Goal: Download file/media

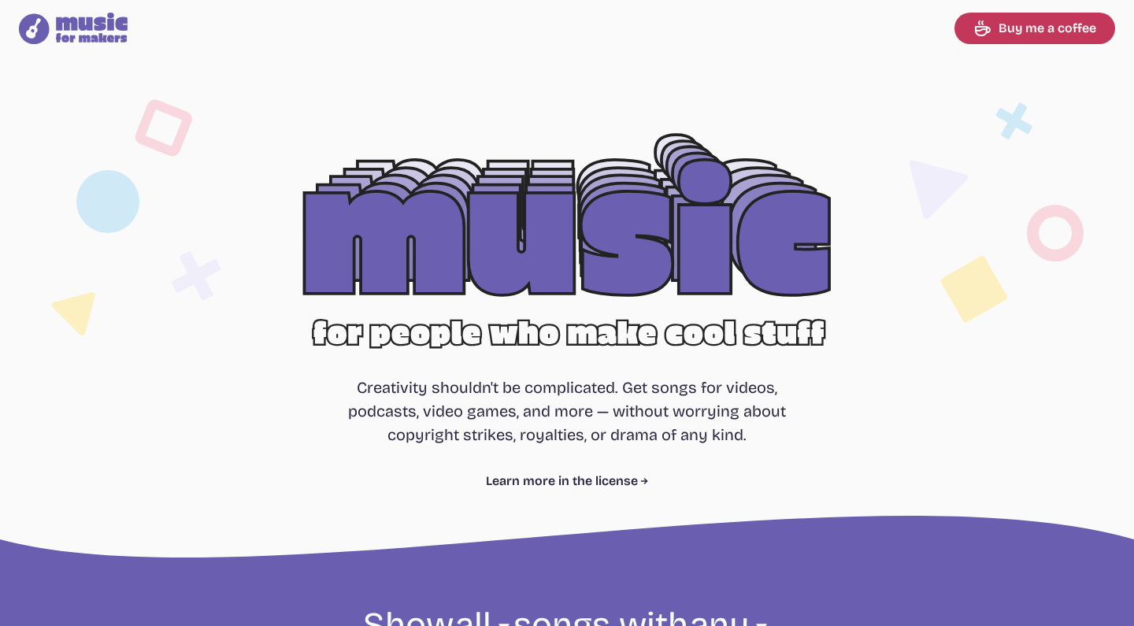
select select "most popular"
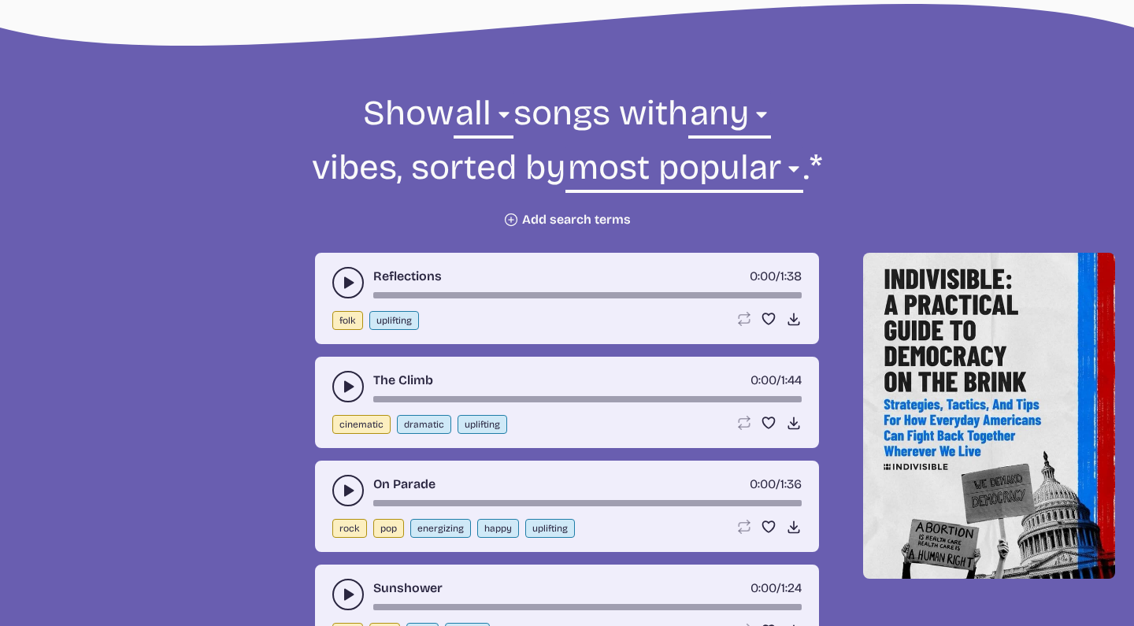
scroll to position [516, 0]
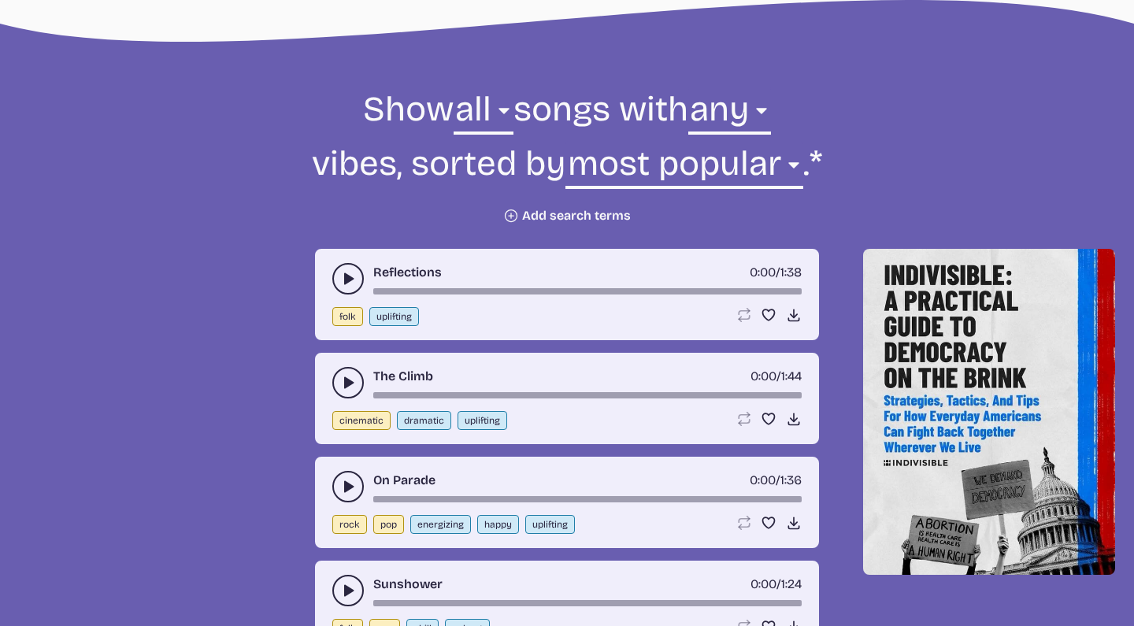
click at [388, 312] on button "uplifting" at bounding box center [394, 316] width 50 height 19
select select "uplifting"
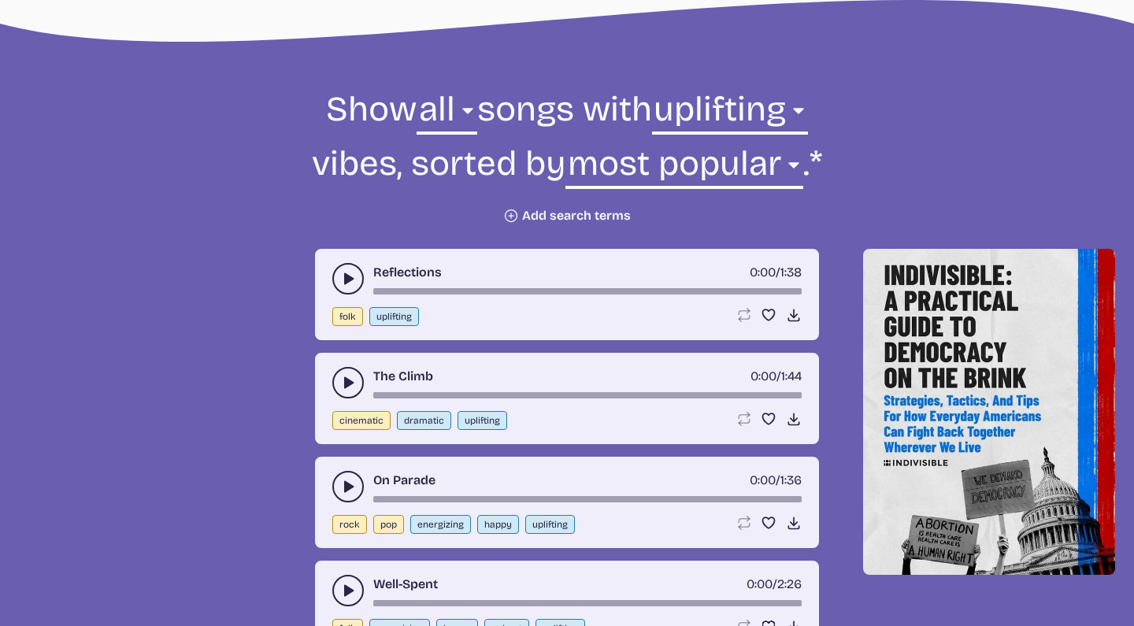
scroll to position [565, 0]
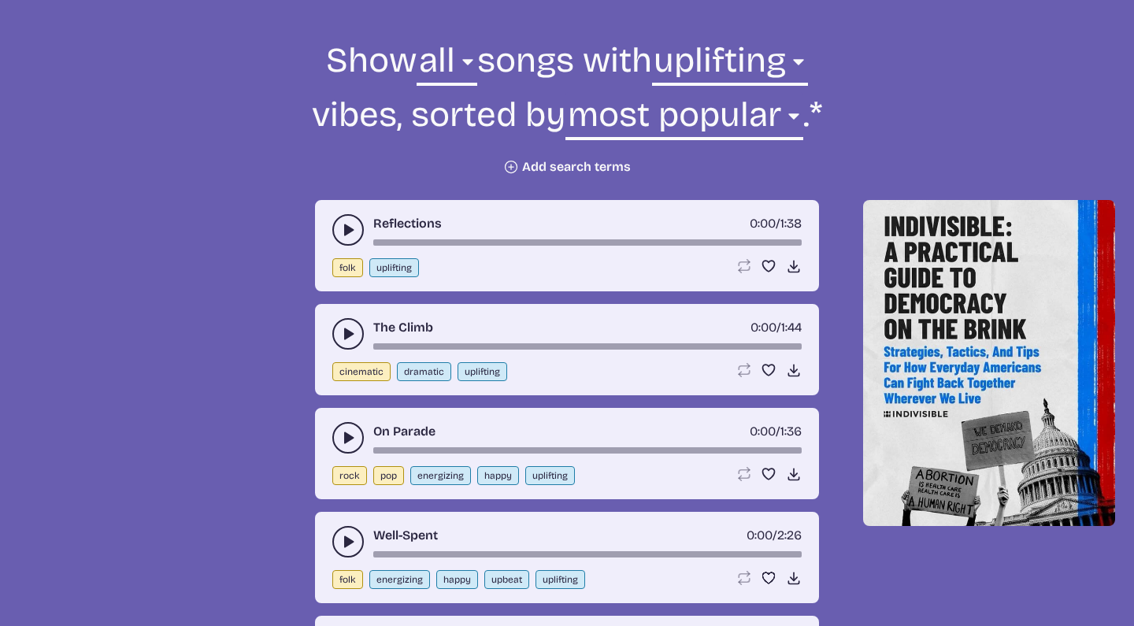
click at [347, 228] on use "play-pause toggle" at bounding box center [348, 230] width 16 height 16
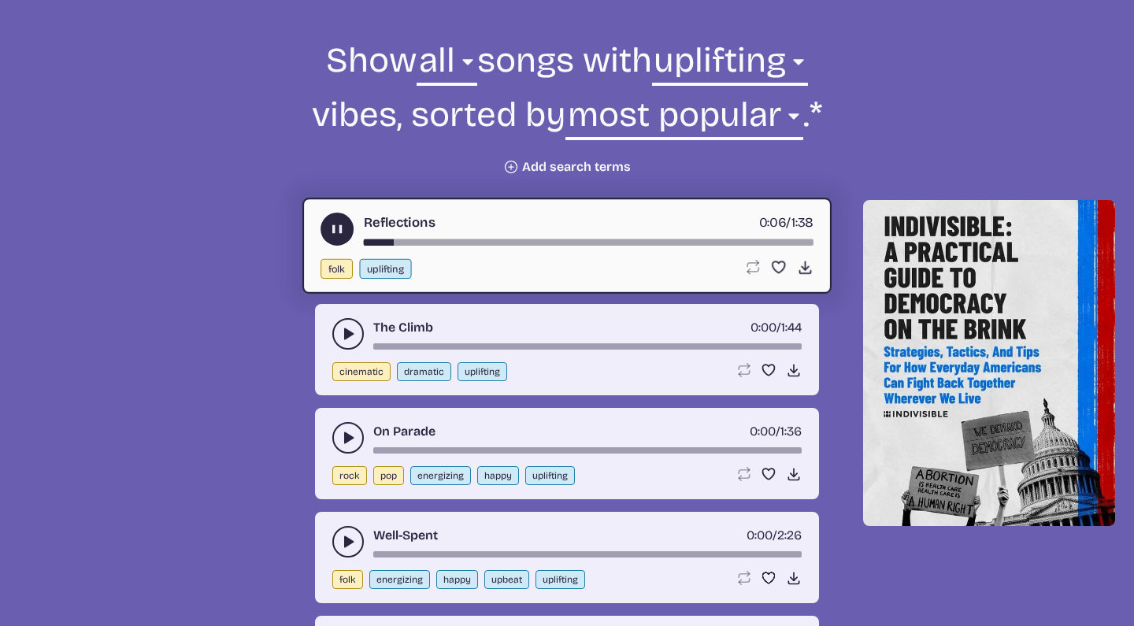
click at [332, 228] on use "play-pause toggle" at bounding box center [337, 229] width 17 height 17
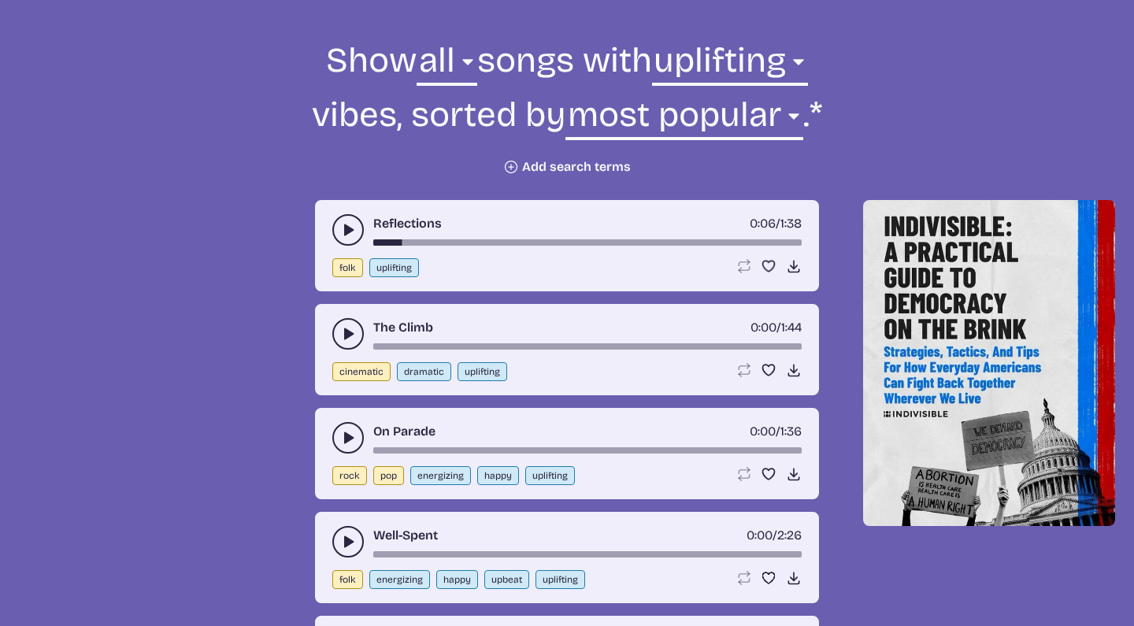
click at [341, 325] on button "play-pause toggle" at bounding box center [348, 334] width 32 height 32
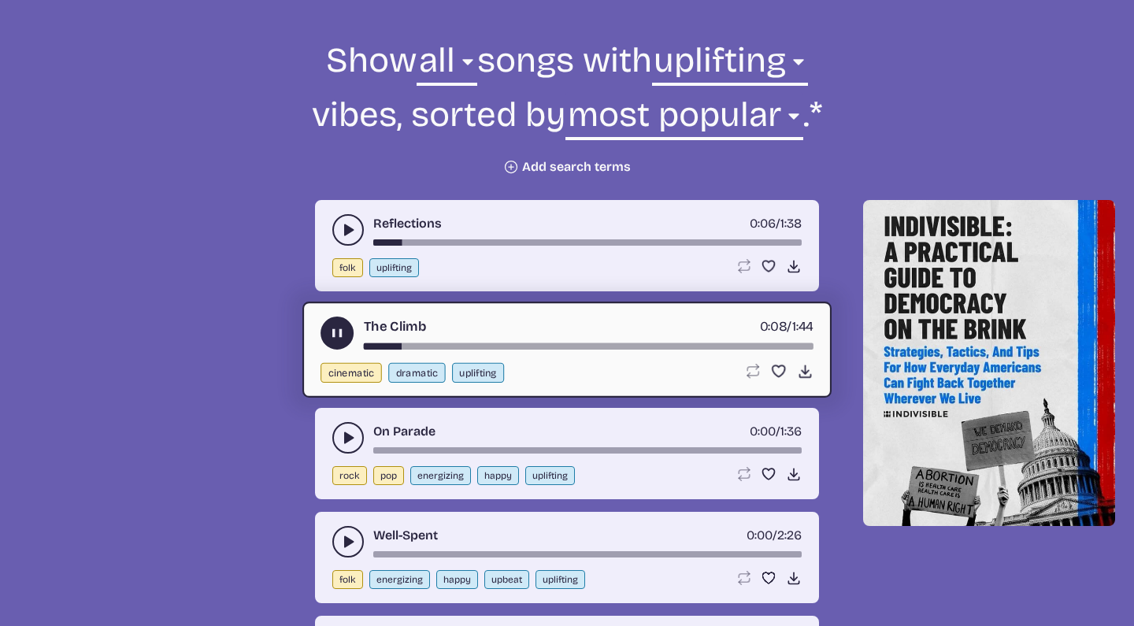
click at [338, 331] on use "play-pause toggle" at bounding box center [337, 333] width 17 height 17
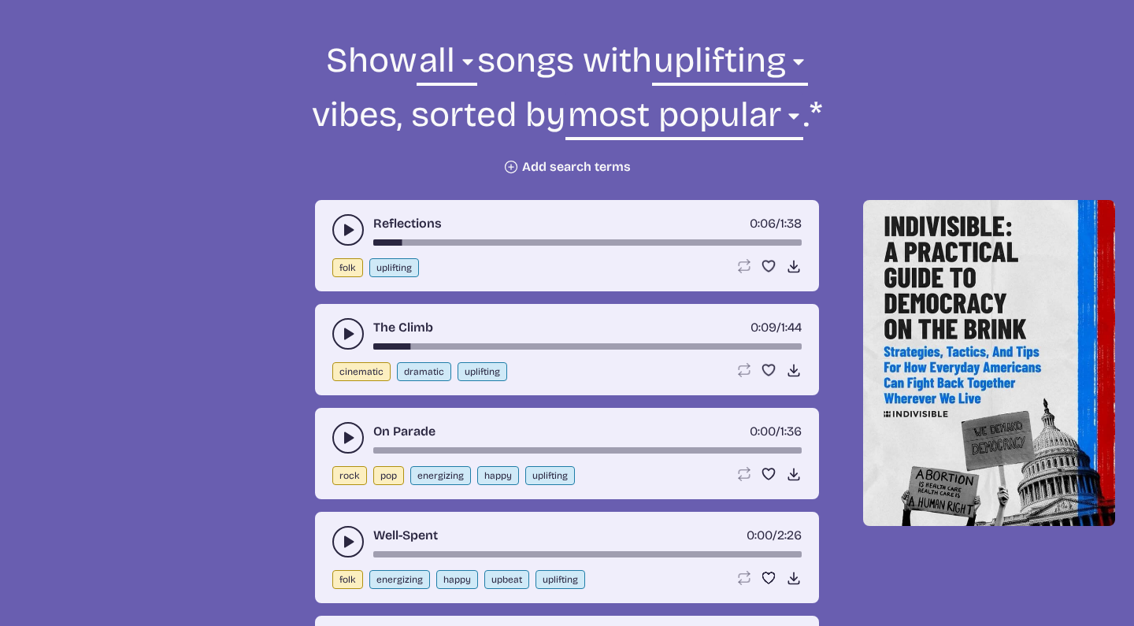
click at [342, 432] on icon "play-pause toggle" at bounding box center [348, 438] width 16 height 16
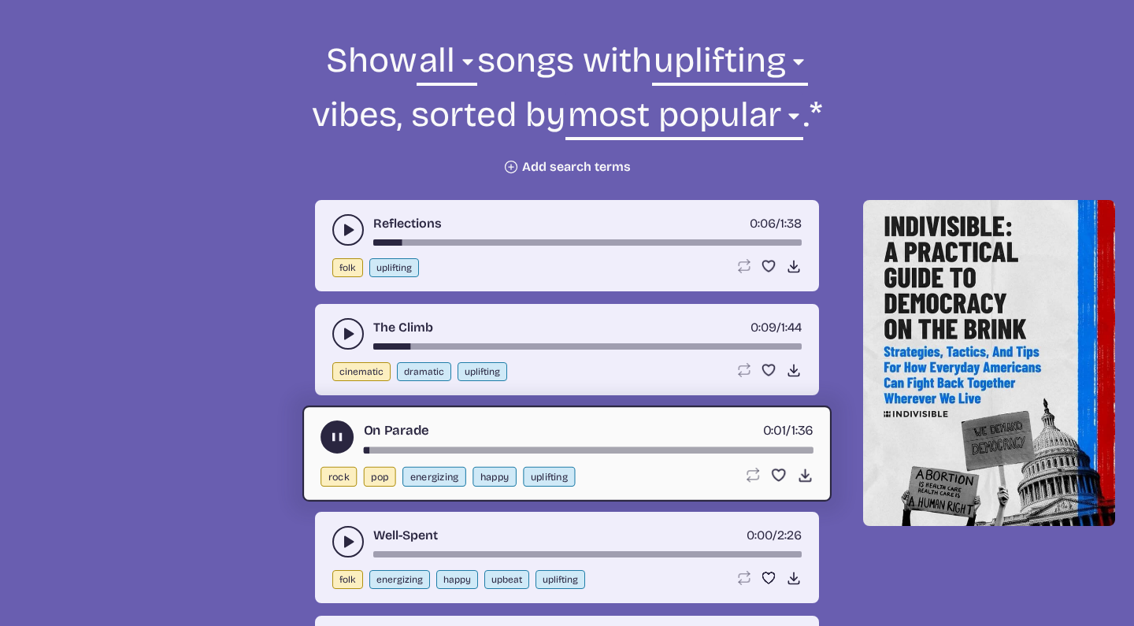
click at [342, 432] on use "play-pause toggle" at bounding box center [337, 437] width 17 height 17
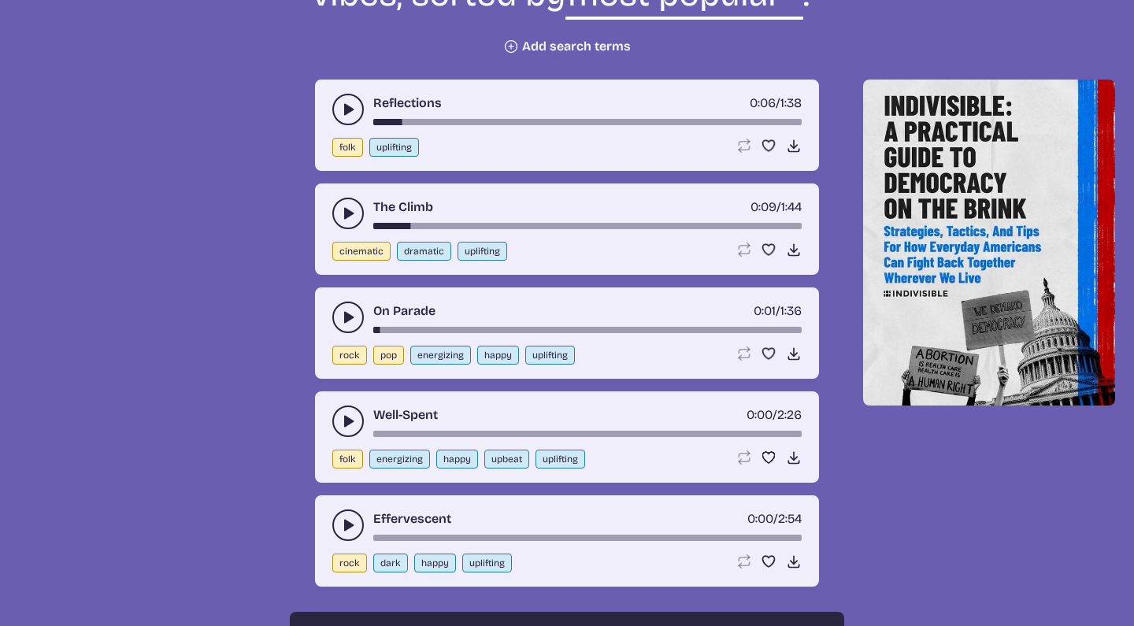
scroll to position [688, 0]
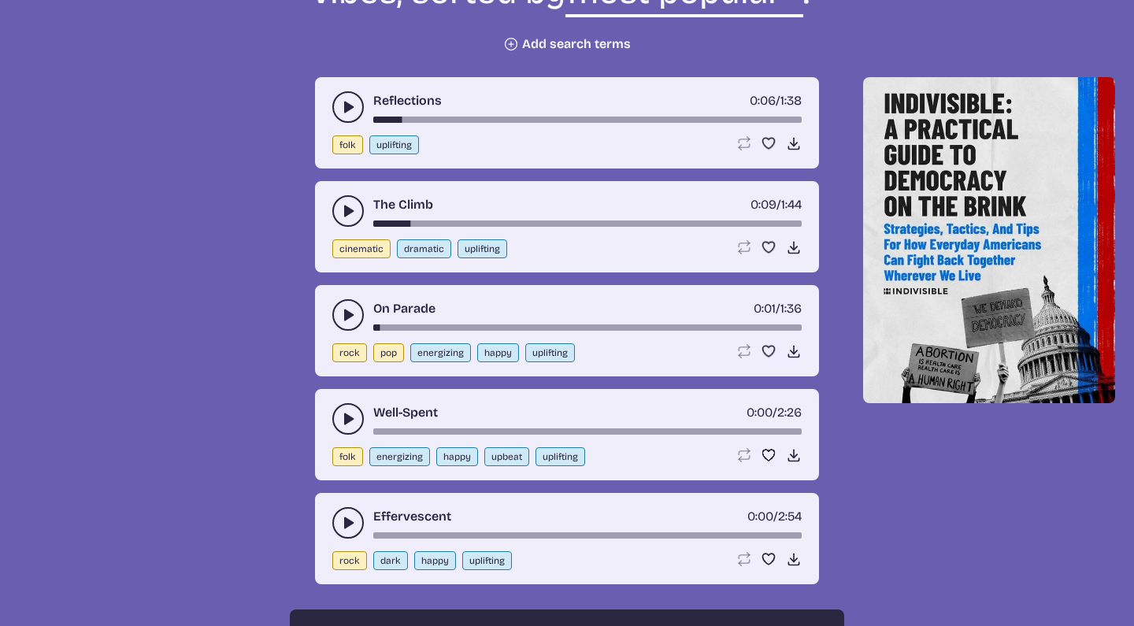
click at [341, 423] on icon "play-pause toggle" at bounding box center [348, 419] width 16 height 16
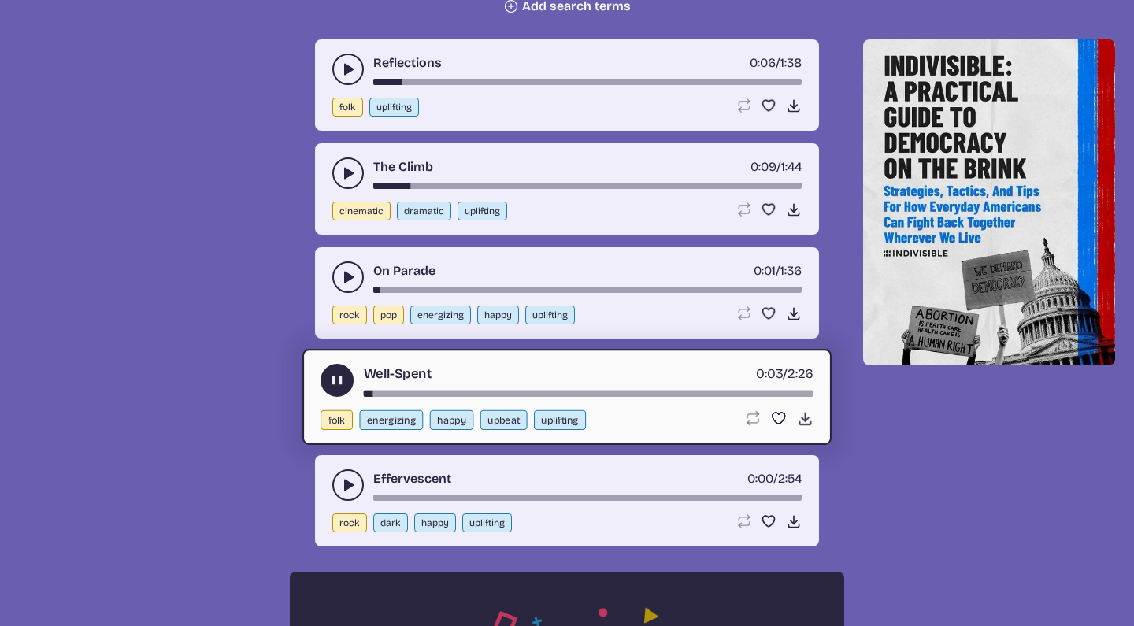
scroll to position [739, 0]
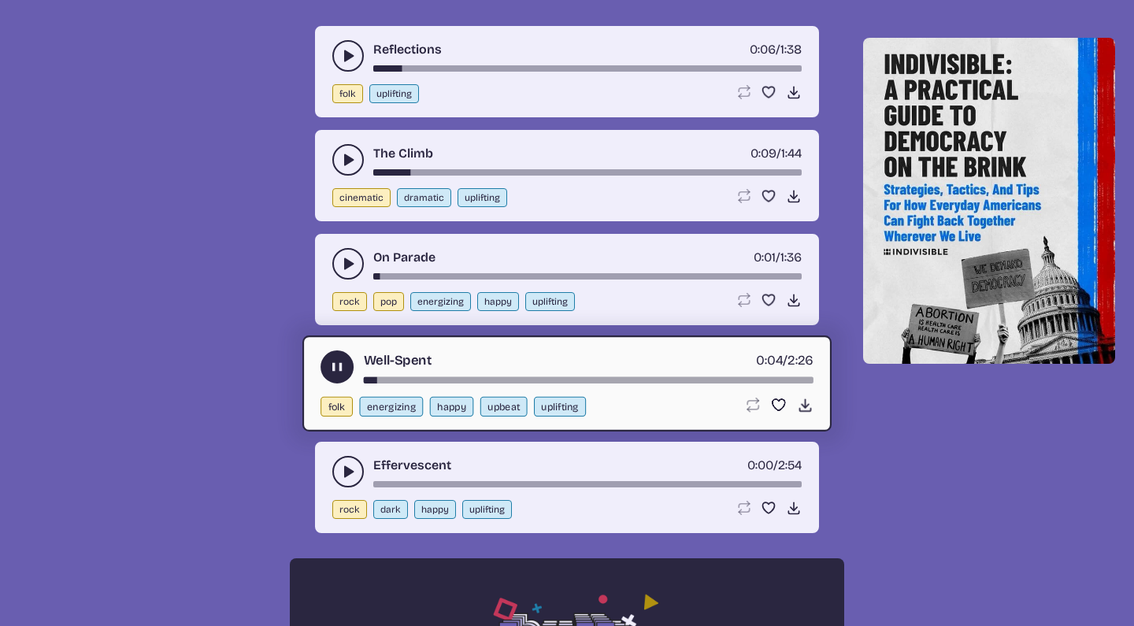
click at [337, 369] on icon "play-pause toggle" at bounding box center [337, 367] width 17 height 17
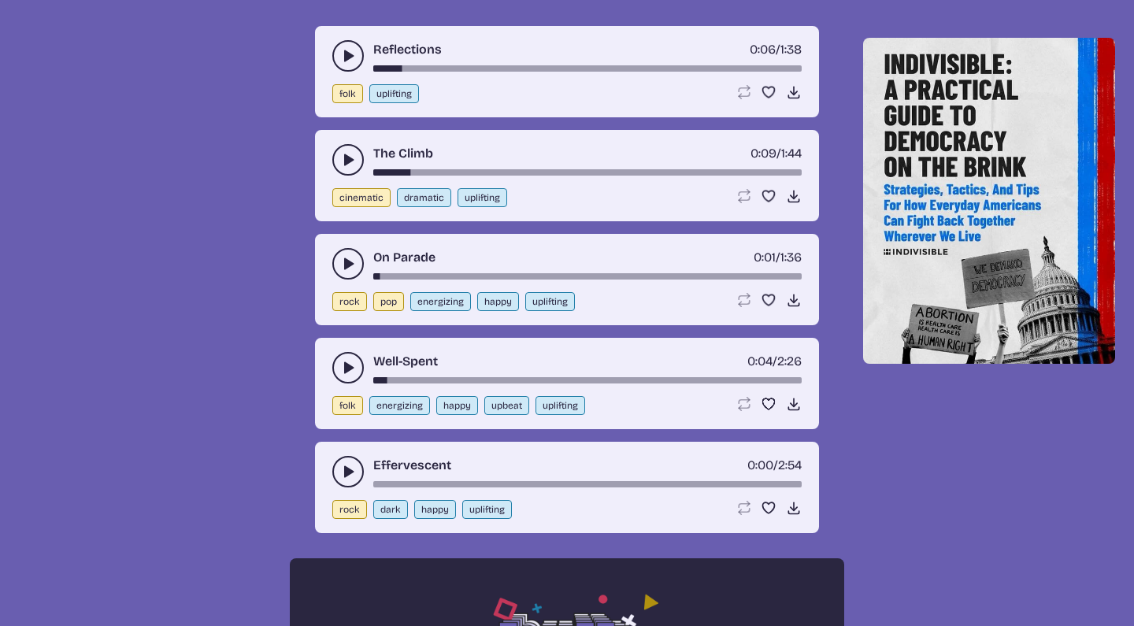
click at [340, 466] on icon "play-pause toggle" at bounding box center [348, 472] width 16 height 16
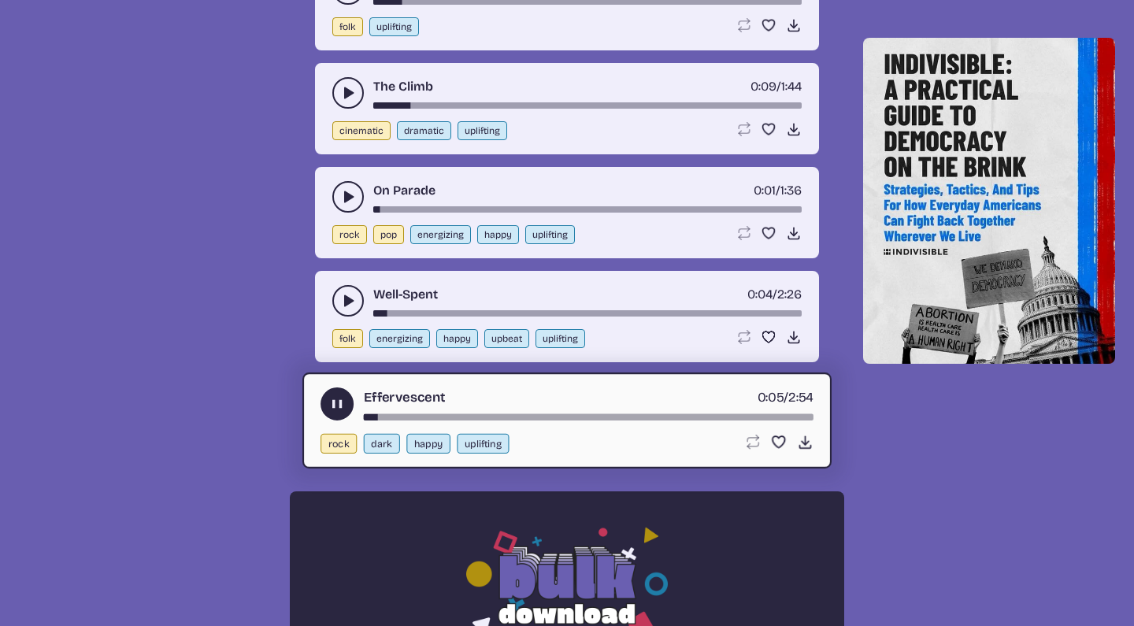
scroll to position [822, 0]
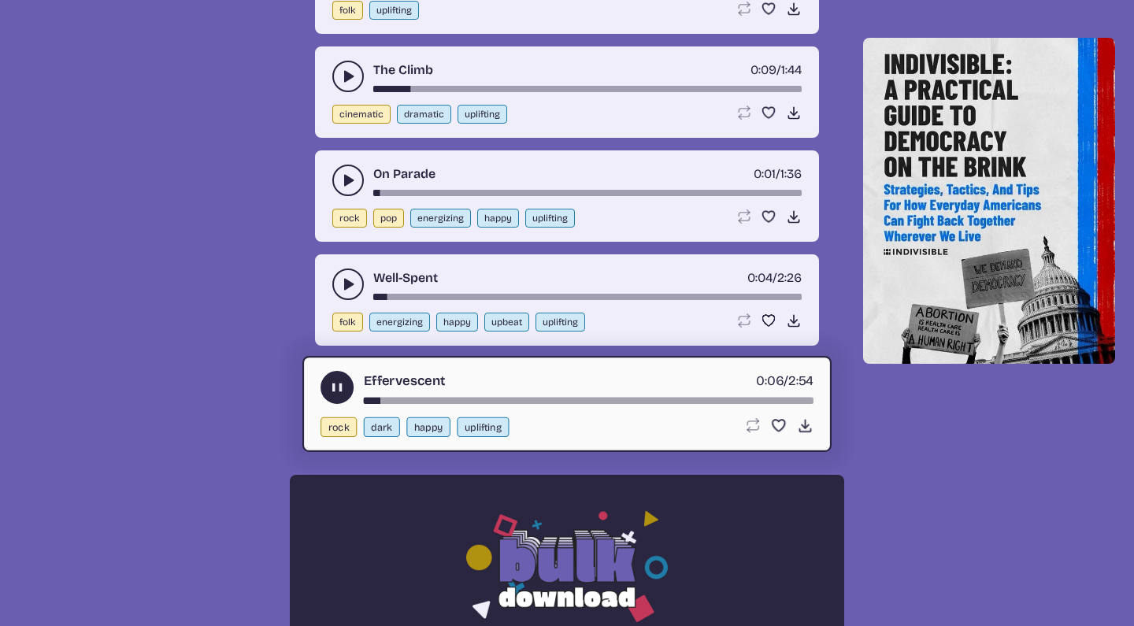
click at [338, 377] on button "play-pause toggle" at bounding box center [337, 387] width 33 height 33
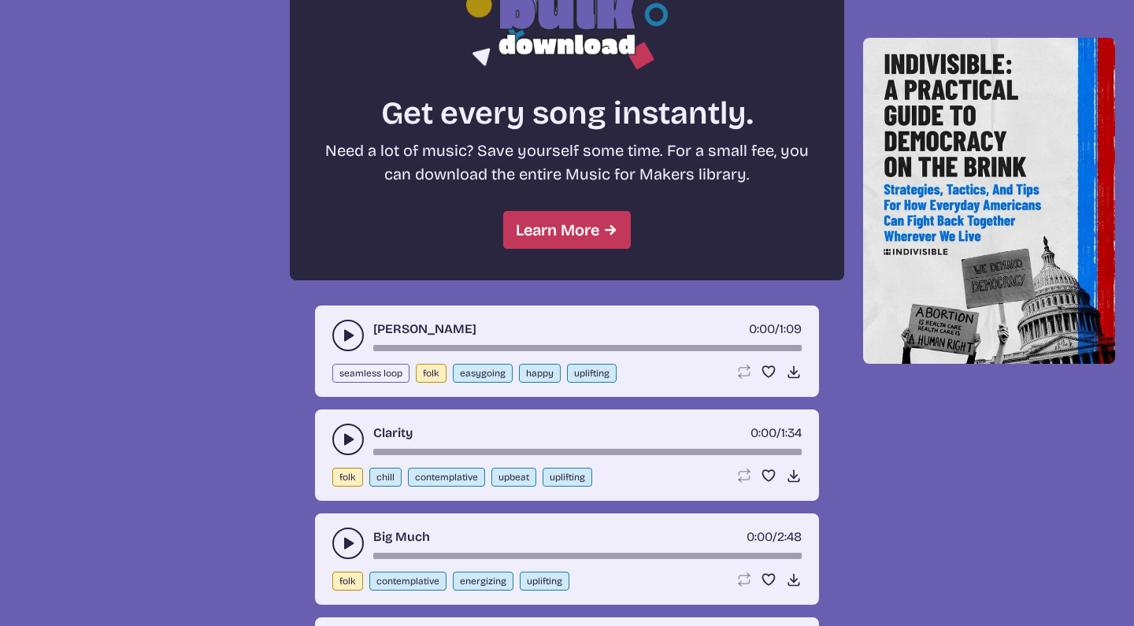
scroll to position [1393, 0]
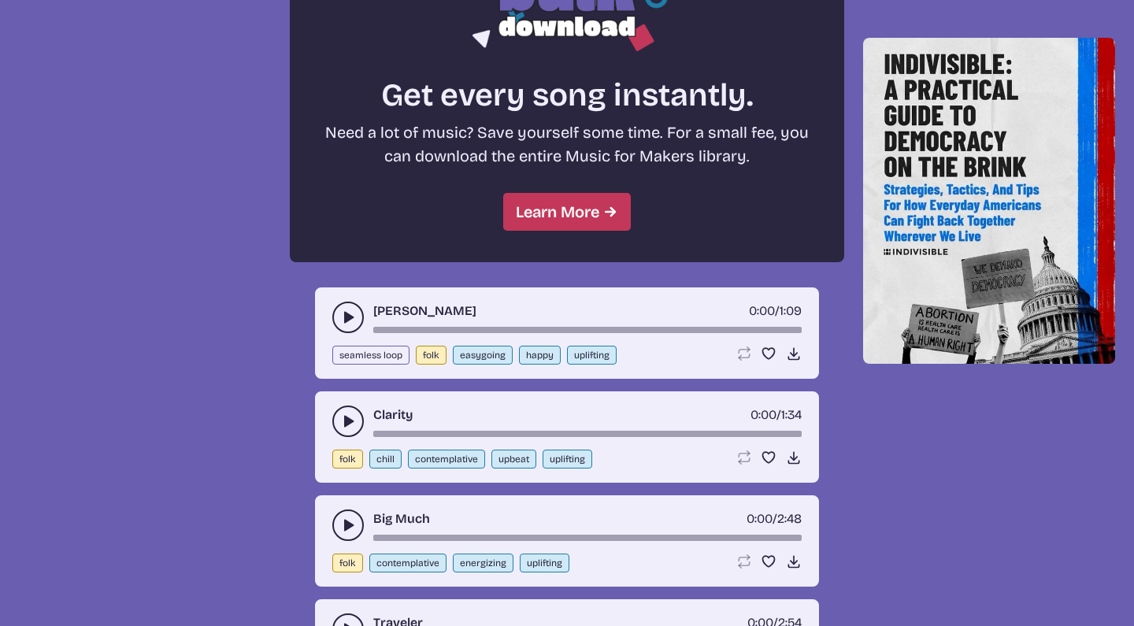
click at [348, 314] on use "play-pause toggle" at bounding box center [348, 318] width 16 height 16
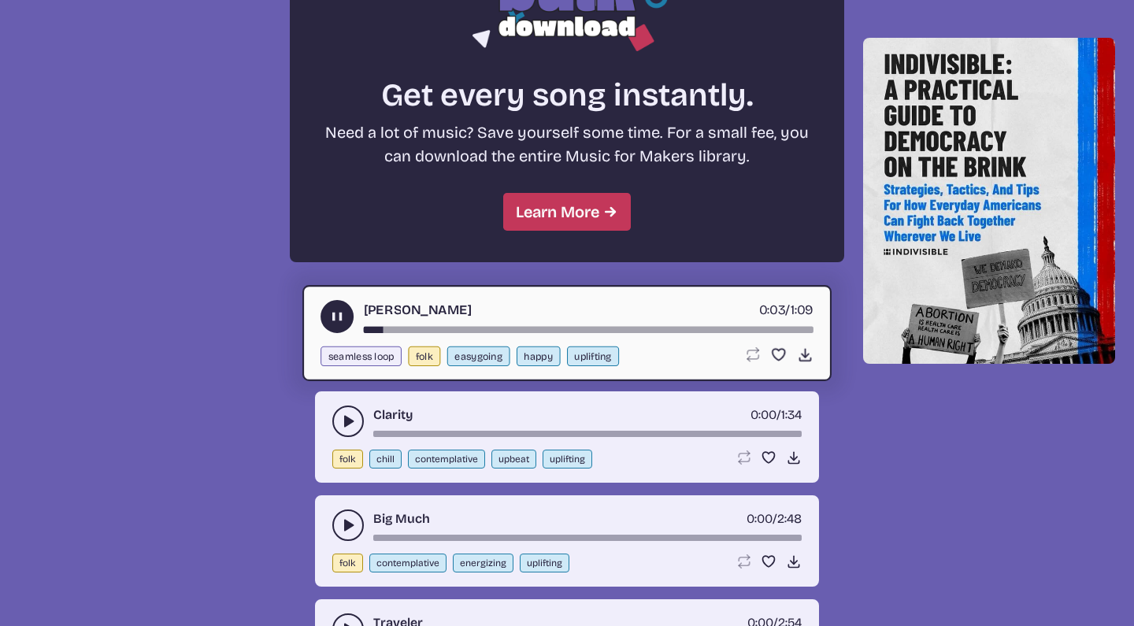
click at [347, 312] on button "play-pause toggle" at bounding box center [337, 316] width 33 height 33
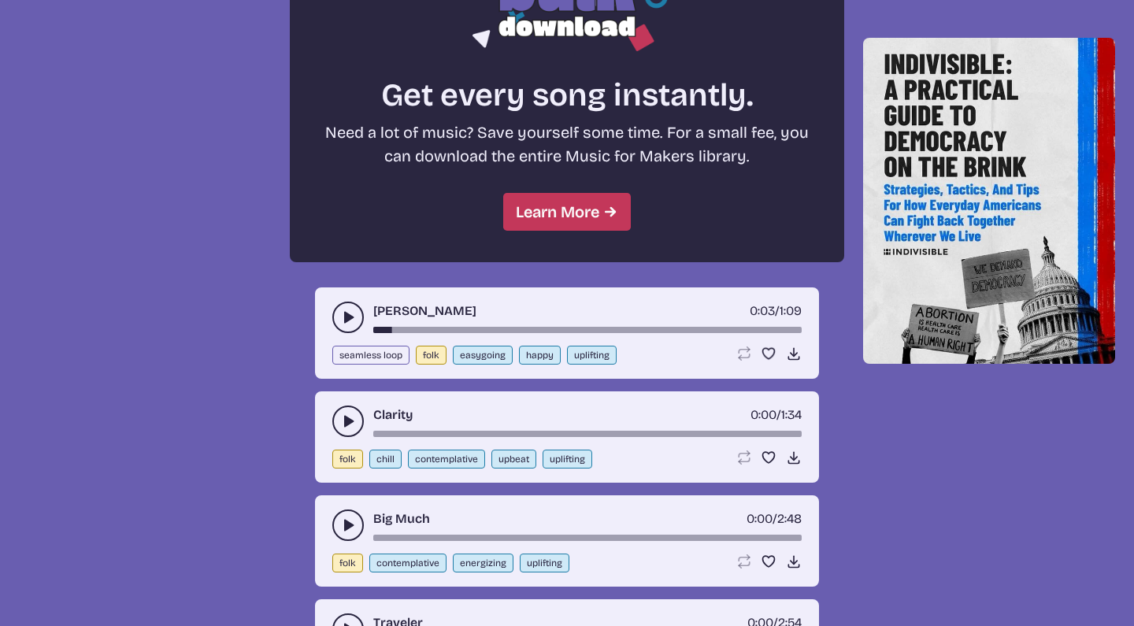
click at [340, 418] on icon "play-pause toggle" at bounding box center [348, 422] width 16 height 16
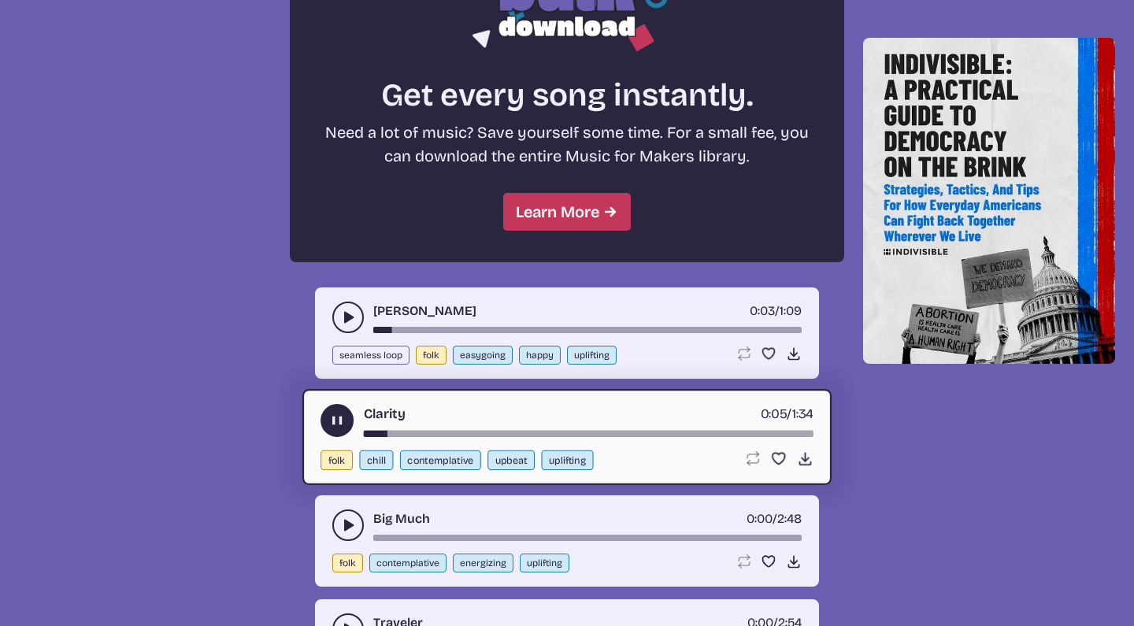
click at [340, 417] on use "play-pause toggle" at bounding box center [337, 421] width 17 height 17
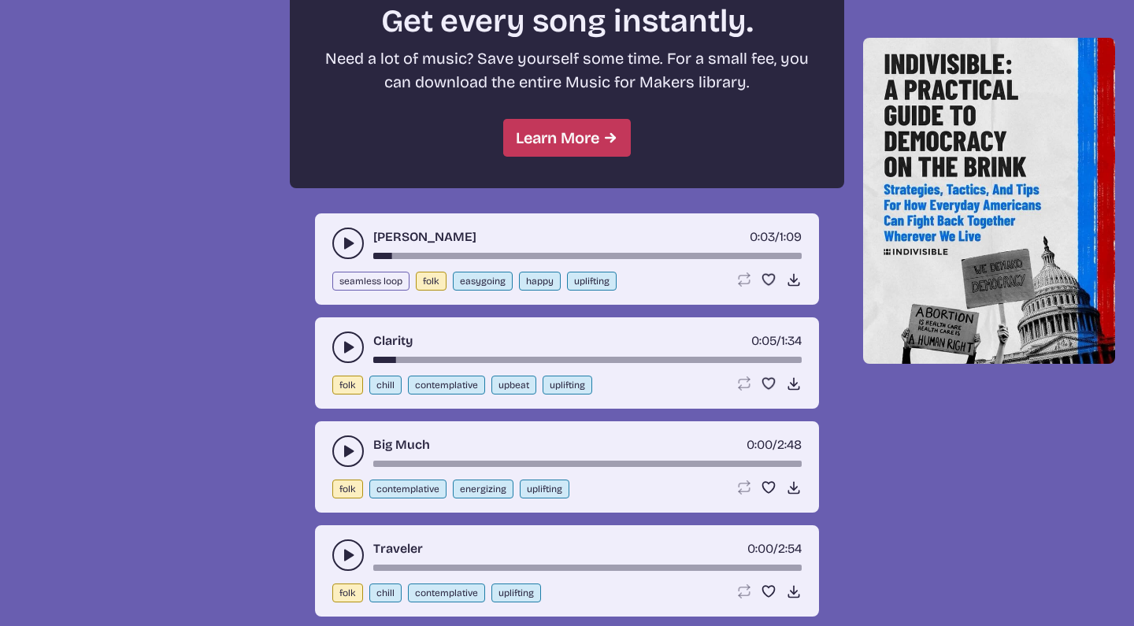
scroll to position [1479, 0]
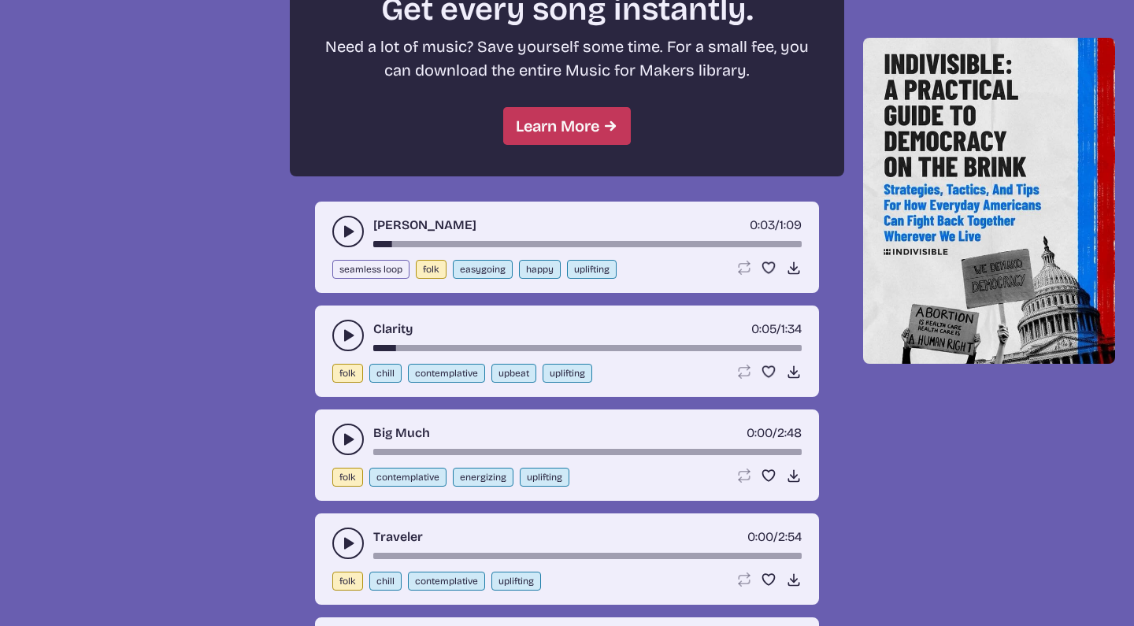
click at [340, 443] on button "play-pause toggle" at bounding box center [348, 440] width 32 height 32
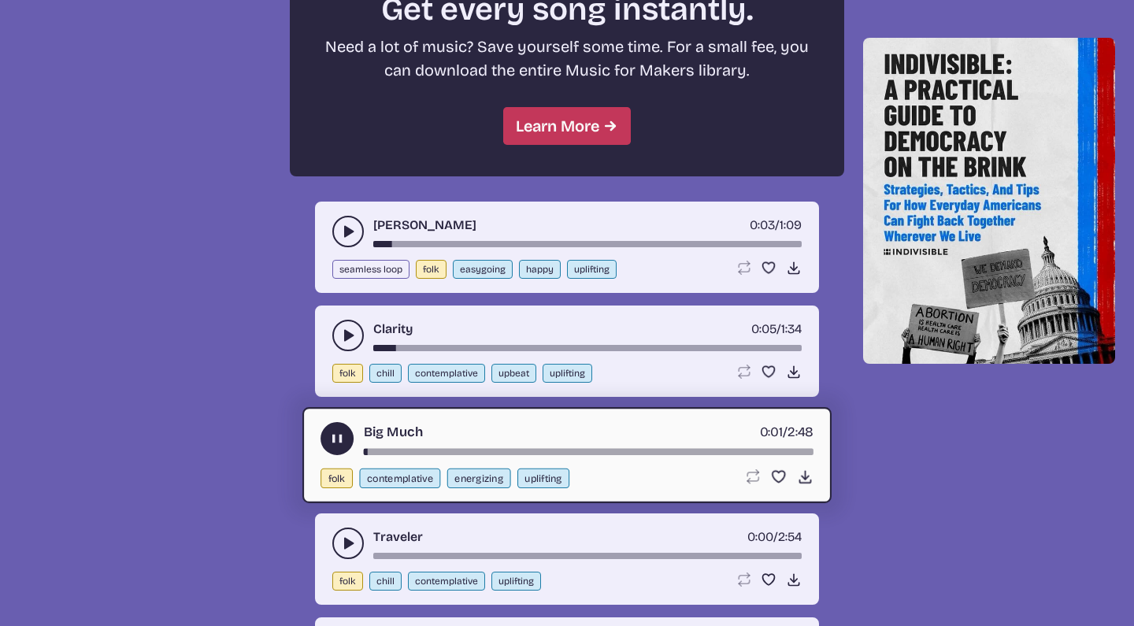
click at [340, 443] on use "play-pause toggle" at bounding box center [337, 439] width 17 height 17
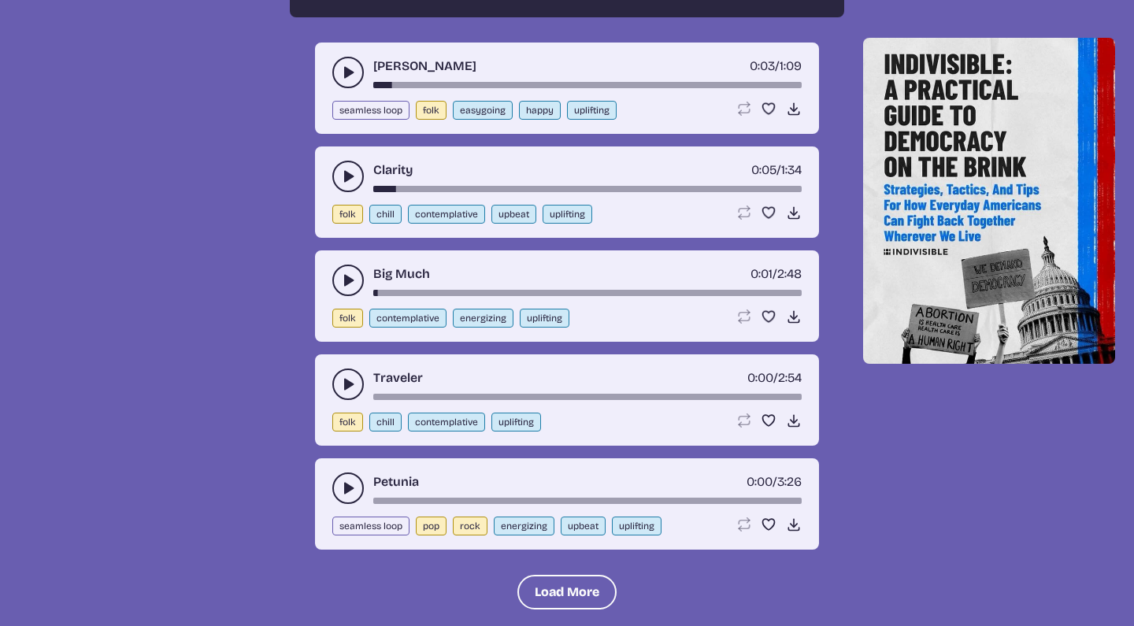
scroll to position [1652, 0]
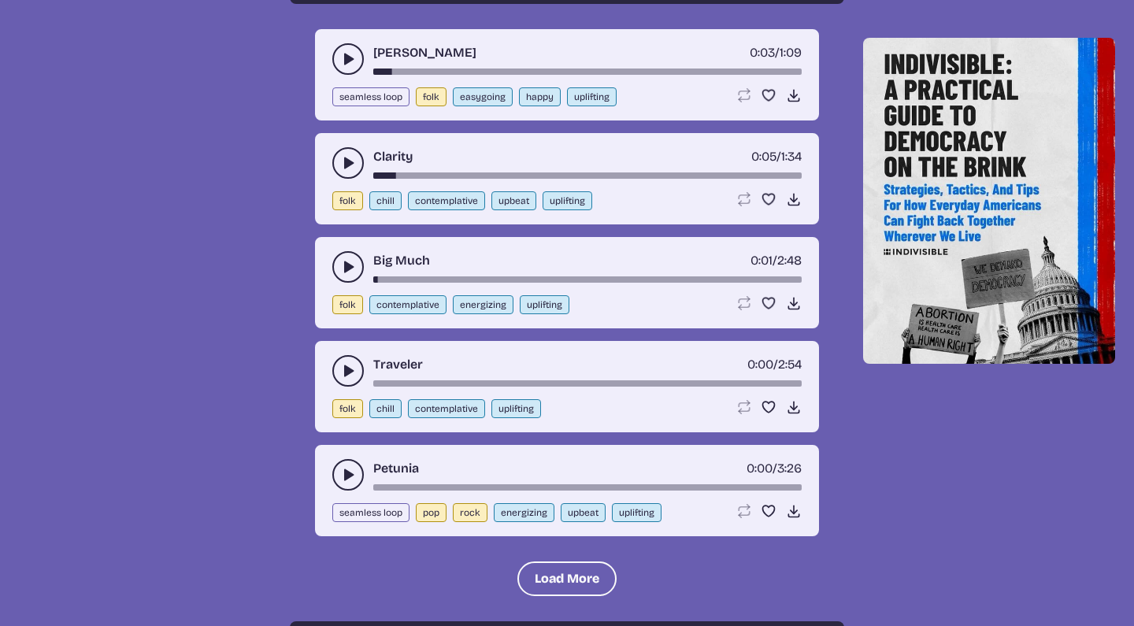
click at [344, 374] on use "play-pause toggle" at bounding box center [348, 371] width 16 height 16
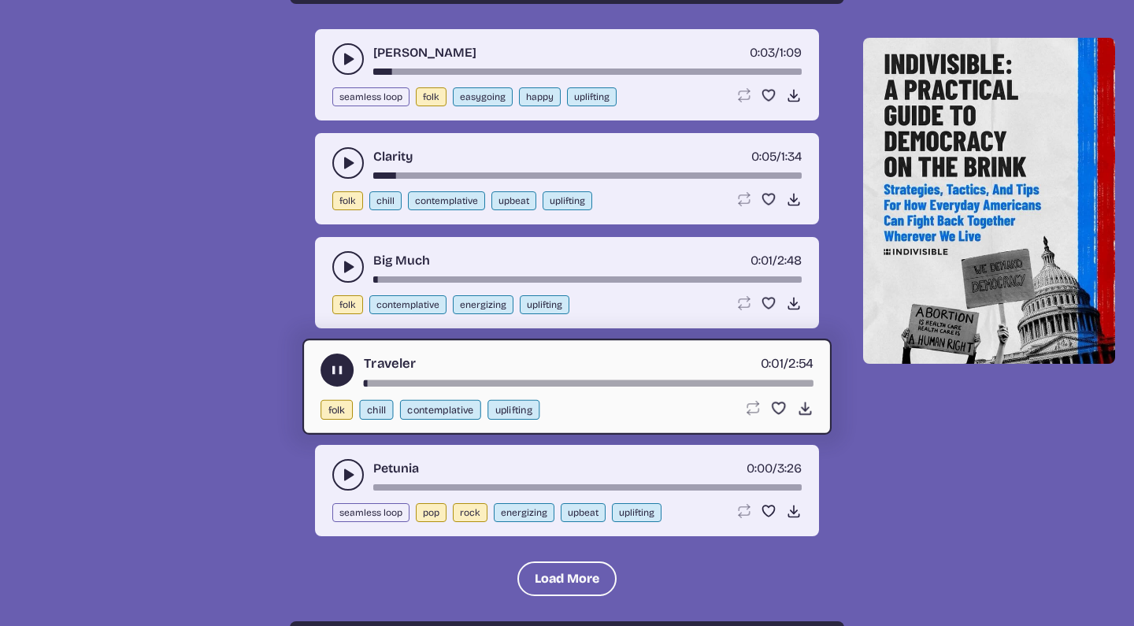
click at [344, 374] on icon "play-pause toggle" at bounding box center [337, 370] width 17 height 17
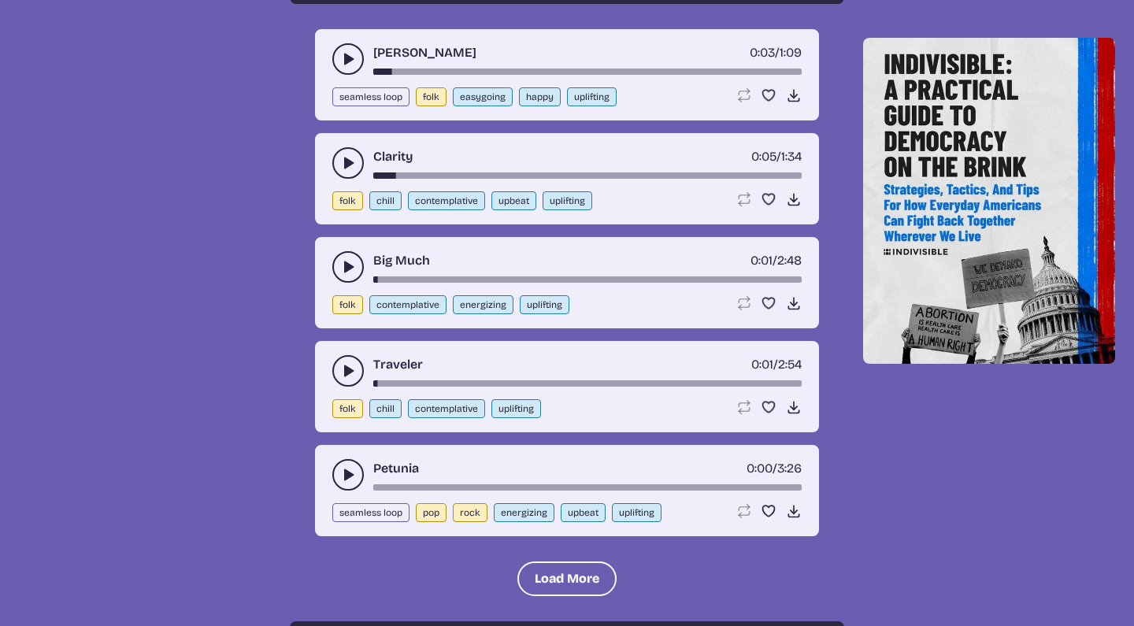
click at [340, 463] on button "play-pause toggle" at bounding box center [348, 475] width 32 height 32
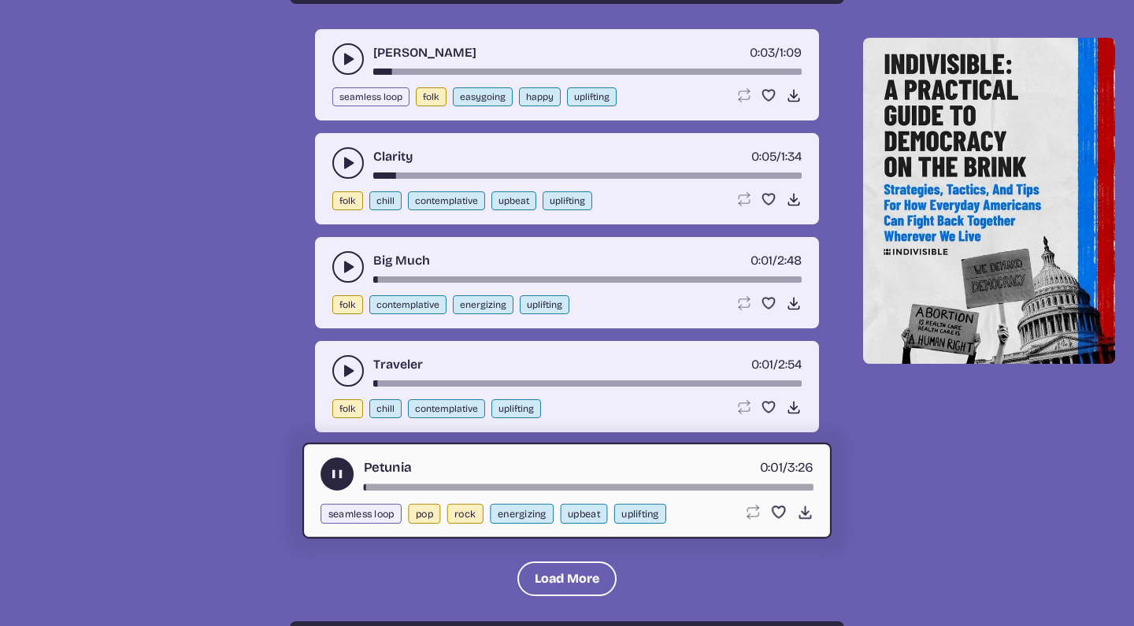
click at [340, 467] on icon "play-pause toggle" at bounding box center [337, 474] width 17 height 17
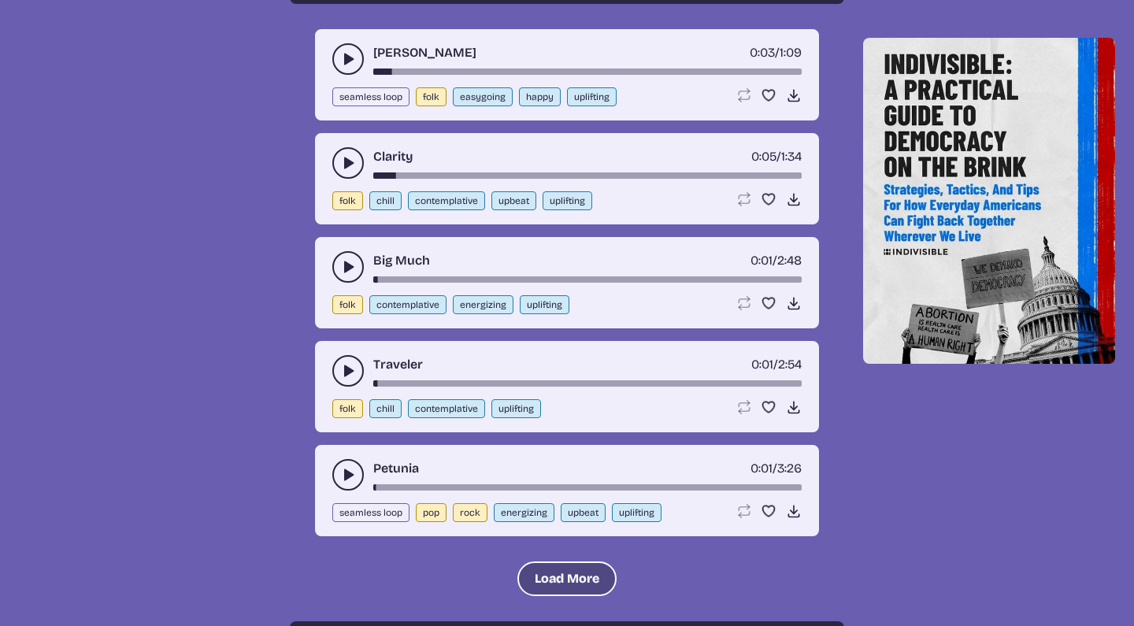
click at [534, 570] on button "Load More" at bounding box center [567, 579] width 99 height 35
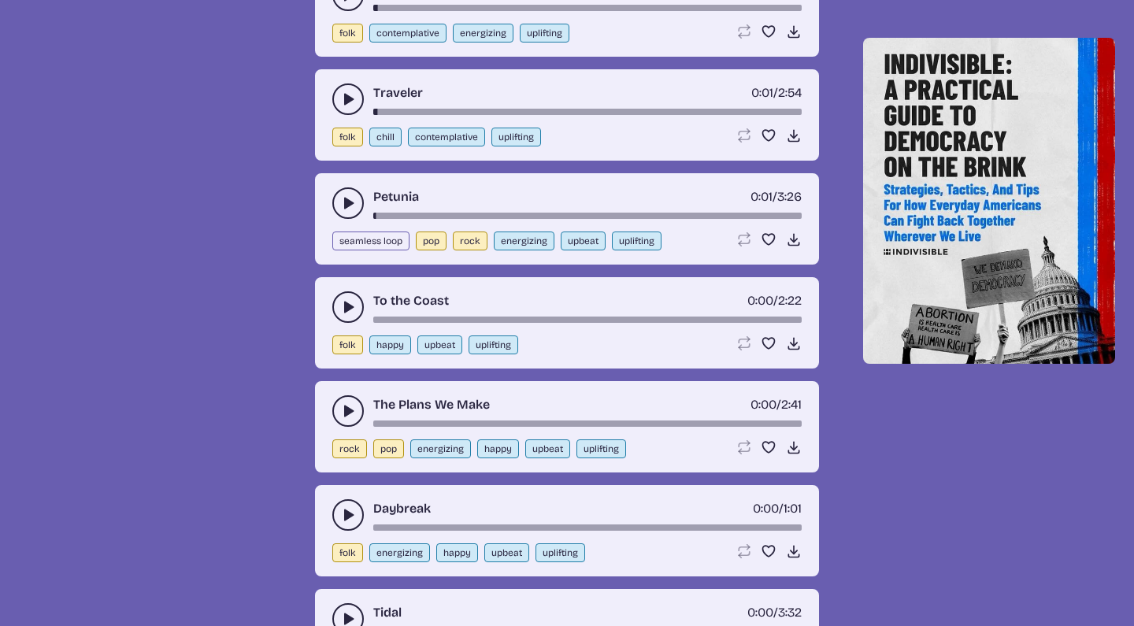
scroll to position [1945, 0]
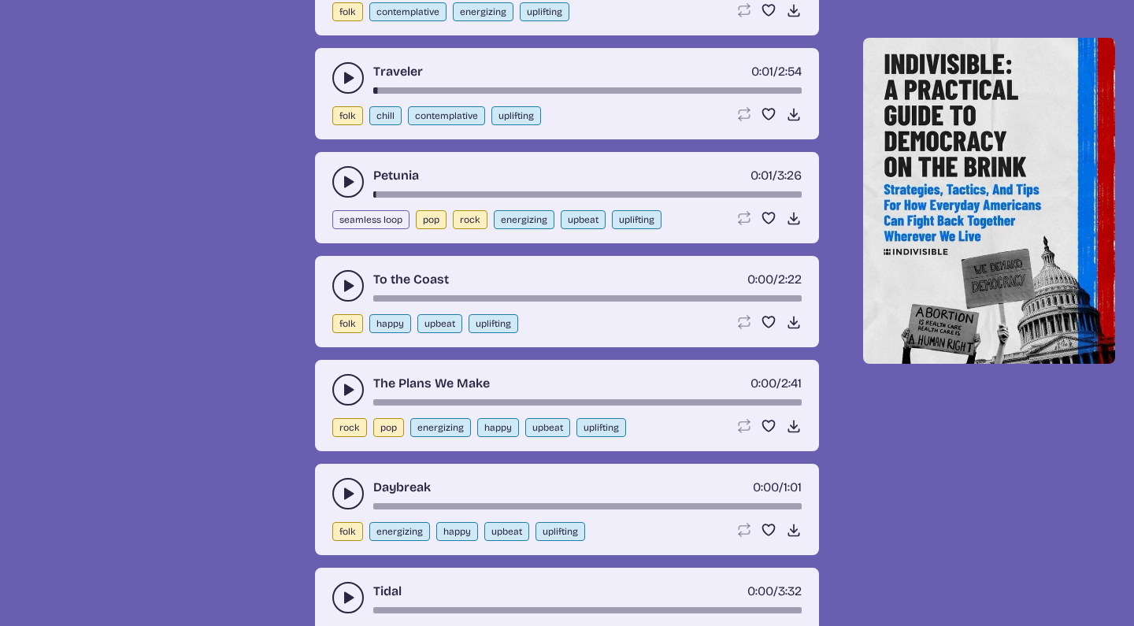
click at [332, 382] on div "The Plans We Make 0:00 / 2:41 rock pop energizing happy upbeat uplifting Loop s…" at bounding box center [567, 405] width 504 height 91
click at [343, 385] on icon "play-pause toggle" at bounding box center [348, 390] width 16 height 16
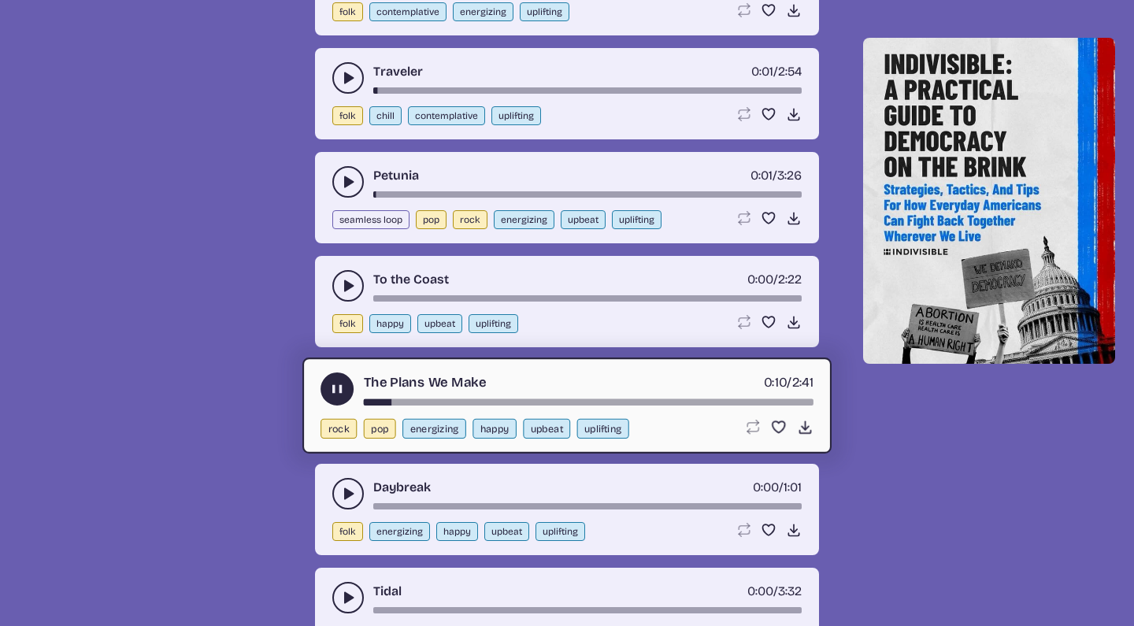
click at [337, 385] on icon "play-pause toggle" at bounding box center [337, 389] width 17 height 17
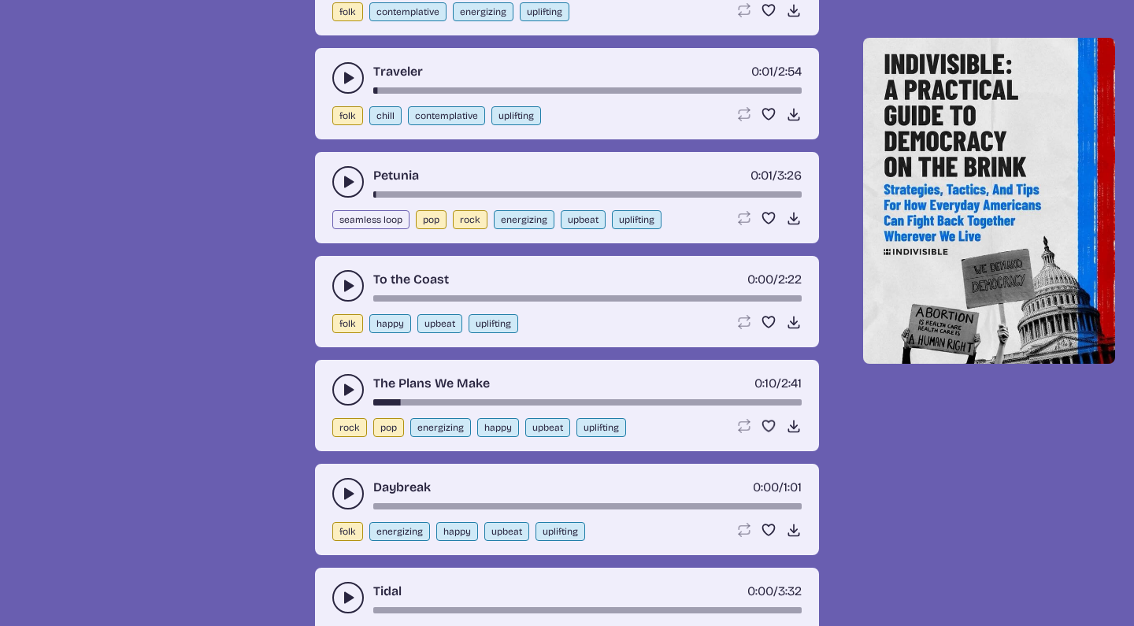
click at [345, 278] on icon "play-pause toggle" at bounding box center [348, 286] width 16 height 16
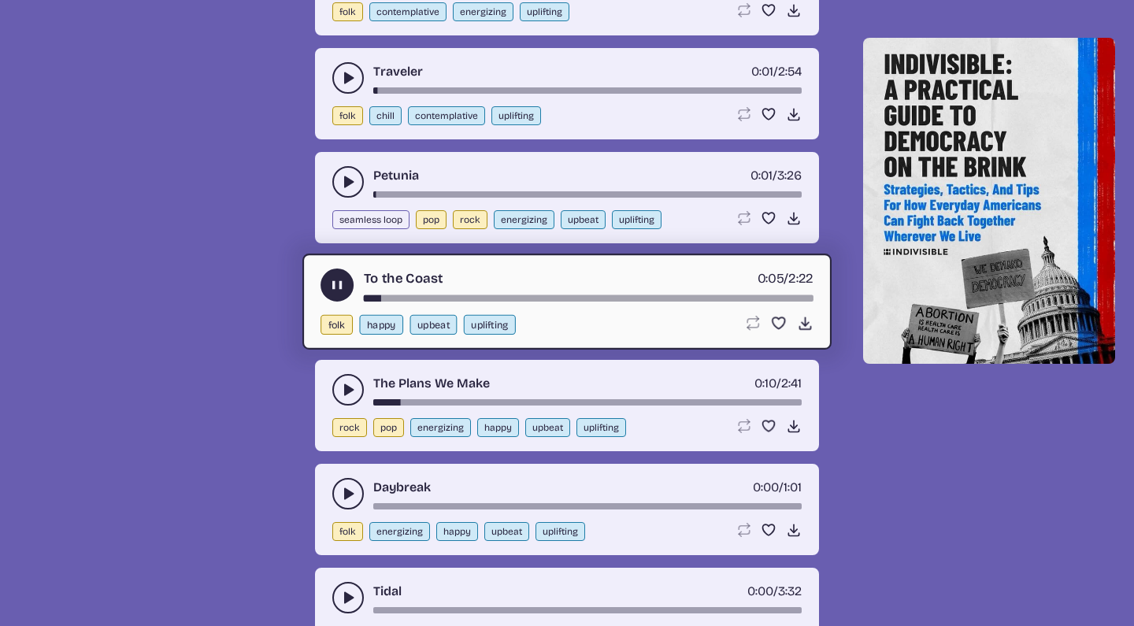
click at [334, 282] on use "play-pause toggle" at bounding box center [337, 285] width 17 height 17
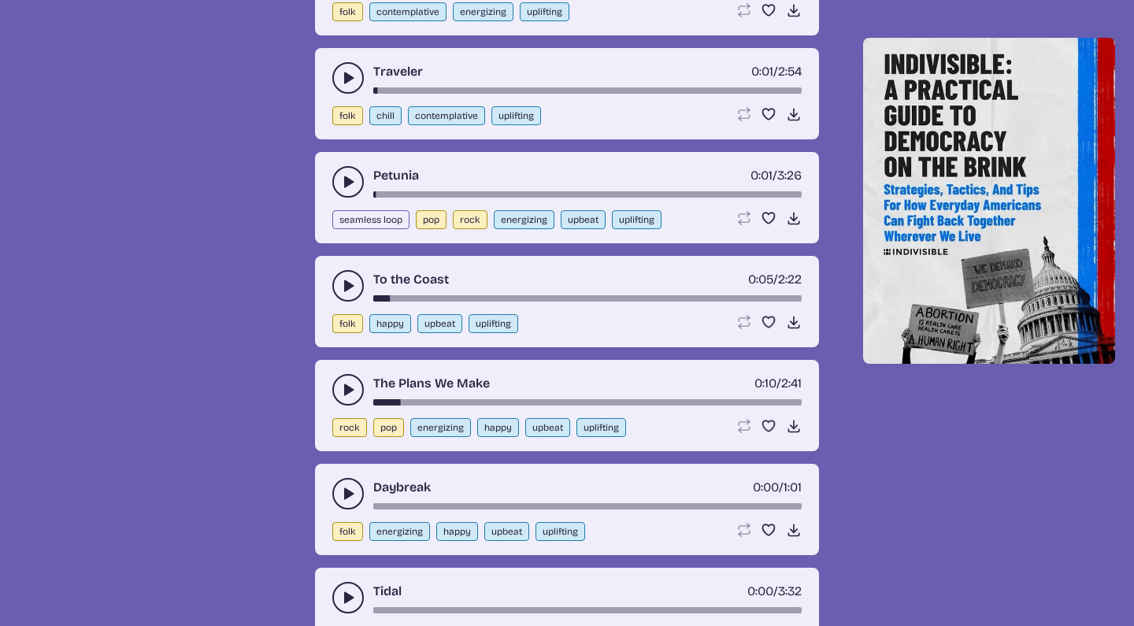
click at [340, 488] on button "play-pause toggle" at bounding box center [348, 494] width 32 height 32
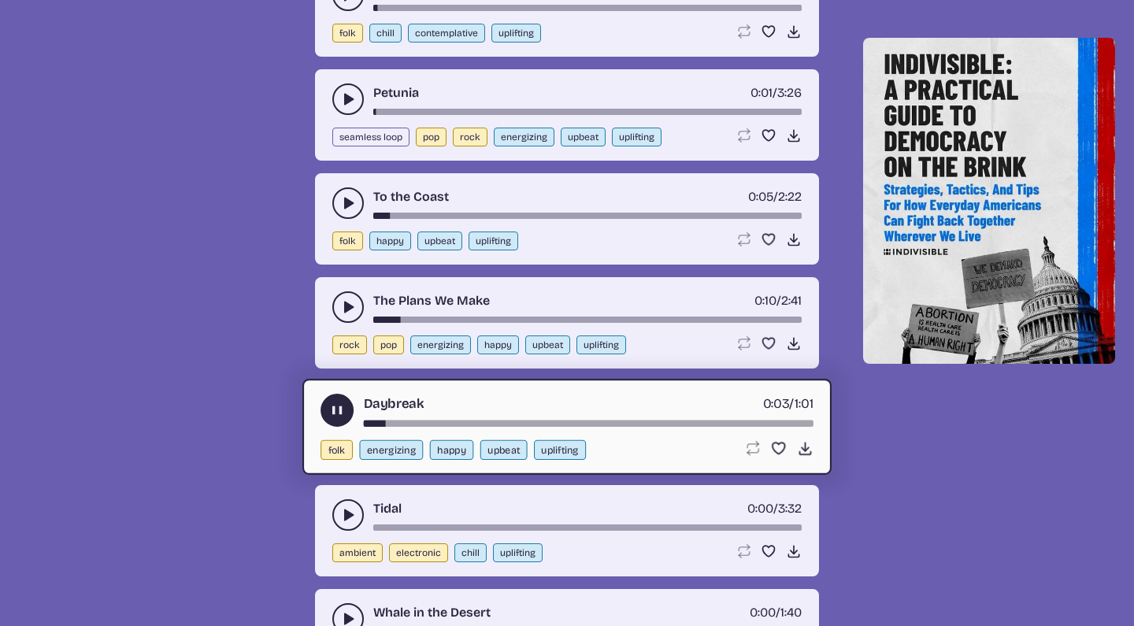
scroll to position [2030, 0]
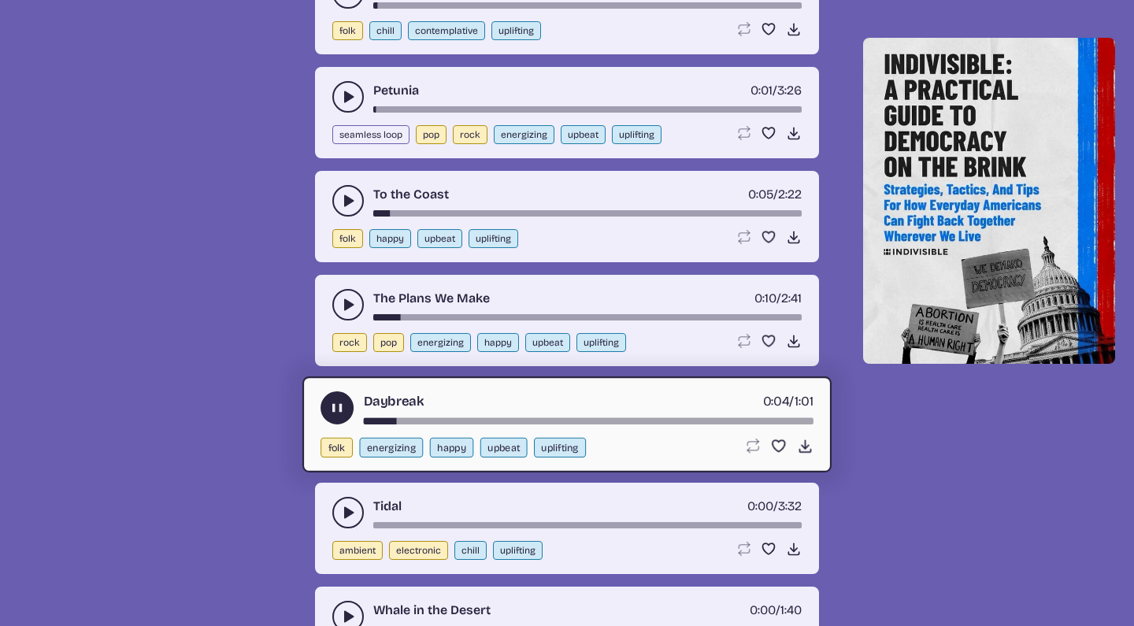
click at [339, 408] on use "play-pause toggle" at bounding box center [337, 408] width 17 height 17
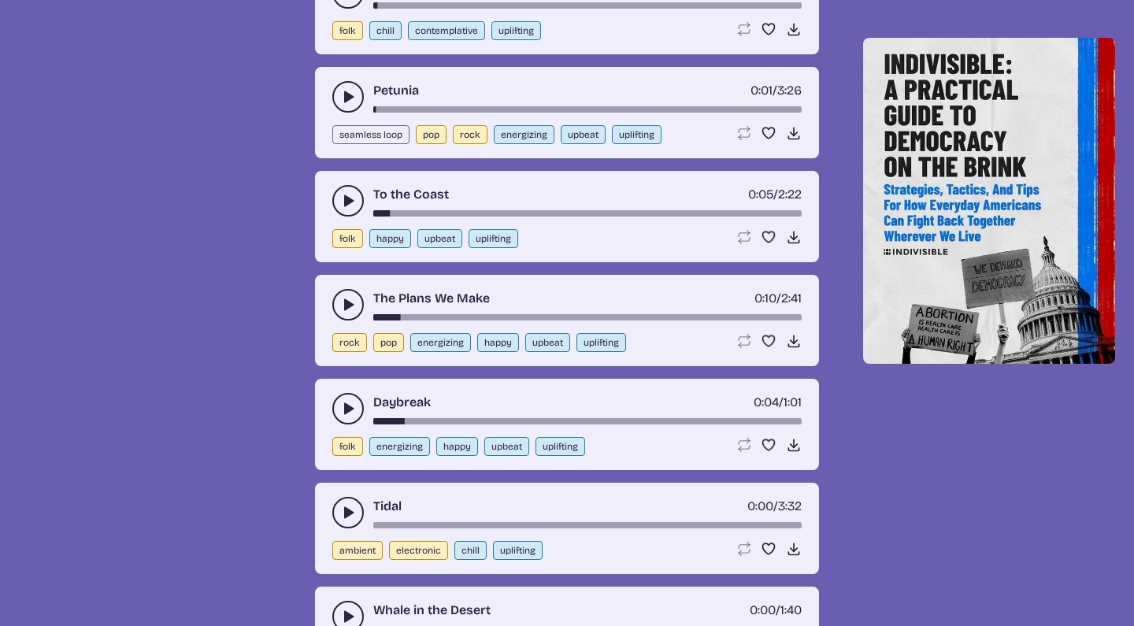
click at [346, 505] on icon "play-pause toggle" at bounding box center [348, 513] width 16 height 16
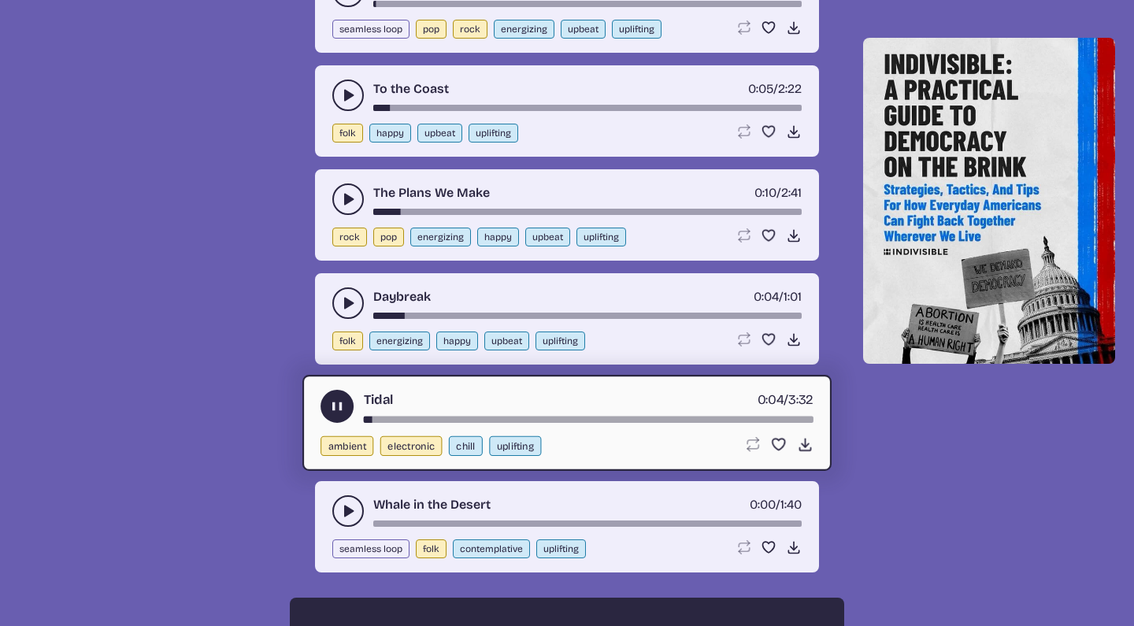
scroll to position [2138, 0]
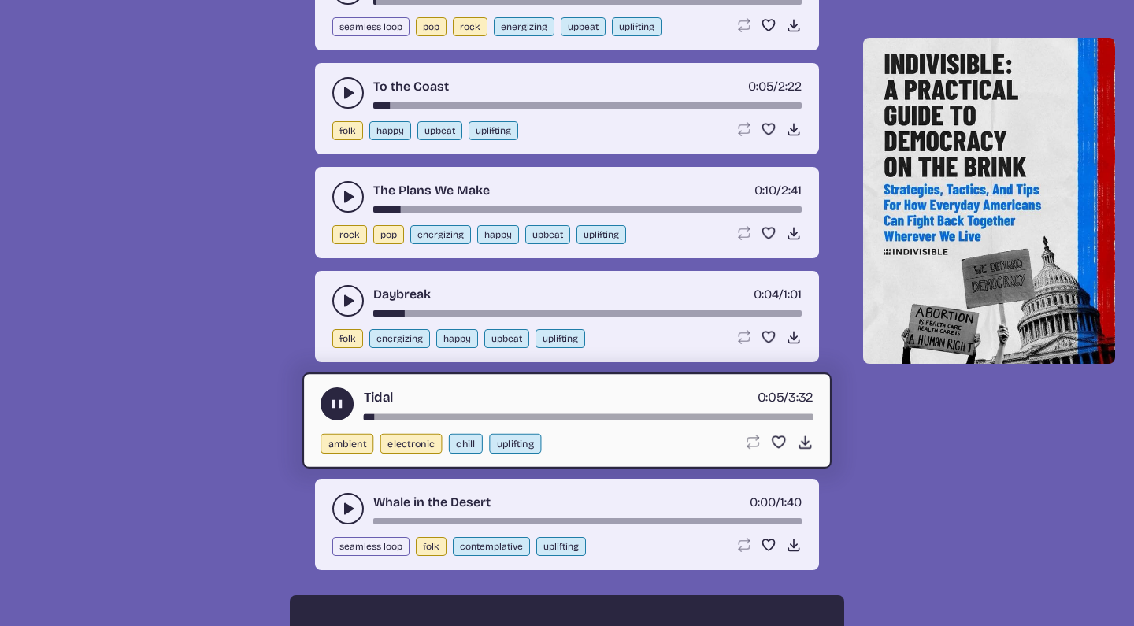
click at [340, 400] on use "play-pause toggle" at bounding box center [337, 404] width 17 height 17
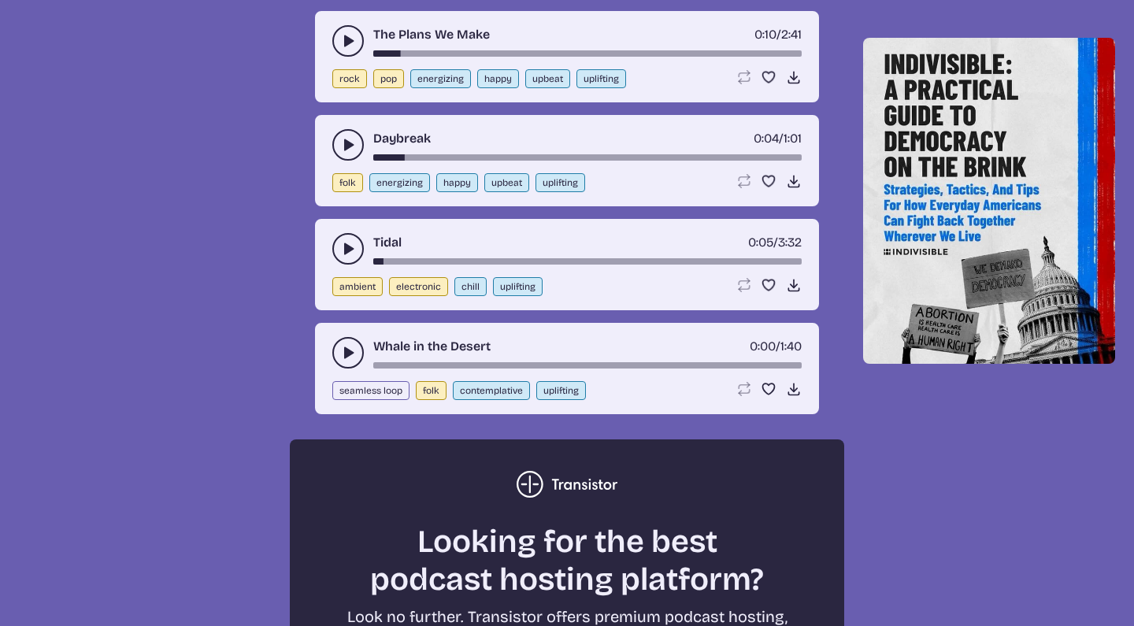
scroll to position [2311, 0]
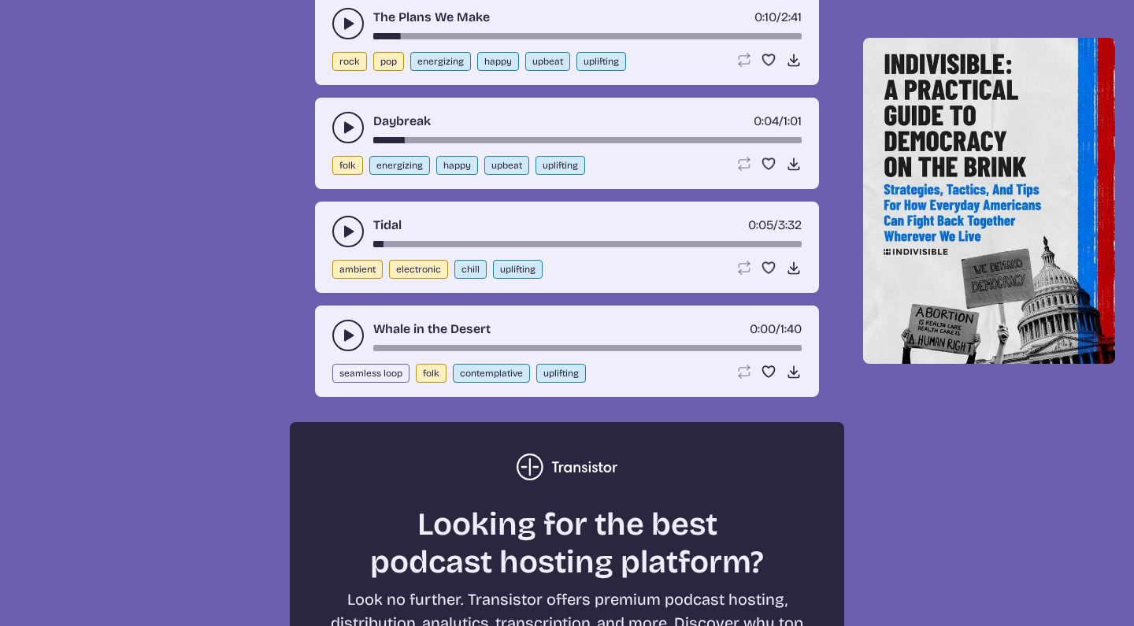
click at [350, 331] on icon "play-pause toggle" at bounding box center [348, 336] width 16 height 16
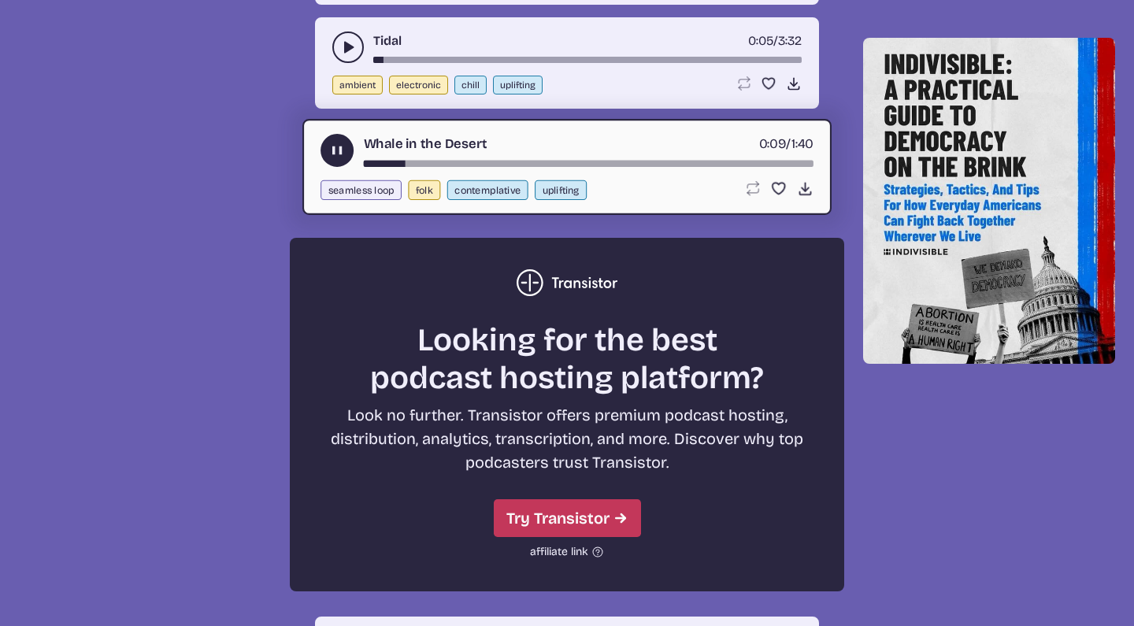
scroll to position [2453, 0]
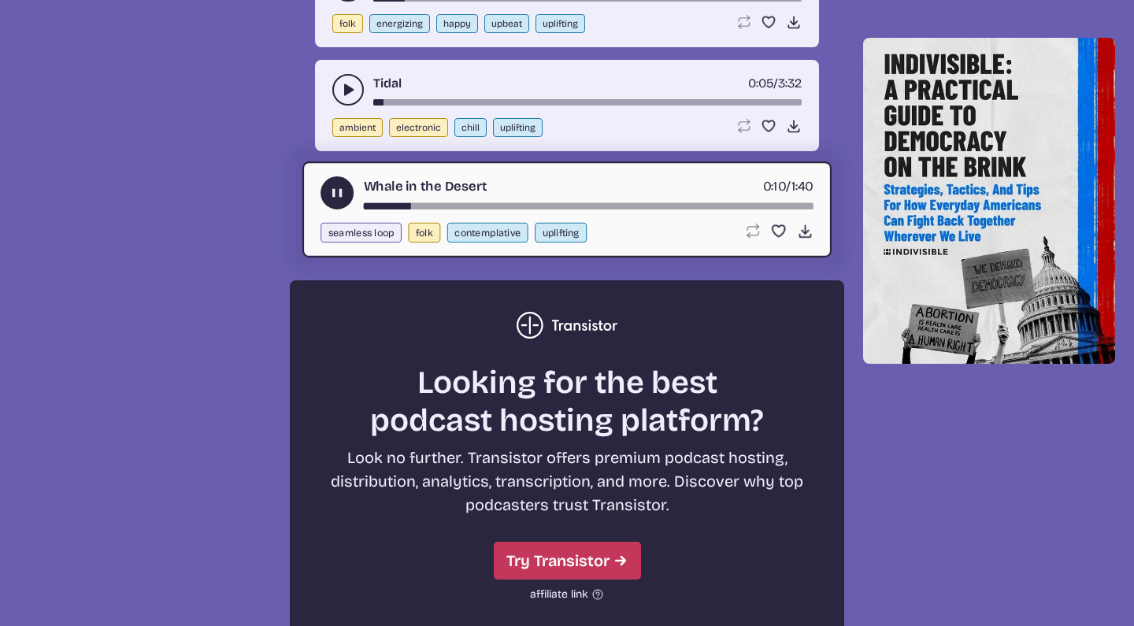
click at [331, 202] on button "play-pause toggle" at bounding box center [337, 192] width 33 height 33
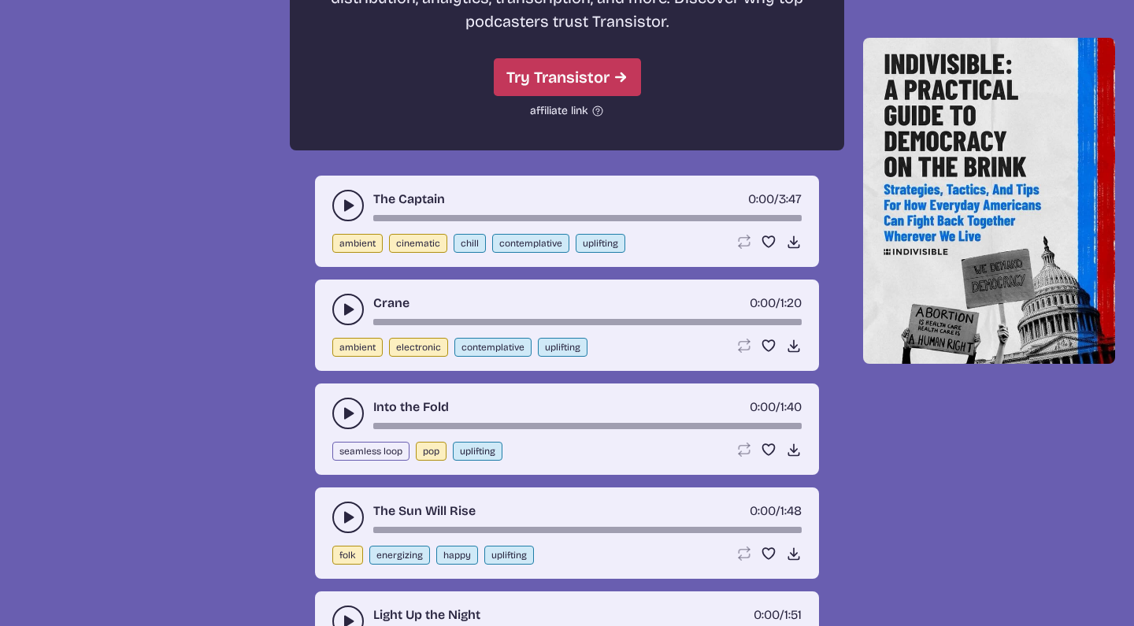
scroll to position [2962, 0]
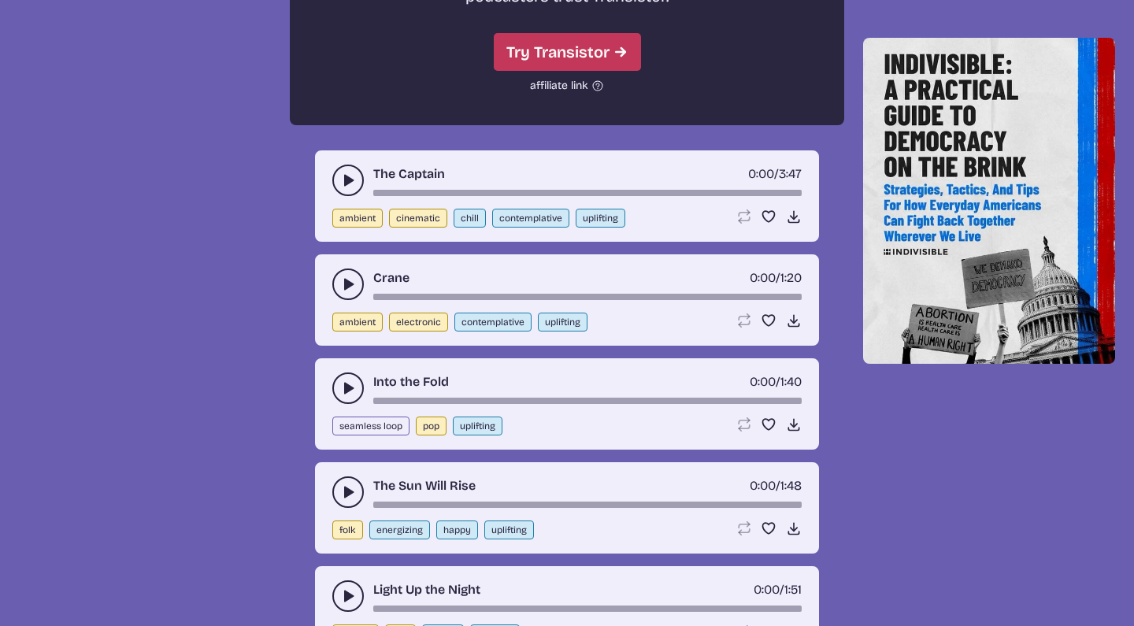
click at [336, 492] on button "play-pause toggle" at bounding box center [348, 493] width 32 height 32
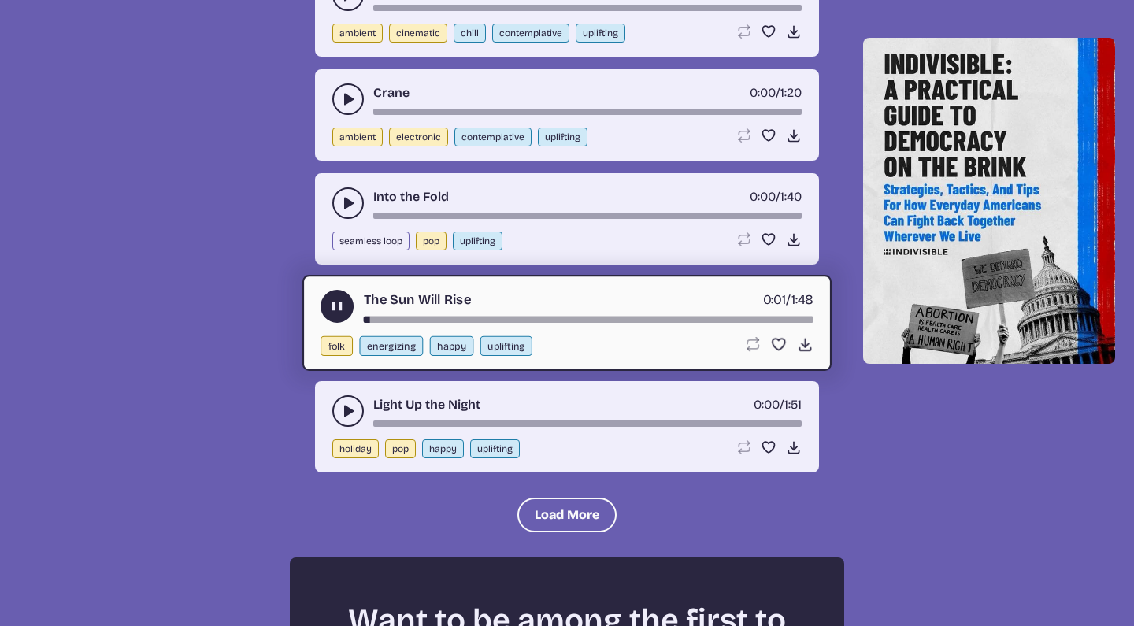
scroll to position [3151, 0]
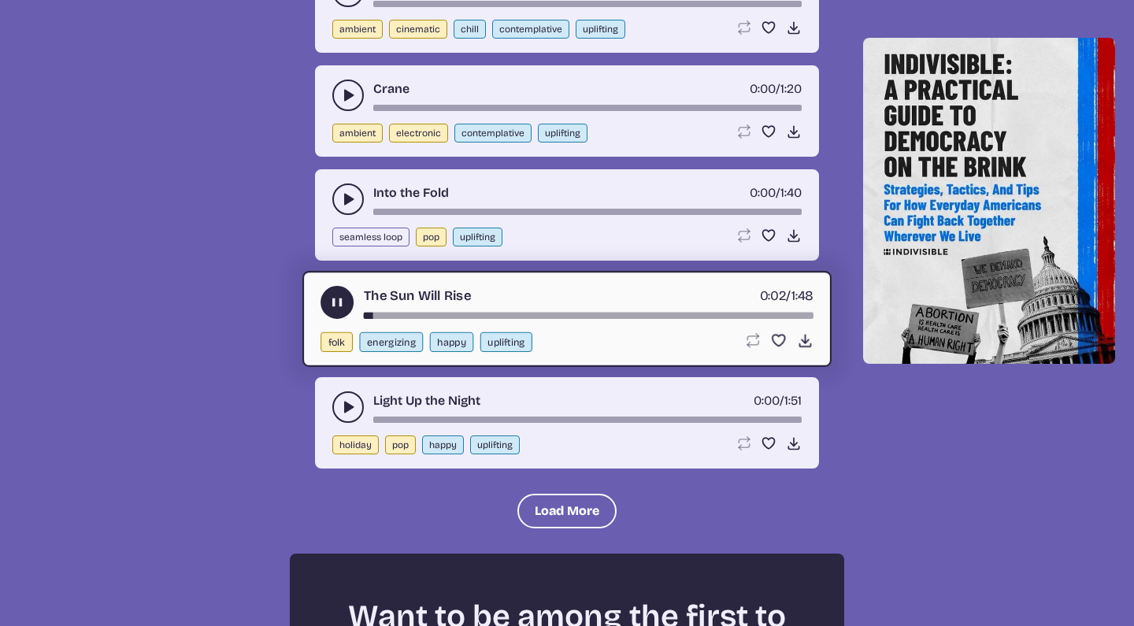
click at [337, 303] on icon "play-pause toggle" at bounding box center [337, 303] width 17 height 17
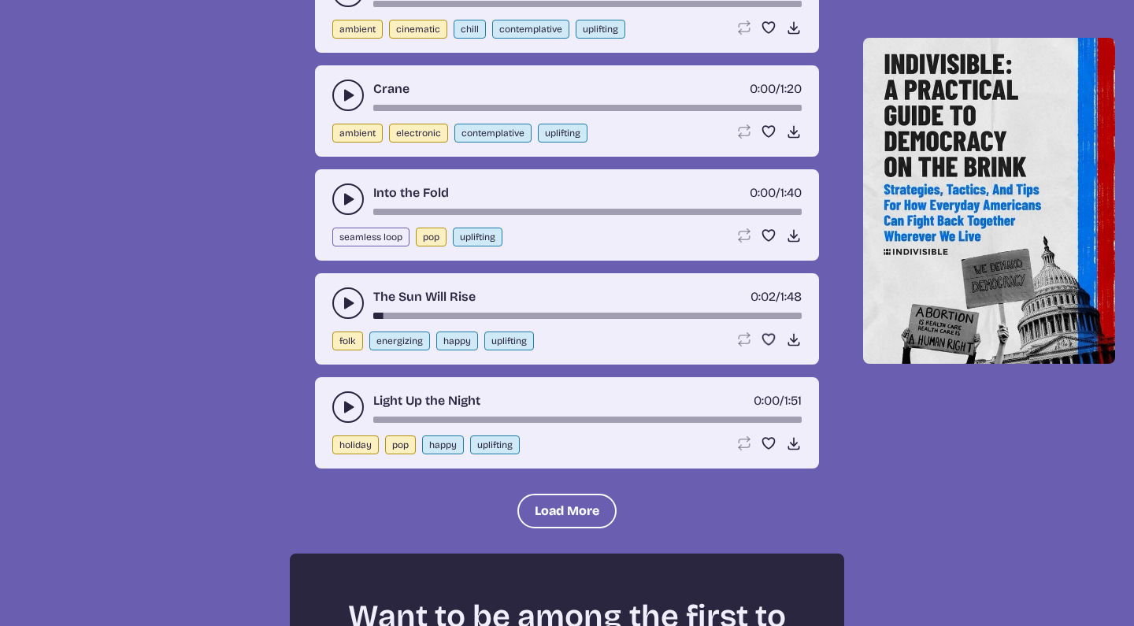
click at [338, 408] on button "play-pause toggle" at bounding box center [348, 407] width 32 height 32
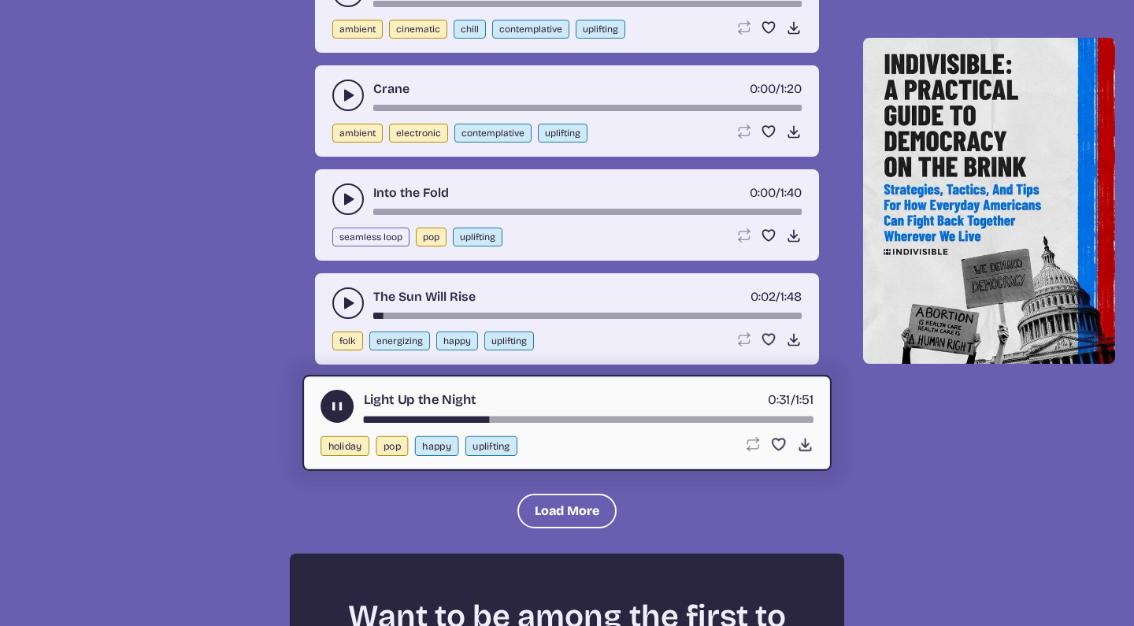
click at [334, 403] on use "play-pause toggle" at bounding box center [337, 407] width 17 height 17
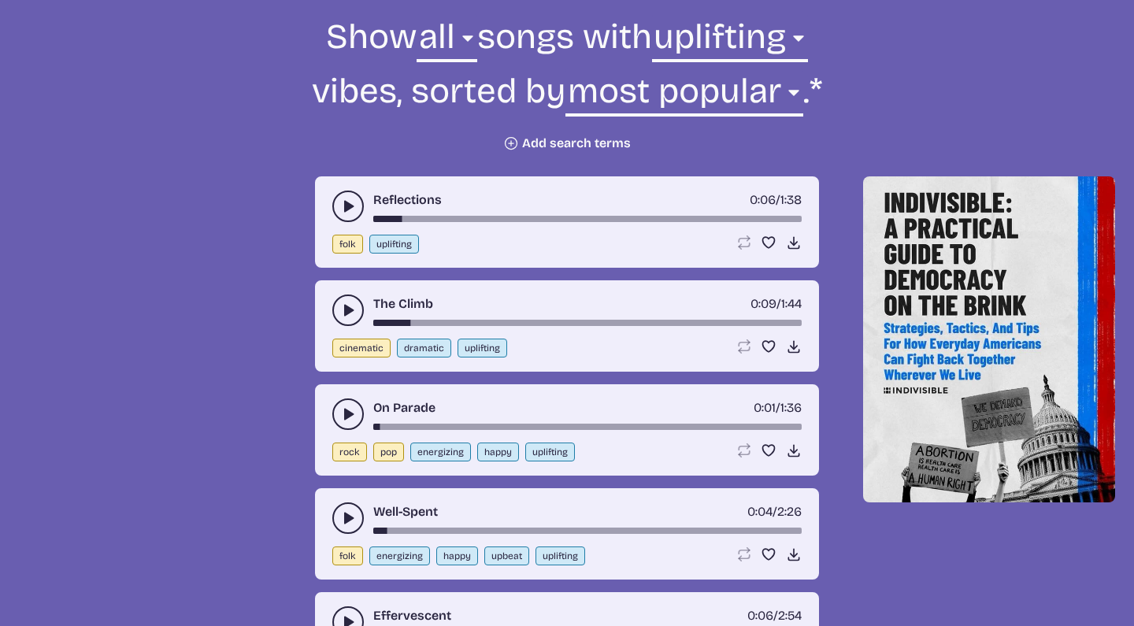
scroll to position [588, 0]
click at [348, 309] on use "play-pause toggle" at bounding box center [348, 311] width 16 height 16
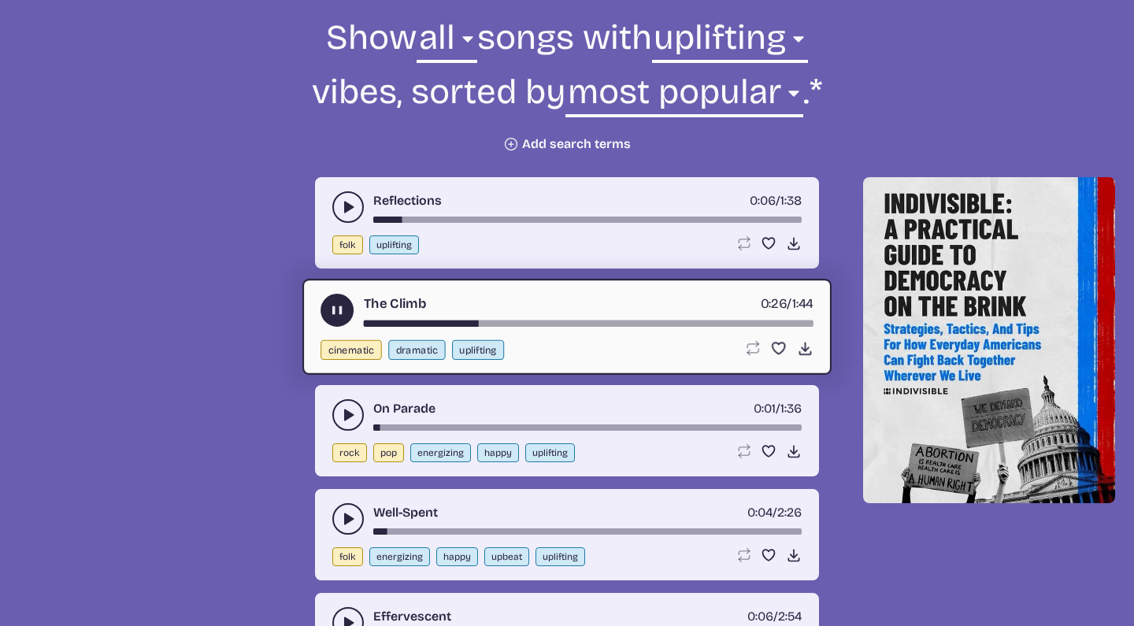
click at [333, 306] on use "play-pause toggle" at bounding box center [337, 310] width 17 height 17
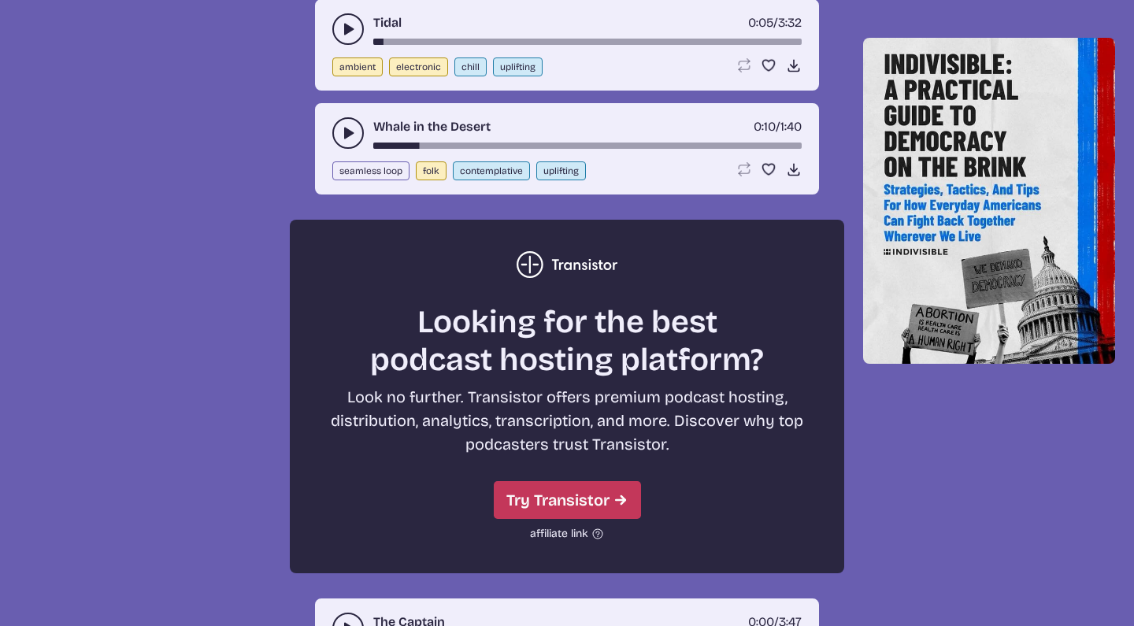
scroll to position [2516, 0]
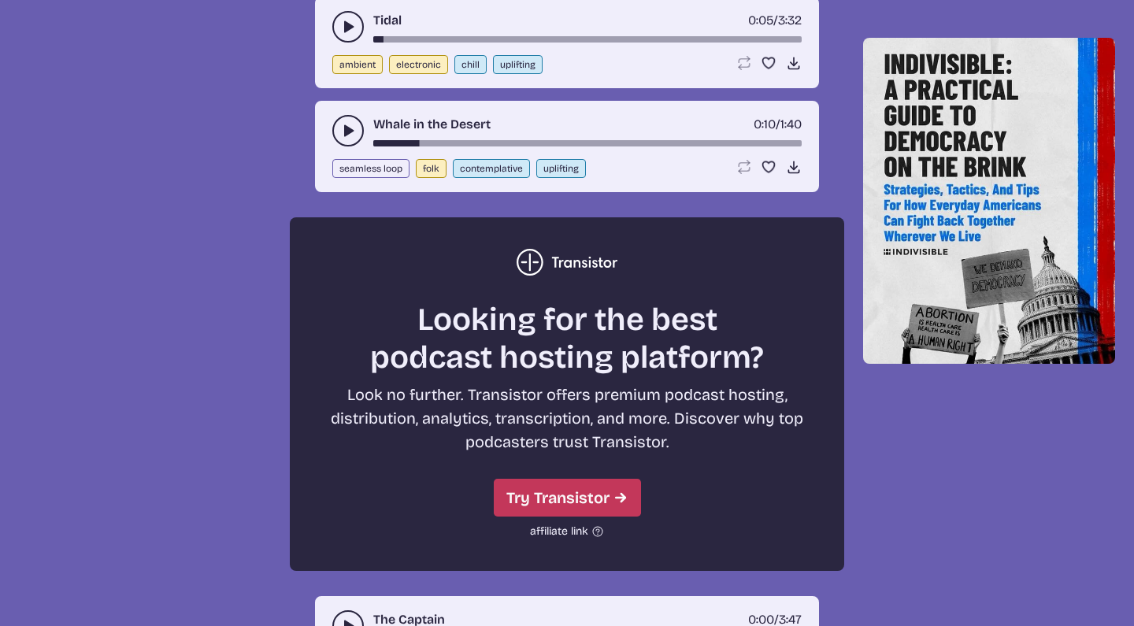
click at [346, 135] on use "play-pause toggle" at bounding box center [348, 131] width 16 height 16
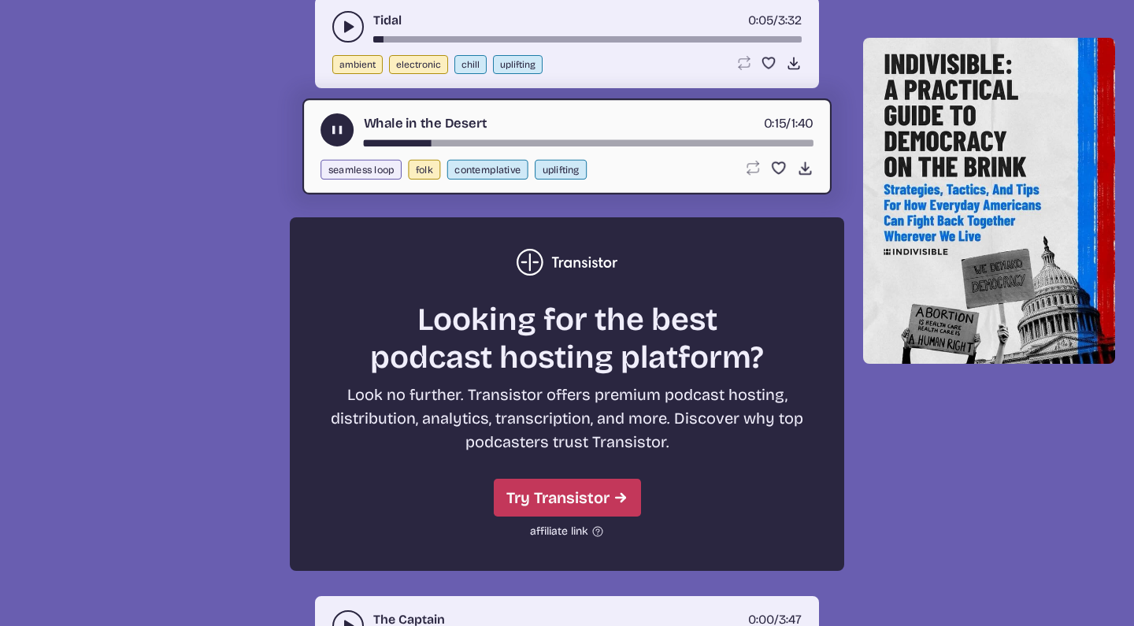
click at [345, 135] on icon "play-pause toggle" at bounding box center [337, 130] width 17 height 17
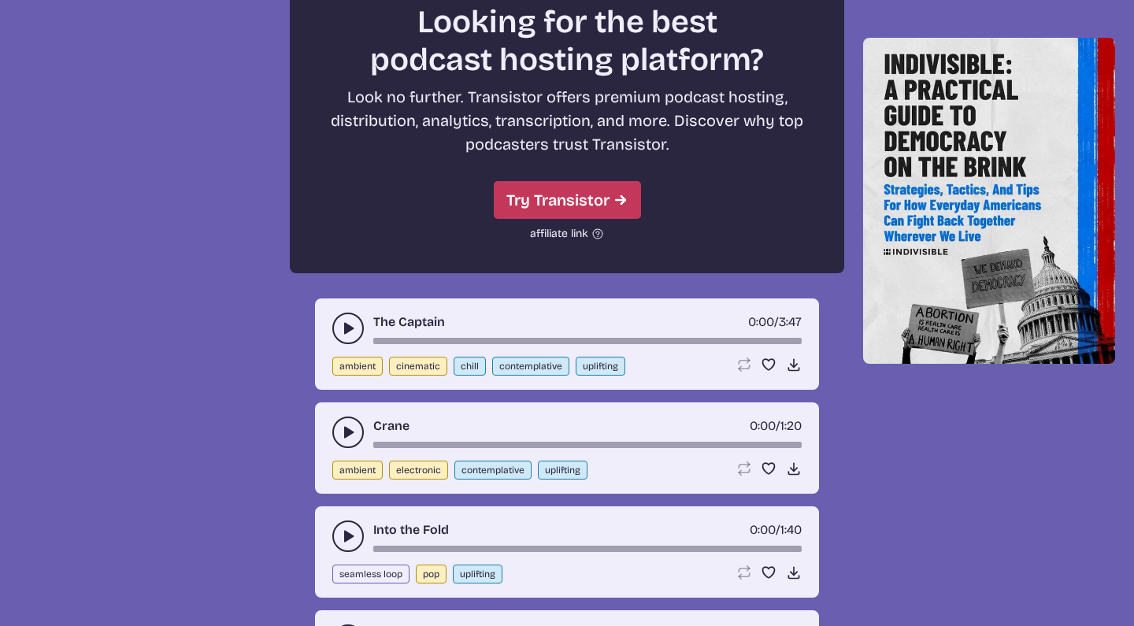
scroll to position [2852, 0]
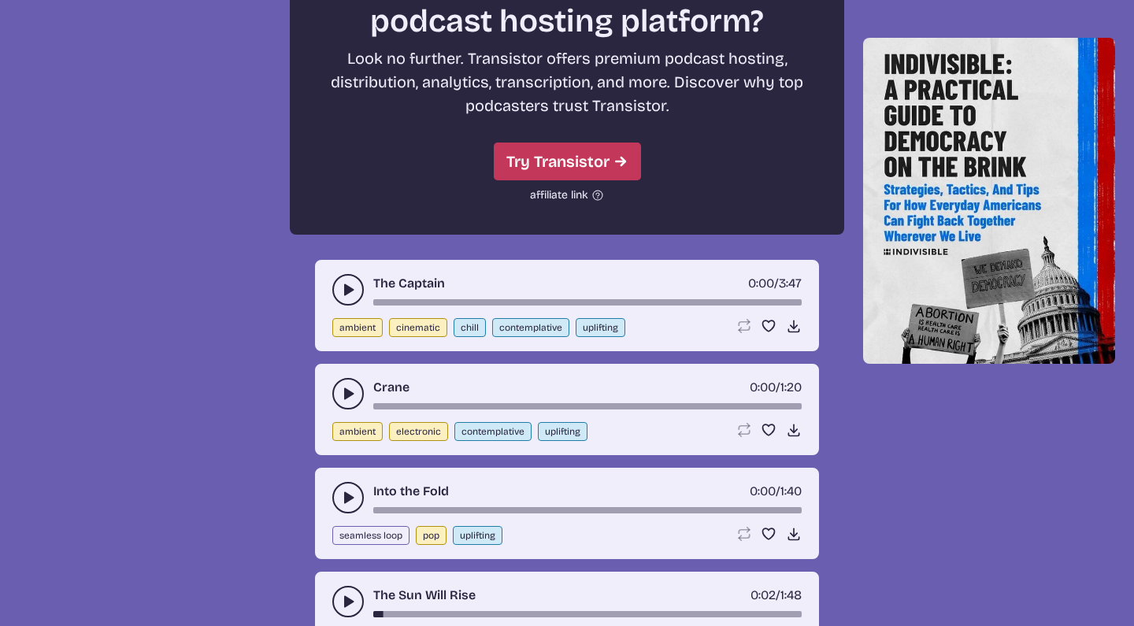
click at [344, 280] on button "play-pause toggle" at bounding box center [348, 290] width 32 height 32
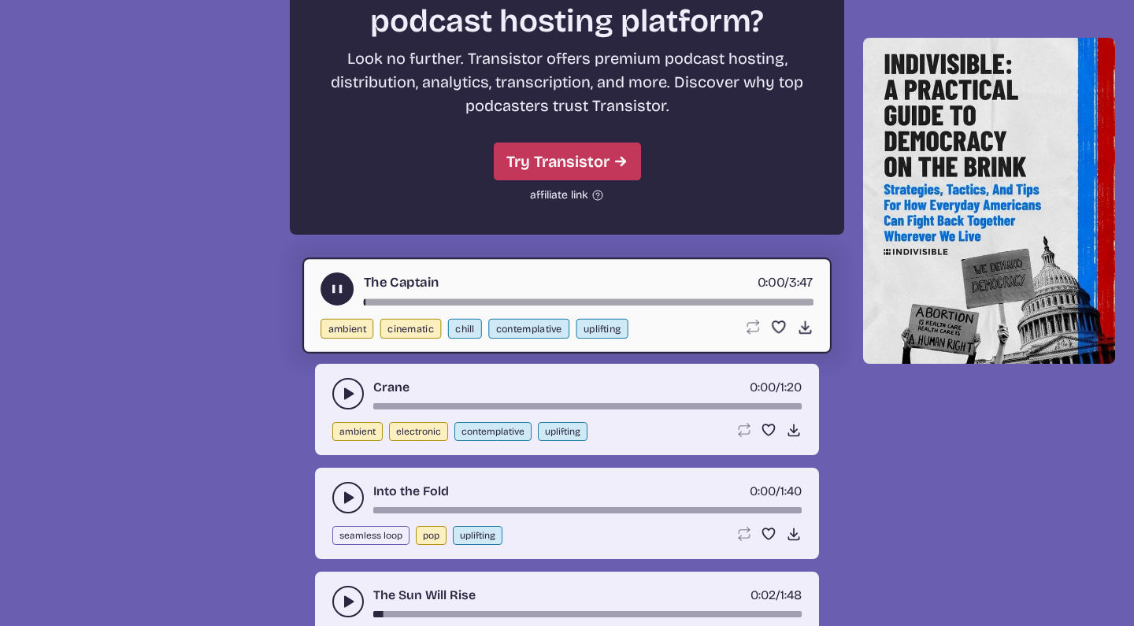
click at [340, 289] on use "play-pause toggle" at bounding box center [337, 289] width 17 height 17
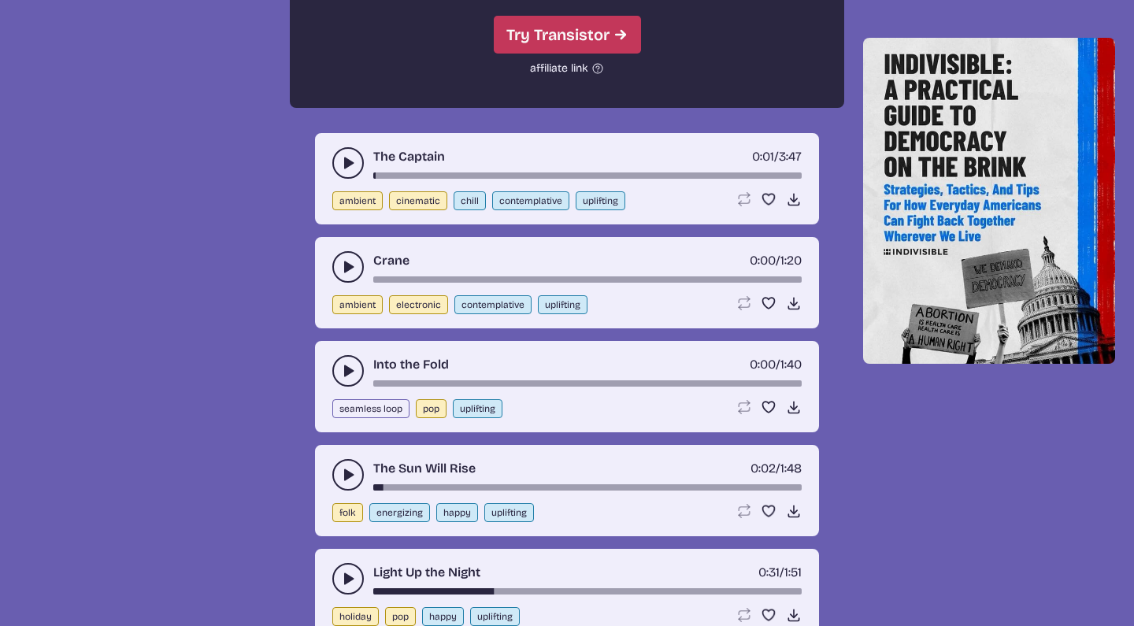
scroll to position [3041, 0]
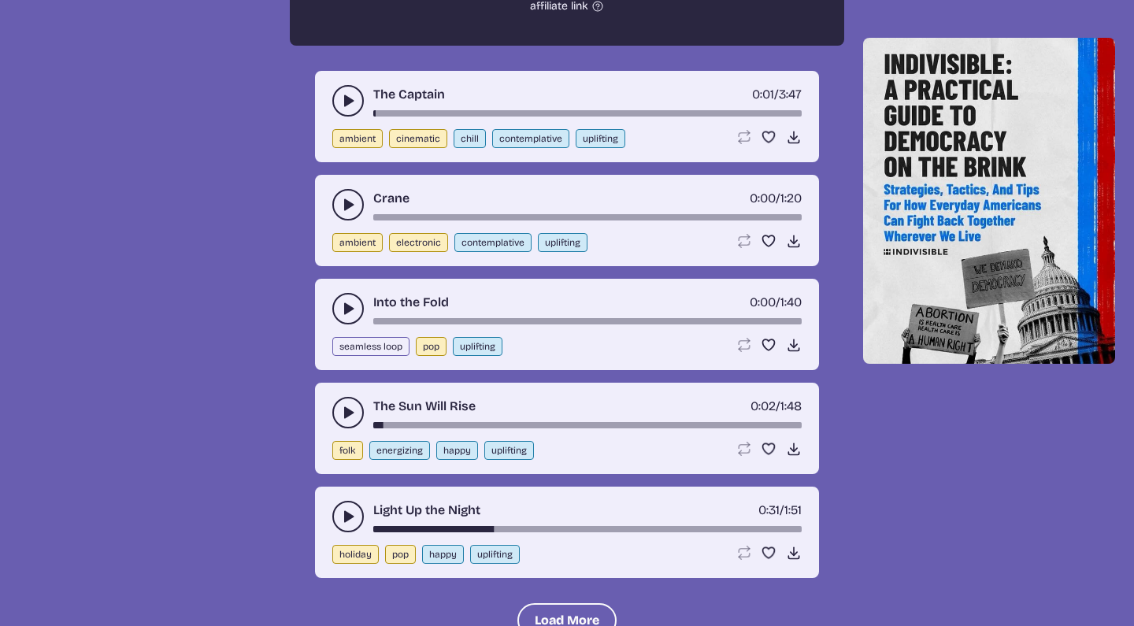
click at [346, 305] on use "play-pause toggle" at bounding box center [348, 309] width 16 height 16
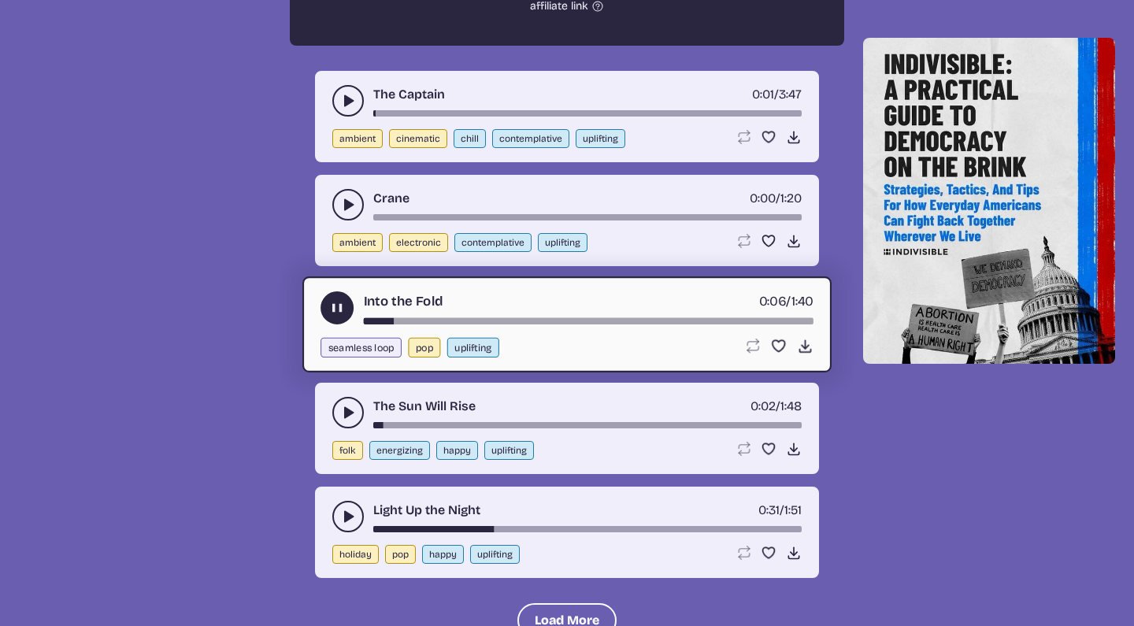
click at [344, 310] on icon "play-pause toggle" at bounding box center [337, 308] width 17 height 17
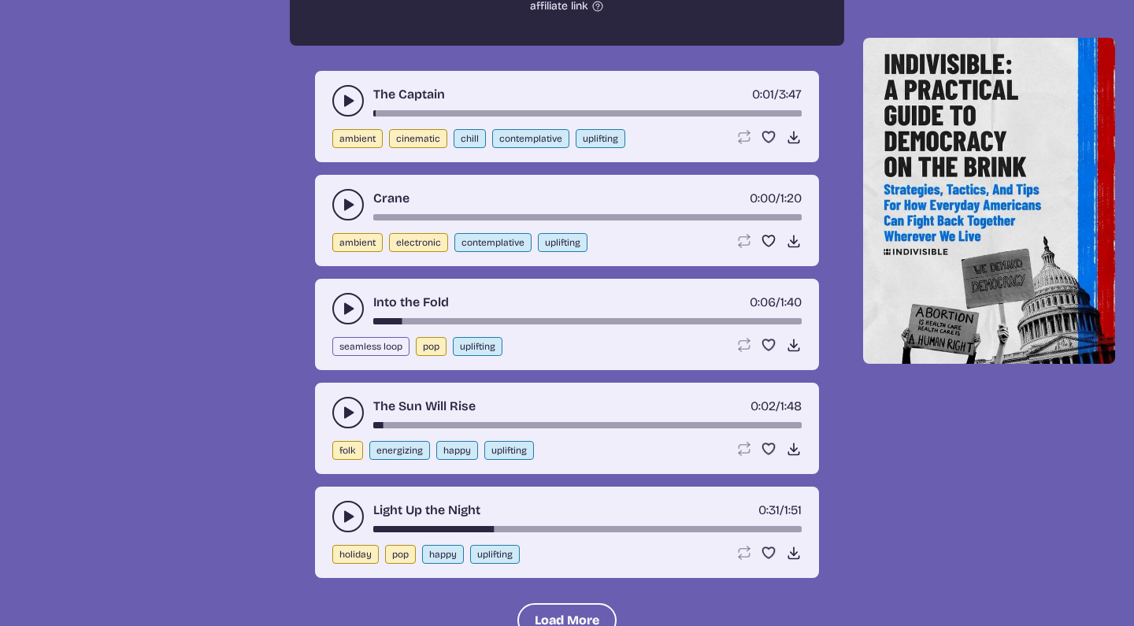
click at [344, 399] on button "play-pause toggle" at bounding box center [348, 413] width 32 height 32
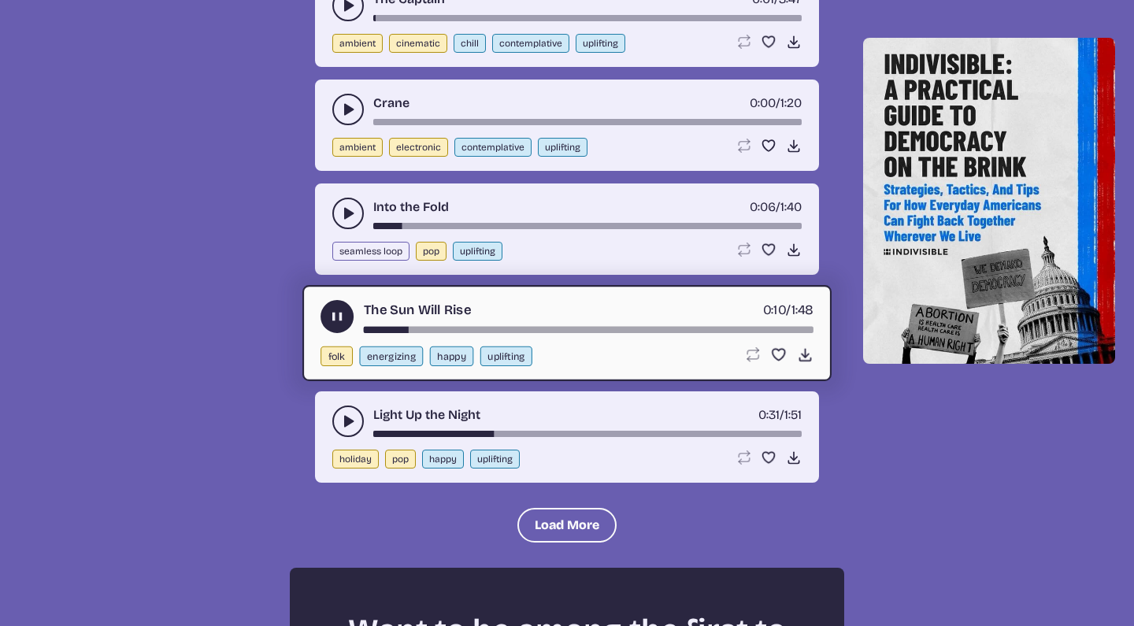
scroll to position [3172, 0]
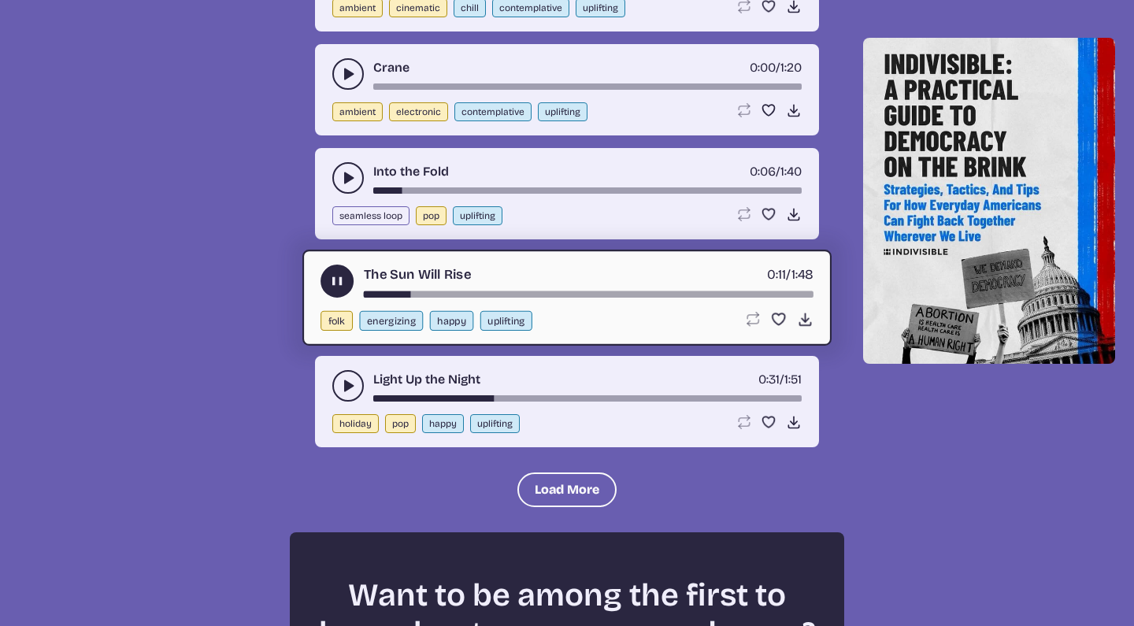
click at [345, 385] on use "play-pause toggle" at bounding box center [348, 386] width 16 height 16
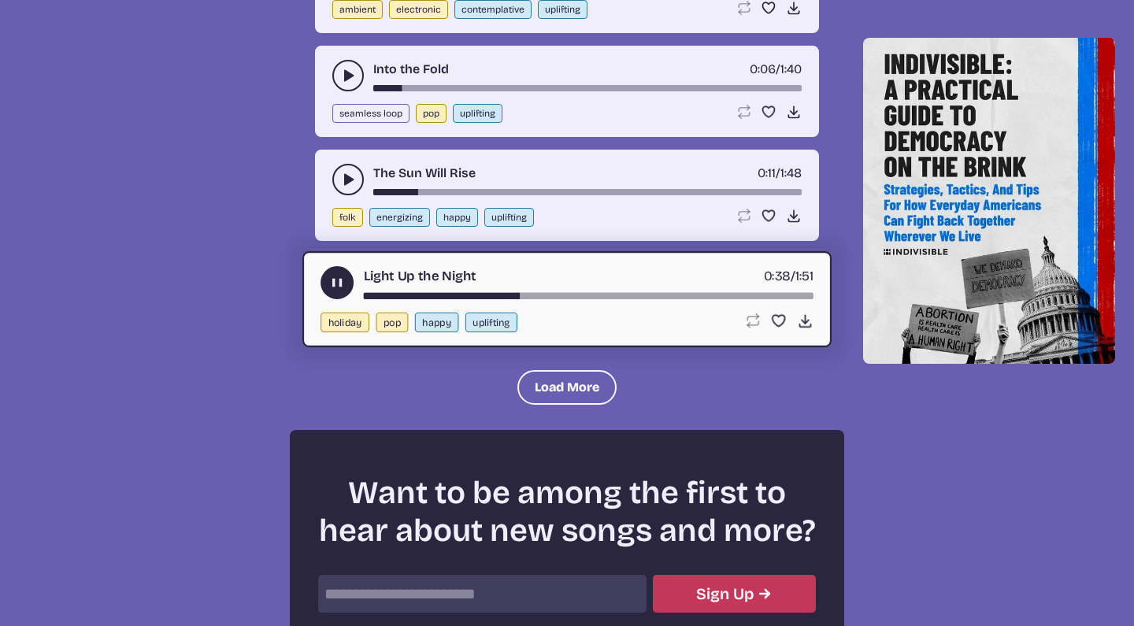
scroll to position [3286, 0]
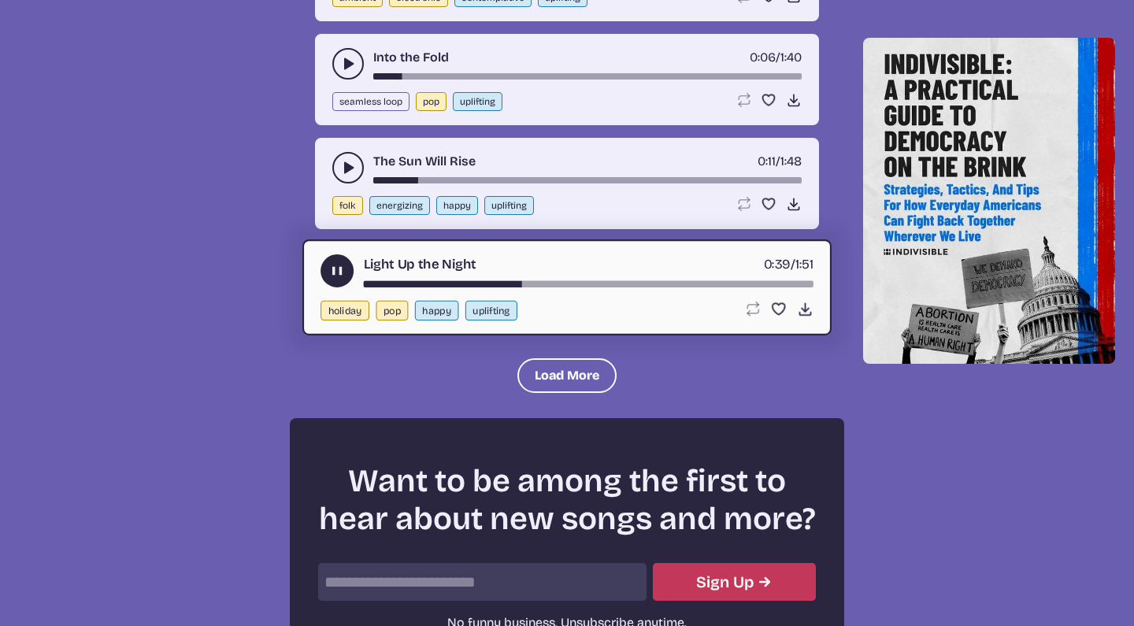
click at [341, 254] on div "Light Up the Night 0:39 / 1:51 holiday pop happy uplifting Loop song Loop this …" at bounding box center [566, 287] width 529 height 96
click at [334, 269] on use "play-pause toggle" at bounding box center [337, 271] width 17 height 17
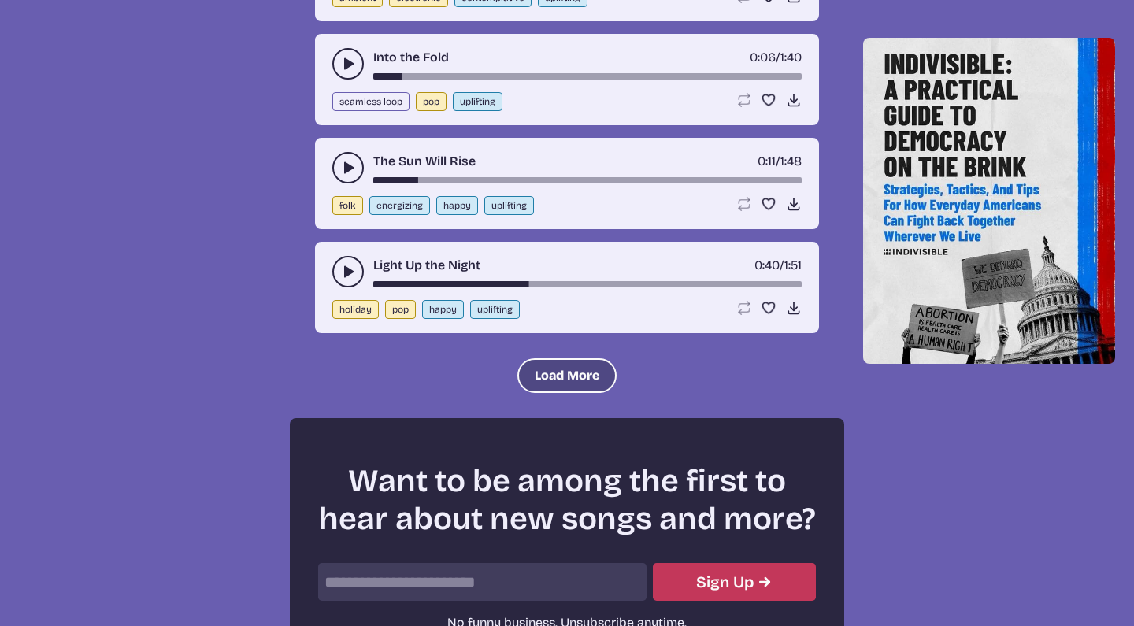
click at [536, 372] on button "Load More" at bounding box center [567, 375] width 99 height 35
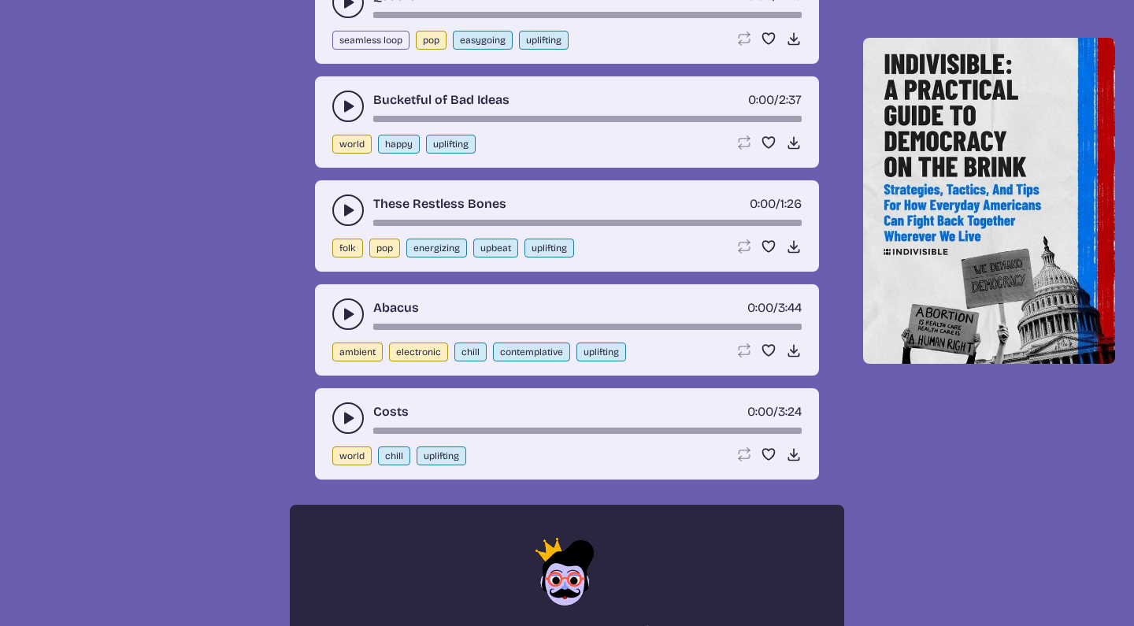
scroll to position [3661, 0]
click at [345, 105] on use "play-pause toggle" at bounding box center [348, 106] width 16 height 16
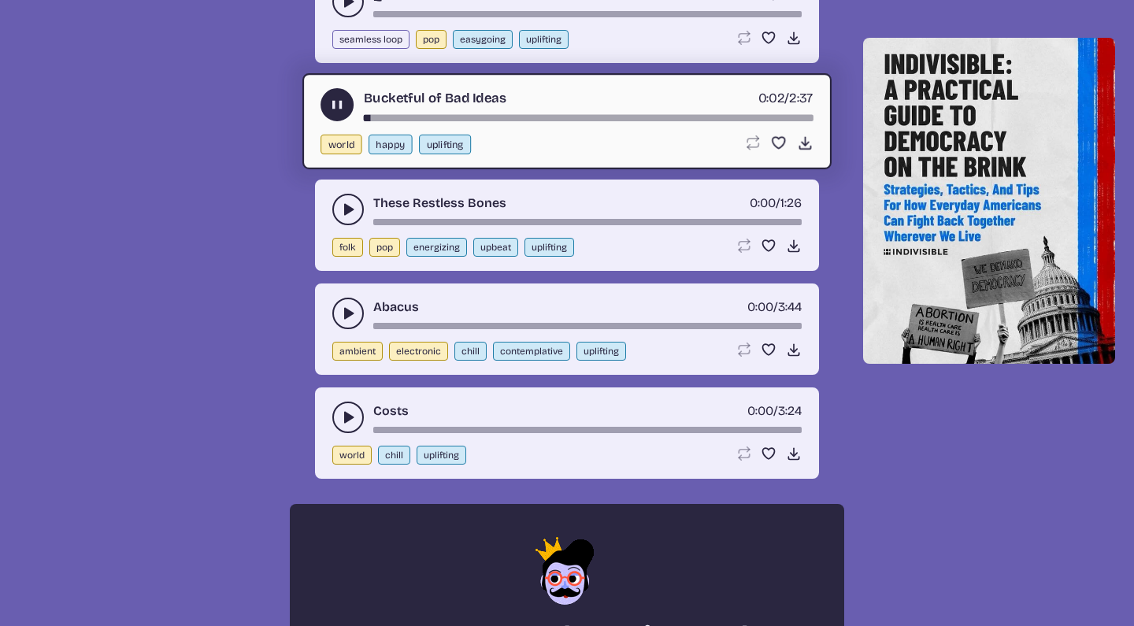
click at [344, 106] on icon "play-pause toggle" at bounding box center [337, 105] width 17 height 17
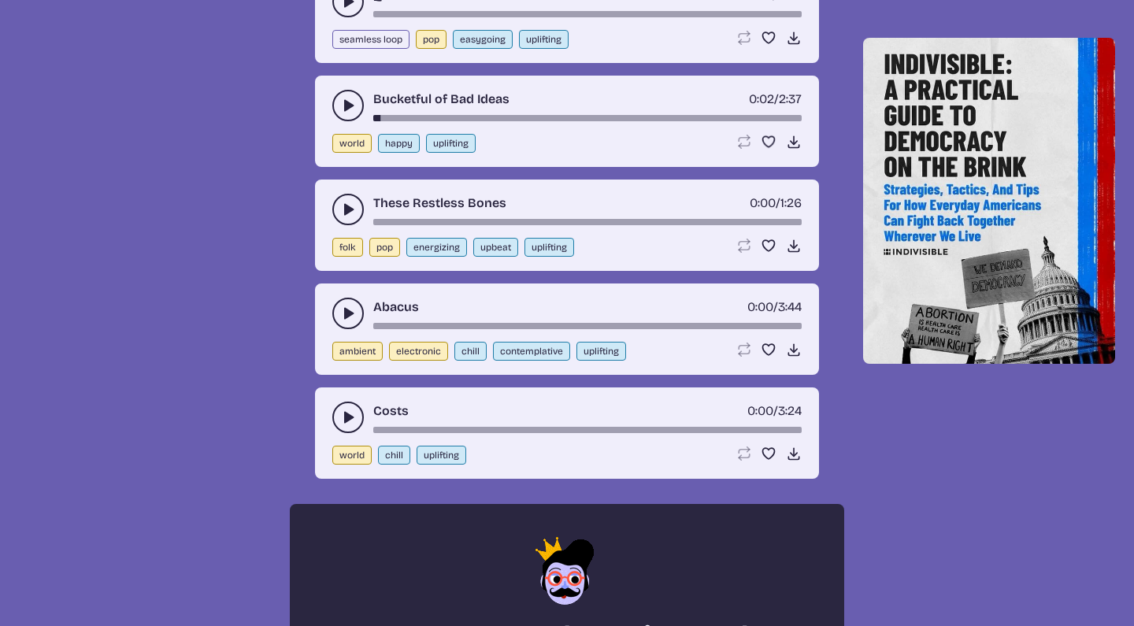
click at [336, 421] on button "play-pause toggle" at bounding box center [348, 418] width 32 height 32
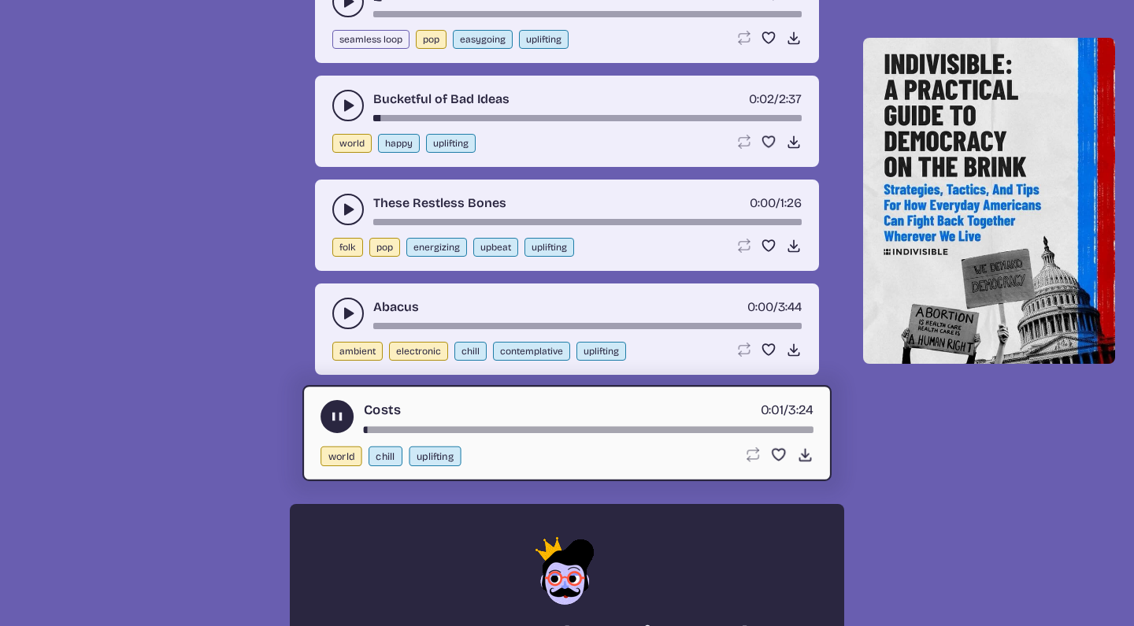
click at [336, 421] on use "play-pause toggle" at bounding box center [337, 417] width 17 height 17
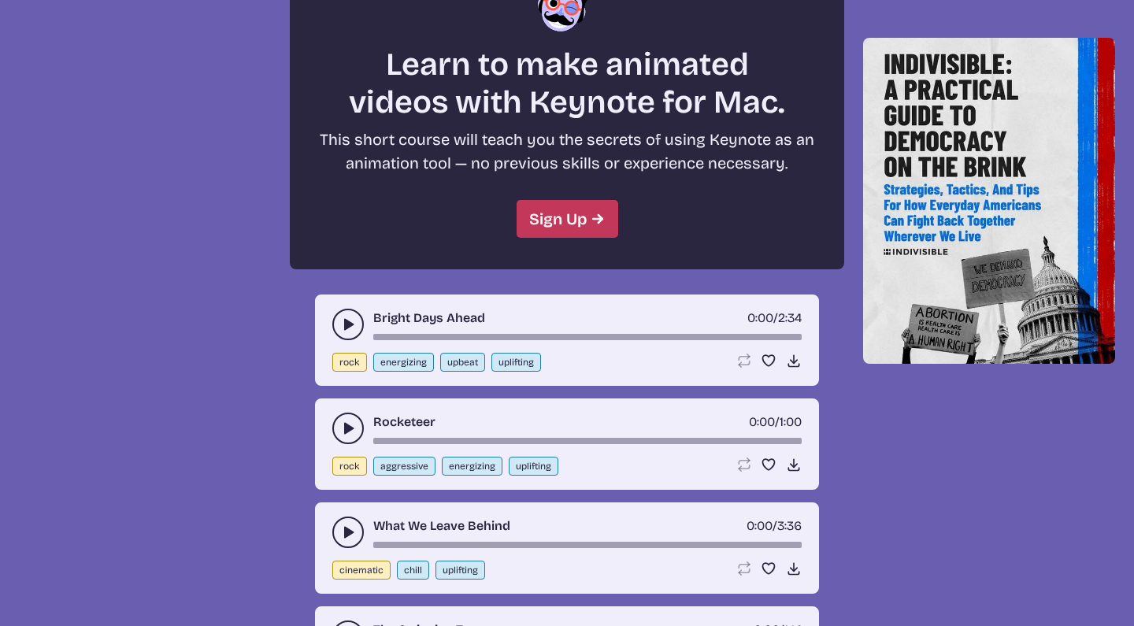
scroll to position [4235, 0]
click at [351, 527] on icon "play-pause toggle" at bounding box center [348, 532] width 16 height 16
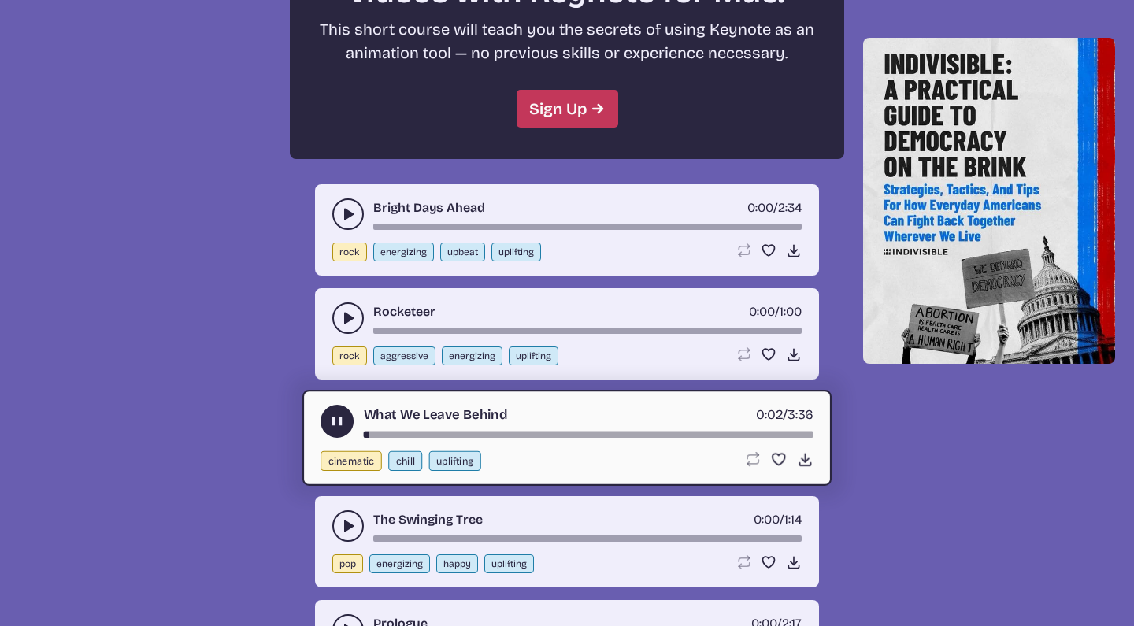
scroll to position [4346, 0]
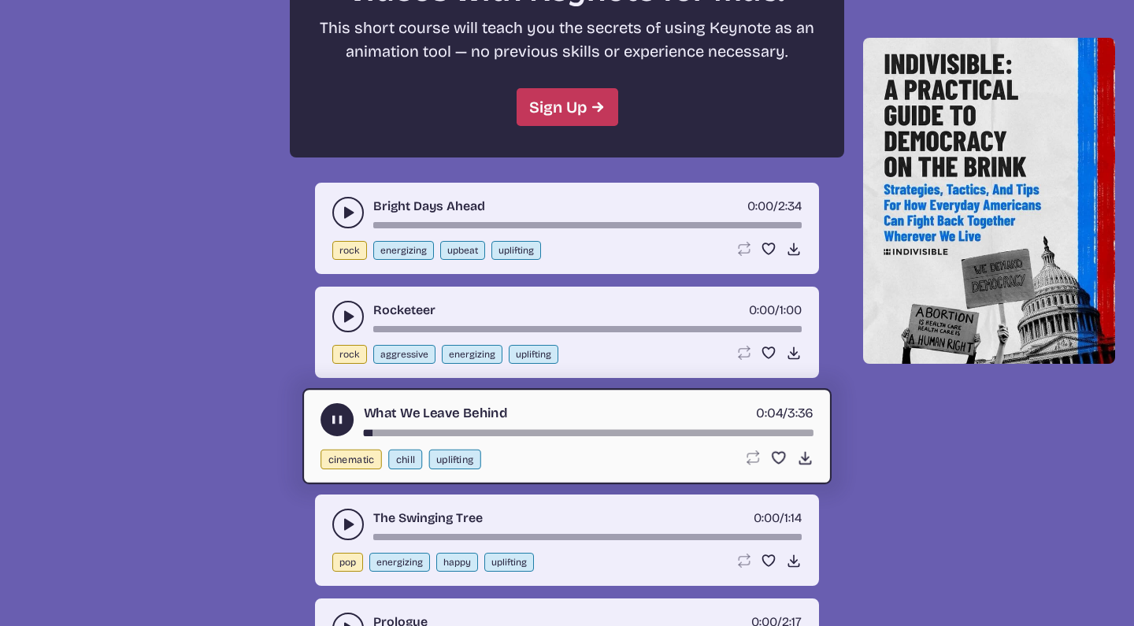
click at [333, 413] on icon "play-pause toggle" at bounding box center [337, 420] width 17 height 17
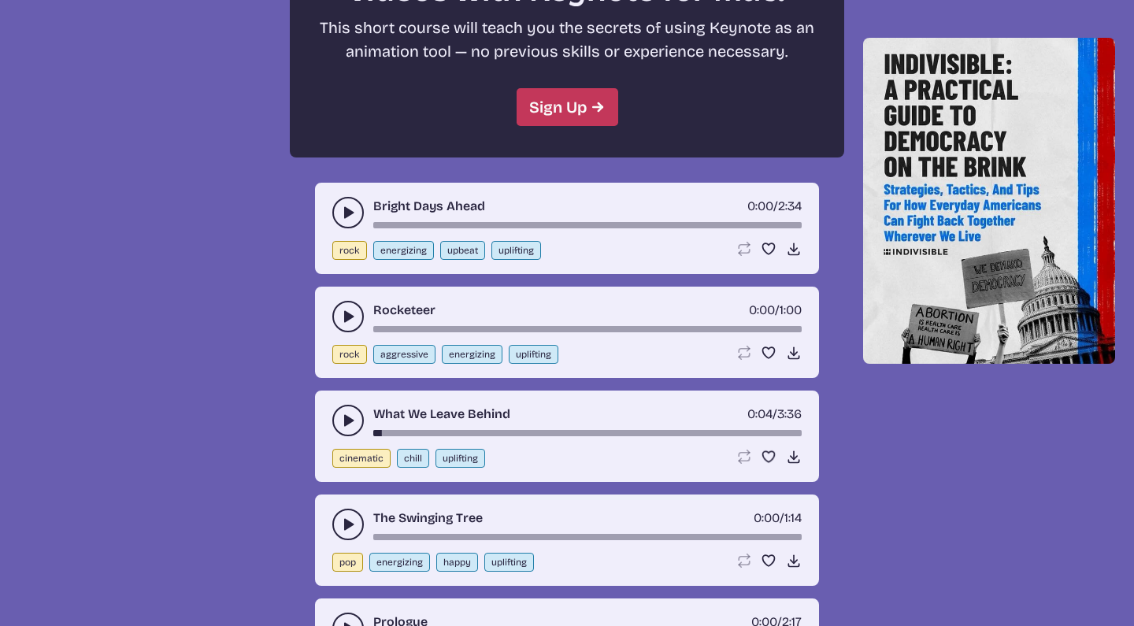
click at [340, 217] on icon "play-pause toggle" at bounding box center [348, 213] width 16 height 16
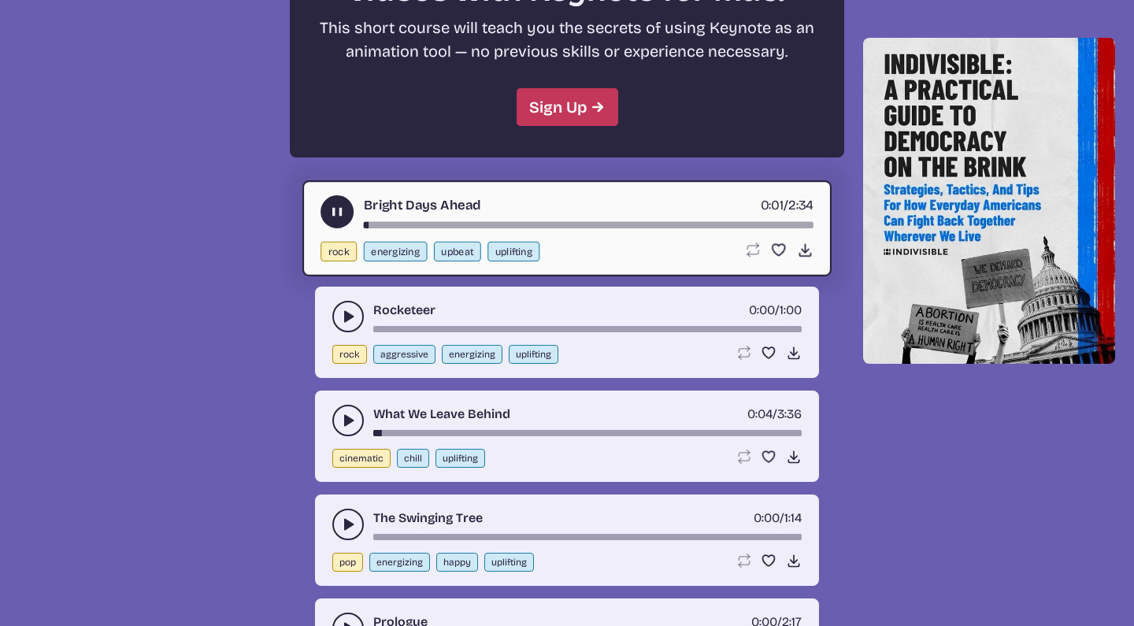
click at [341, 216] on use "play-pause toggle" at bounding box center [337, 212] width 17 height 17
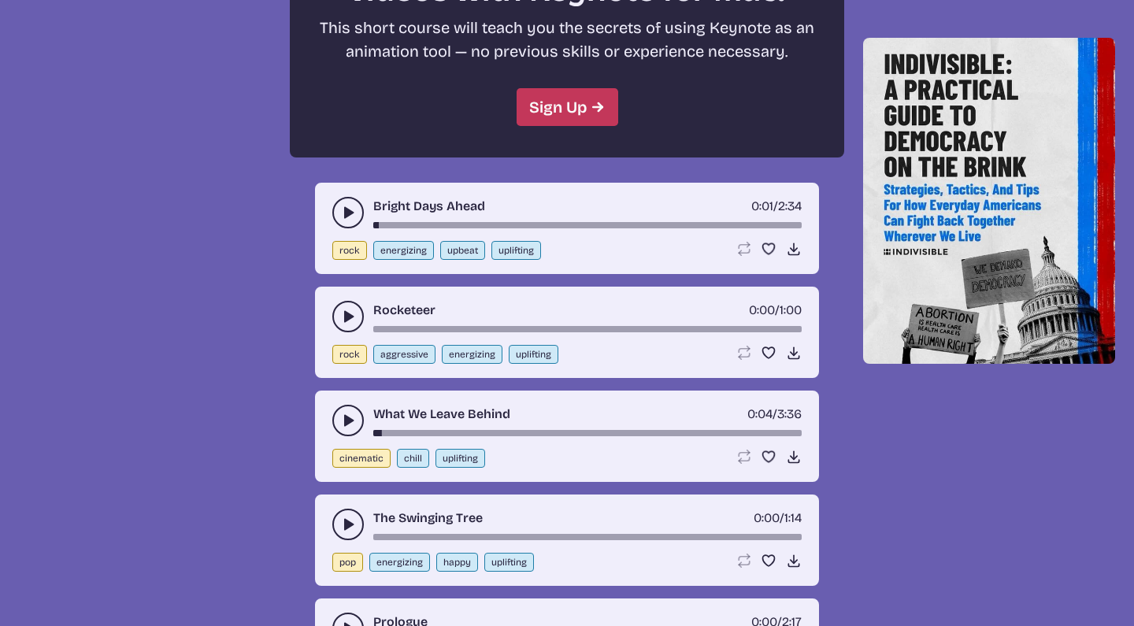
click at [342, 325] on button "play-pause toggle" at bounding box center [348, 317] width 32 height 32
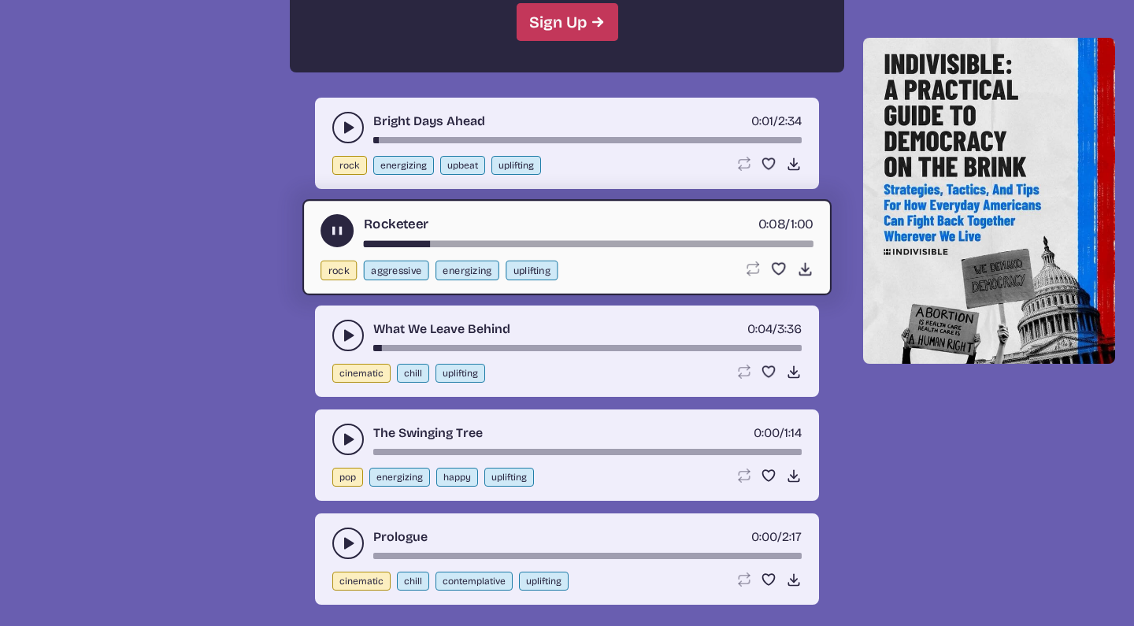
scroll to position [4430, 0]
click at [333, 228] on use "play-pause toggle" at bounding box center [337, 232] width 17 height 17
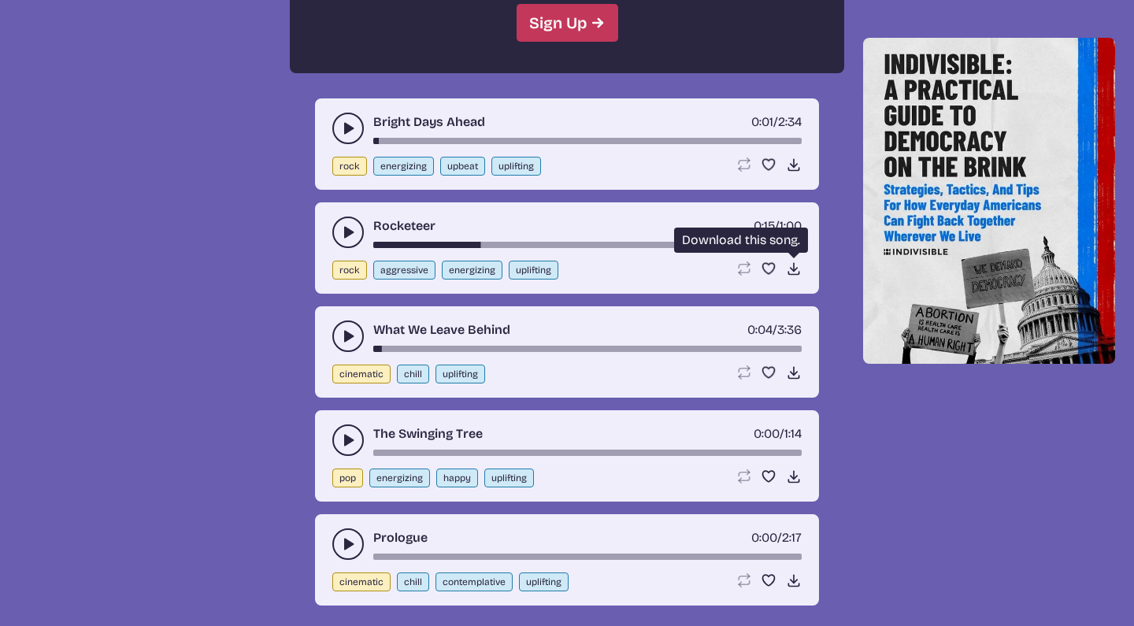
click at [791, 266] on icon "Download song" at bounding box center [794, 269] width 16 height 16
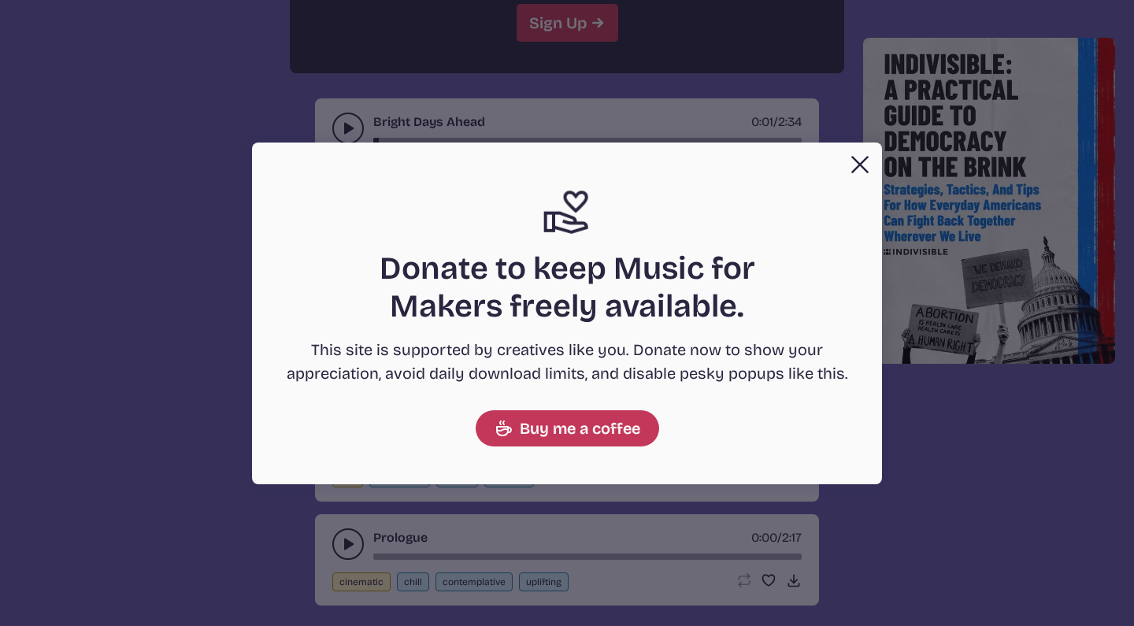
click at [853, 162] on button "Close" at bounding box center [860, 165] width 32 height 32
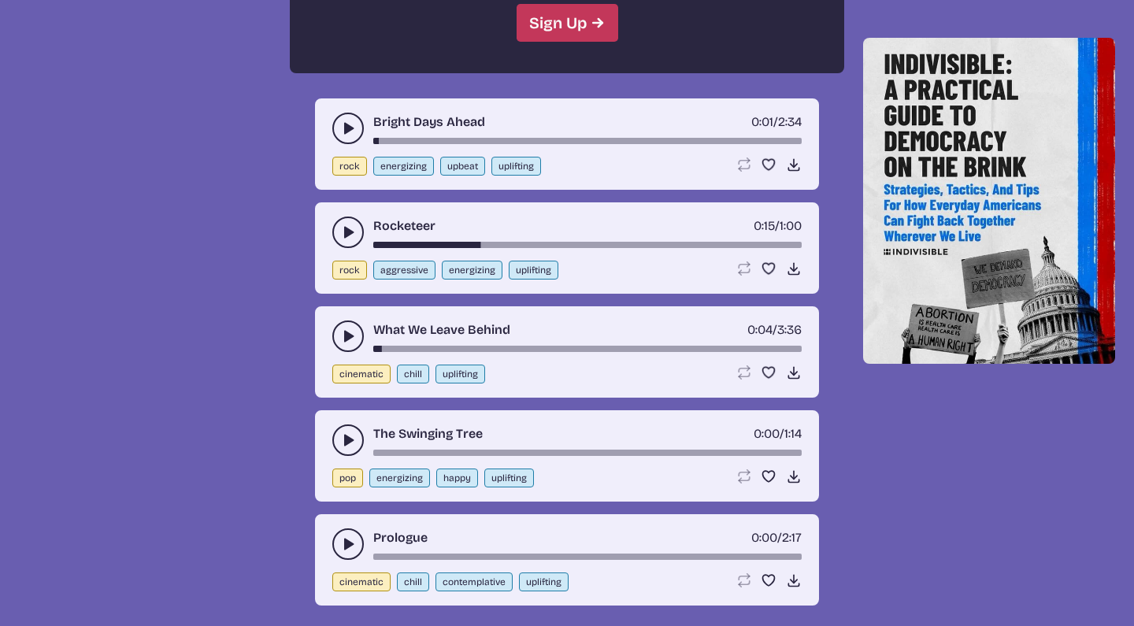
click at [351, 332] on icon "play-pause toggle" at bounding box center [348, 336] width 16 height 16
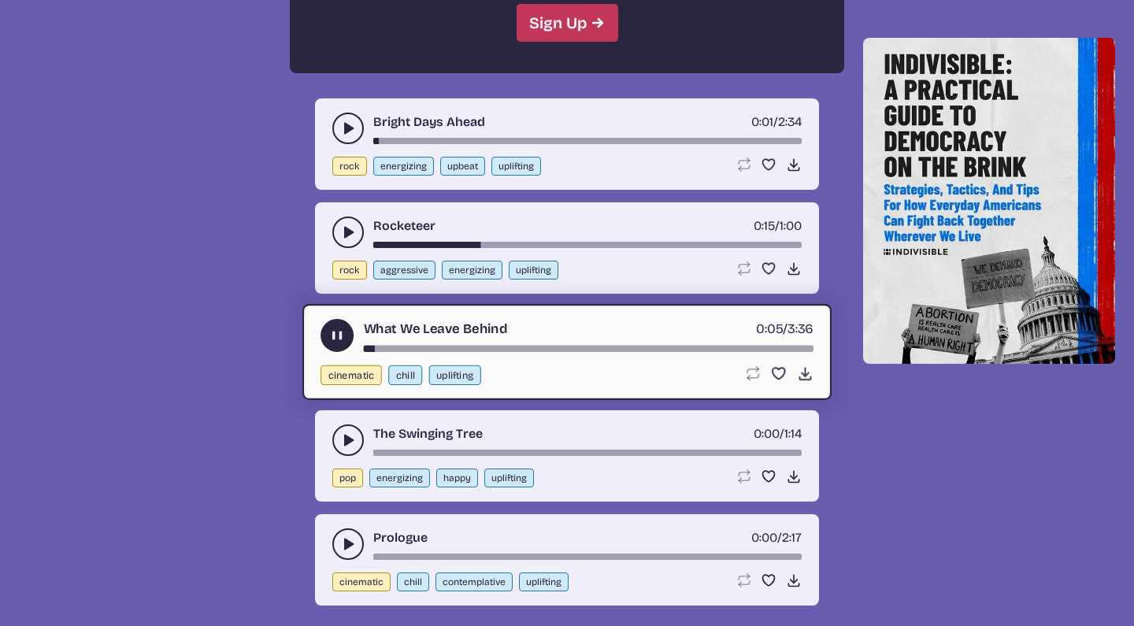
click at [345, 328] on icon "play-pause toggle" at bounding box center [337, 336] width 17 height 17
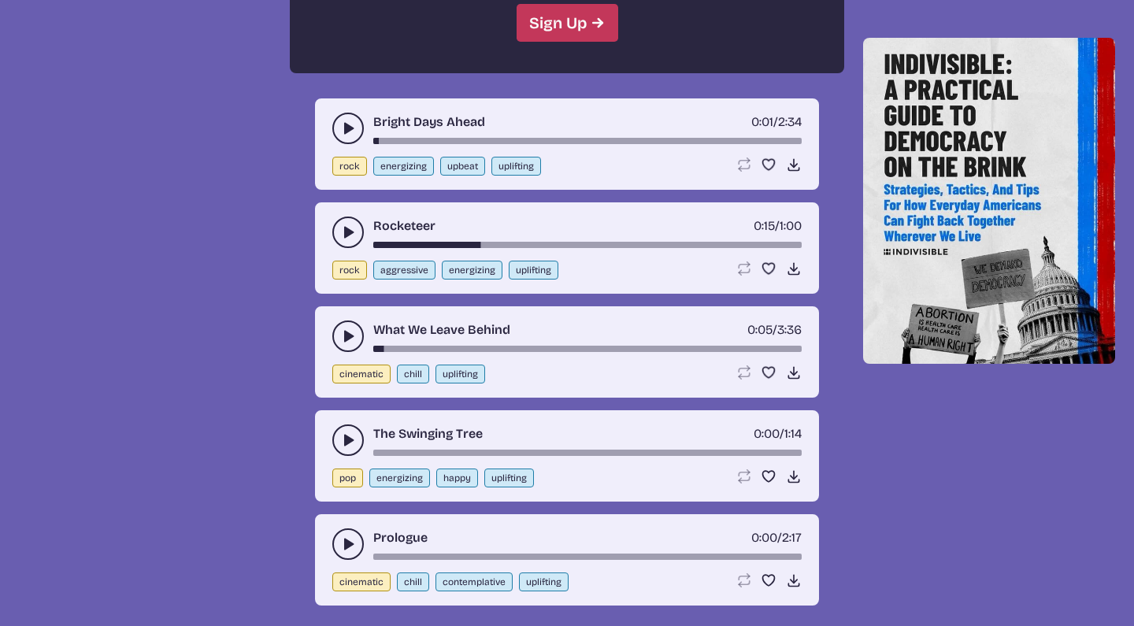
click at [347, 431] on button "play-pause toggle" at bounding box center [348, 441] width 32 height 32
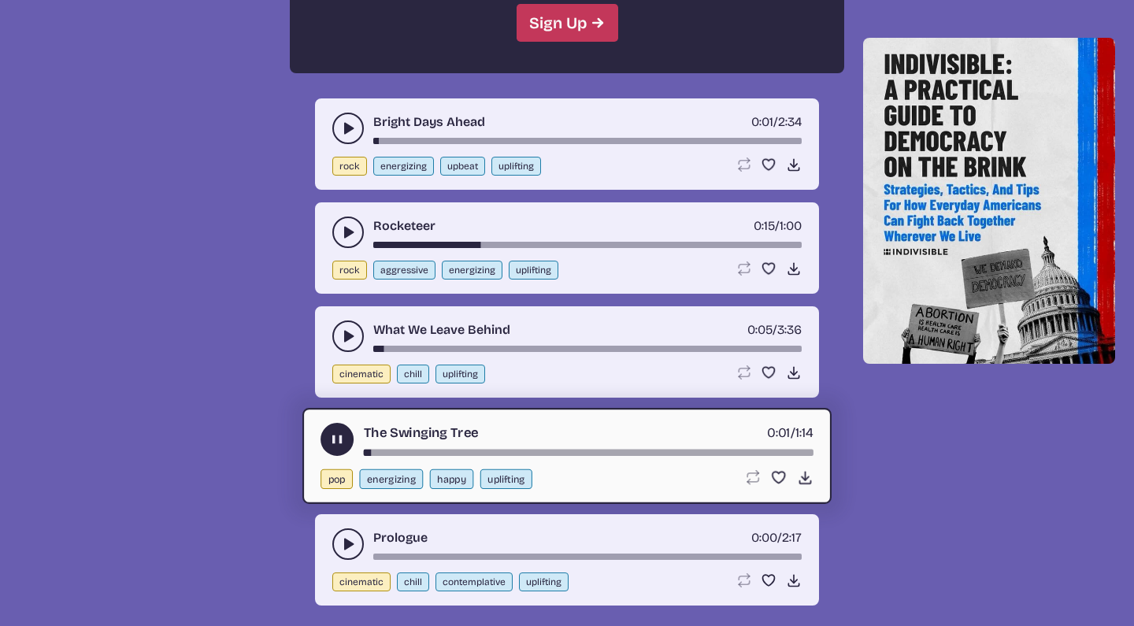
click at [343, 431] on button "play-pause toggle" at bounding box center [337, 439] width 33 height 33
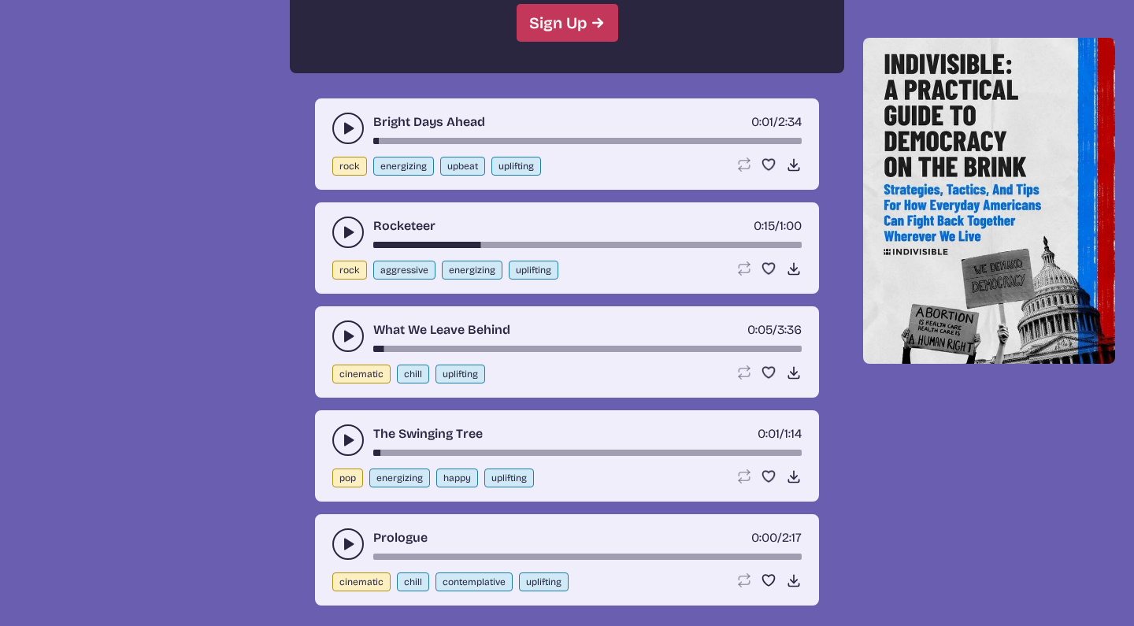
click at [340, 537] on icon "play-pause toggle" at bounding box center [348, 544] width 16 height 16
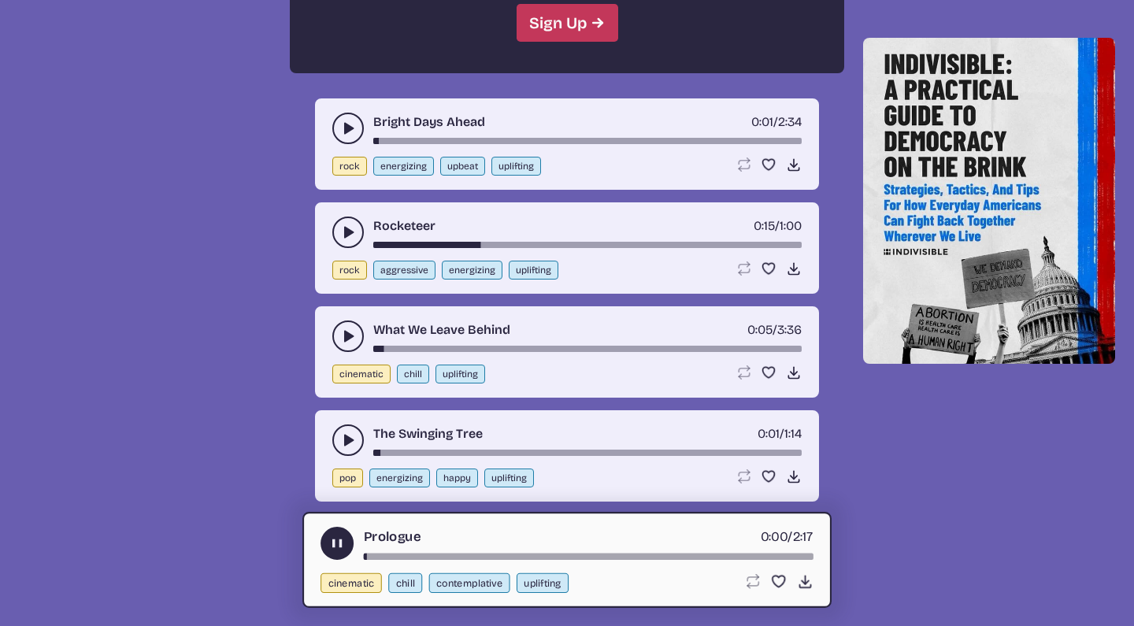
click at [340, 538] on use "play-pause toggle" at bounding box center [337, 544] width 17 height 17
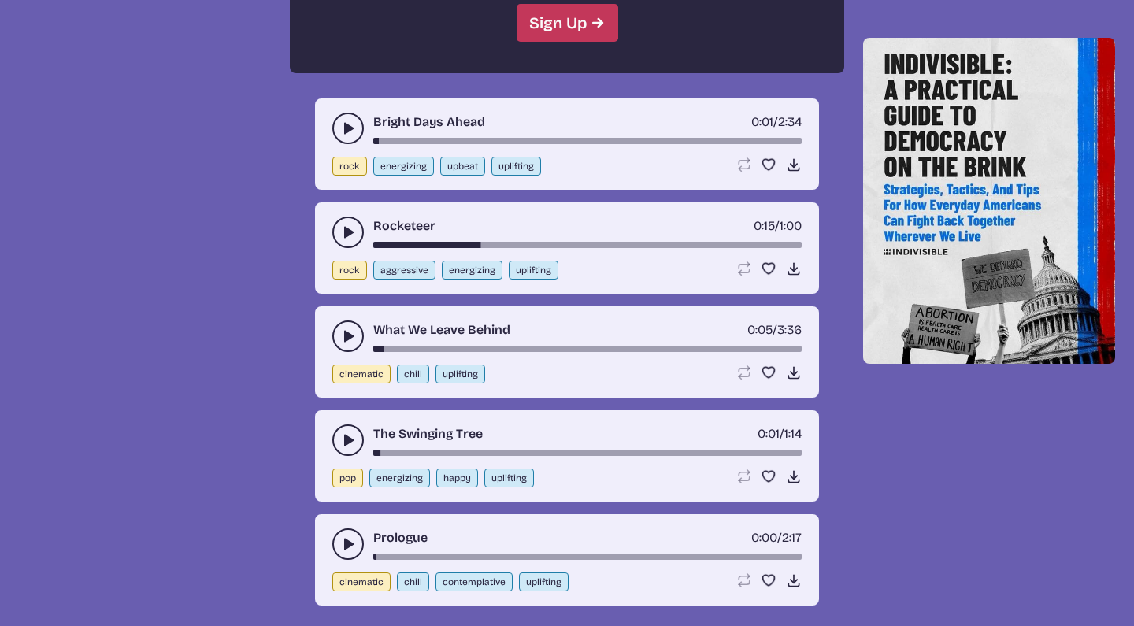
click at [335, 128] on button "play-pause toggle" at bounding box center [348, 129] width 32 height 32
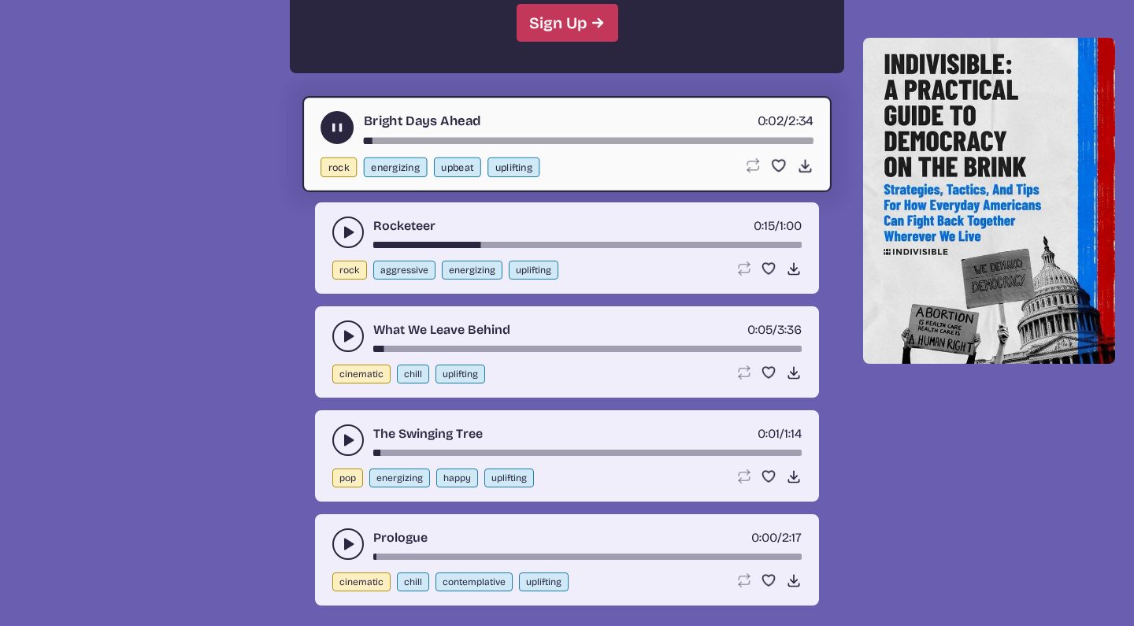
click at [335, 128] on use "play-pause toggle" at bounding box center [337, 128] width 17 height 17
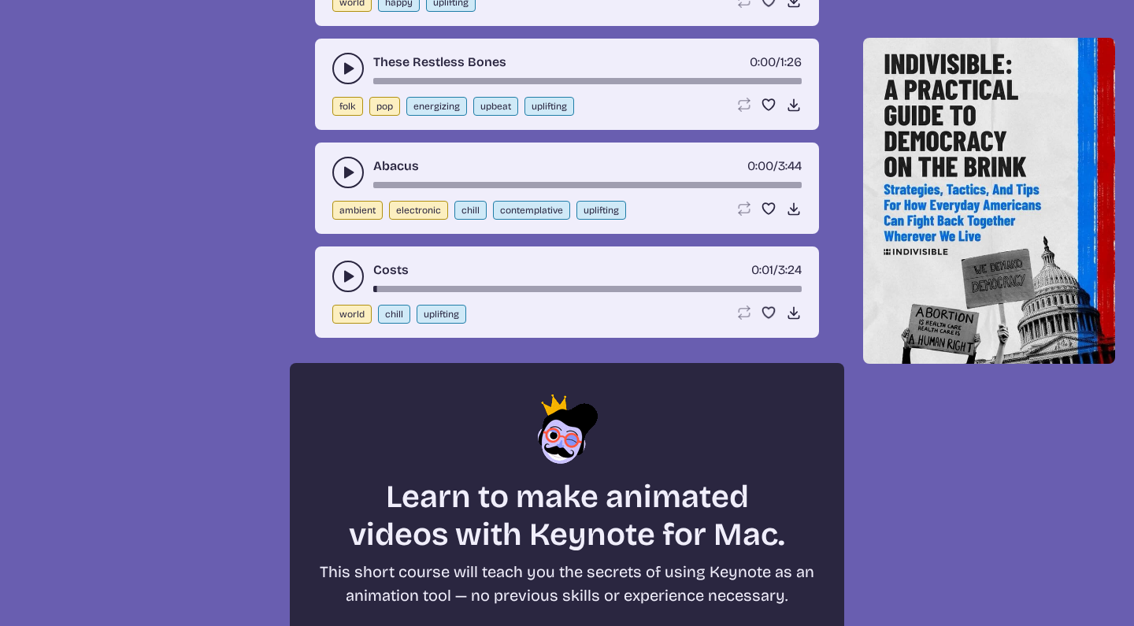
scroll to position [3800, 0]
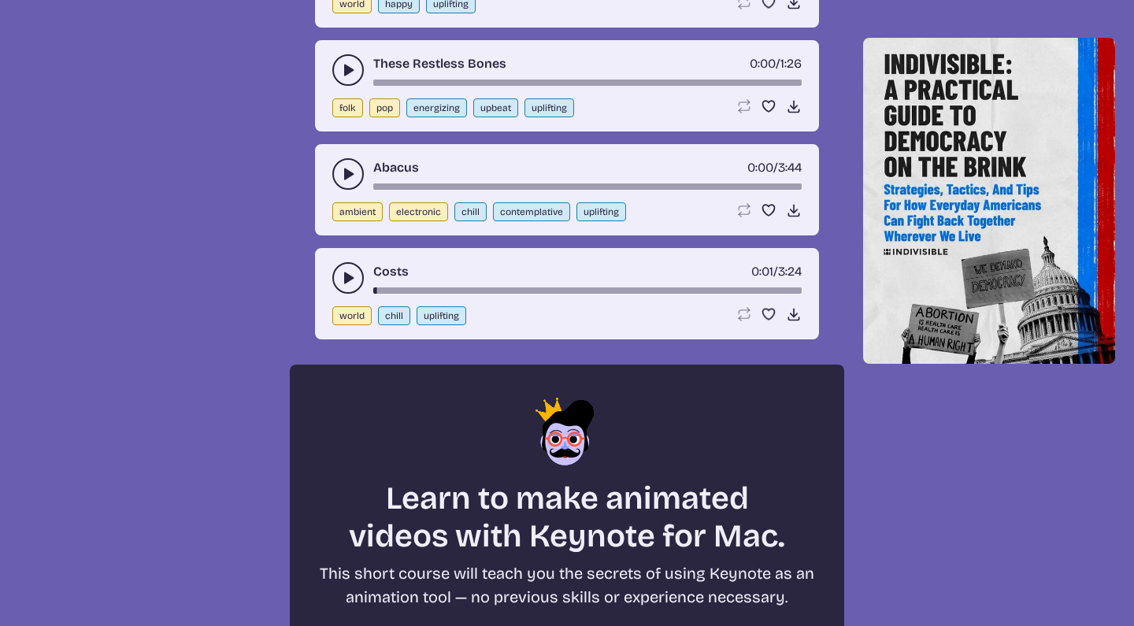
click at [338, 271] on button "play-pause toggle" at bounding box center [348, 278] width 32 height 32
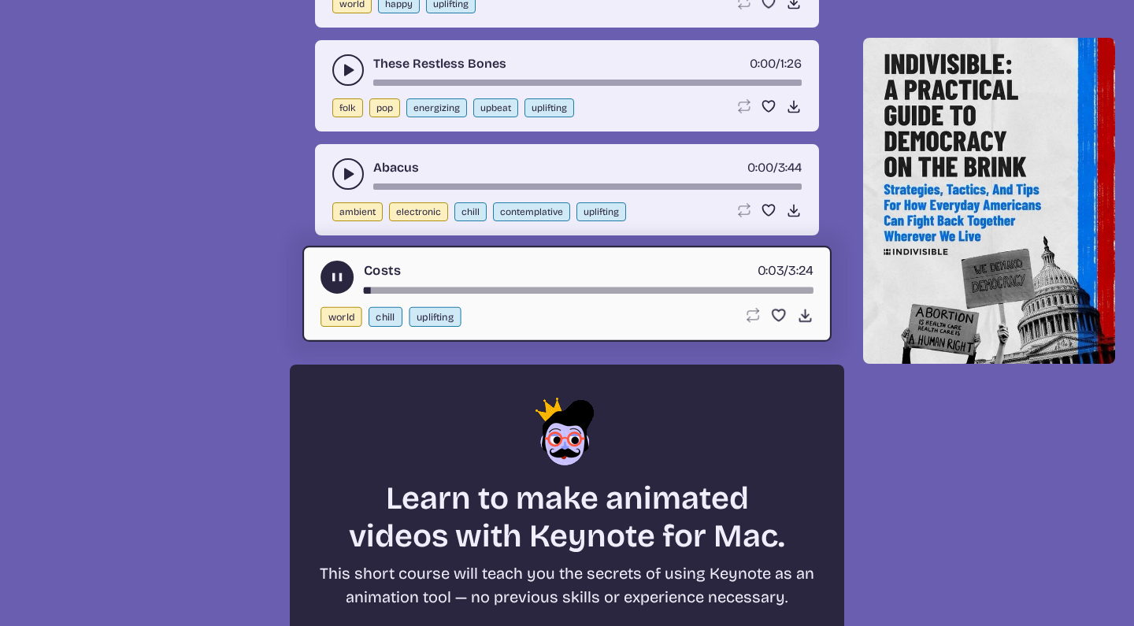
click at [339, 271] on icon "play-pause toggle" at bounding box center [337, 277] width 17 height 17
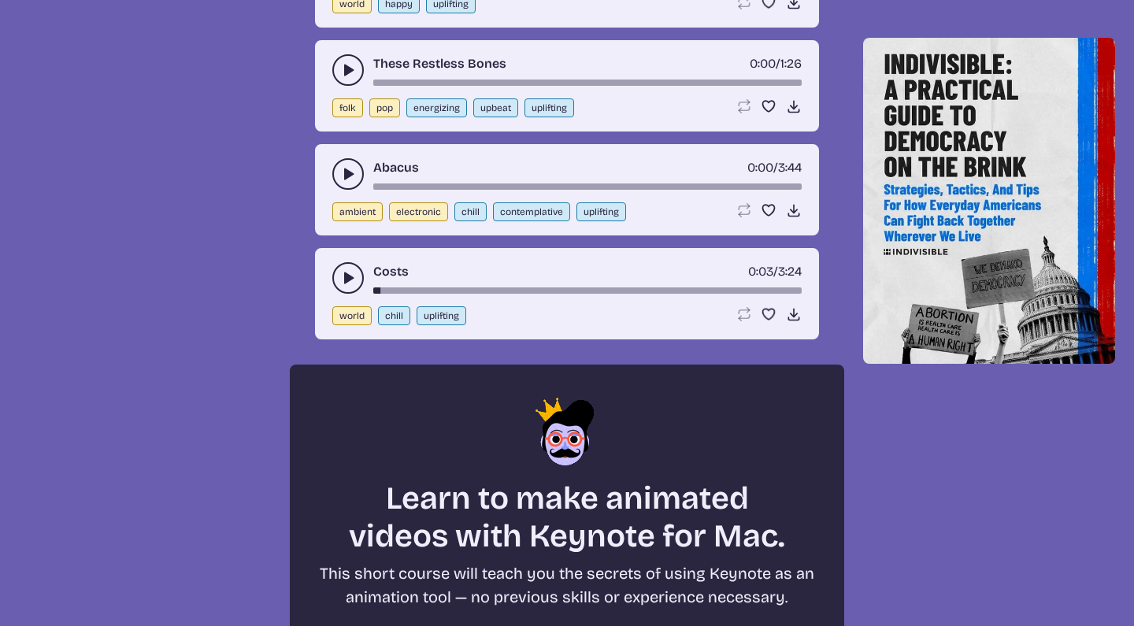
click at [343, 169] on icon "play-pause toggle" at bounding box center [348, 174] width 16 height 16
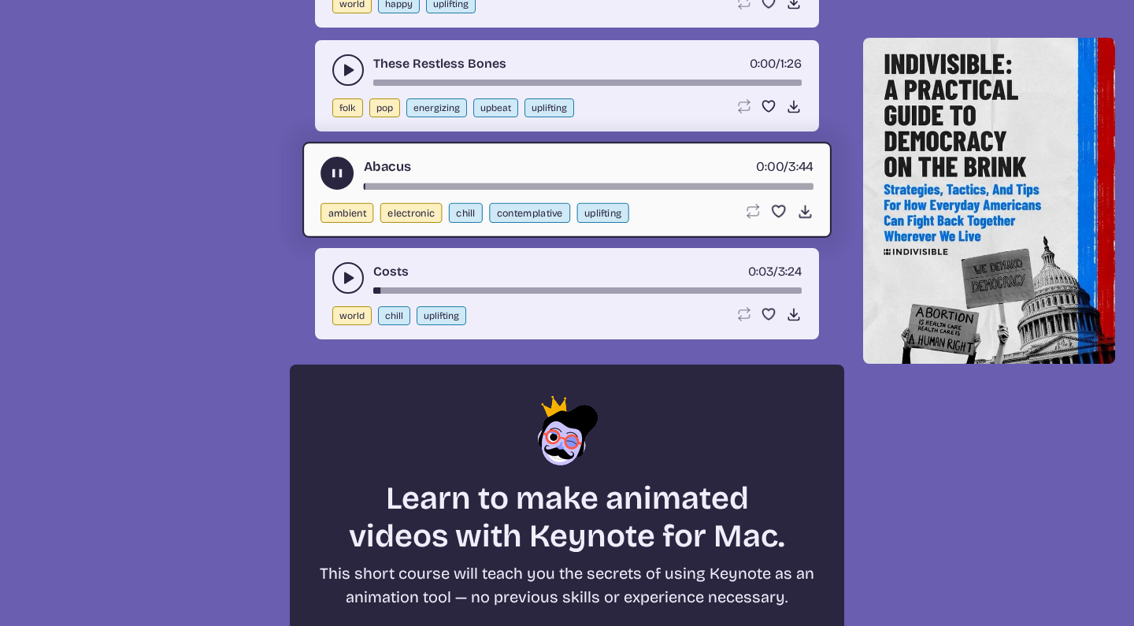
click at [343, 169] on use "play-pause toggle" at bounding box center [337, 173] width 17 height 17
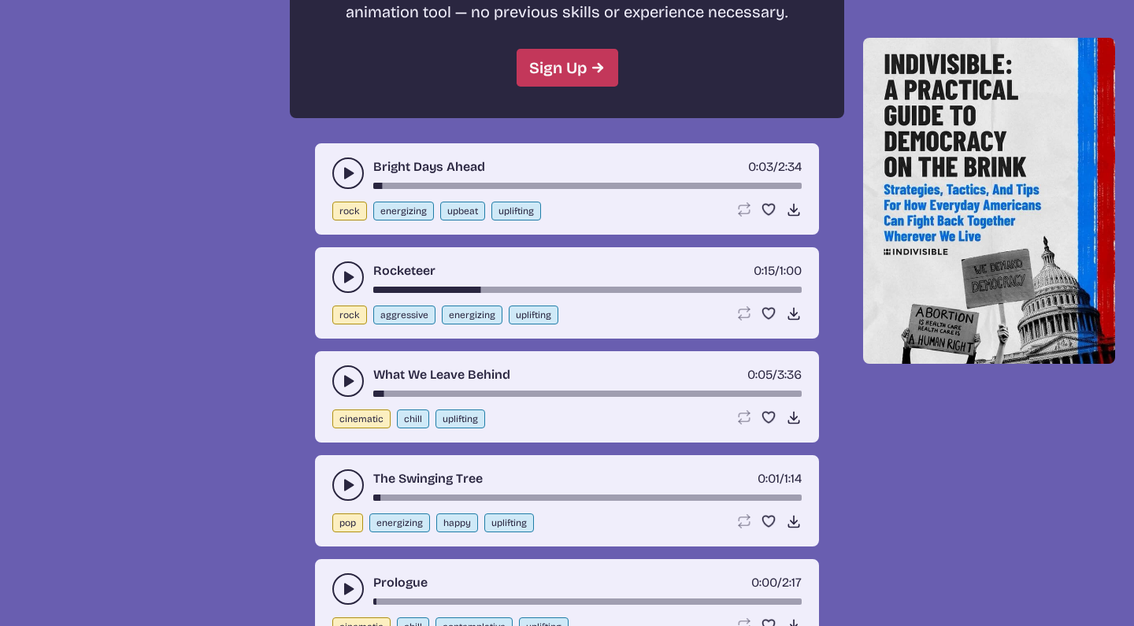
scroll to position [4386, 0]
click at [350, 377] on use "play-pause toggle" at bounding box center [348, 381] width 16 height 16
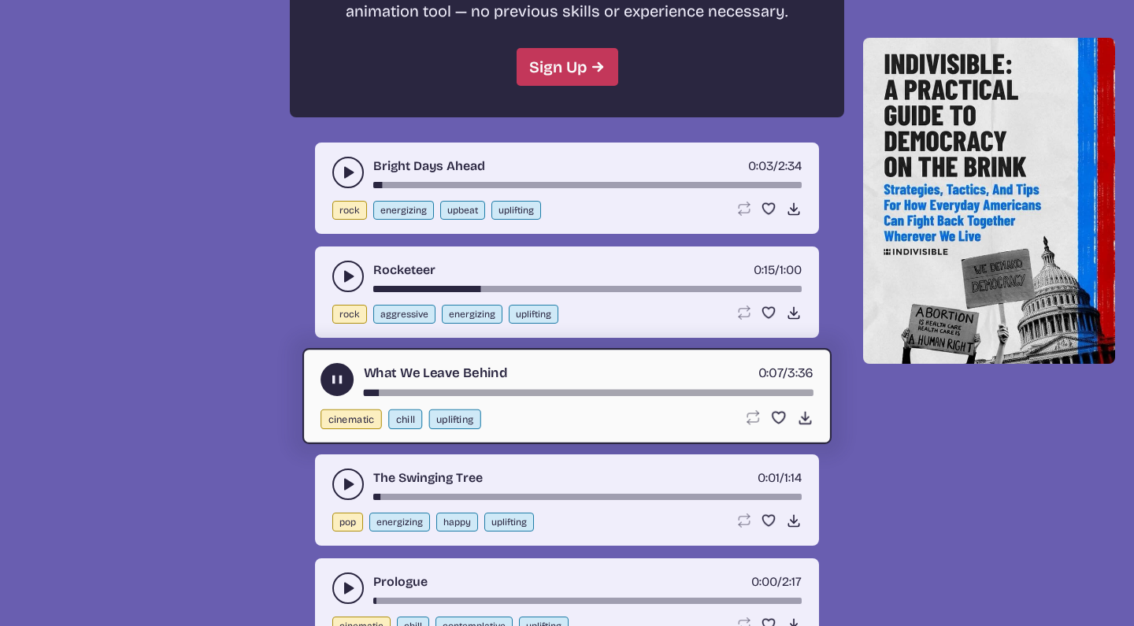
click at [340, 377] on use "play-pause toggle" at bounding box center [337, 380] width 17 height 17
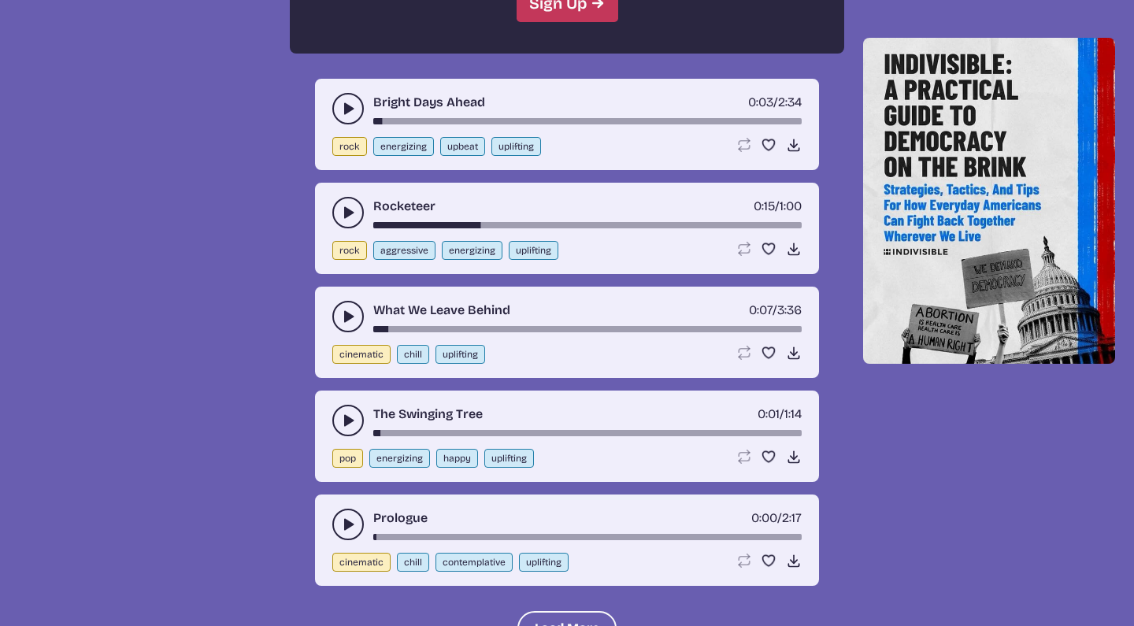
scroll to position [4499, 0]
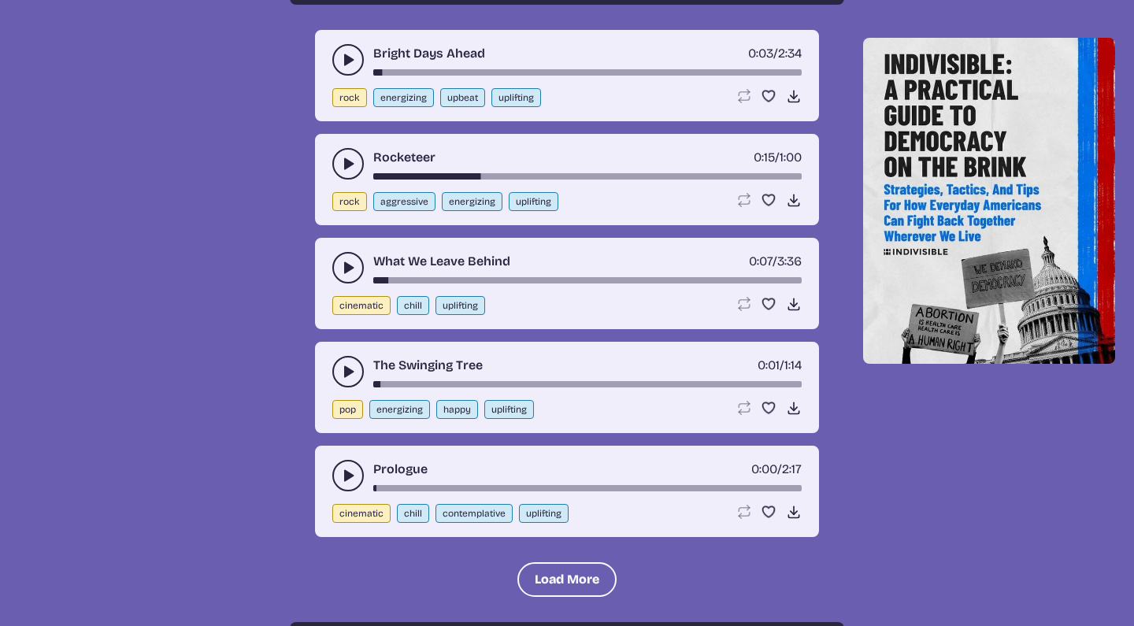
click at [334, 366] on button "play-pause toggle" at bounding box center [348, 372] width 32 height 32
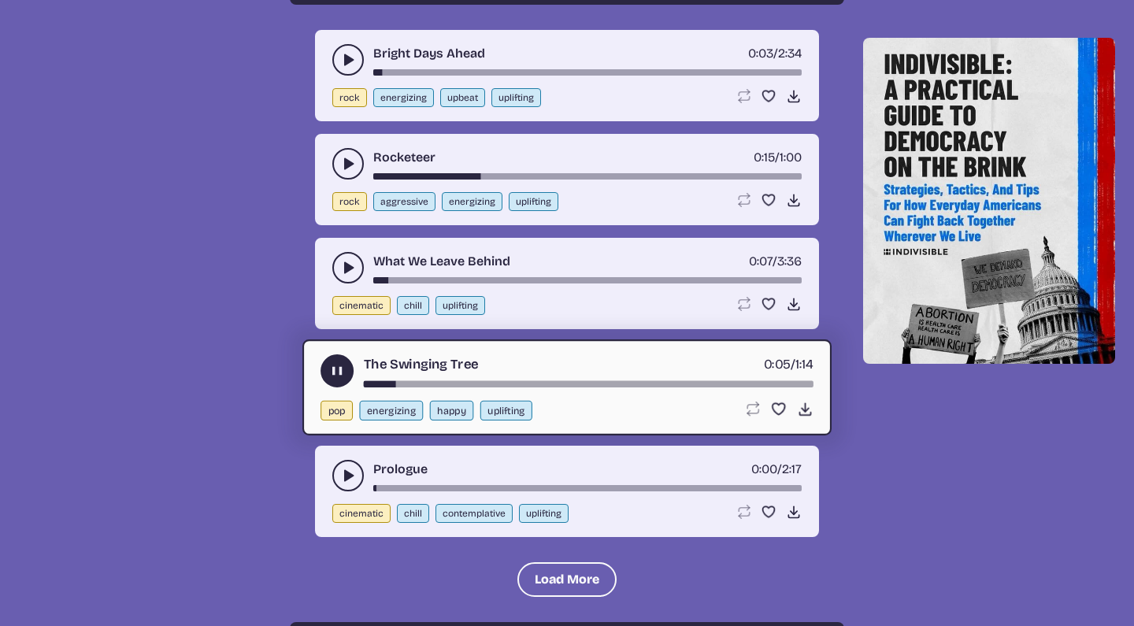
click at [336, 369] on use "play-pause toggle" at bounding box center [337, 371] width 17 height 17
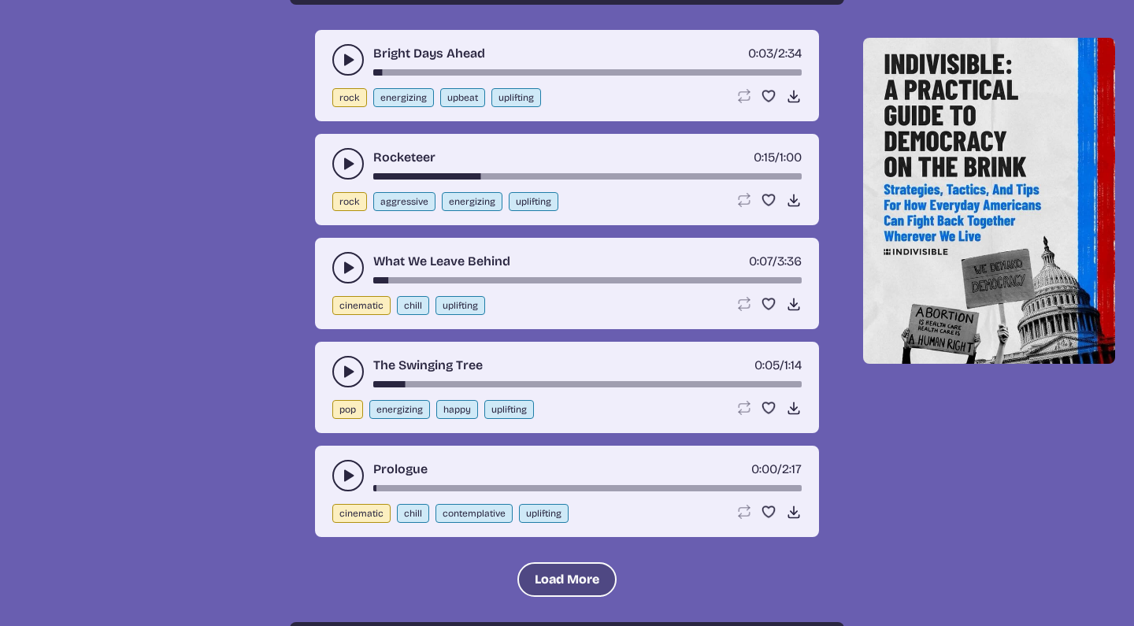
click at [572, 573] on button "Load More" at bounding box center [567, 579] width 99 height 35
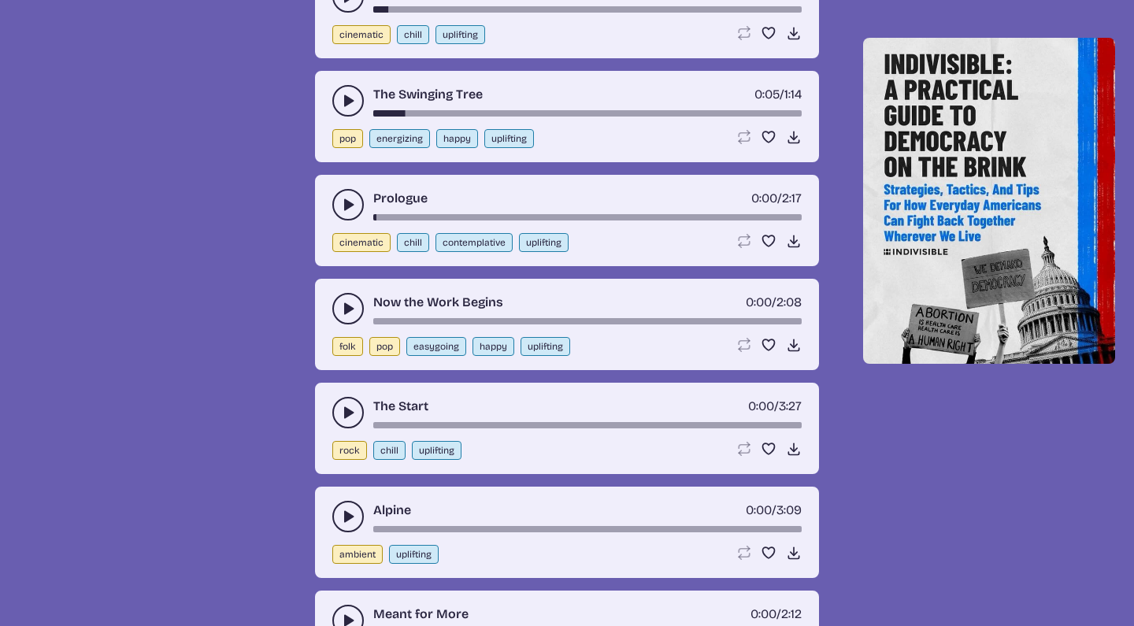
scroll to position [4841, 0]
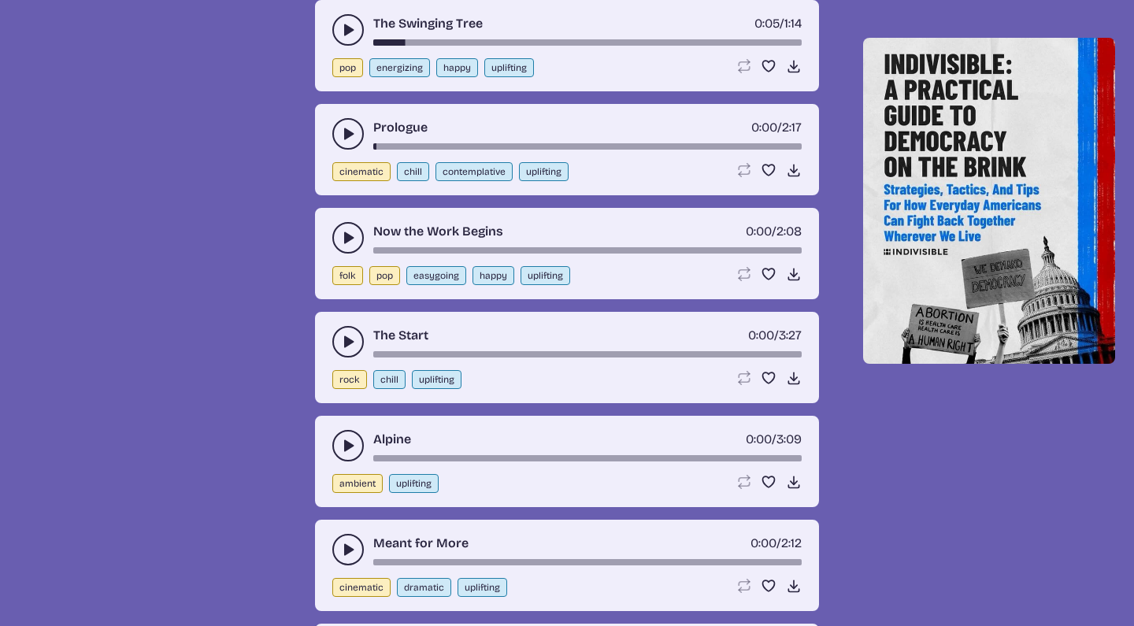
click at [347, 340] on use "play-pause toggle" at bounding box center [348, 342] width 16 height 16
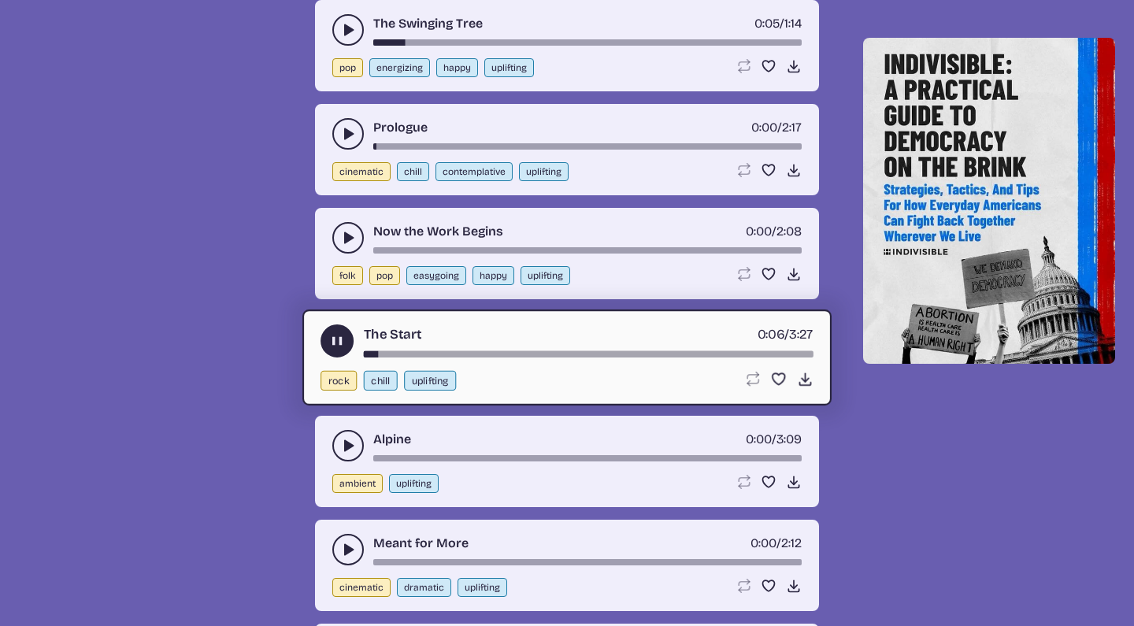
click at [337, 333] on icon "play-pause toggle" at bounding box center [337, 341] width 17 height 17
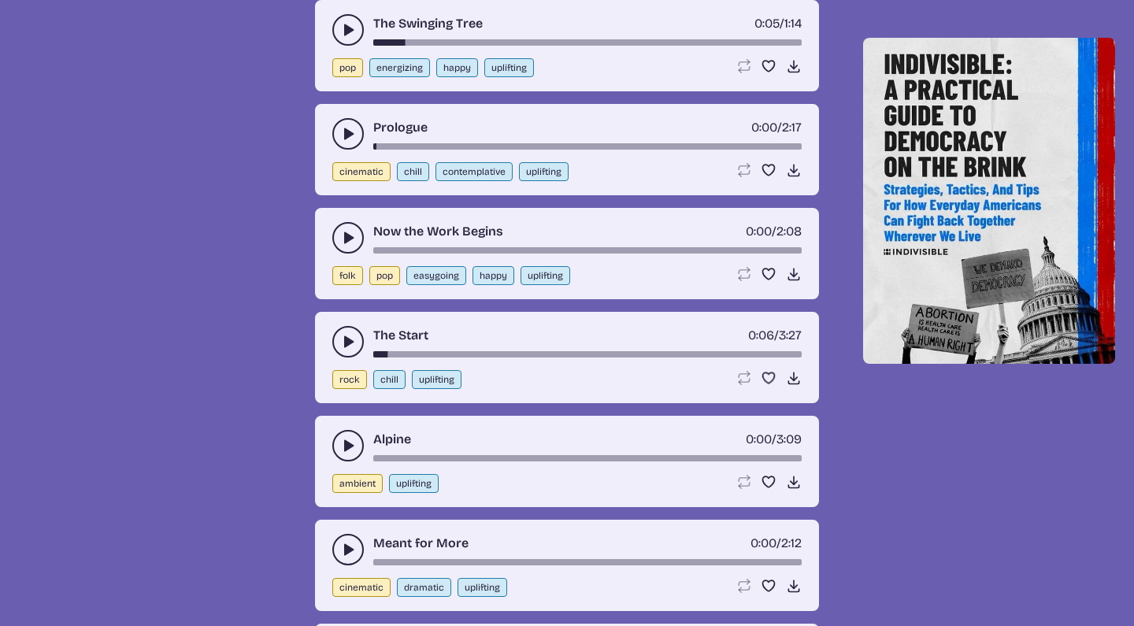
click at [349, 538] on button "play-pause toggle" at bounding box center [348, 550] width 32 height 32
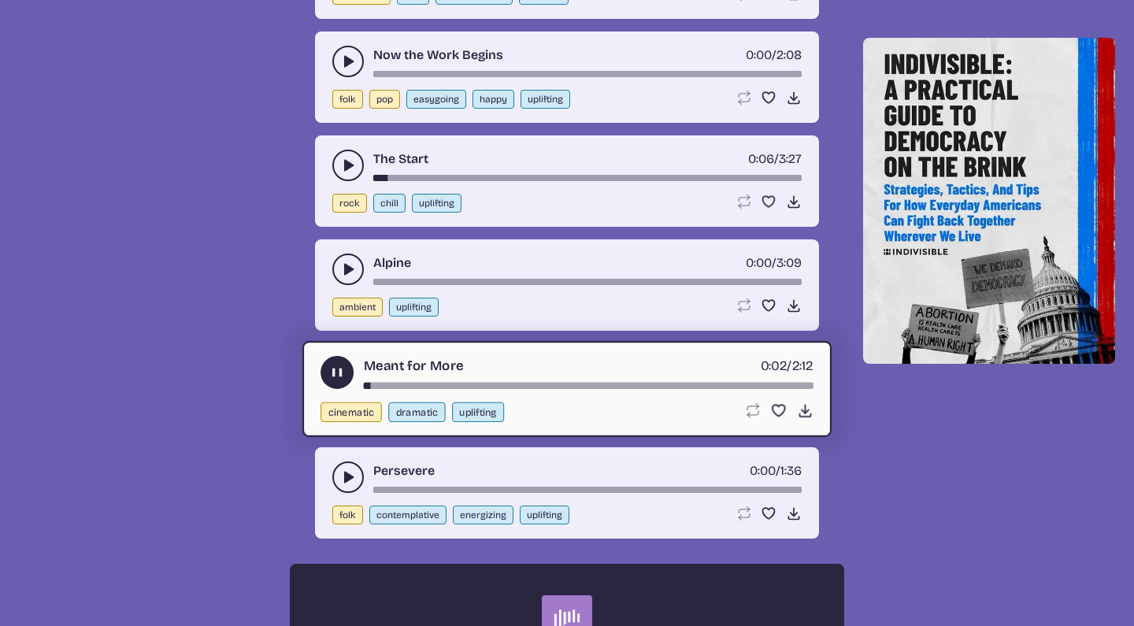
scroll to position [5019, 0]
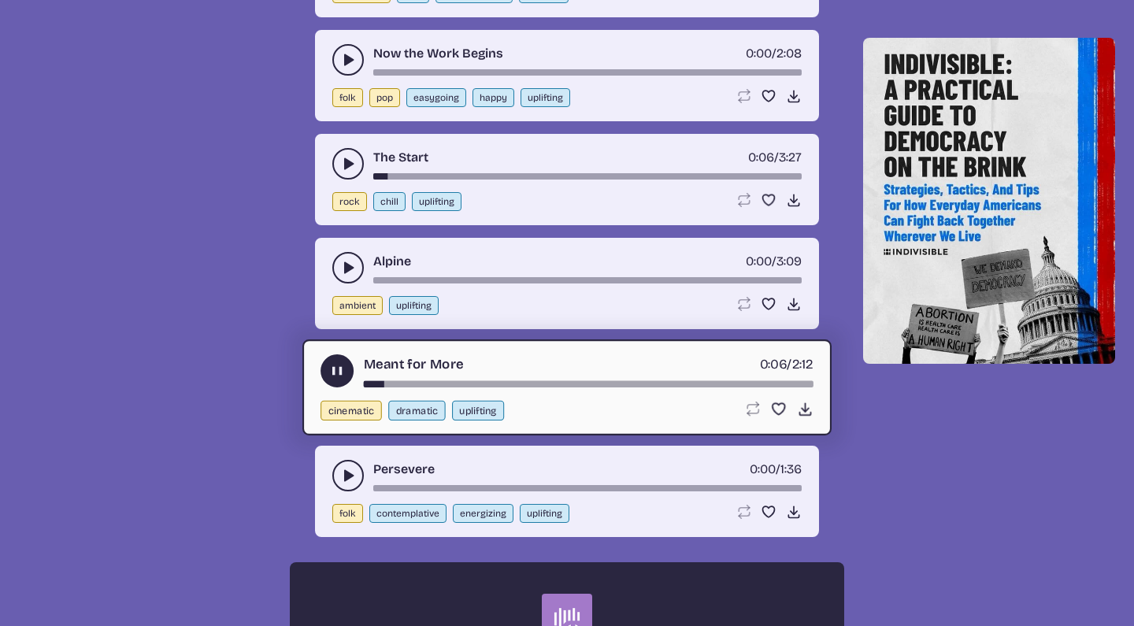
click at [341, 365] on icon "play-pause toggle" at bounding box center [337, 371] width 17 height 17
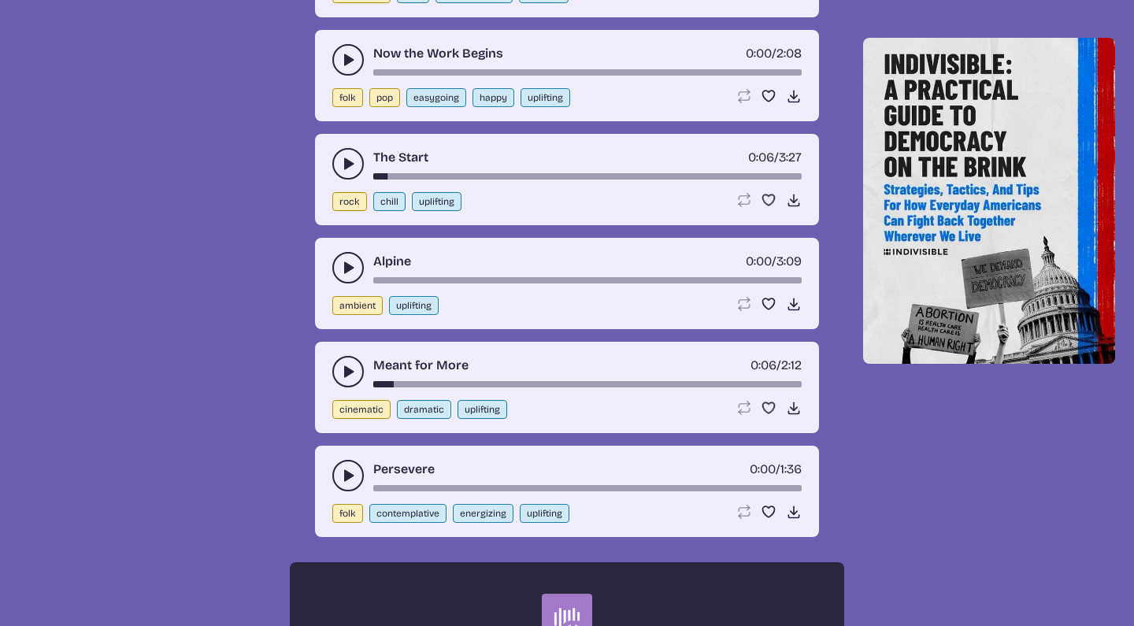
click at [351, 155] on button "play-pause toggle" at bounding box center [348, 164] width 32 height 32
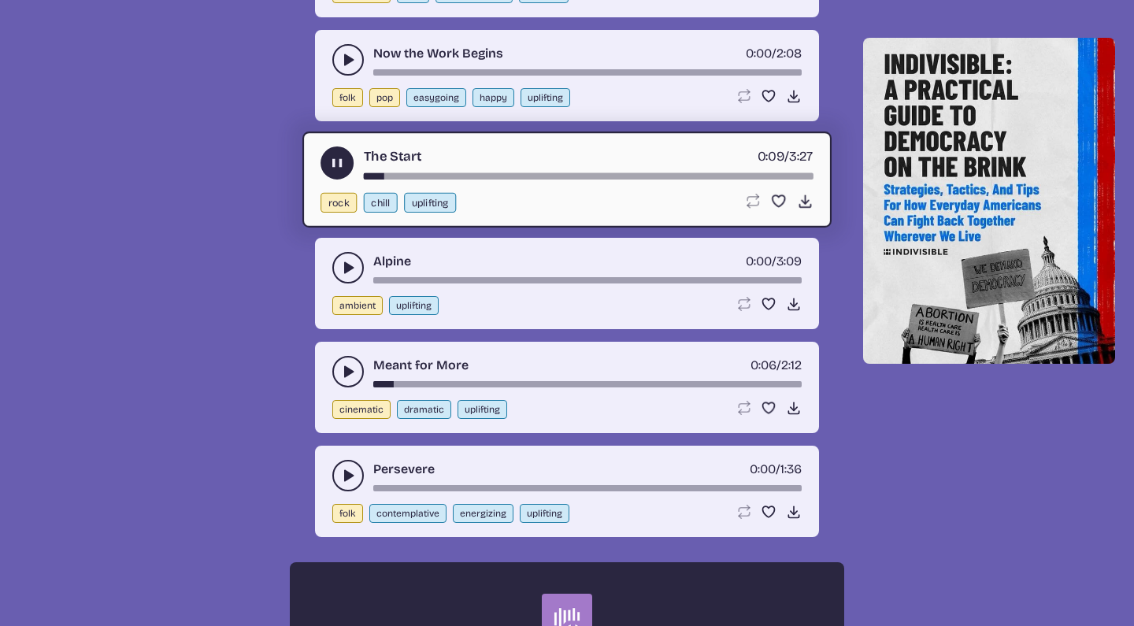
click at [343, 157] on icon "play-pause toggle" at bounding box center [337, 163] width 17 height 17
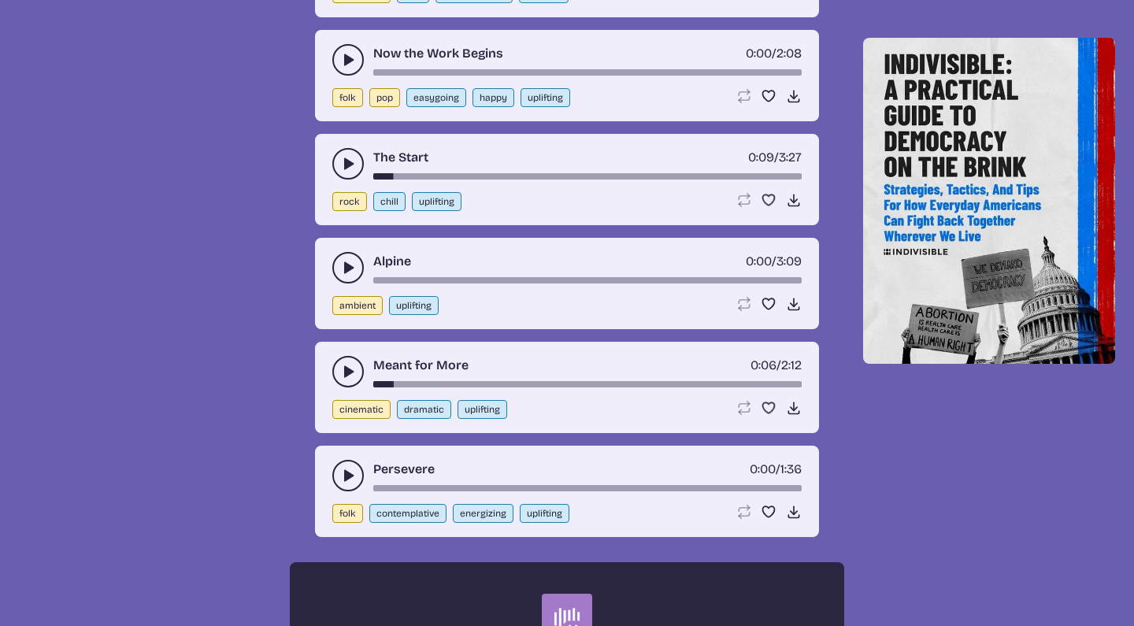
click at [340, 61] on icon "play-pause toggle" at bounding box center [348, 60] width 16 height 16
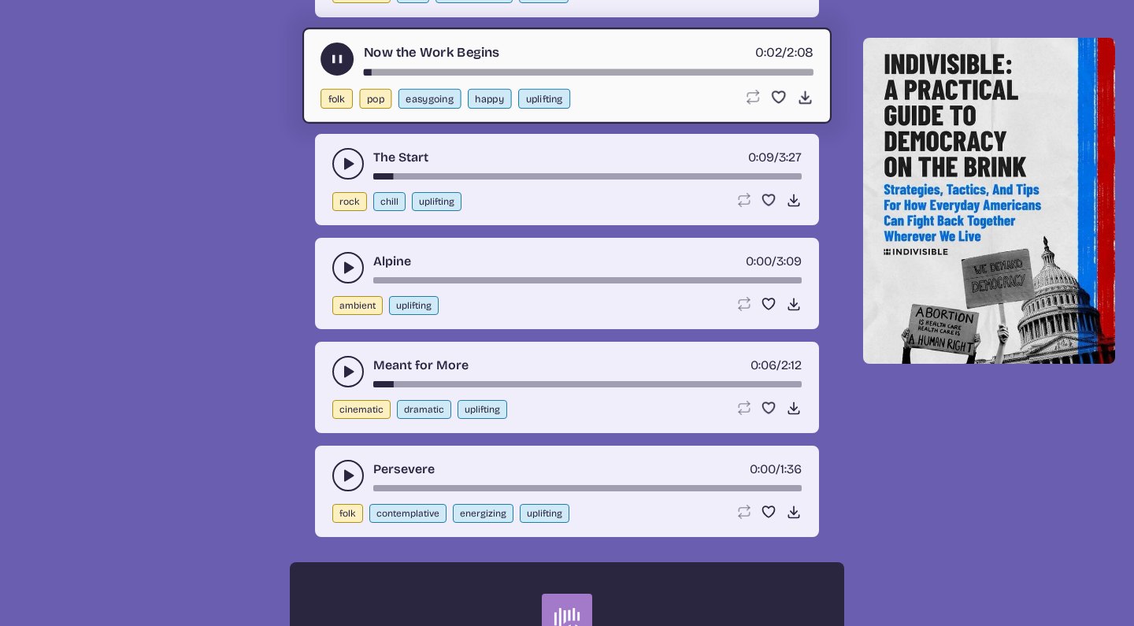
click at [340, 61] on use "play-pause toggle" at bounding box center [337, 59] width 17 height 17
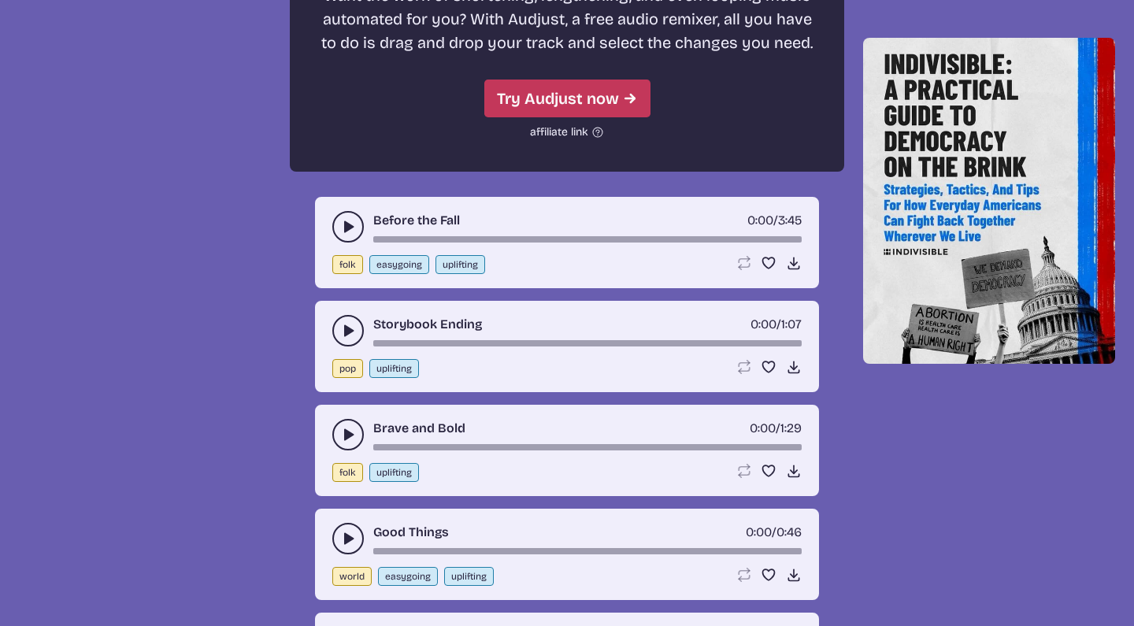
scroll to position [5738, 0]
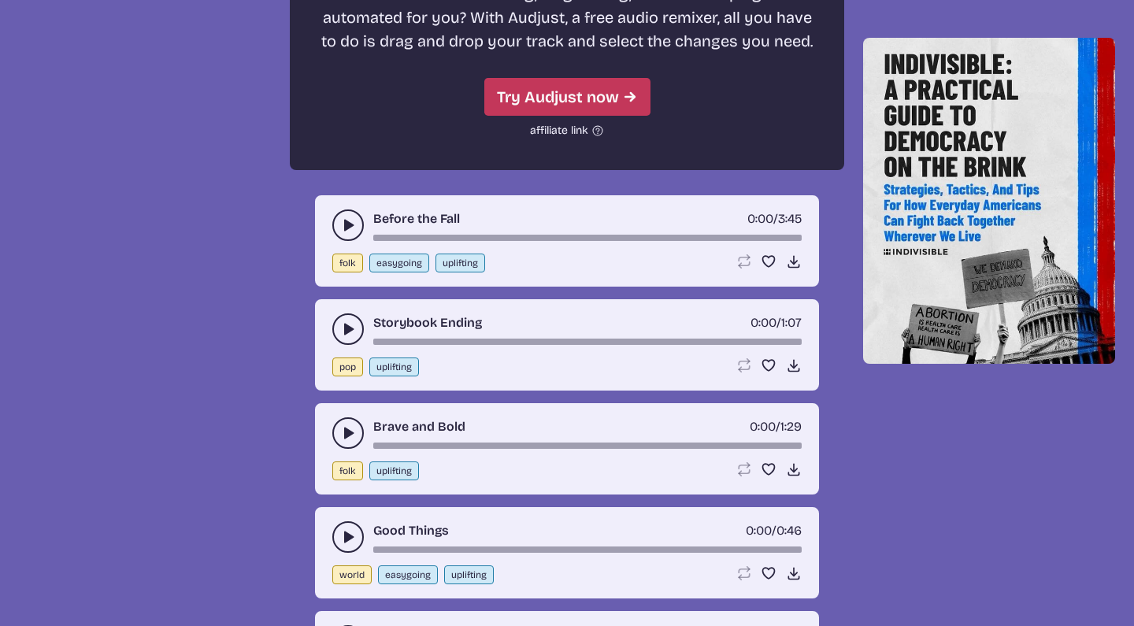
click at [345, 322] on icon "play-pause toggle" at bounding box center [348, 329] width 16 height 16
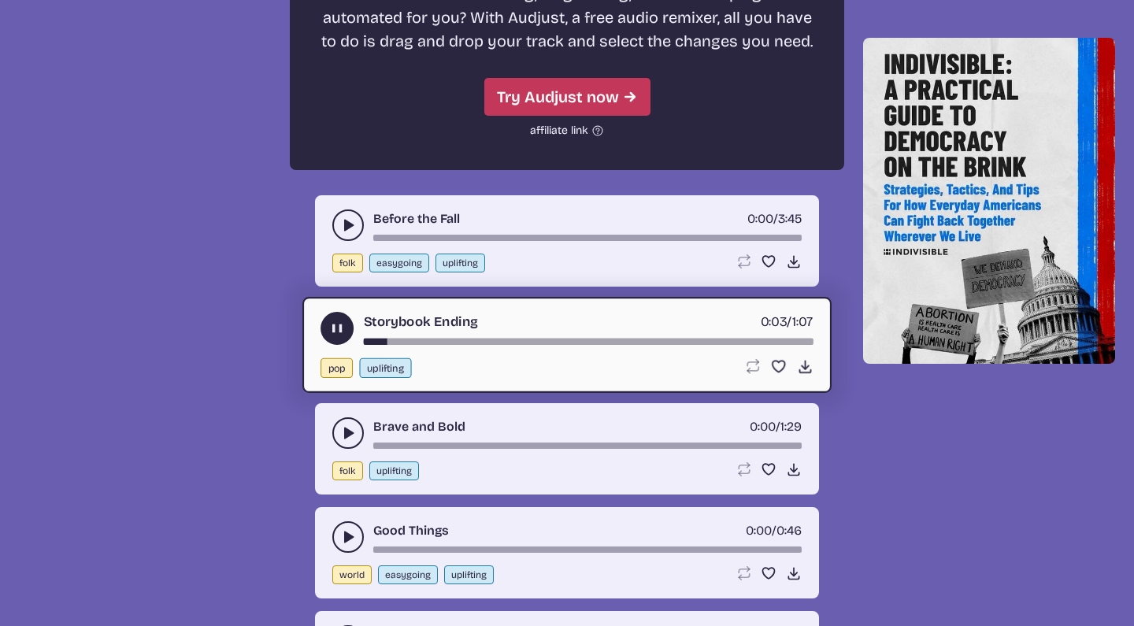
click at [337, 330] on icon "play-pause toggle" at bounding box center [337, 329] width 17 height 17
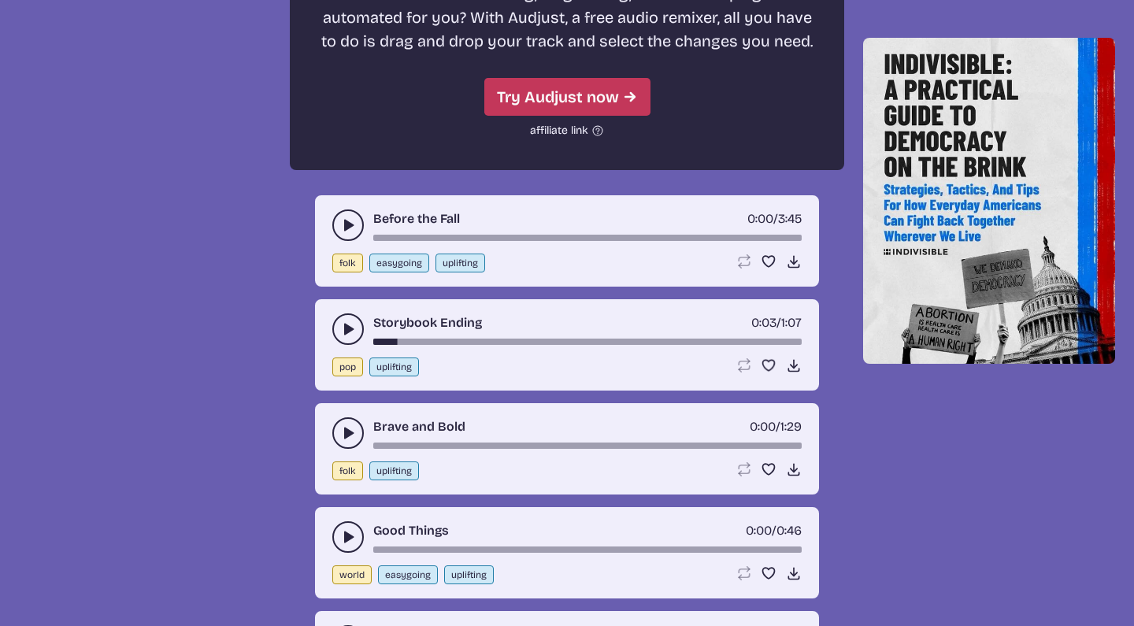
click at [339, 424] on button "play-pause toggle" at bounding box center [348, 433] width 32 height 32
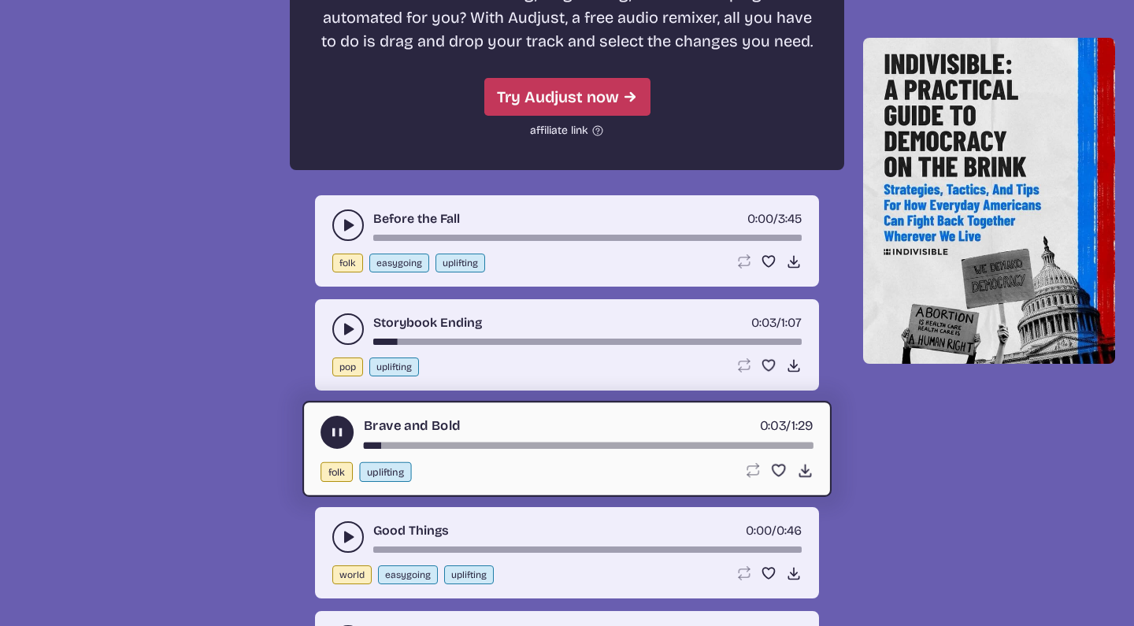
click at [339, 431] on use "play-pause toggle" at bounding box center [337, 433] width 17 height 17
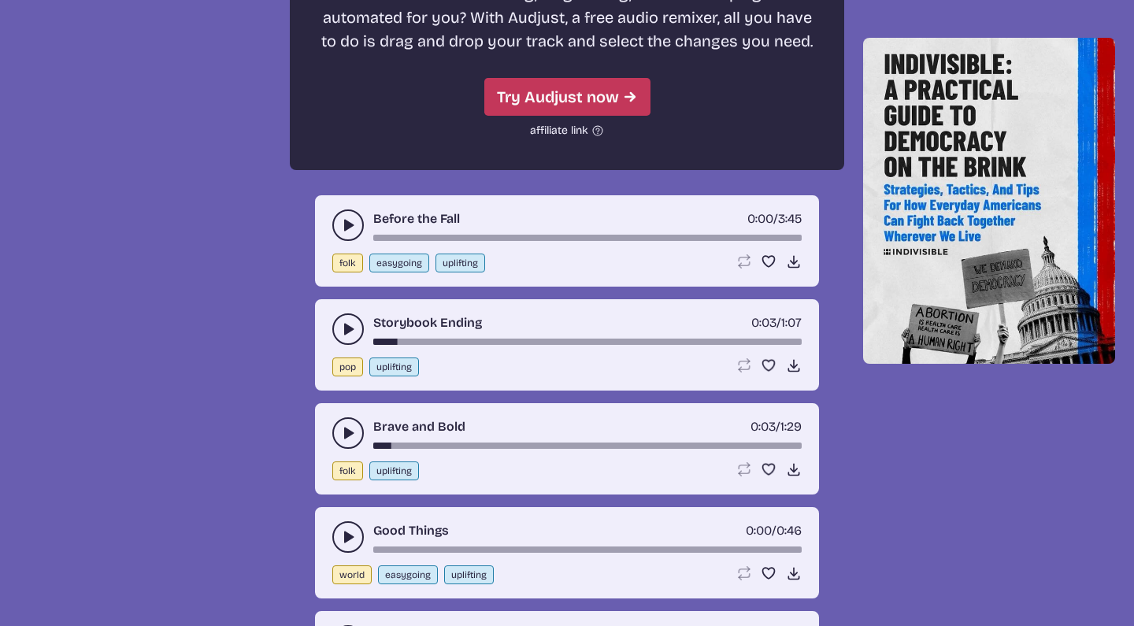
click at [334, 531] on button "play-pause toggle" at bounding box center [348, 537] width 32 height 32
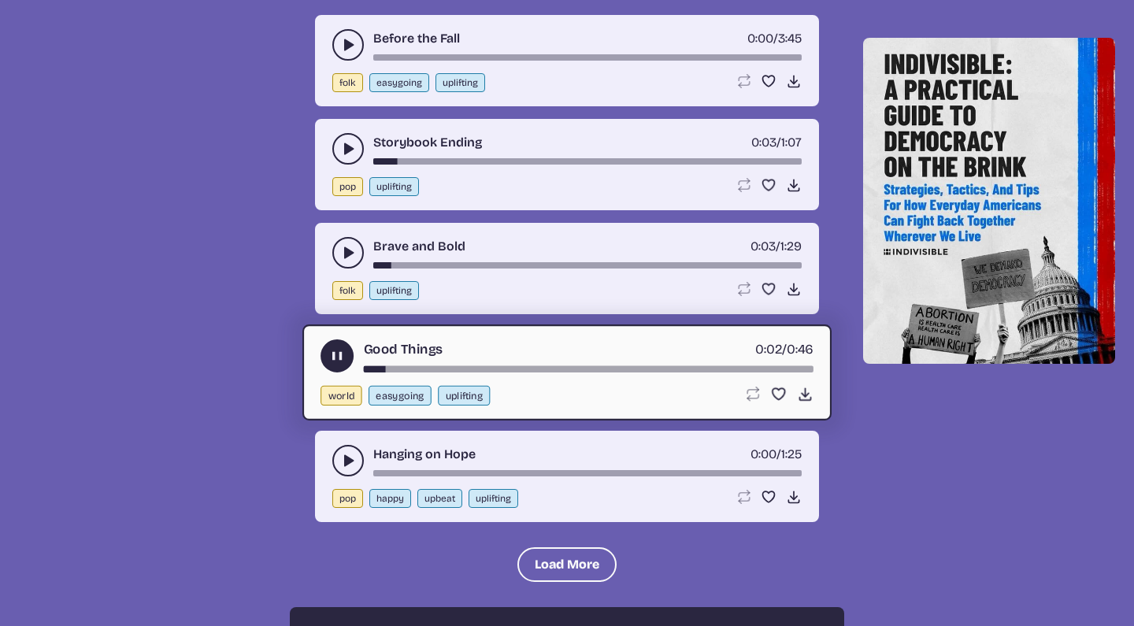
scroll to position [5919, 0]
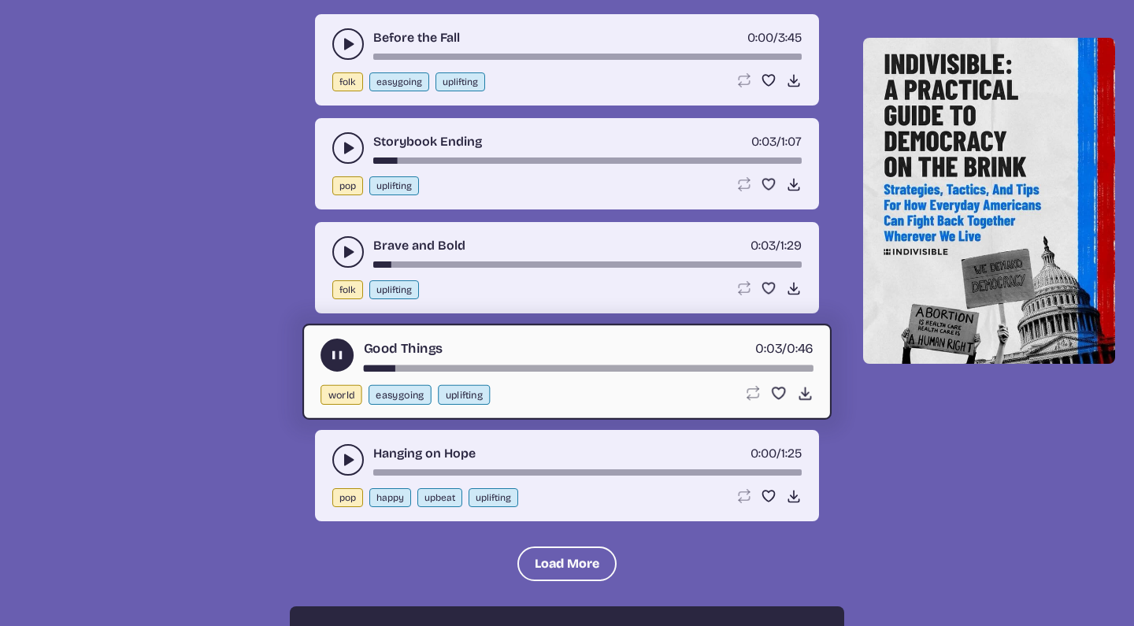
click at [338, 352] on use "play-pause toggle" at bounding box center [337, 355] width 17 height 17
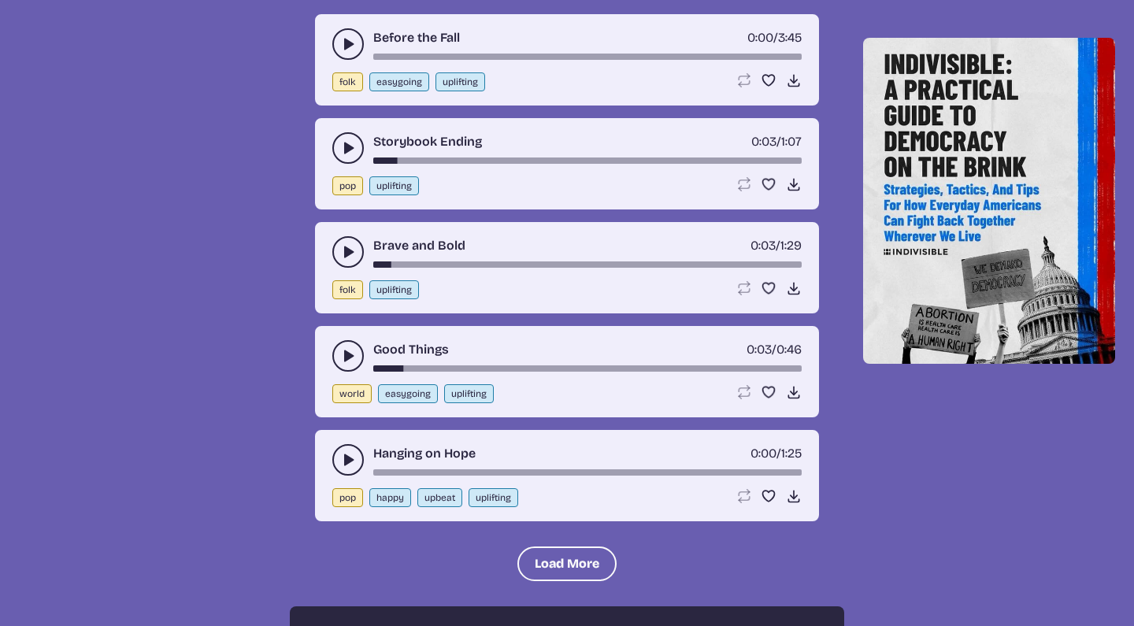
click at [343, 449] on button "play-pause toggle" at bounding box center [348, 460] width 32 height 32
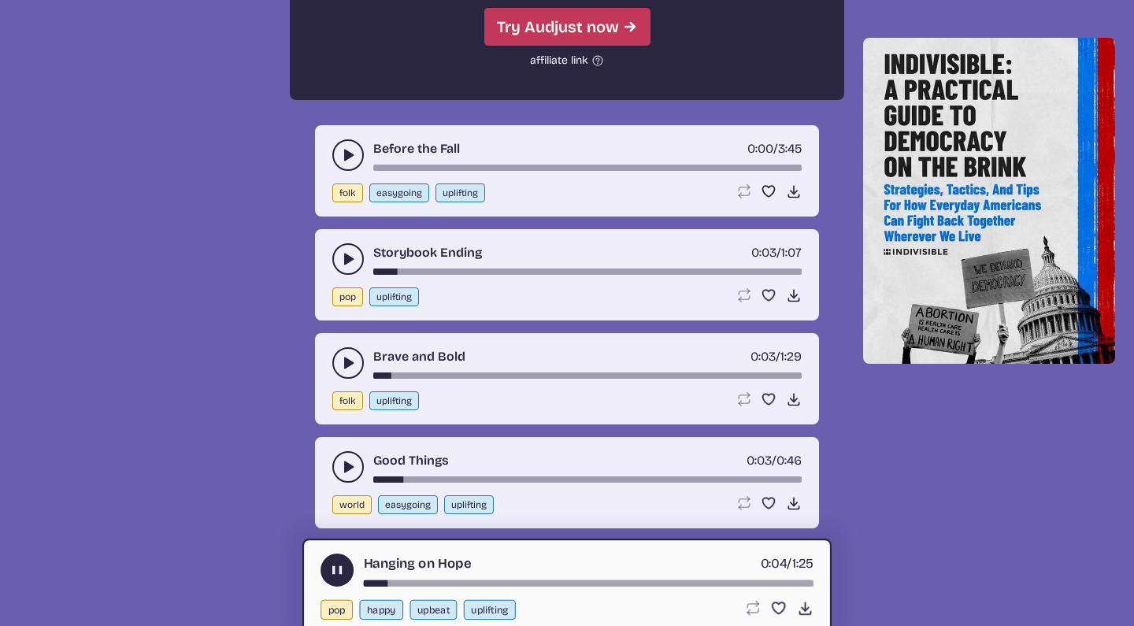
scroll to position [5794, 0]
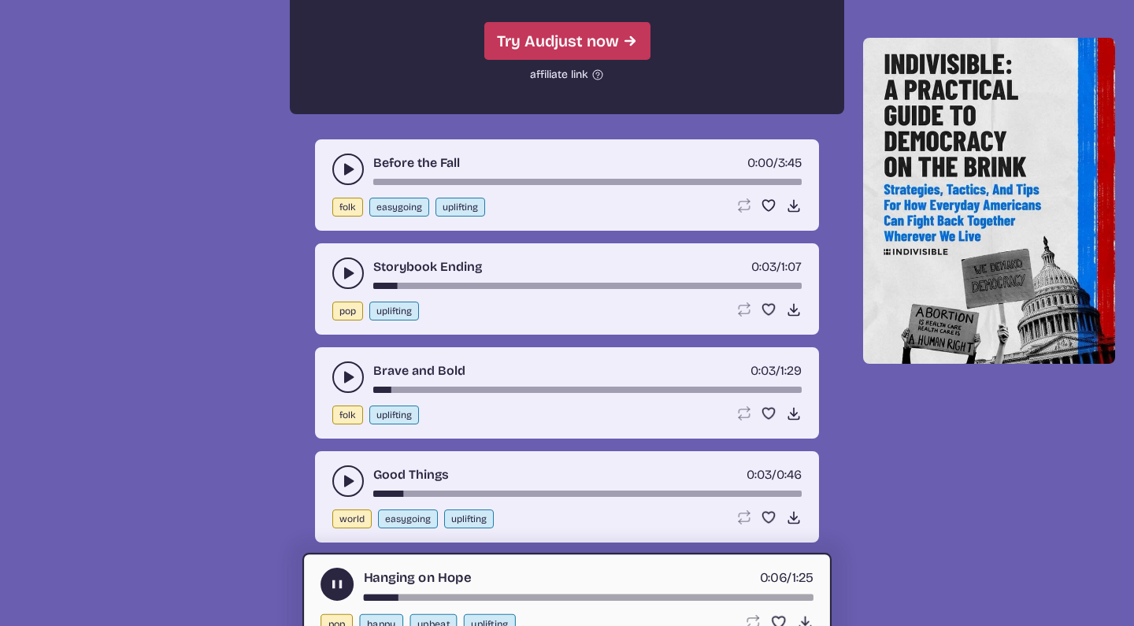
click at [347, 158] on button "play-pause toggle" at bounding box center [348, 170] width 32 height 32
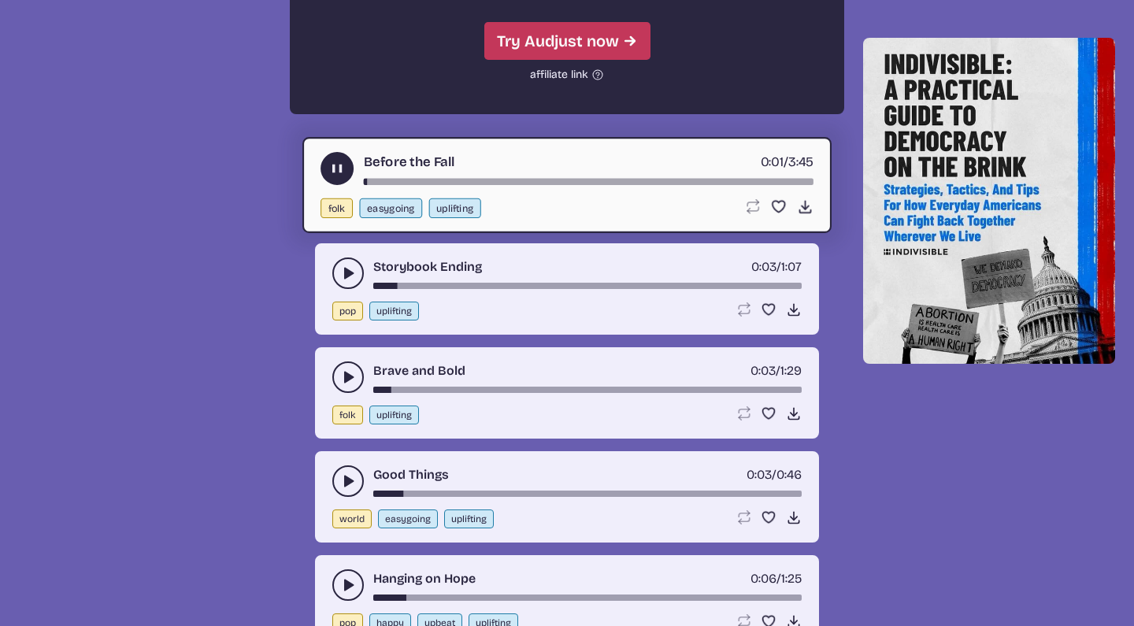
click at [336, 260] on div "Storybook Ending 0:03 / 1:07" at bounding box center [566, 274] width 469 height 32
click at [344, 275] on use "play-pause toggle" at bounding box center [348, 273] width 16 height 16
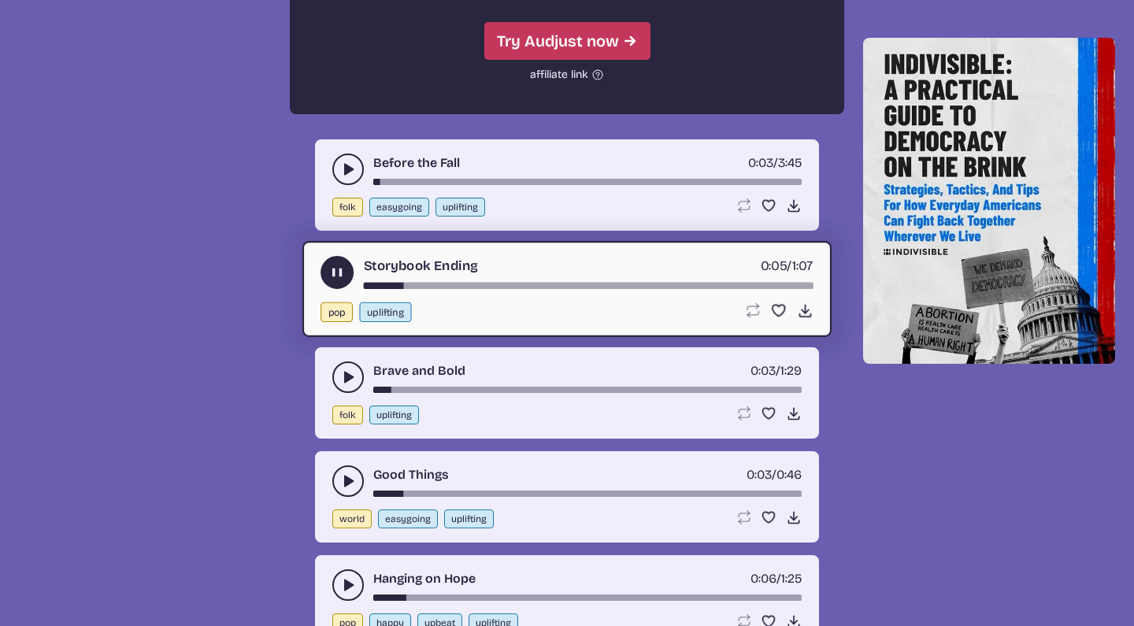
click at [344, 276] on icon "play-pause toggle" at bounding box center [337, 273] width 17 height 17
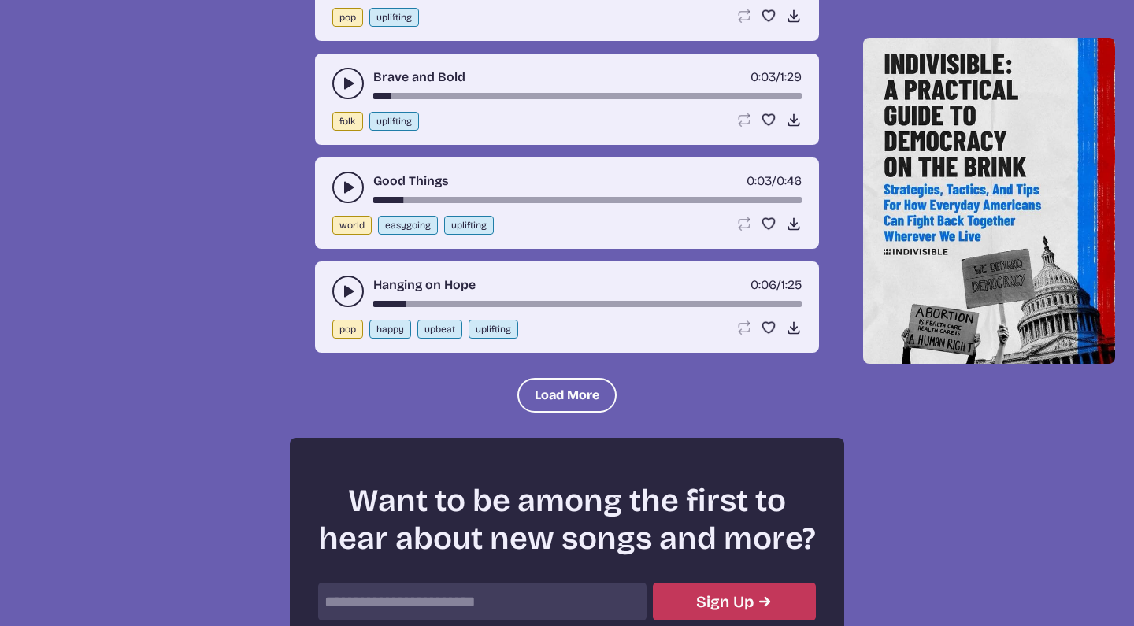
scroll to position [6111, 0]
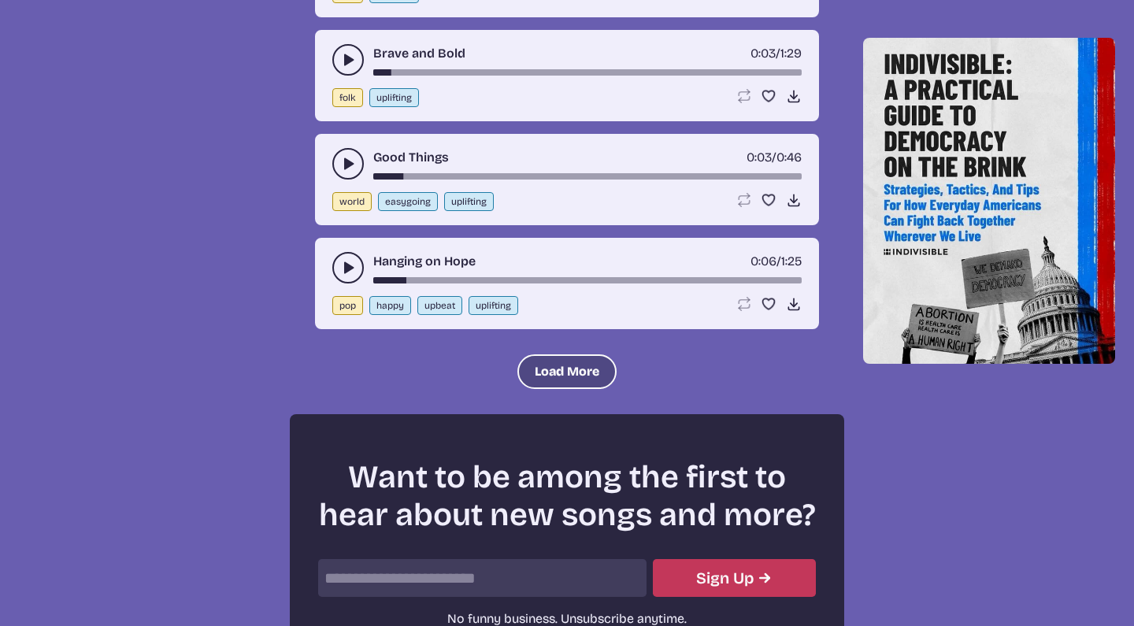
click at [552, 368] on button "Load More" at bounding box center [567, 371] width 99 height 35
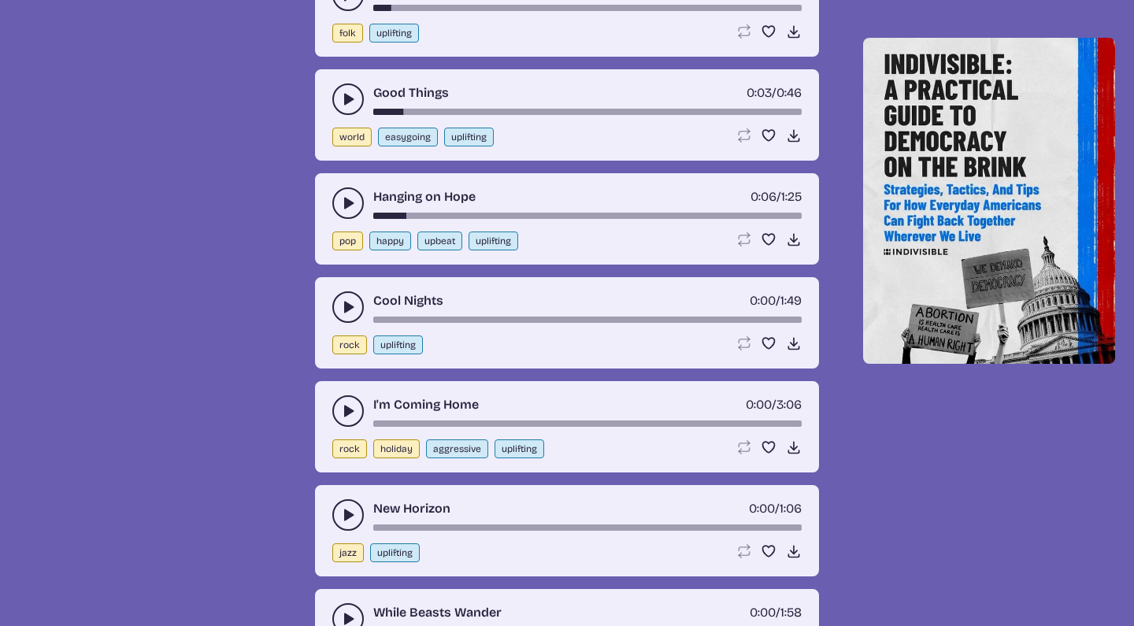
scroll to position [6250, 0]
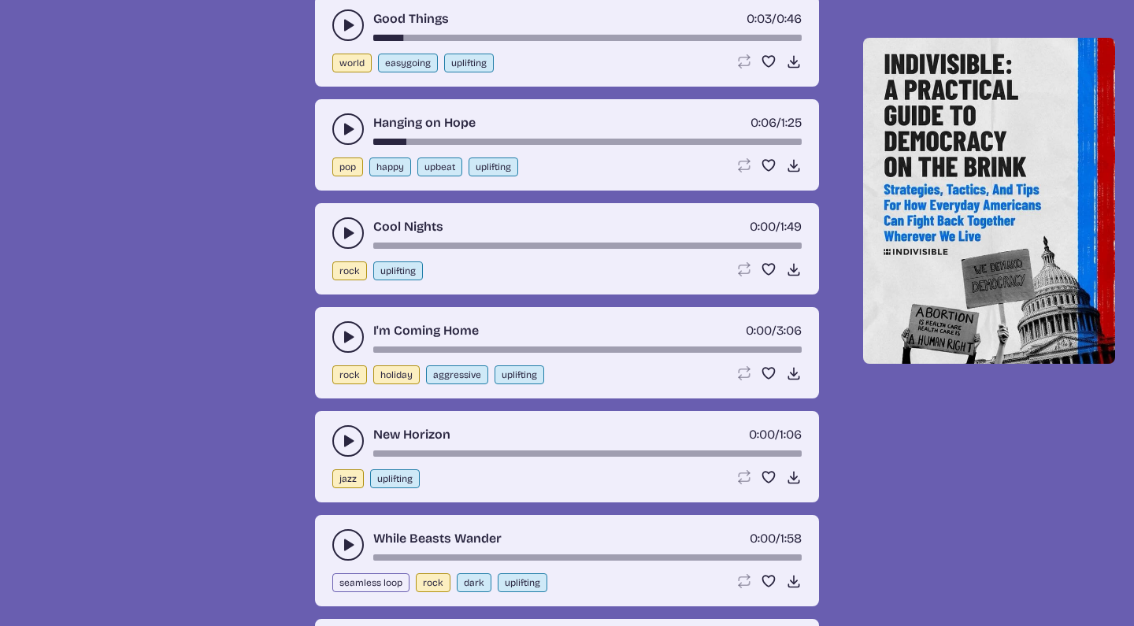
click at [343, 443] on icon "play-pause toggle" at bounding box center [348, 441] width 16 height 16
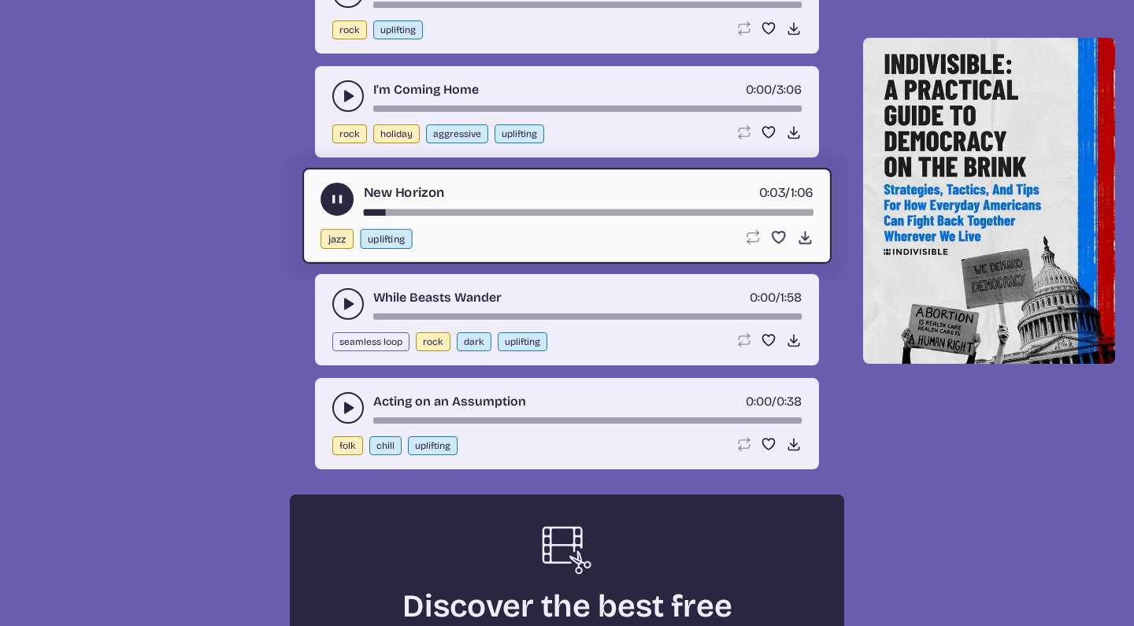
scroll to position [6492, 0]
click at [342, 301] on icon "play-pause toggle" at bounding box center [348, 303] width 16 height 16
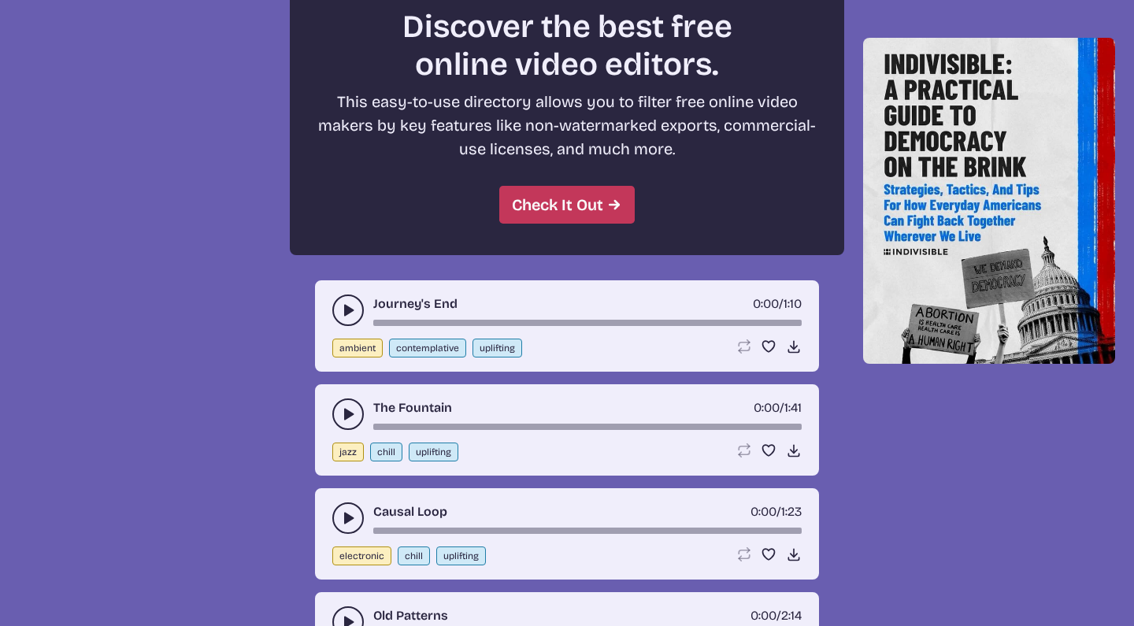
scroll to position [7071, 0]
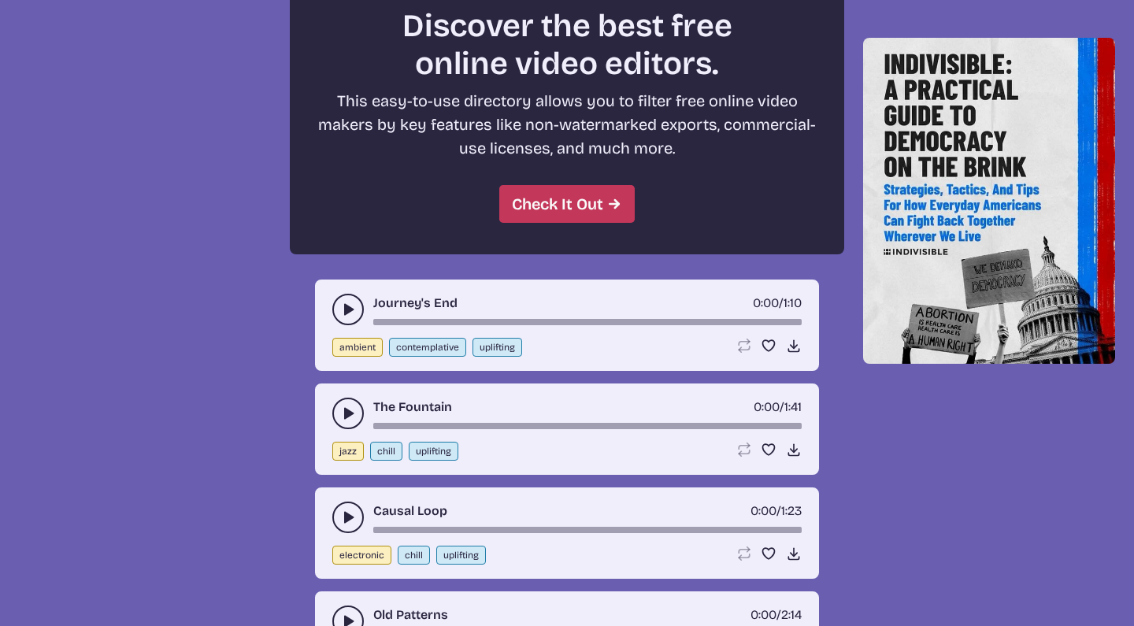
click at [343, 403] on button "play-pause toggle" at bounding box center [348, 414] width 32 height 32
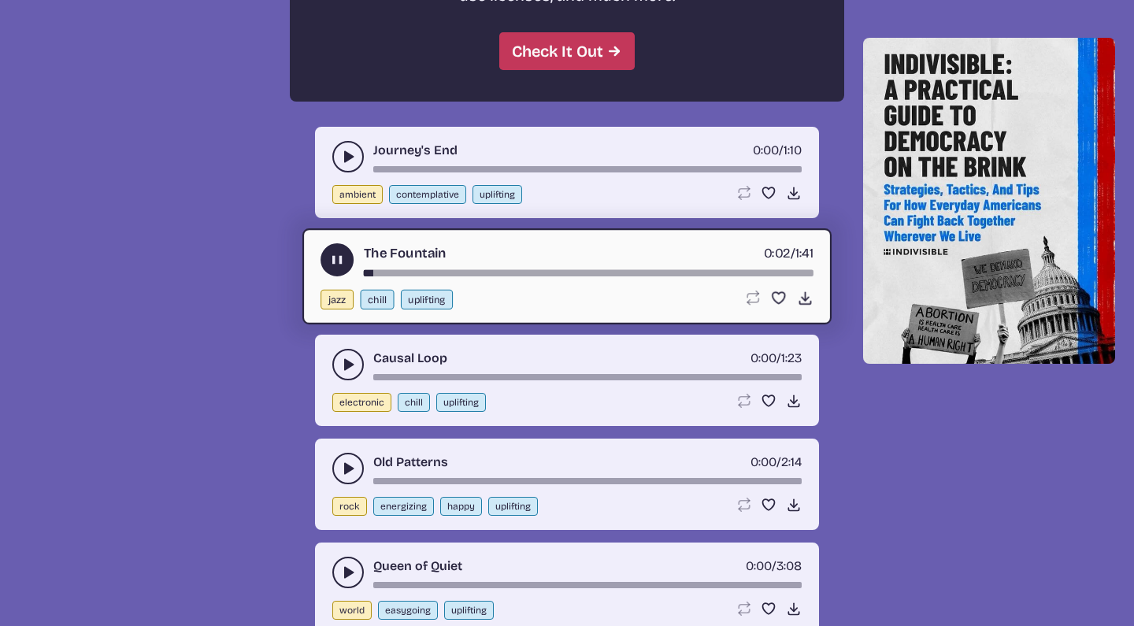
scroll to position [7227, 0]
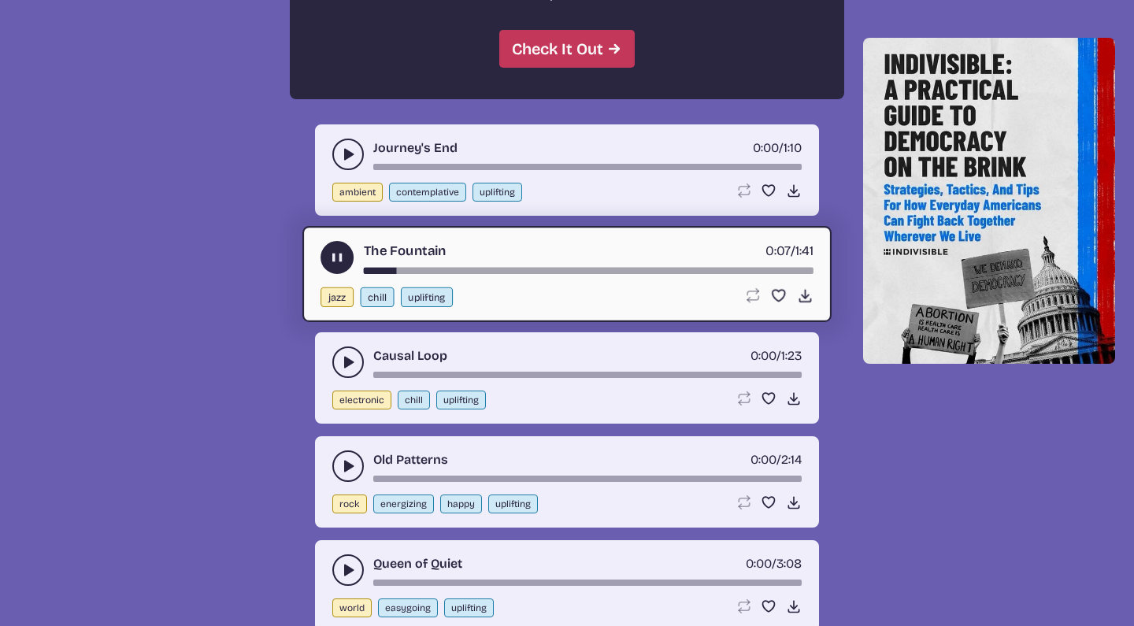
click at [328, 244] on button "play-pause toggle" at bounding box center [337, 257] width 33 height 33
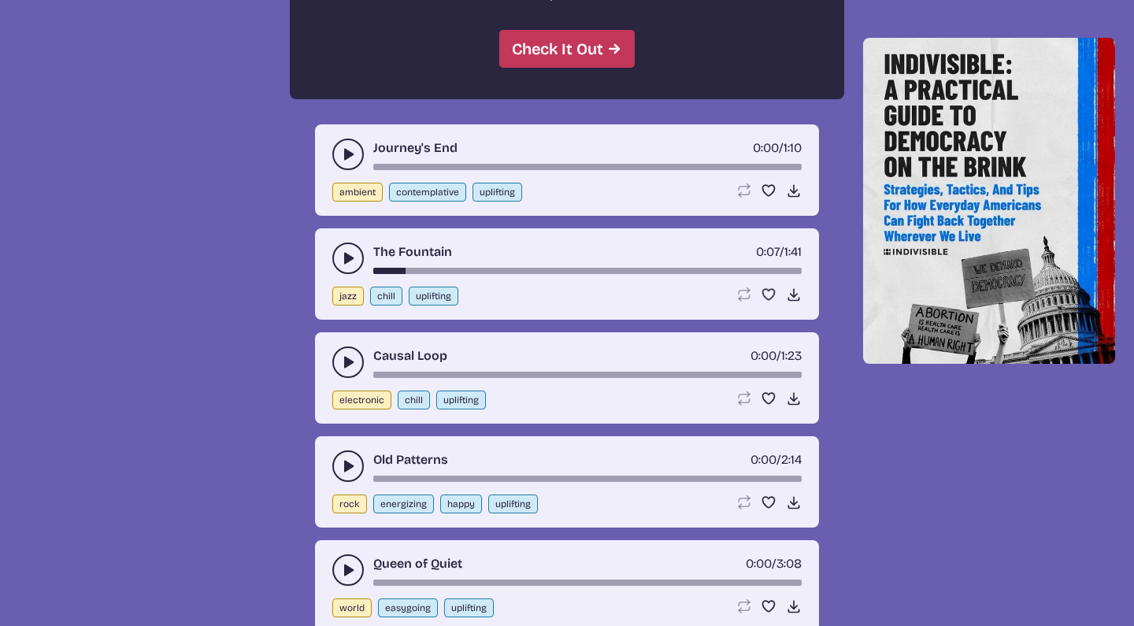
click at [345, 550] on div "Queen of Quiet 0:00 / 3:08 world easygoing uplifting Loop song Loop this song. …" at bounding box center [567, 585] width 504 height 91
click at [344, 562] on icon "play-pause toggle" at bounding box center [348, 570] width 16 height 16
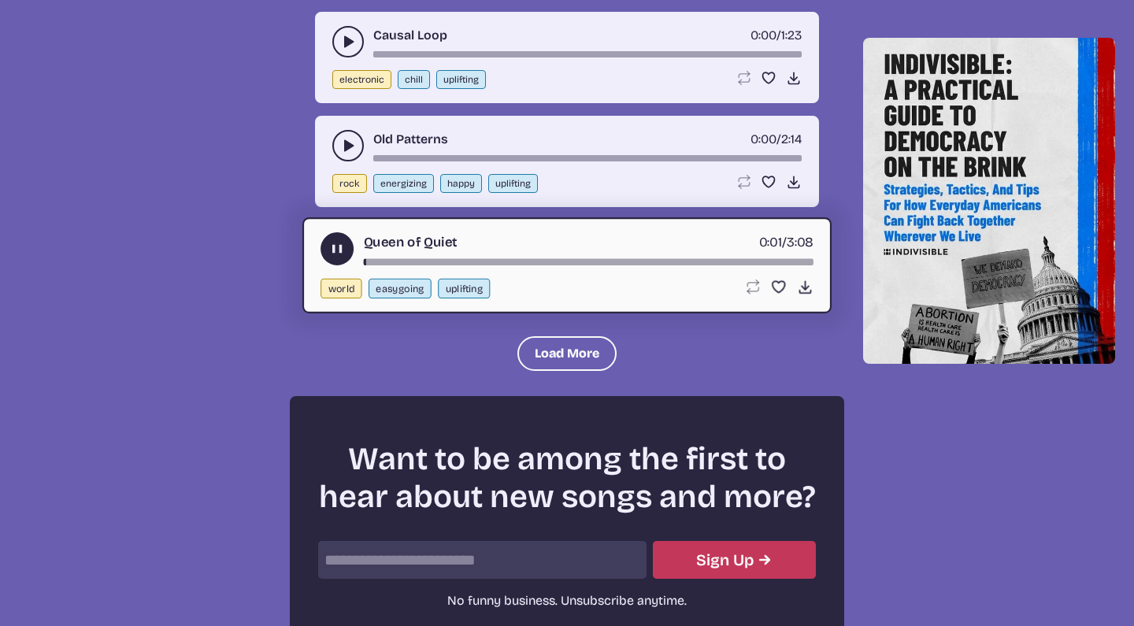
scroll to position [7548, 0]
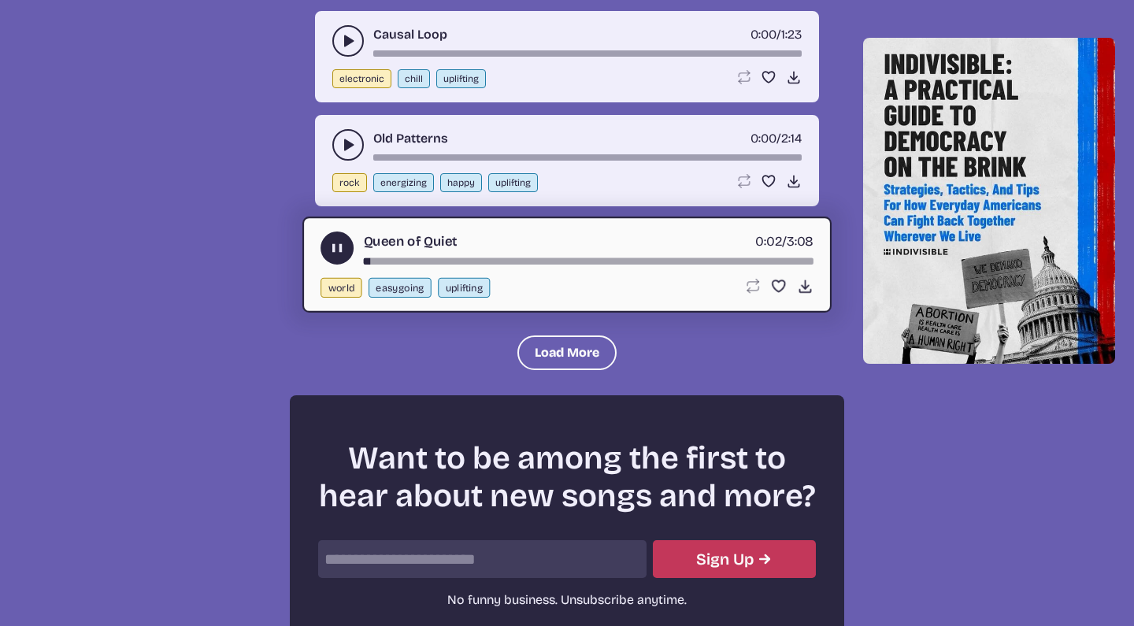
click at [336, 242] on icon "play-pause toggle" at bounding box center [337, 248] width 17 height 17
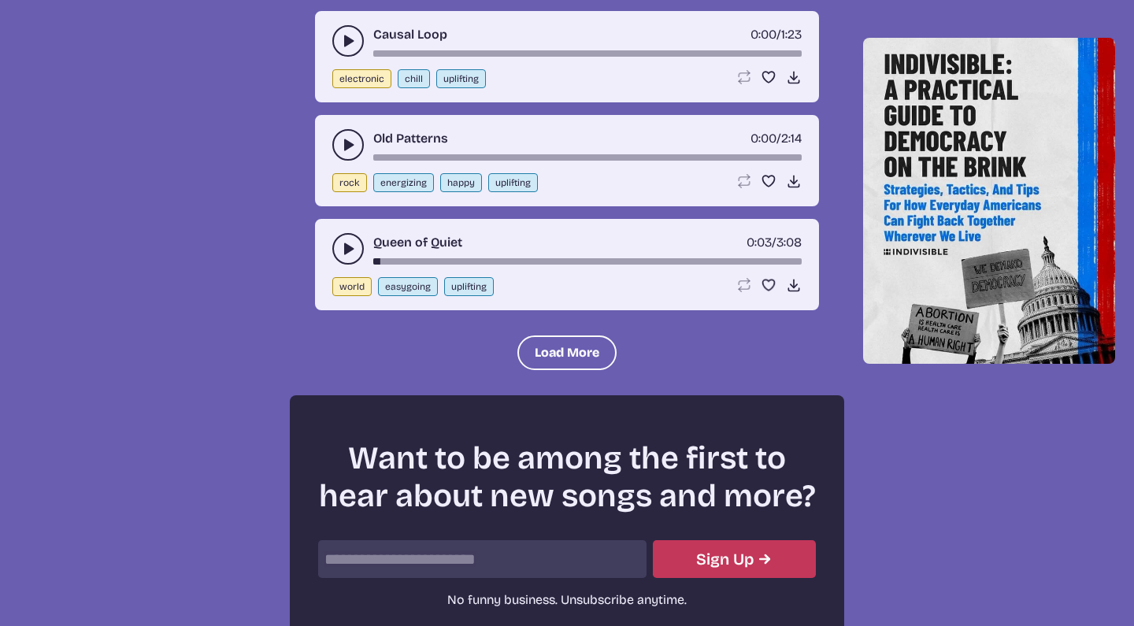
click at [354, 135] on button "play-pause toggle" at bounding box center [348, 145] width 32 height 32
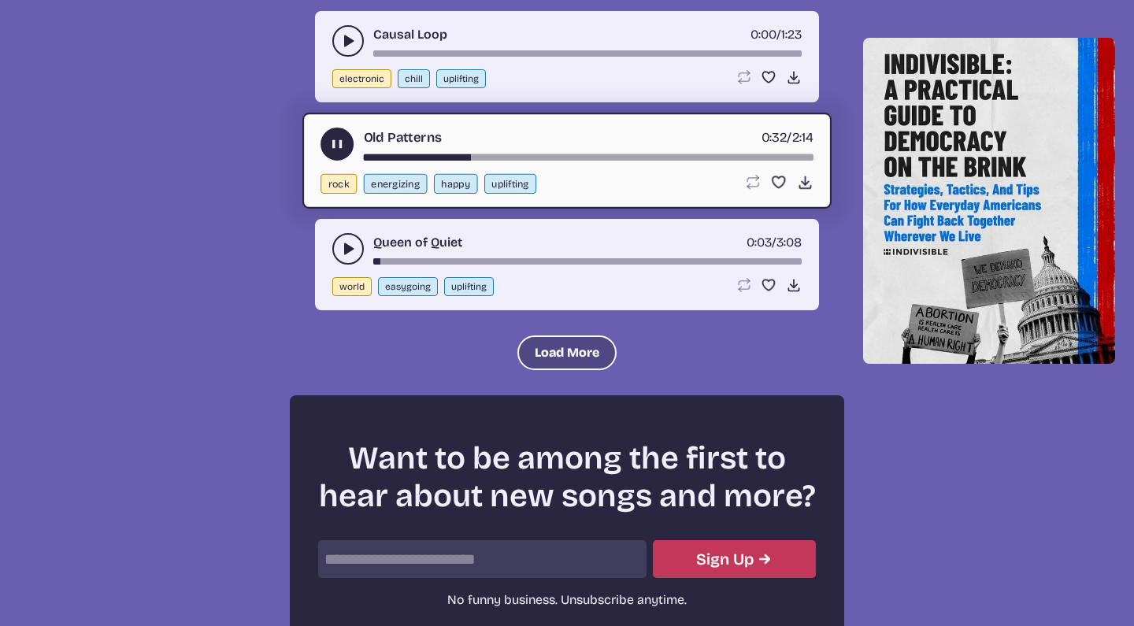
click at [533, 352] on button "Load More" at bounding box center [567, 353] width 99 height 35
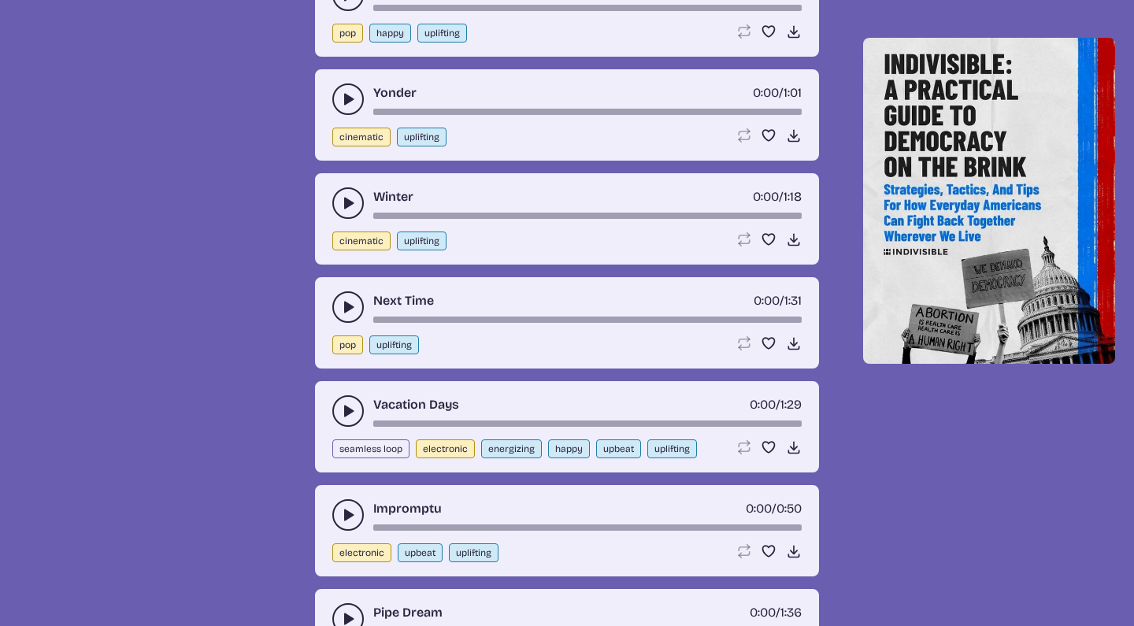
scroll to position [8218, 0]
click at [348, 304] on use "play-pause toggle" at bounding box center [348, 307] width 16 height 16
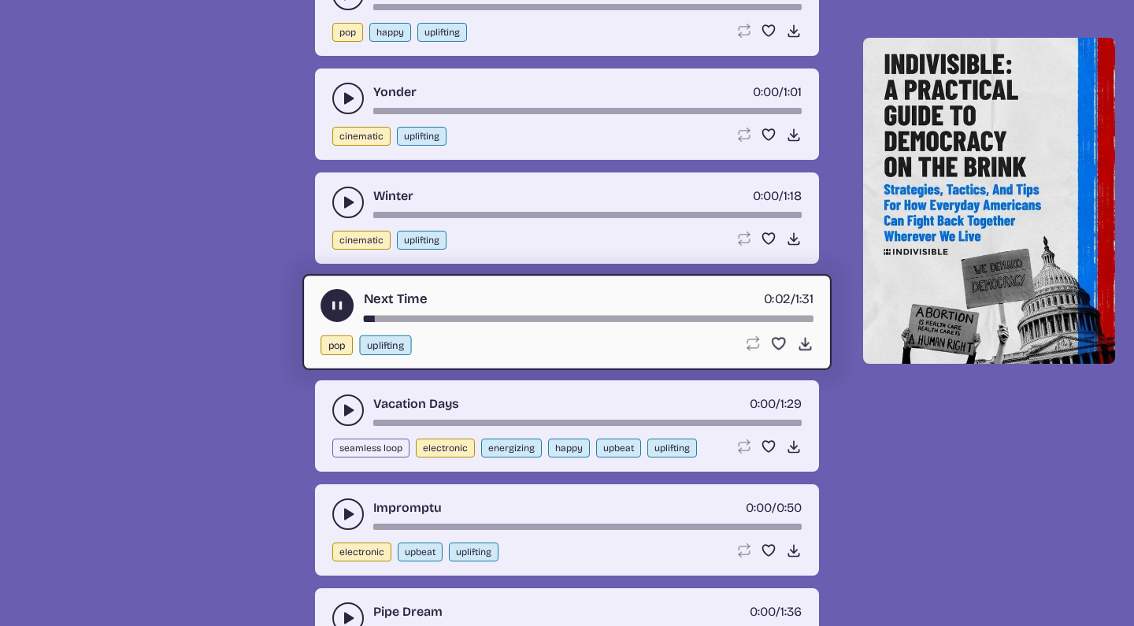
click at [343, 406] on icon "play-pause toggle" at bounding box center [348, 411] width 16 height 16
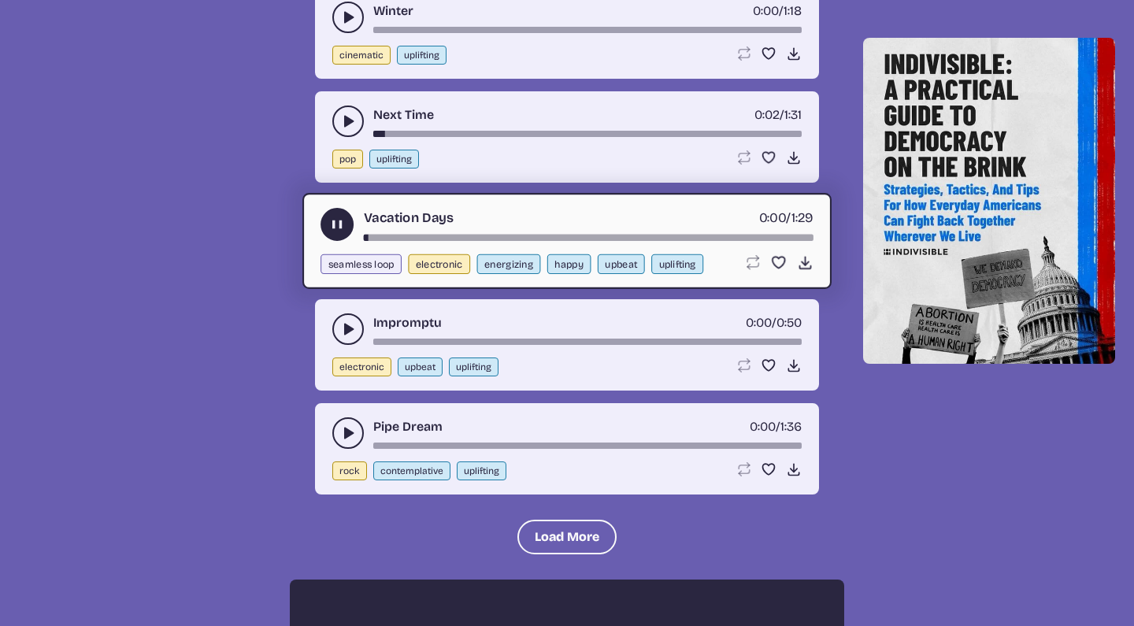
scroll to position [8416, 0]
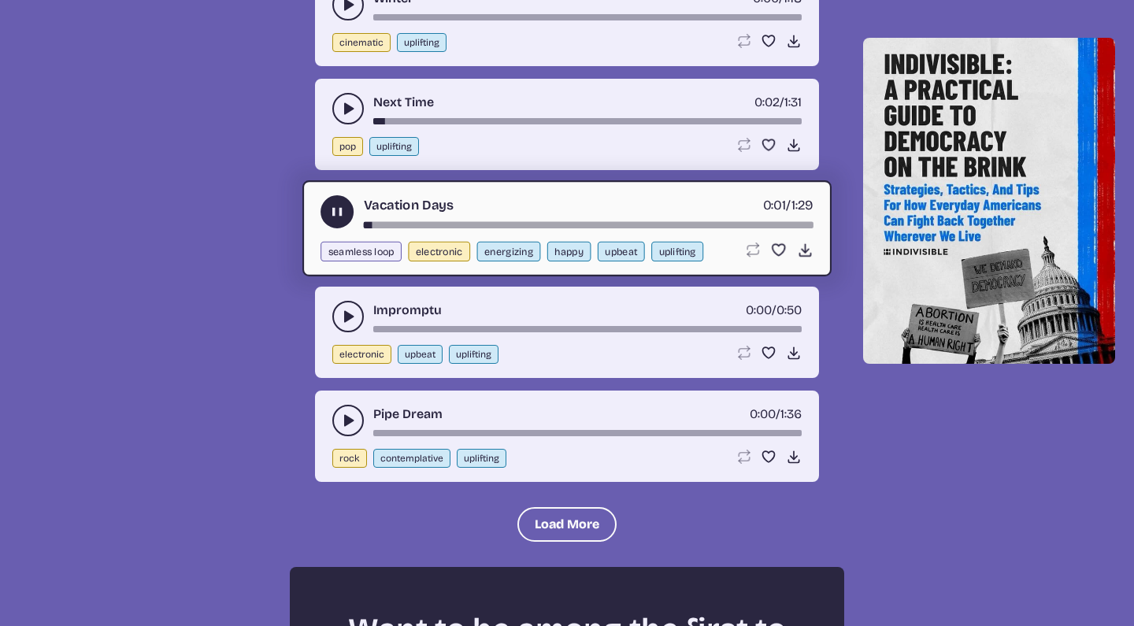
click at [347, 309] on icon "play-pause toggle" at bounding box center [348, 317] width 16 height 16
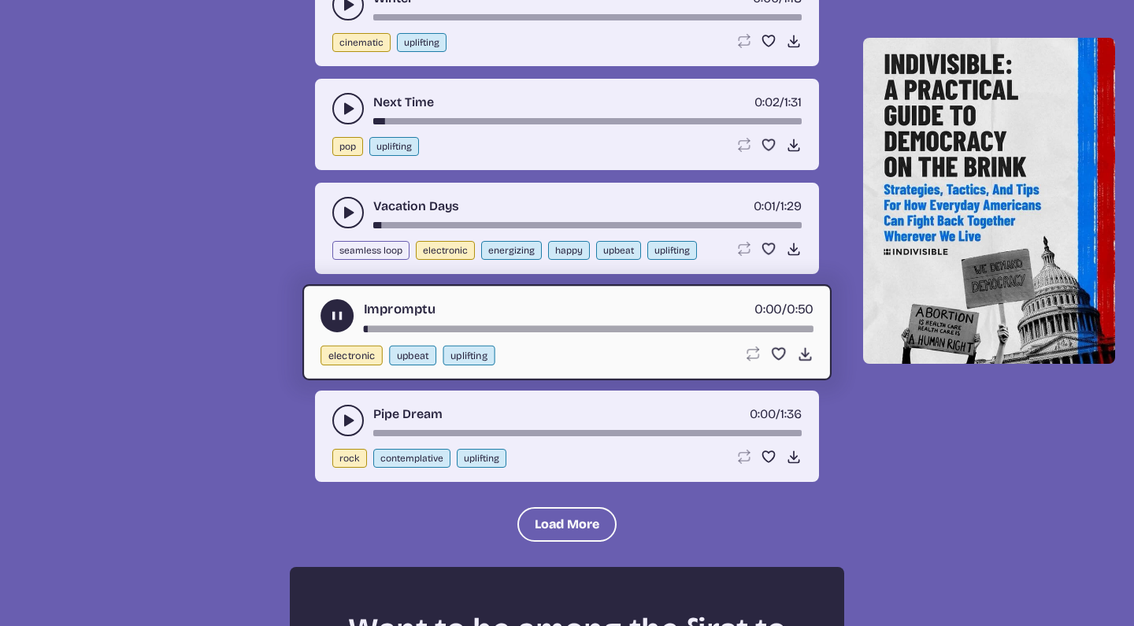
click at [344, 413] on icon "play-pause toggle" at bounding box center [348, 421] width 16 height 16
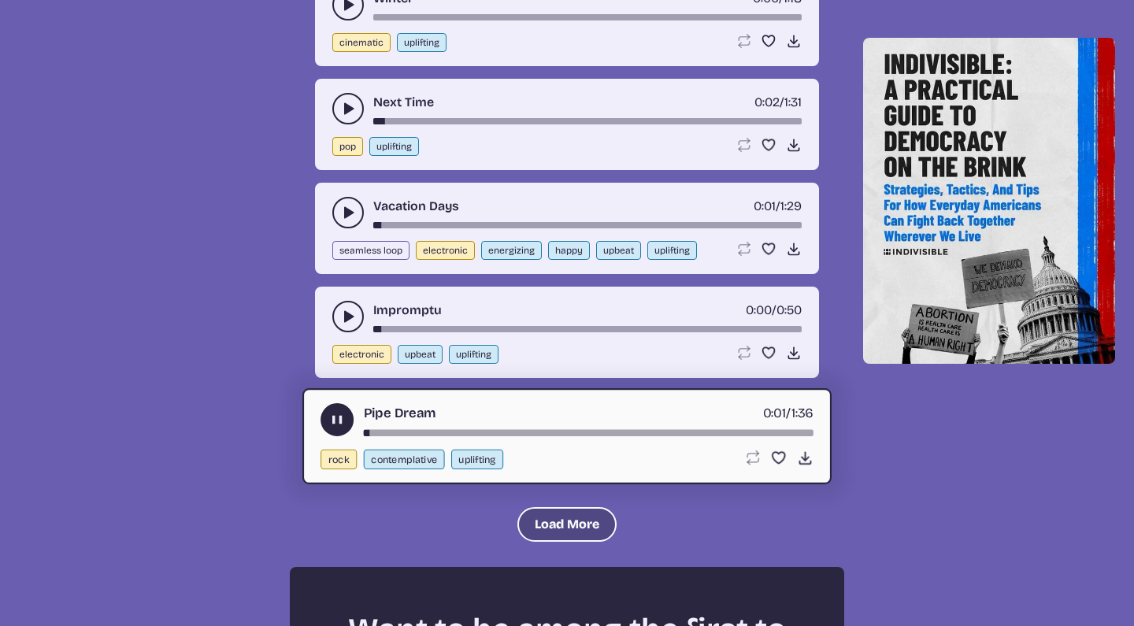
click at [560, 518] on button "Load More" at bounding box center [567, 524] width 99 height 35
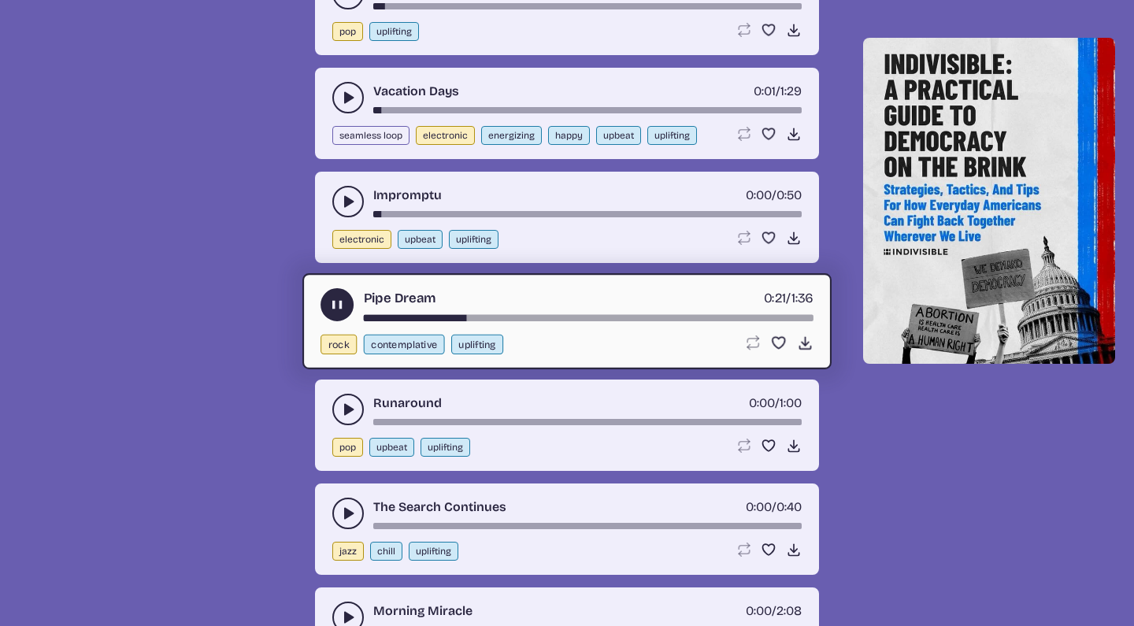
scroll to position [8633, 0]
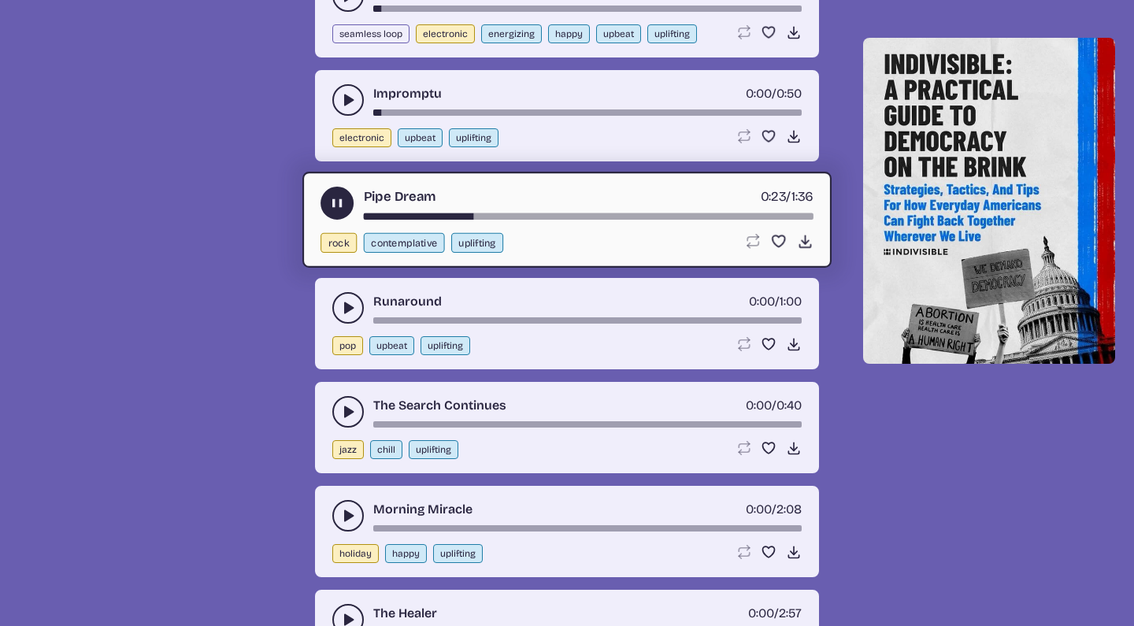
click at [349, 406] on icon "play-pause toggle" at bounding box center [348, 412] width 16 height 16
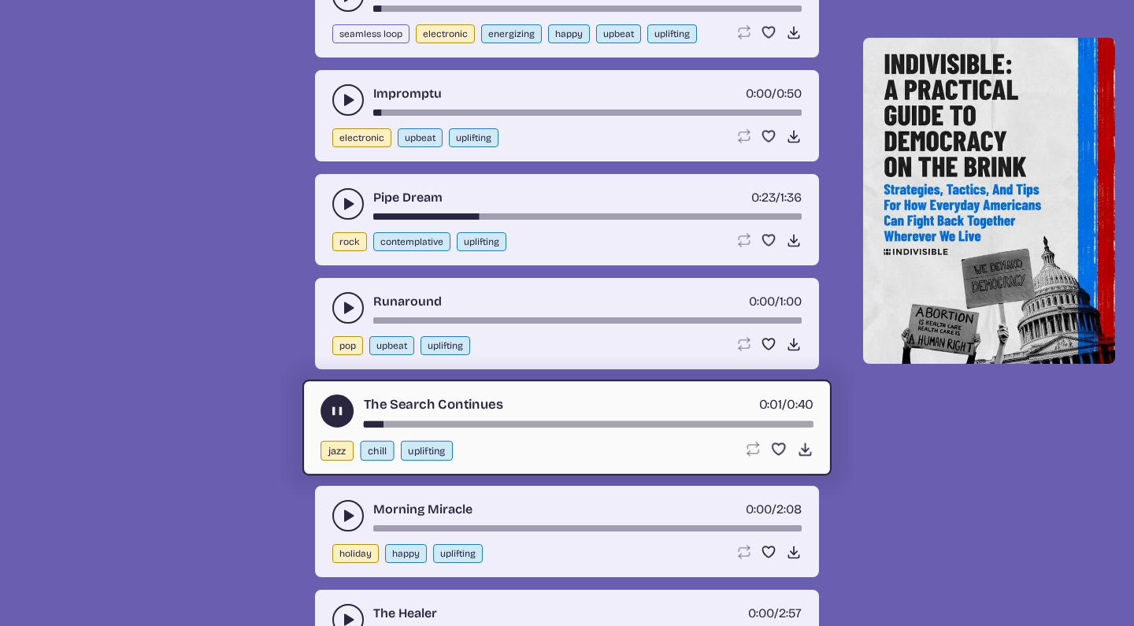
click at [348, 502] on button "play-pause toggle" at bounding box center [348, 516] width 32 height 32
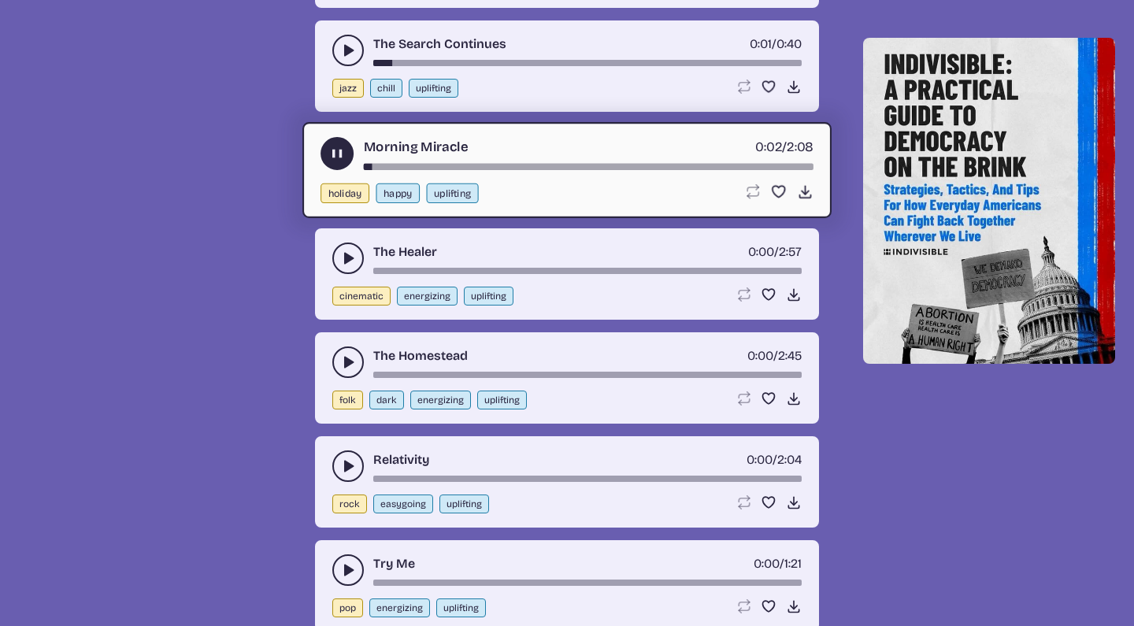
scroll to position [9009, 0]
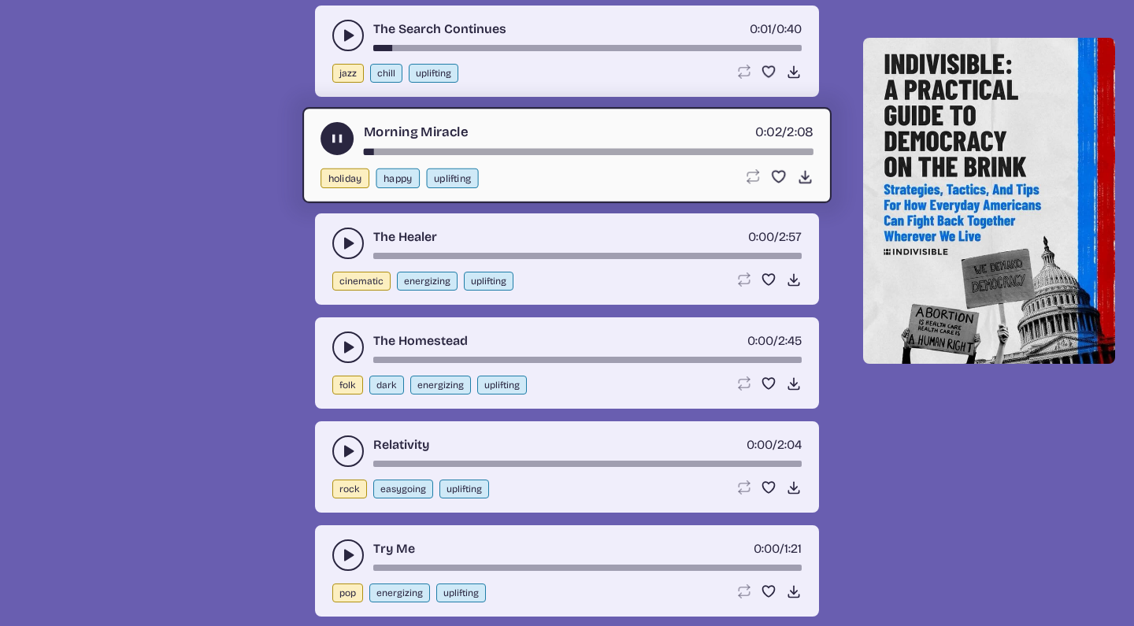
click at [342, 452] on icon "play-pause toggle" at bounding box center [348, 451] width 16 height 16
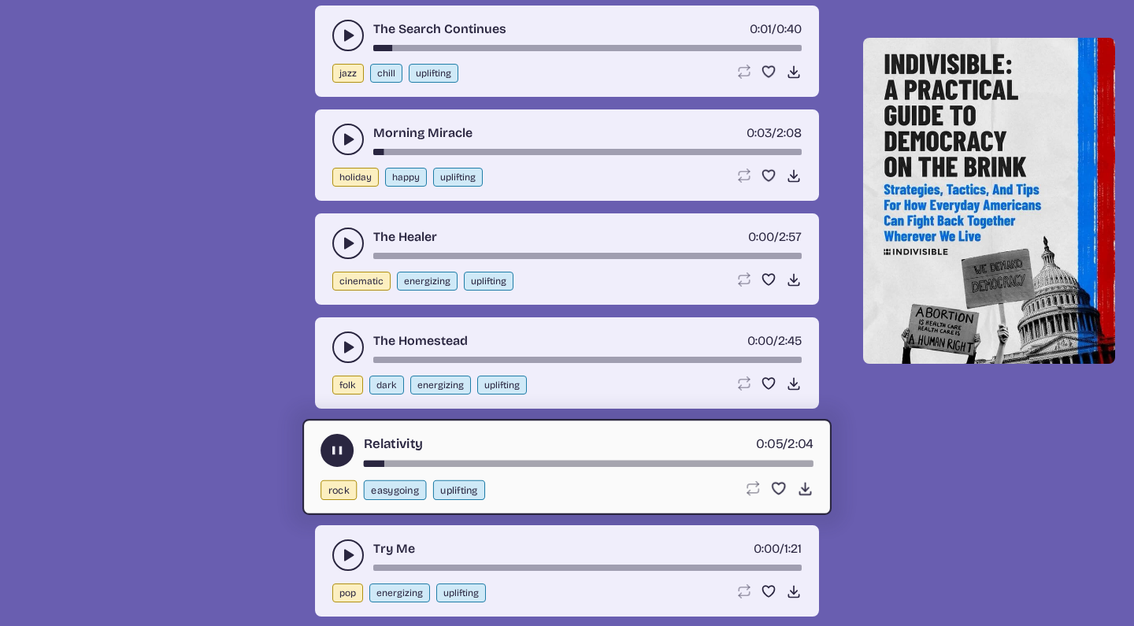
click at [342, 551] on icon "play-pause toggle" at bounding box center [348, 555] width 16 height 16
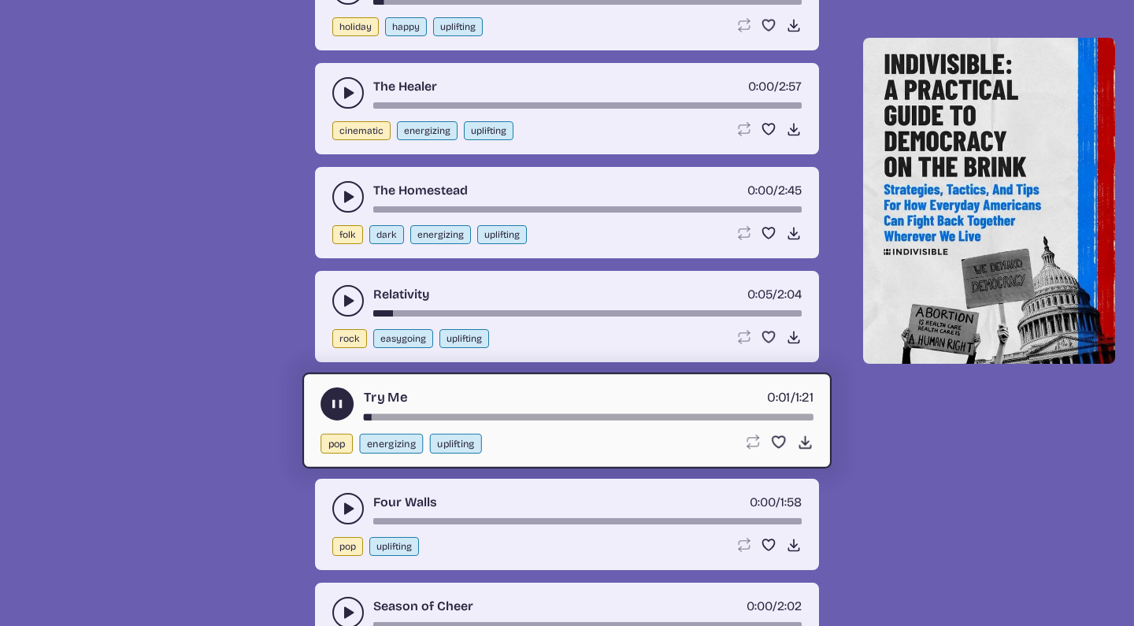
scroll to position [9160, 0]
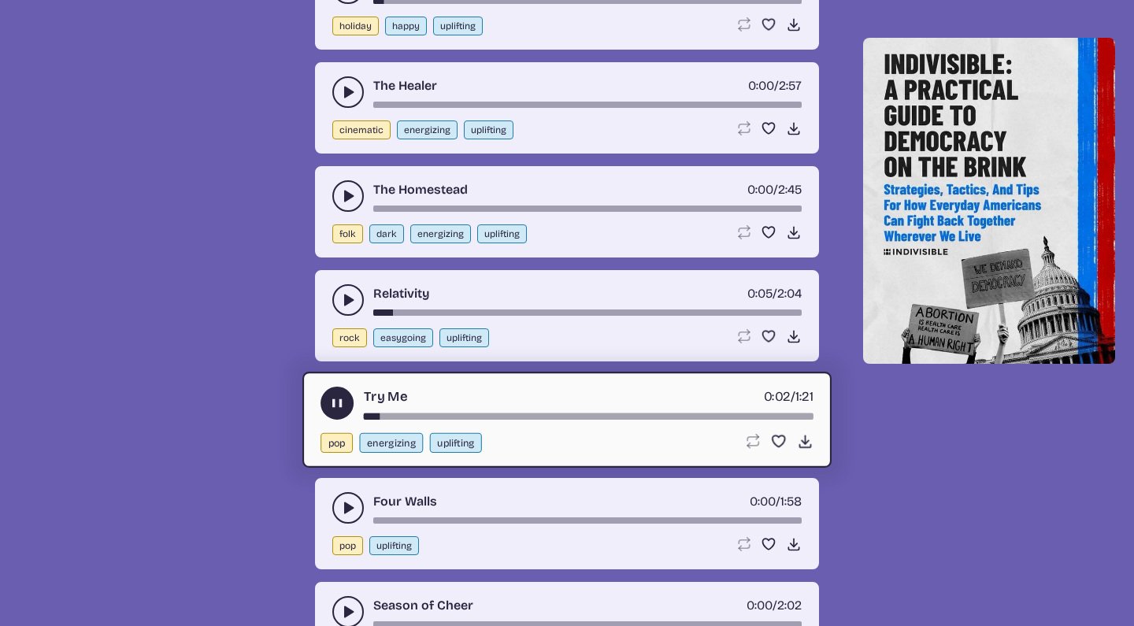
click at [344, 513] on use "play-pause toggle" at bounding box center [348, 508] width 16 height 16
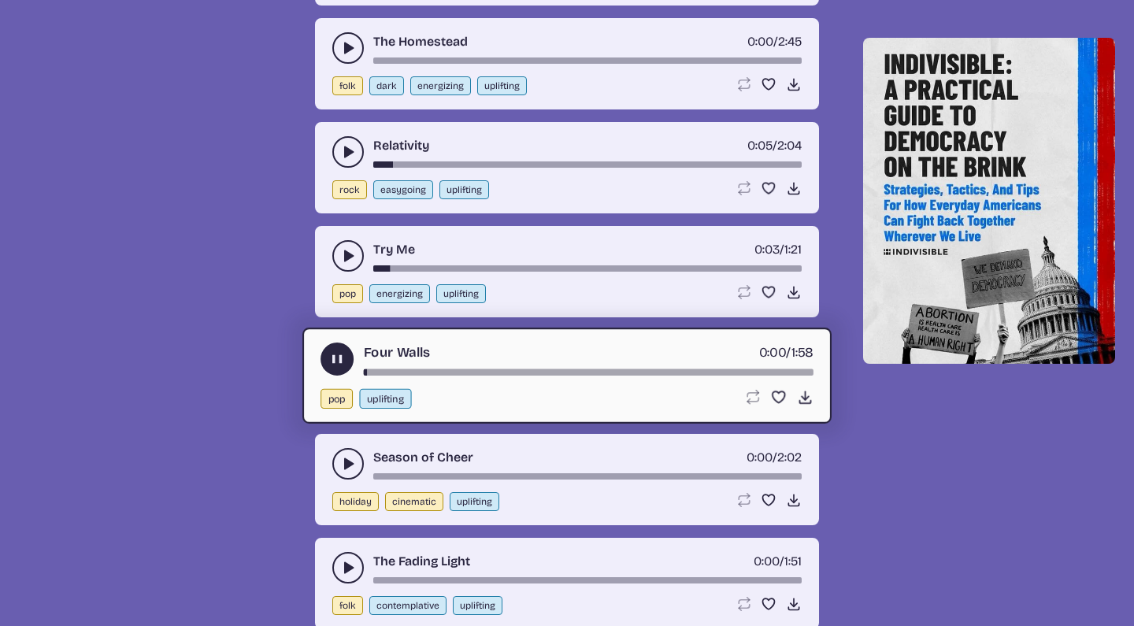
scroll to position [9321, 0]
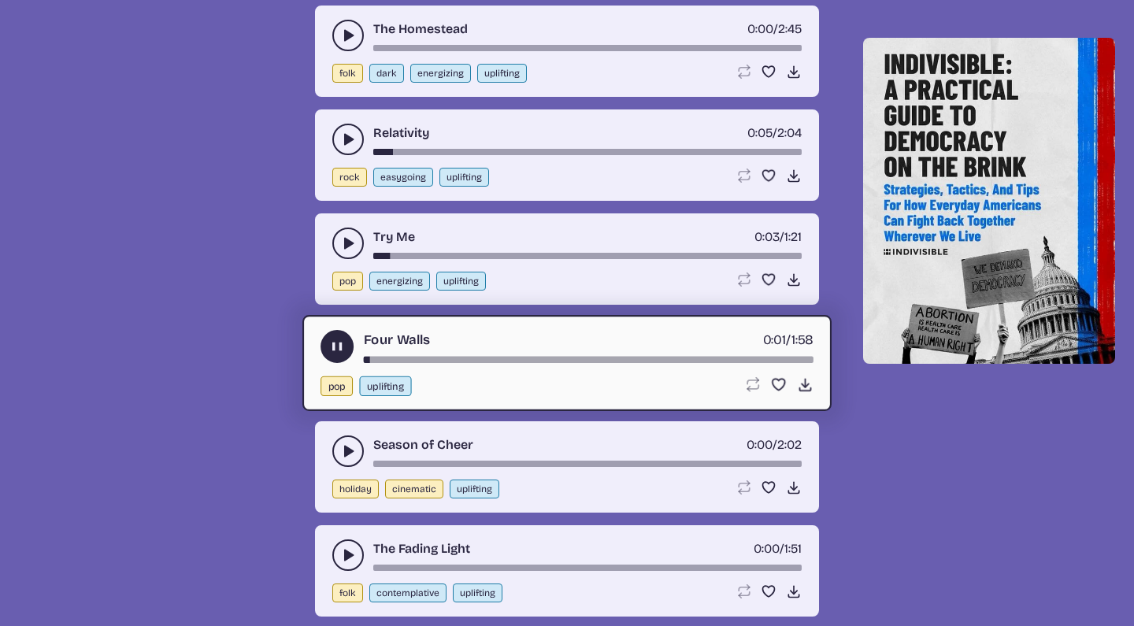
click at [347, 449] on use "play-pause toggle" at bounding box center [348, 451] width 16 height 16
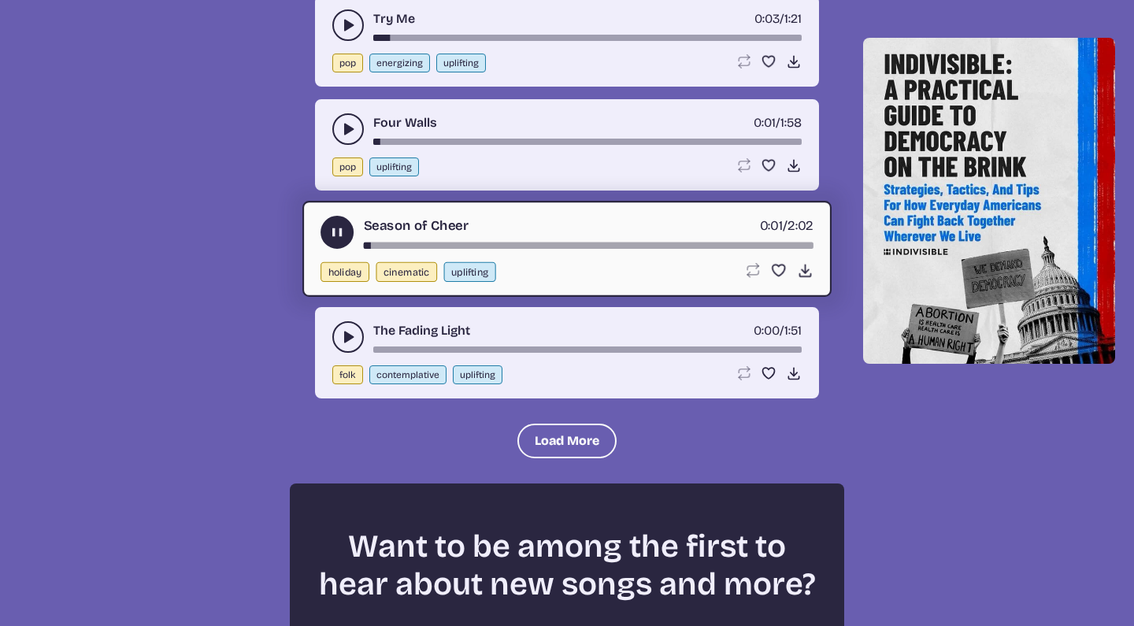
scroll to position [9542, 0]
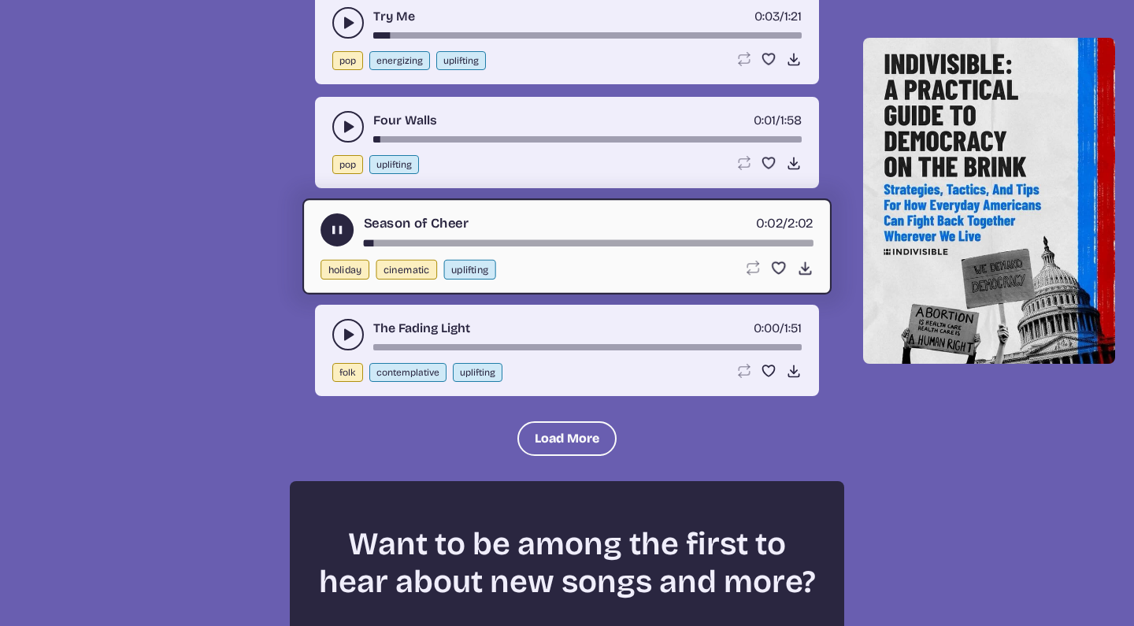
click at [344, 337] on use "play-pause toggle" at bounding box center [348, 335] width 16 height 16
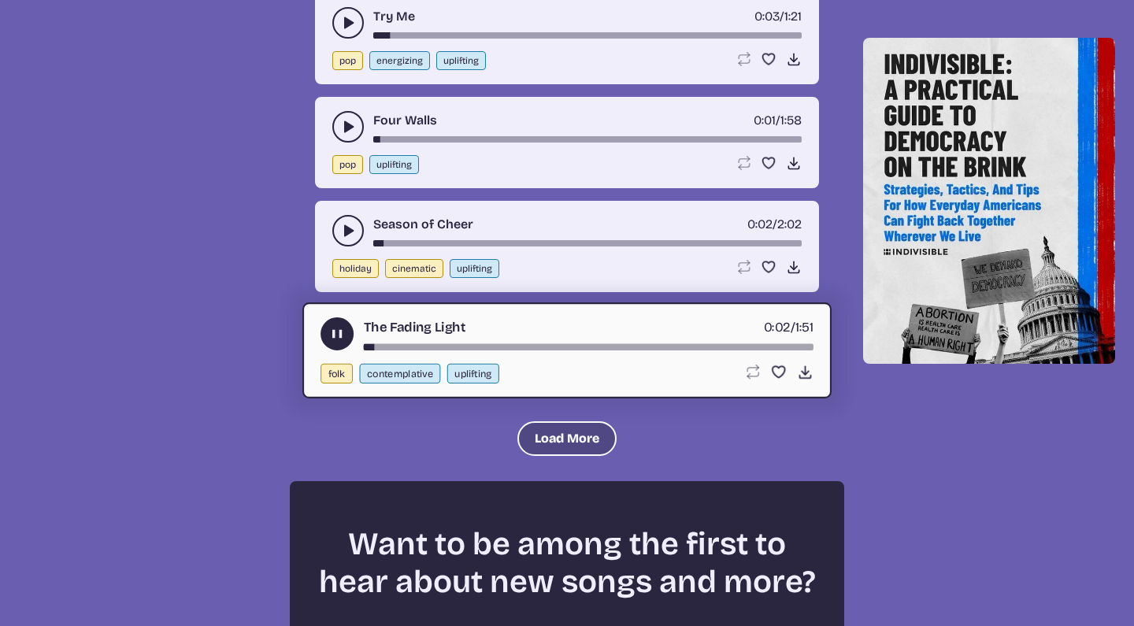
click at [536, 432] on button "Load More" at bounding box center [567, 438] width 99 height 35
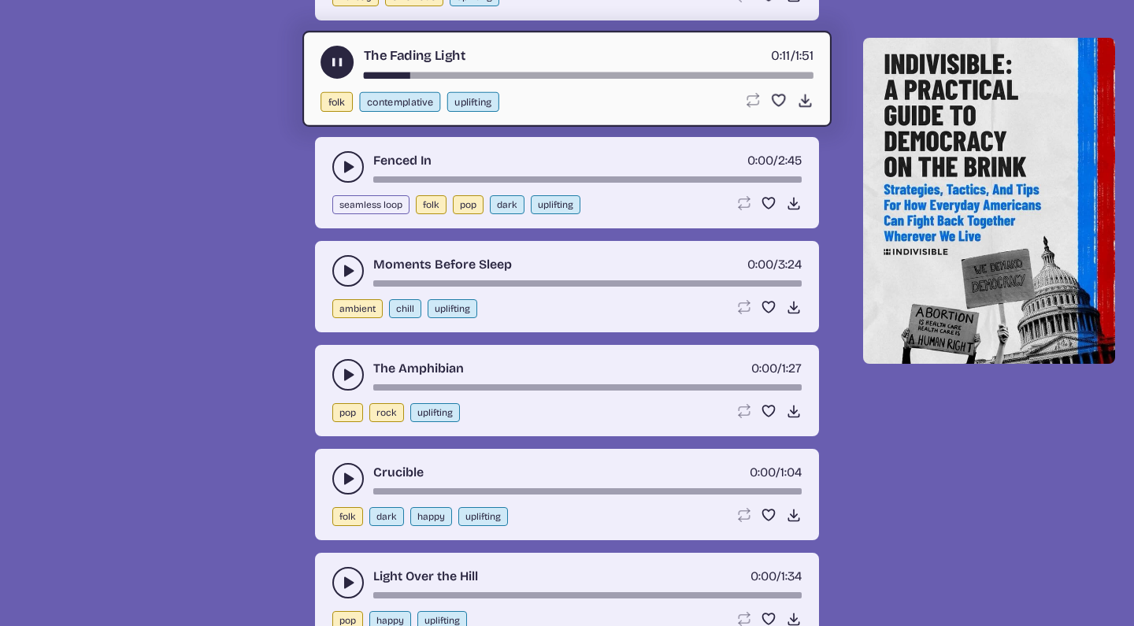
scroll to position [9806, 0]
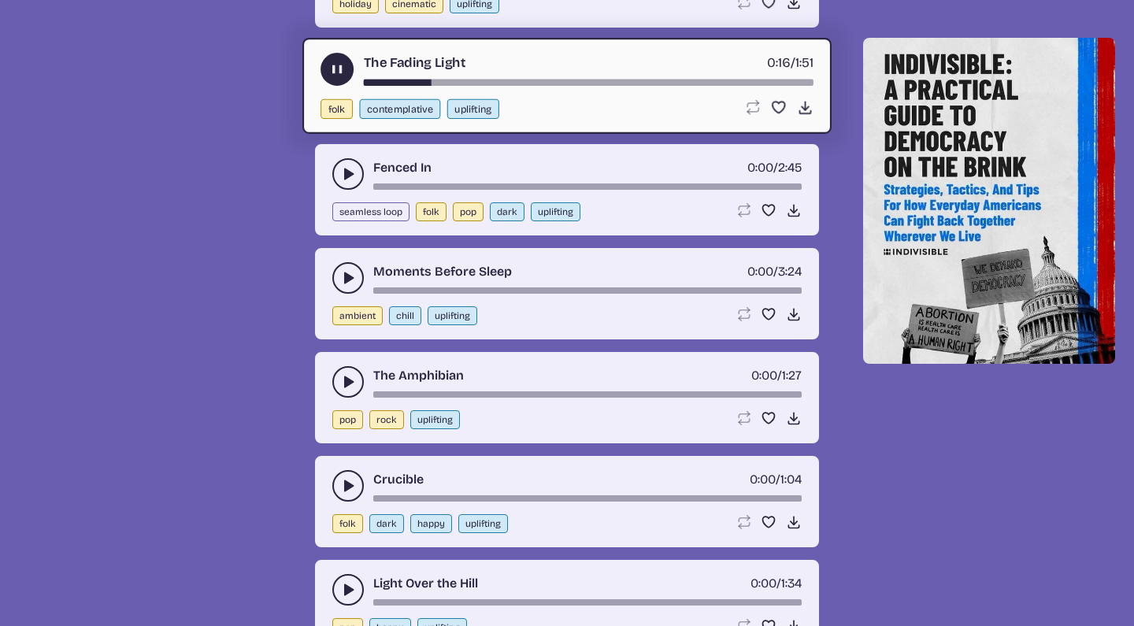
click at [348, 273] on icon "play-pause toggle" at bounding box center [348, 278] width 16 height 16
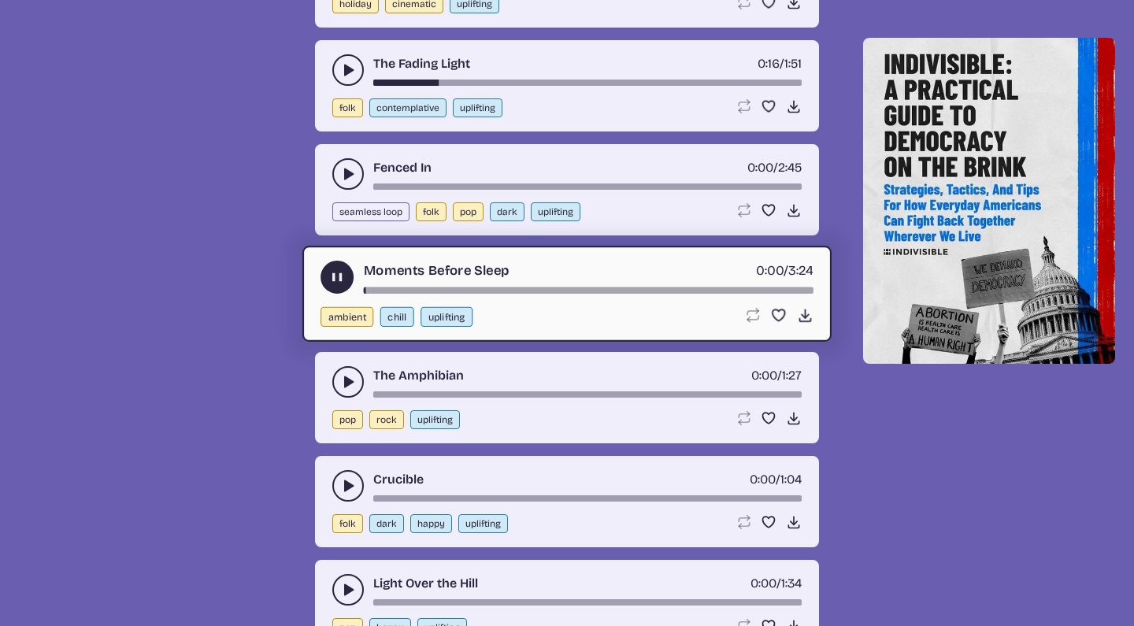
click at [349, 369] on button "play-pause toggle" at bounding box center [348, 382] width 32 height 32
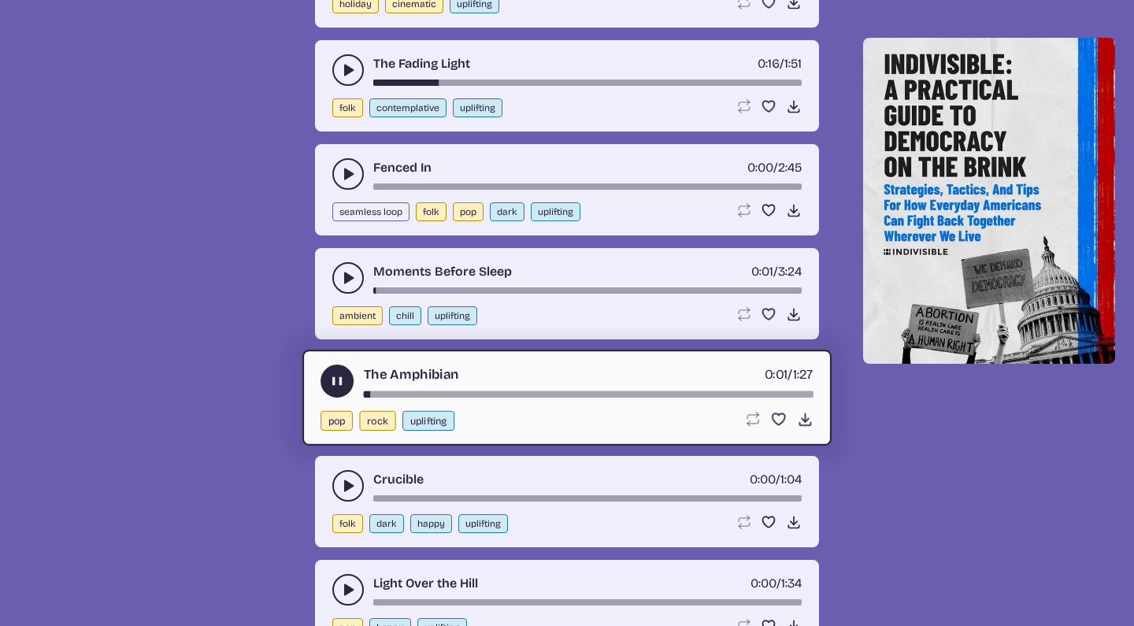
click at [348, 479] on icon "play-pause toggle" at bounding box center [348, 486] width 16 height 16
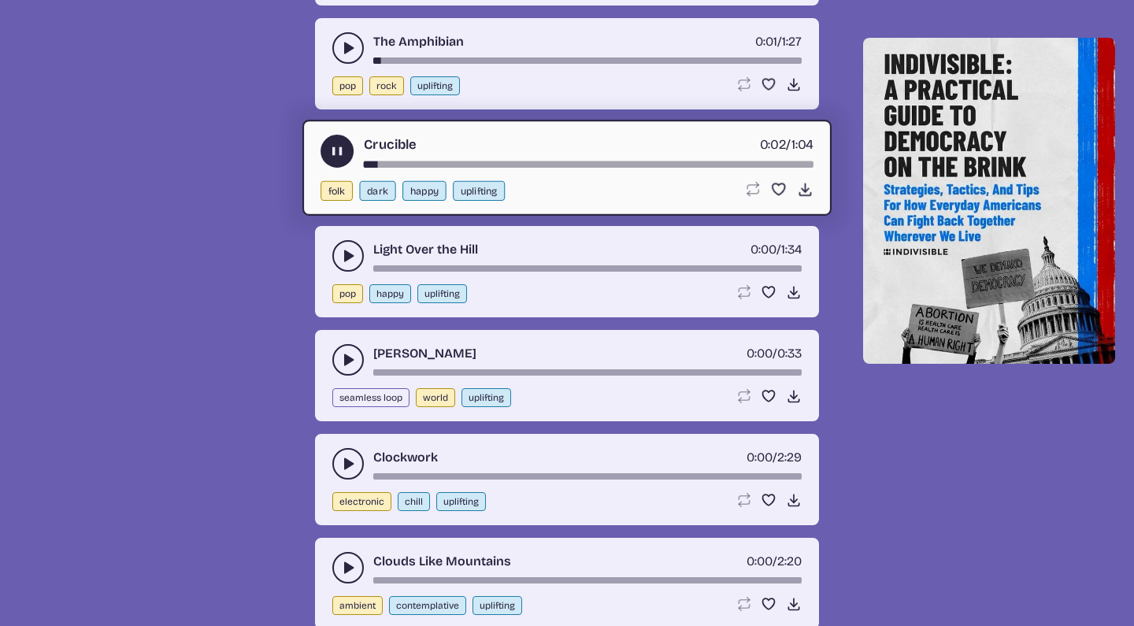
scroll to position [10151, 0]
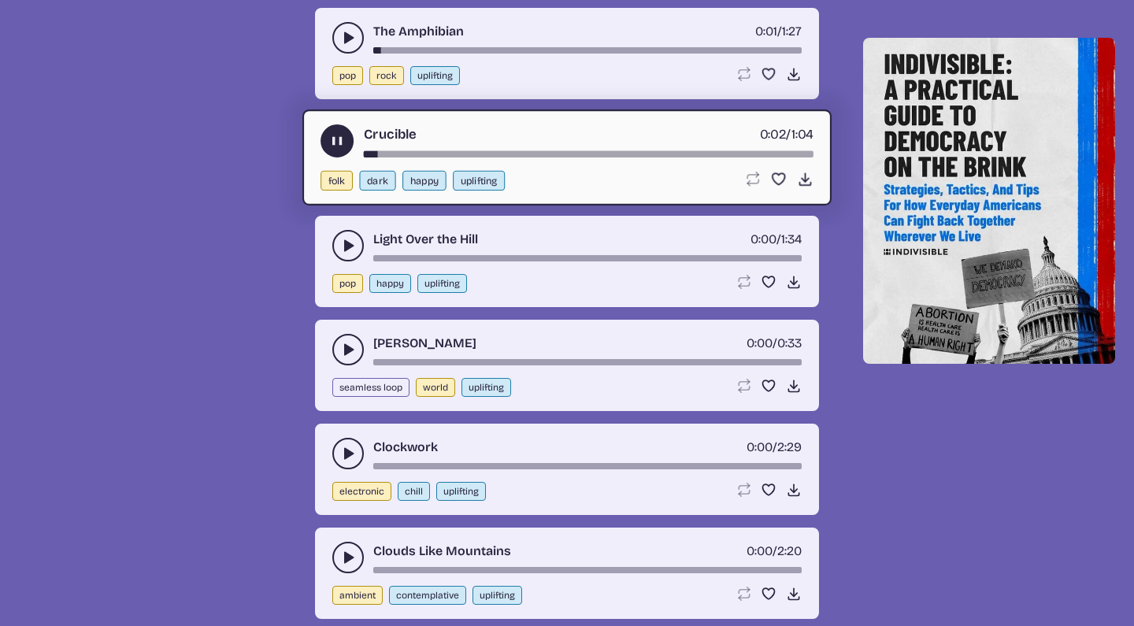
click at [343, 451] on icon "play-pause toggle" at bounding box center [348, 454] width 16 height 16
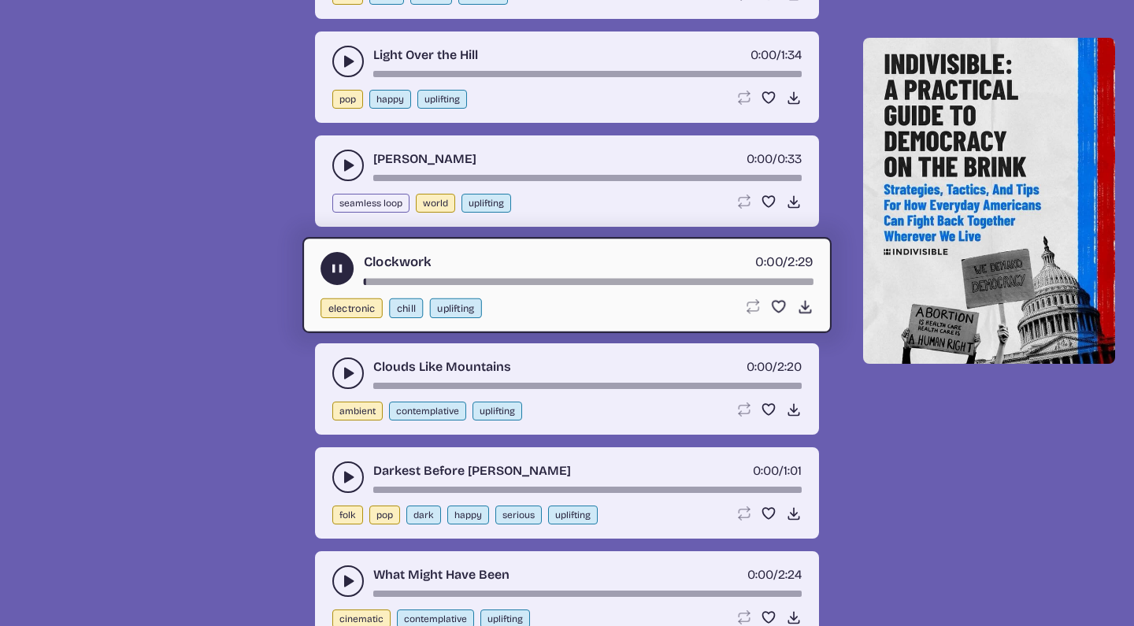
scroll to position [10351, 0]
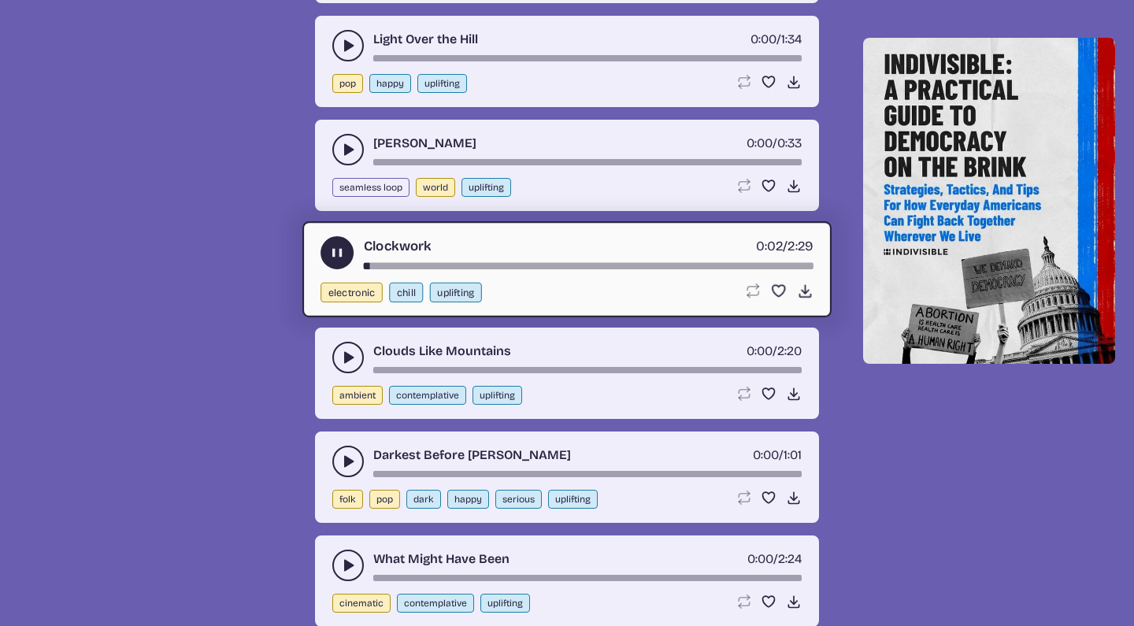
click at [351, 360] on icon "play-pause toggle" at bounding box center [348, 358] width 16 height 16
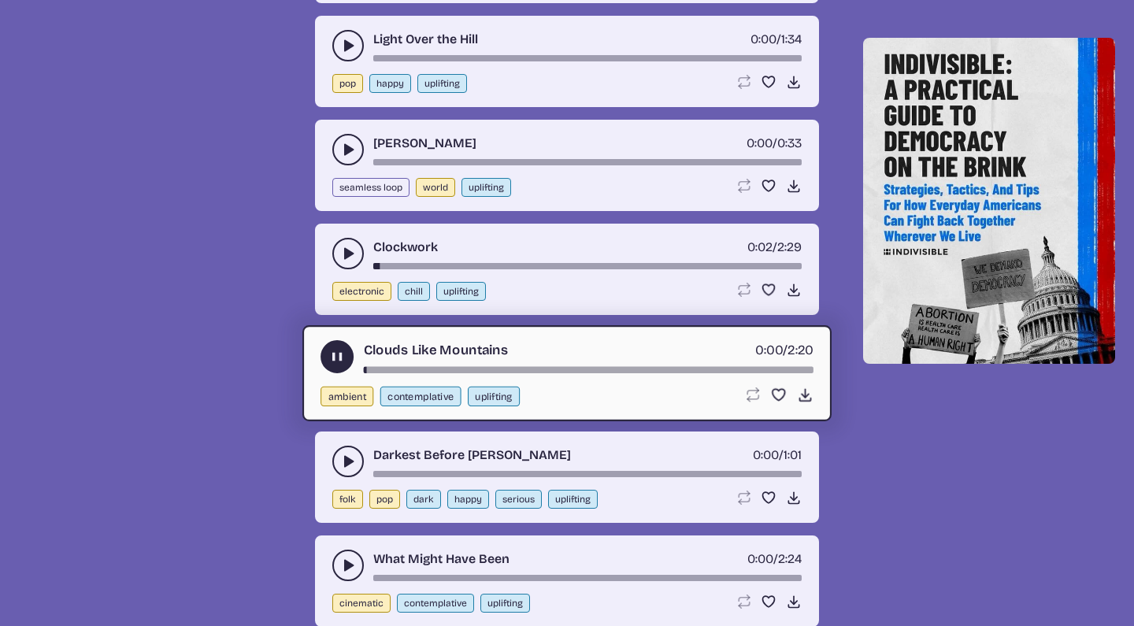
click at [342, 462] on icon "play-pause toggle" at bounding box center [348, 462] width 16 height 16
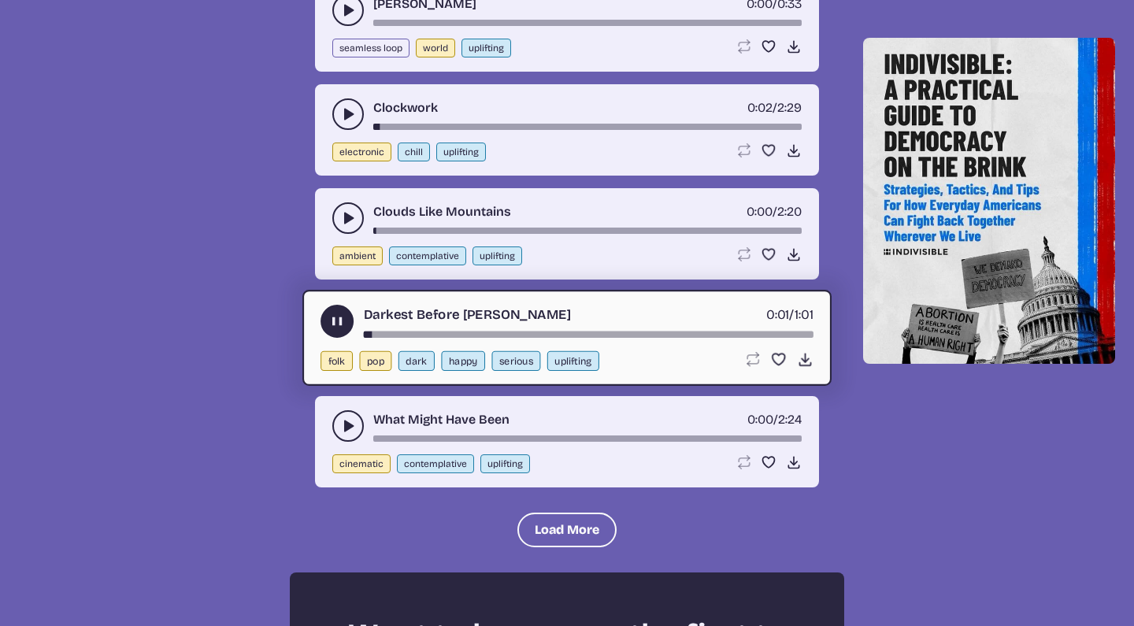
scroll to position [10546, 0]
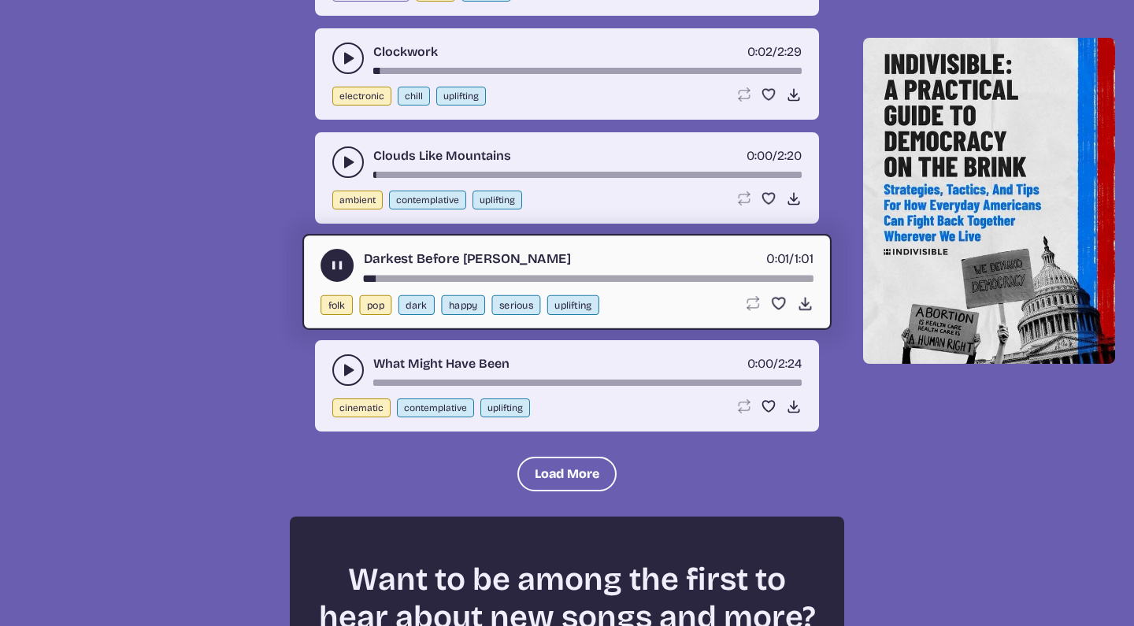
click at [344, 370] on use "play-pause toggle" at bounding box center [348, 370] width 16 height 16
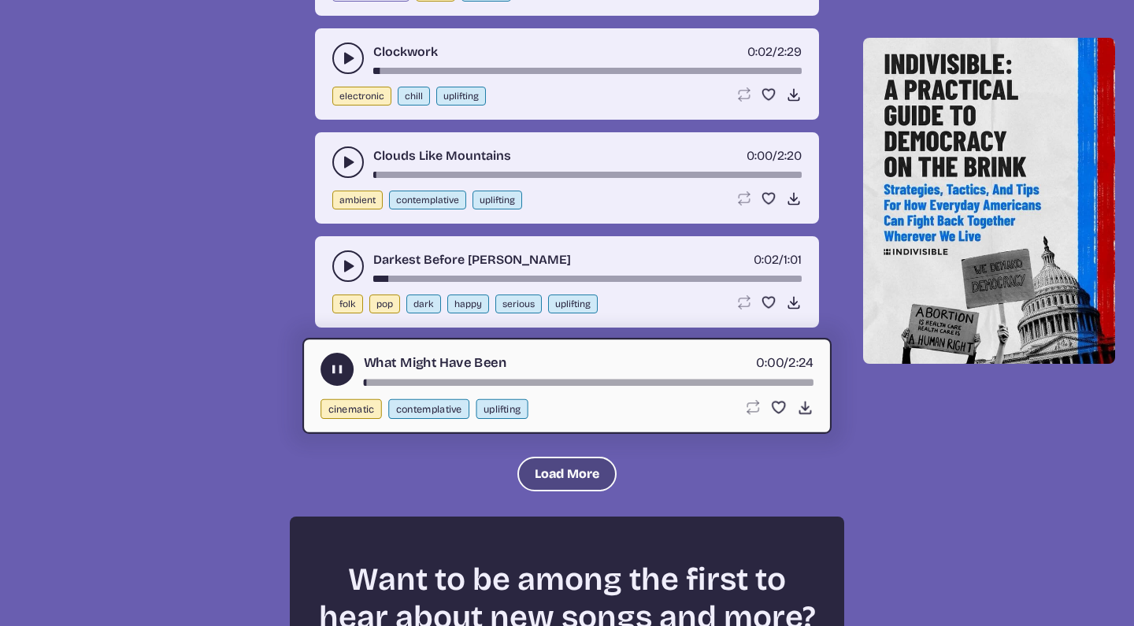
click at [536, 471] on button "Load More" at bounding box center [567, 474] width 99 height 35
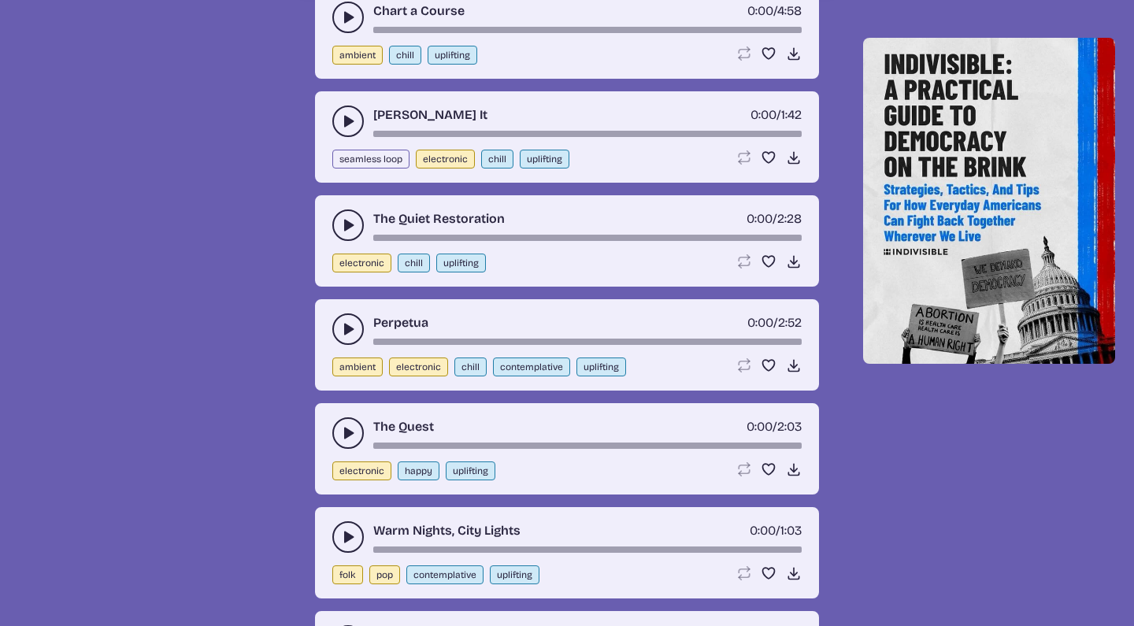
scroll to position [11028, 0]
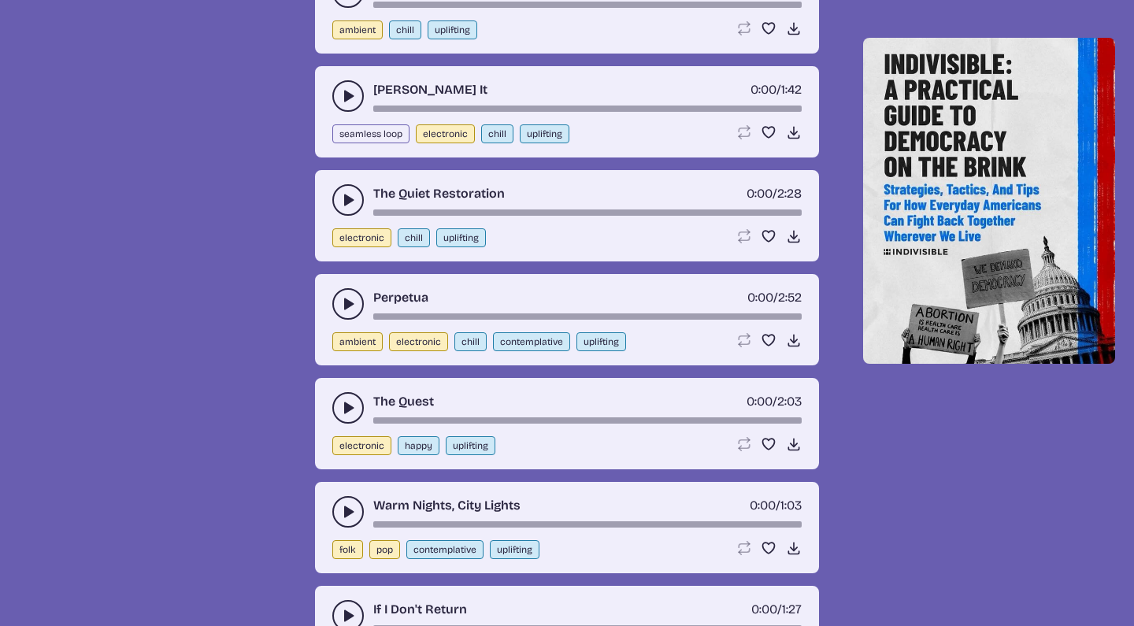
click at [347, 406] on use "play-pause toggle" at bounding box center [348, 408] width 16 height 16
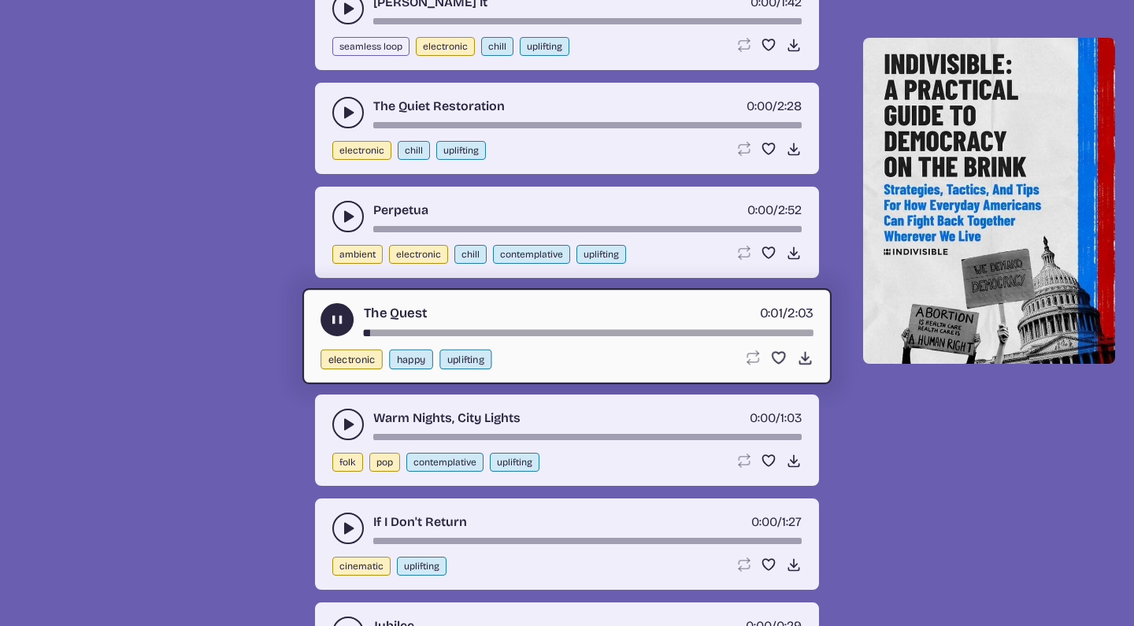
scroll to position [11137, 0]
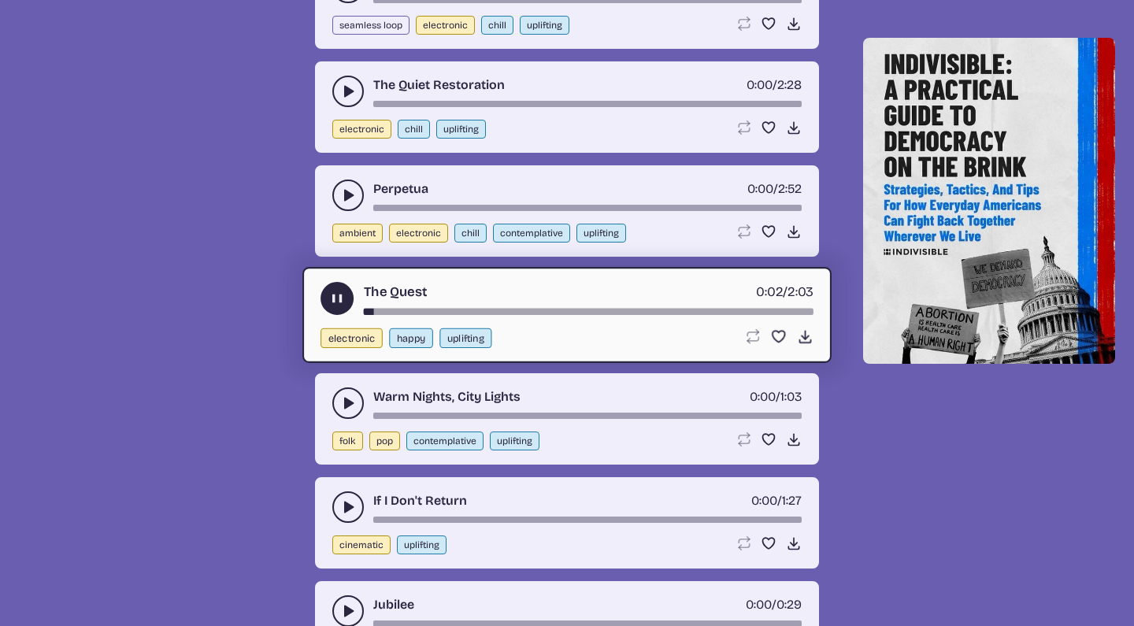
click at [345, 403] on use "play-pause toggle" at bounding box center [348, 403] width 16 height 16
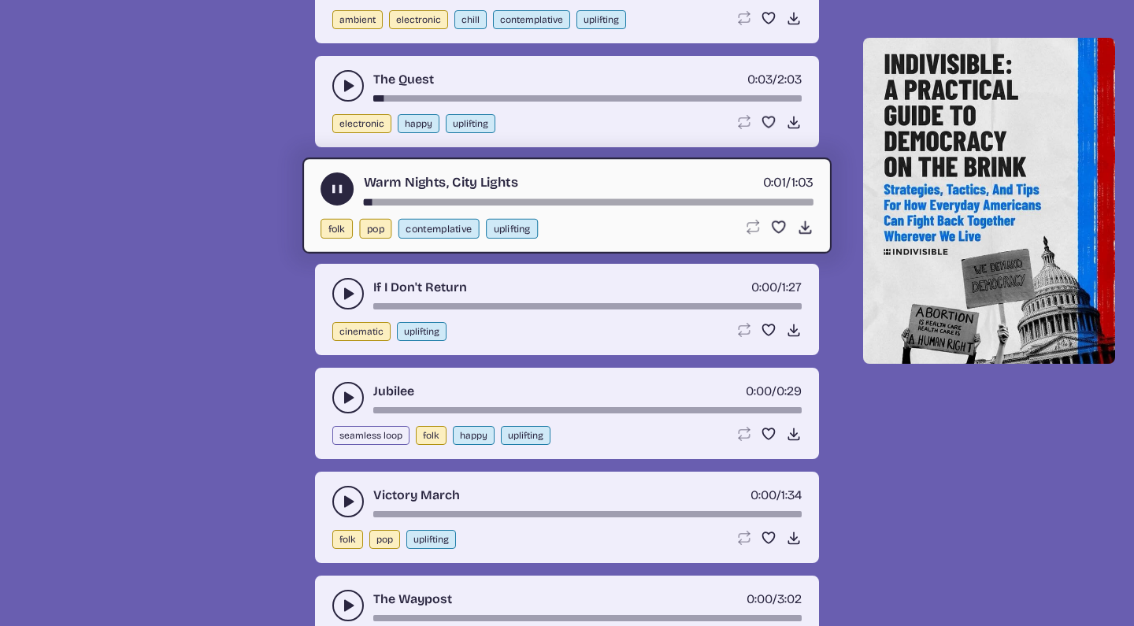
scroll to position [11352, 0]
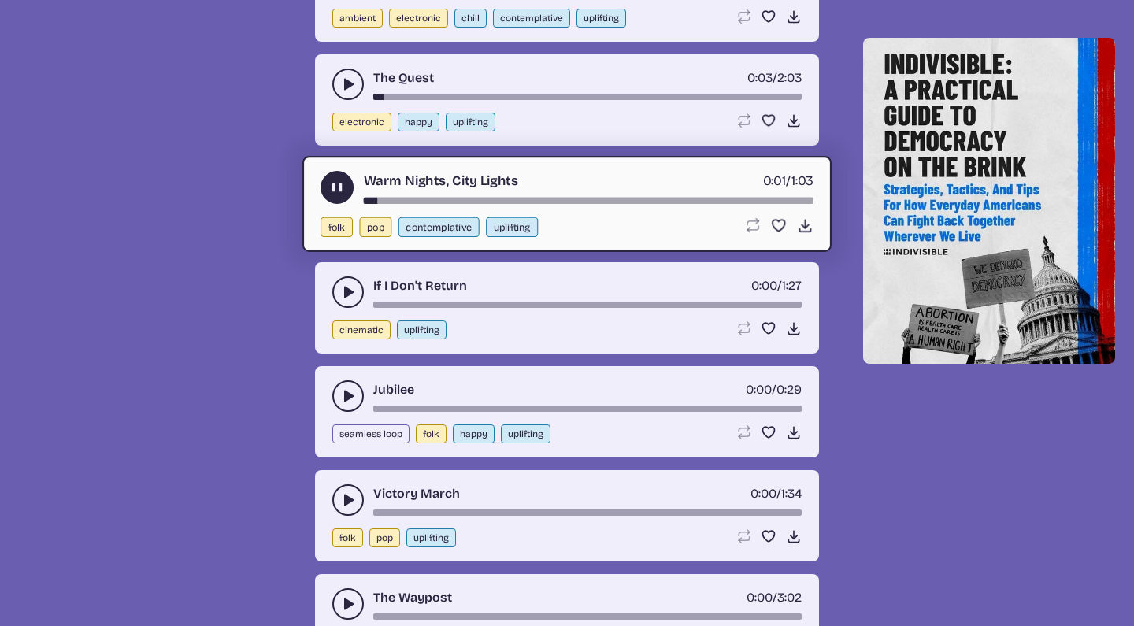
click at [347, 398] on use "play-pause toggle" at bounding box center [348, 396] width 16 height 16
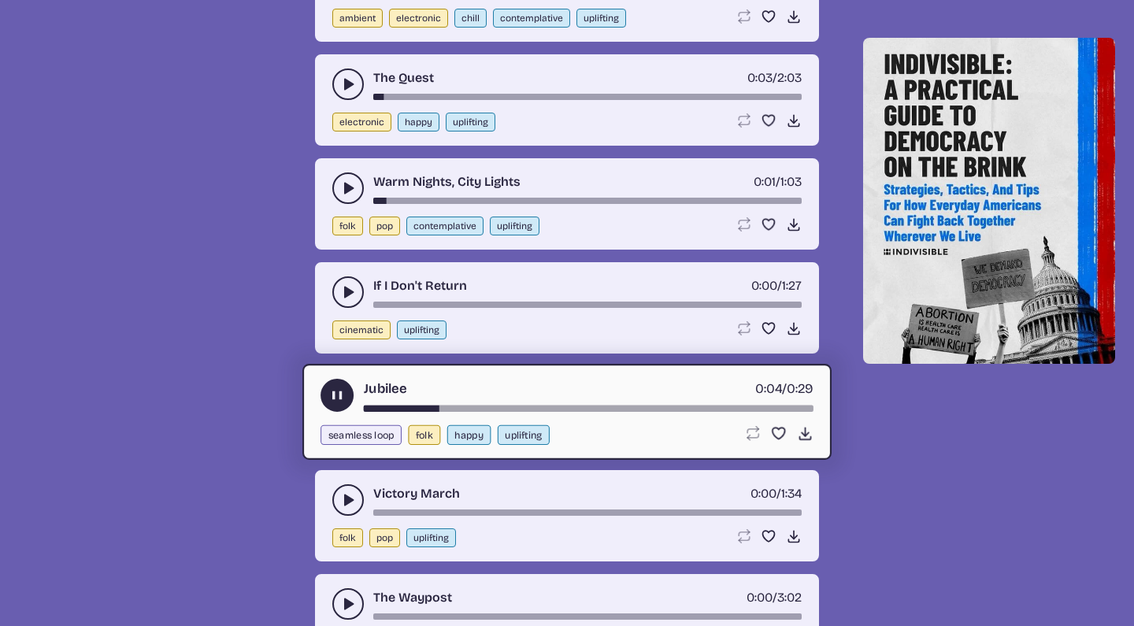
click at [352, 495] on icon "play-pause toggle" at bounding box center [348, 500] width 16 height 16
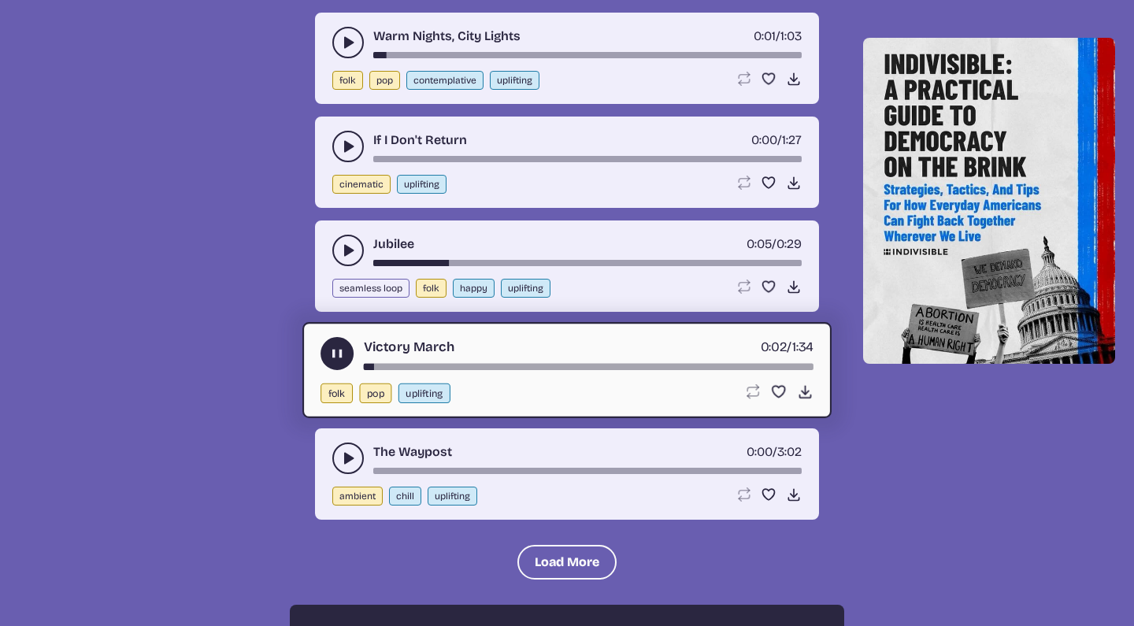
scroll to position [11499, 0]
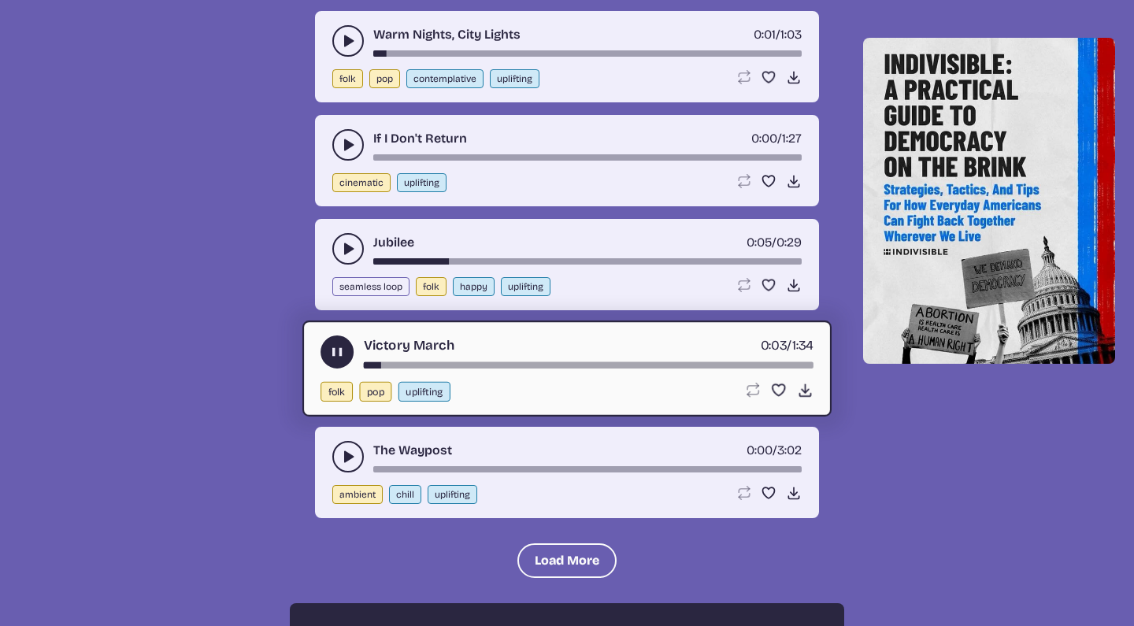
click at [343, 460] on icon "play-pause toggle" at bounding box center [348, 457] width 16 height 16
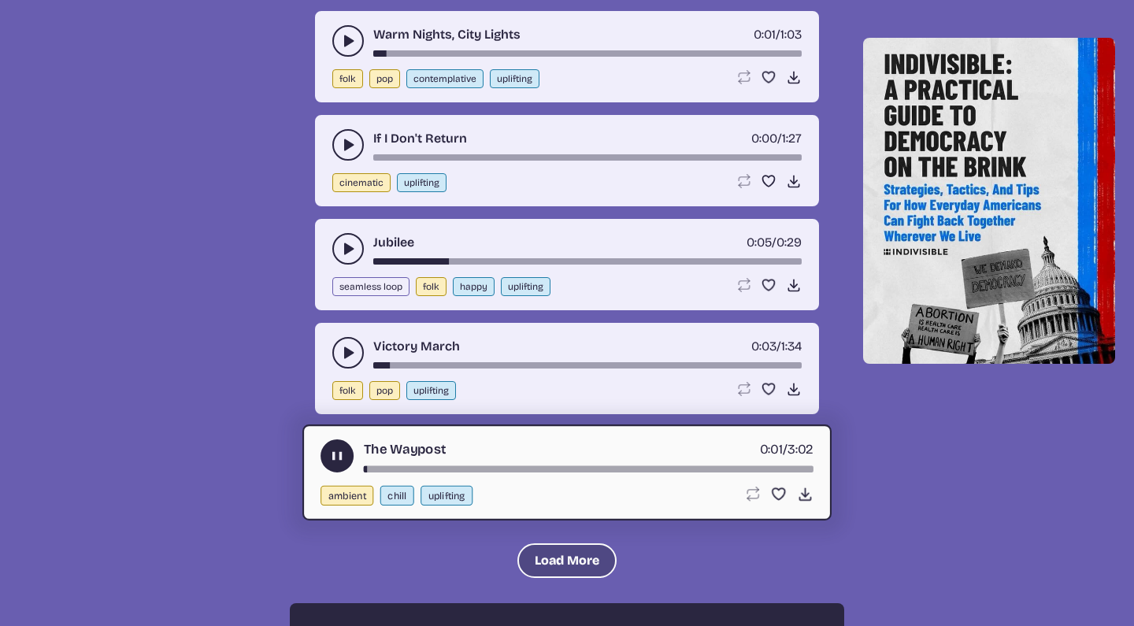
click at [525, 555] on button "Load More" at bounding box center [567, 561] width 99 height 35
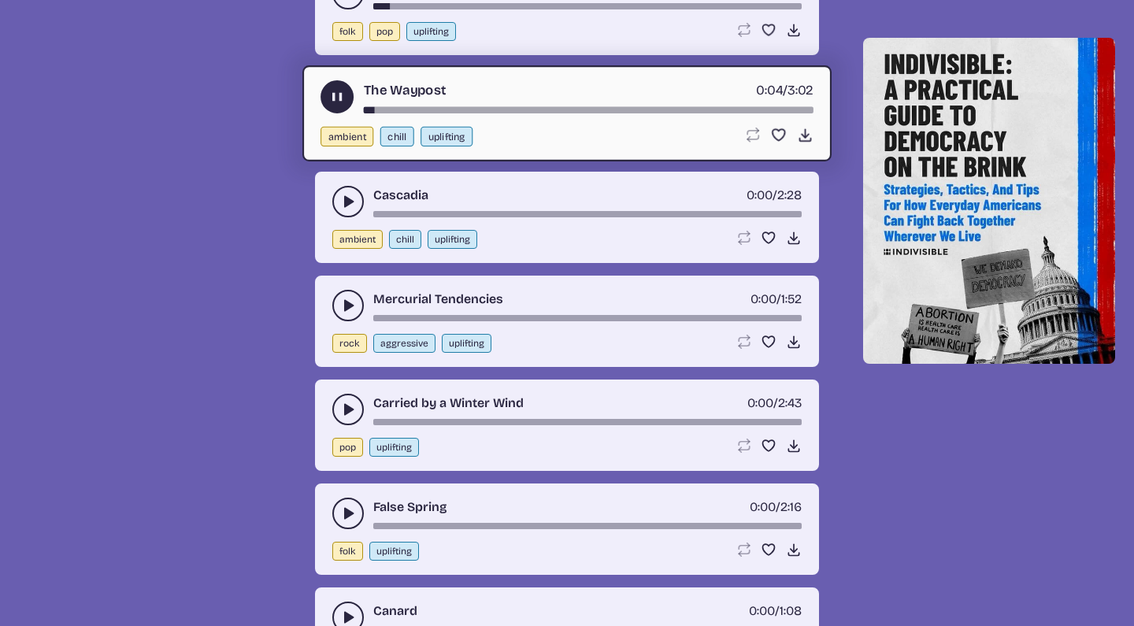
scroll to position [11860, 0]
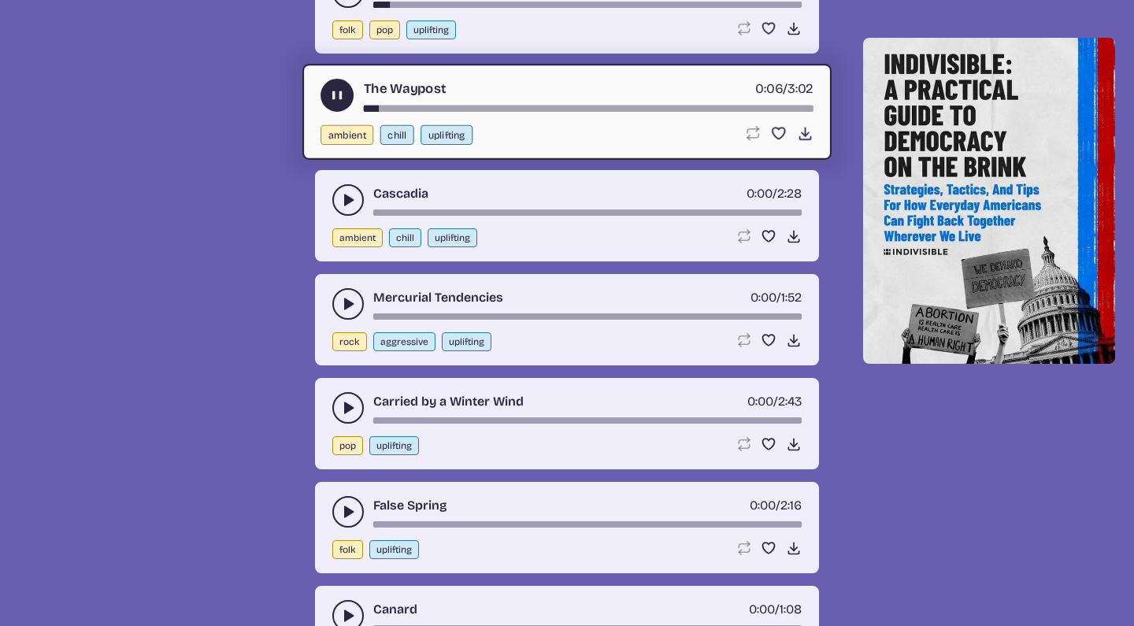
click at [346, 403] on use "play-pause toggle" at bounding box center [348, 408] width 16 height 16
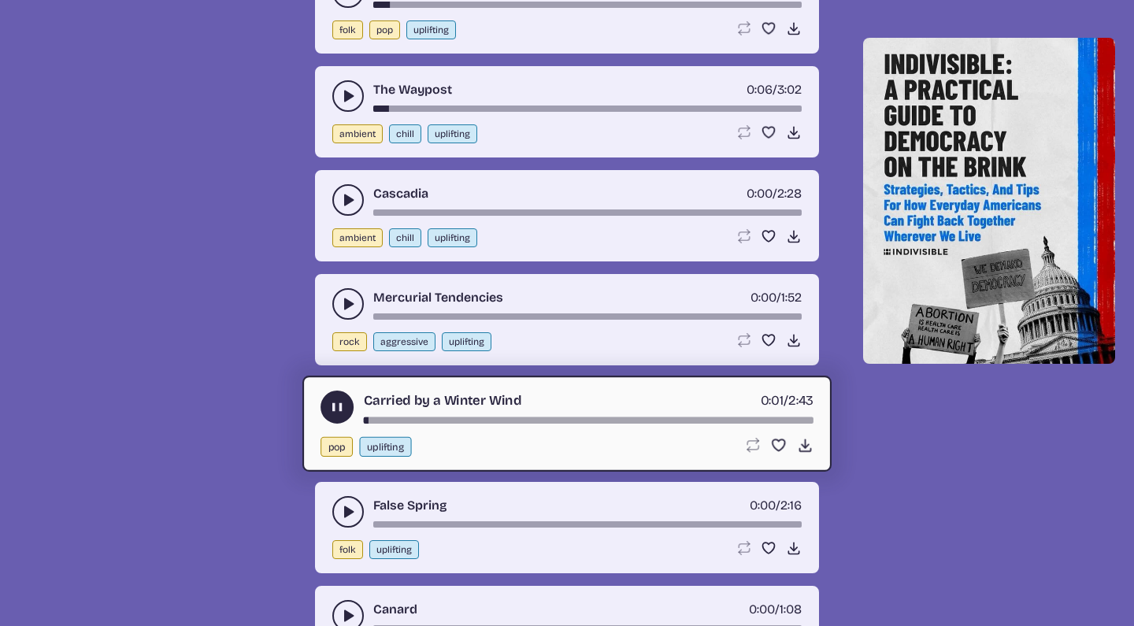
click at [340, 299] on icon "play-pause toggle" at bounding box center [348, 304] width 16 height 16
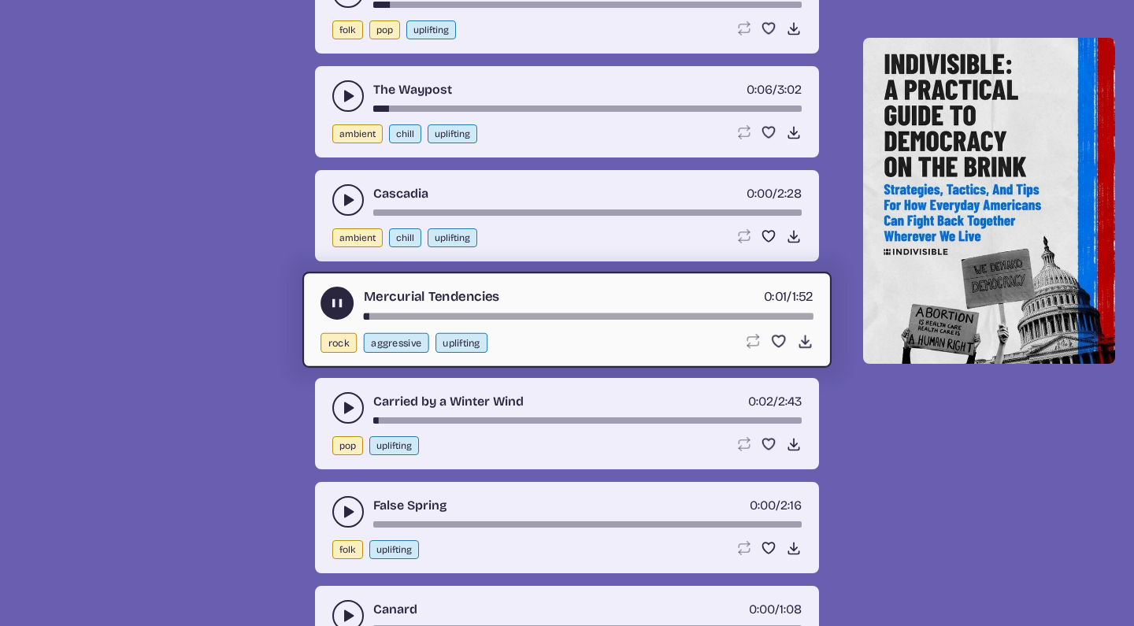
click at [332, 506] on div "False Spring 0:00 / 2:16" at bounding box center [566, 512] width 469 height 32
click at [340, 507] on button "play-pause toggle" at bounding box center [348, 512] width 32 height 32
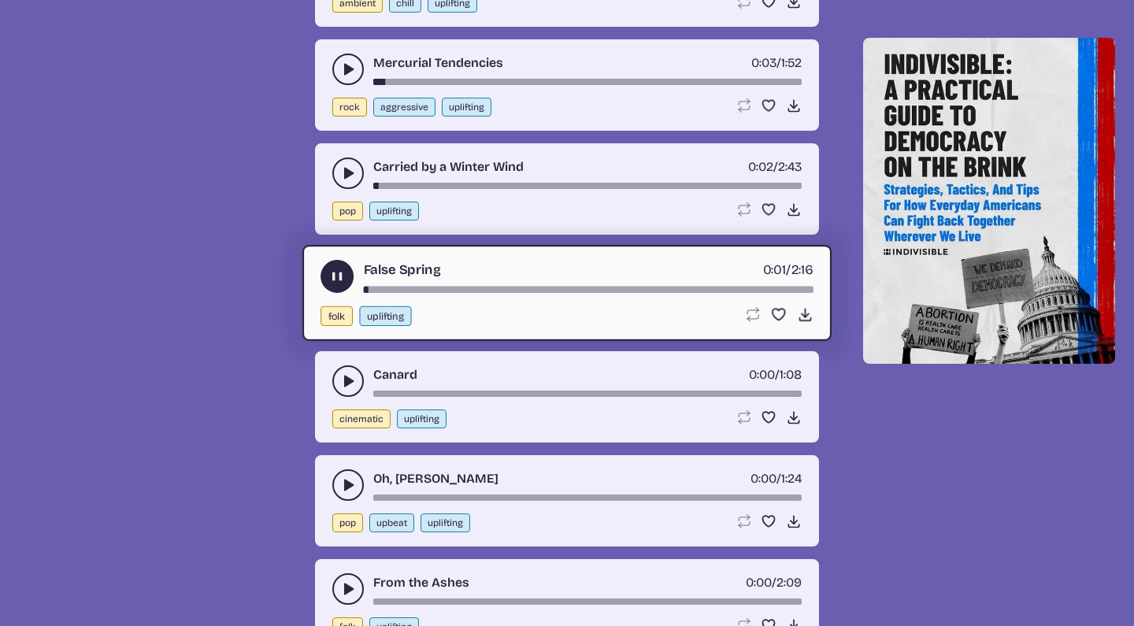
scroll to position [12103, 0]
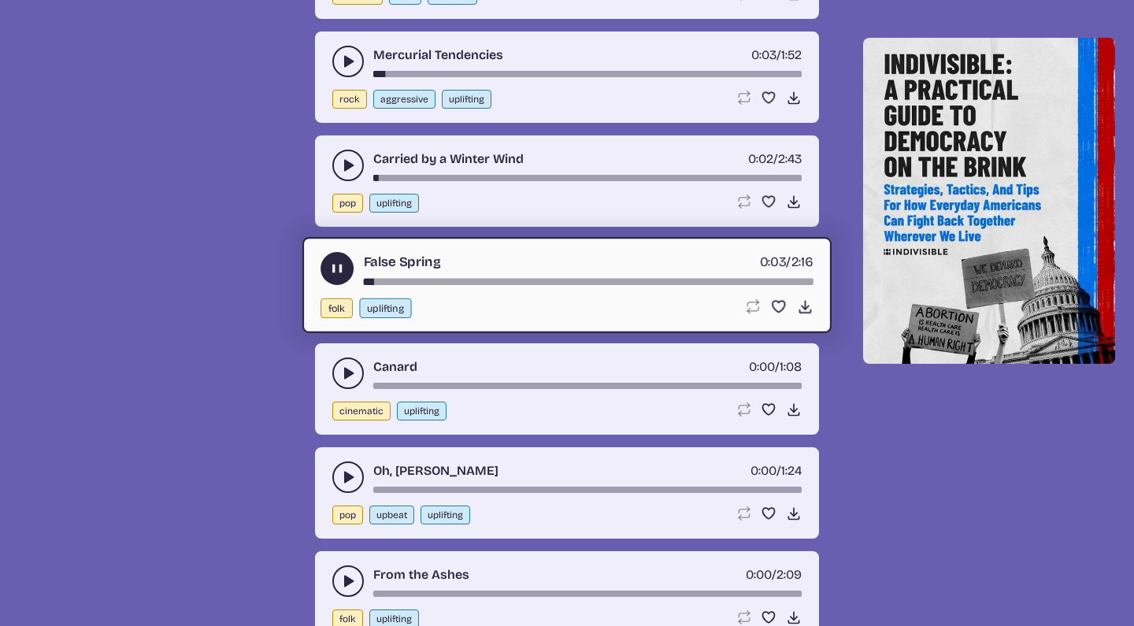
click at [353, 478] on use "play-pause toggle" at bounding box center [348, 477] width 16 height 16
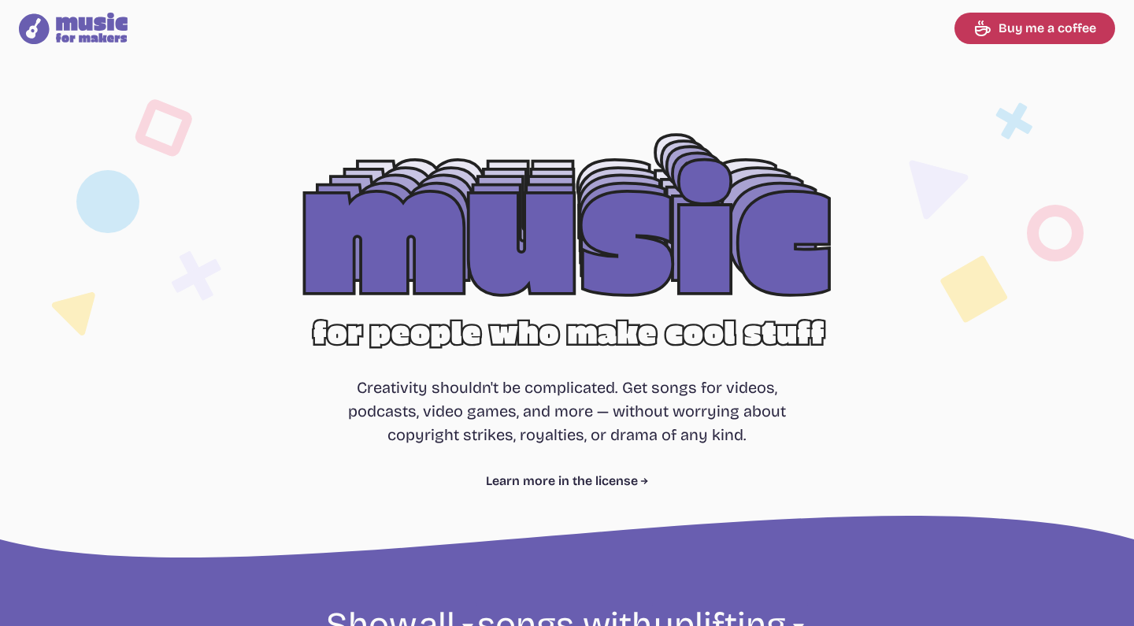
scroll to position [0, 0]
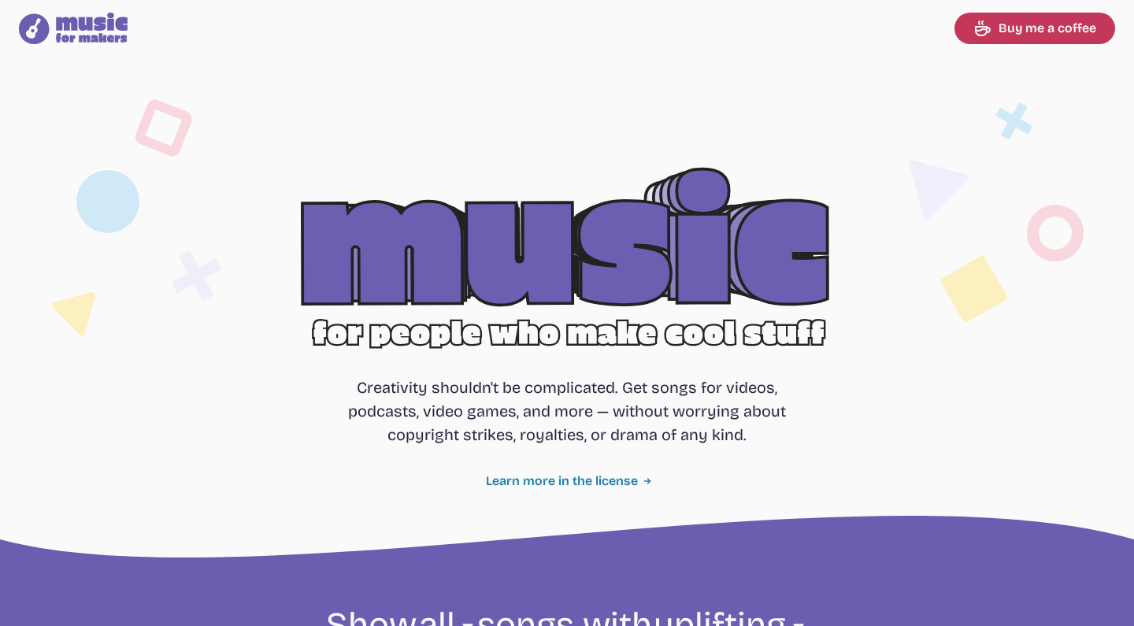
click at [529, 475] on link "Learn more in the license" at bounding box center [567, 481] width 163 height 19
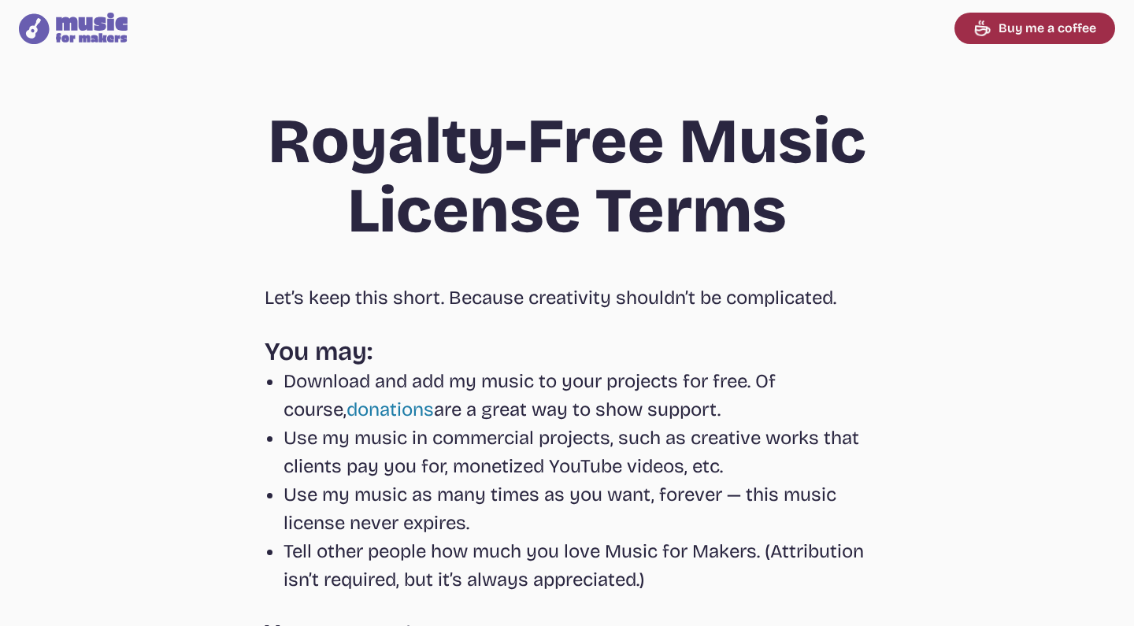
click at [1004, 26] on link "Buy me a coffee" at bounding box center [1035, 29] width 161 height 32
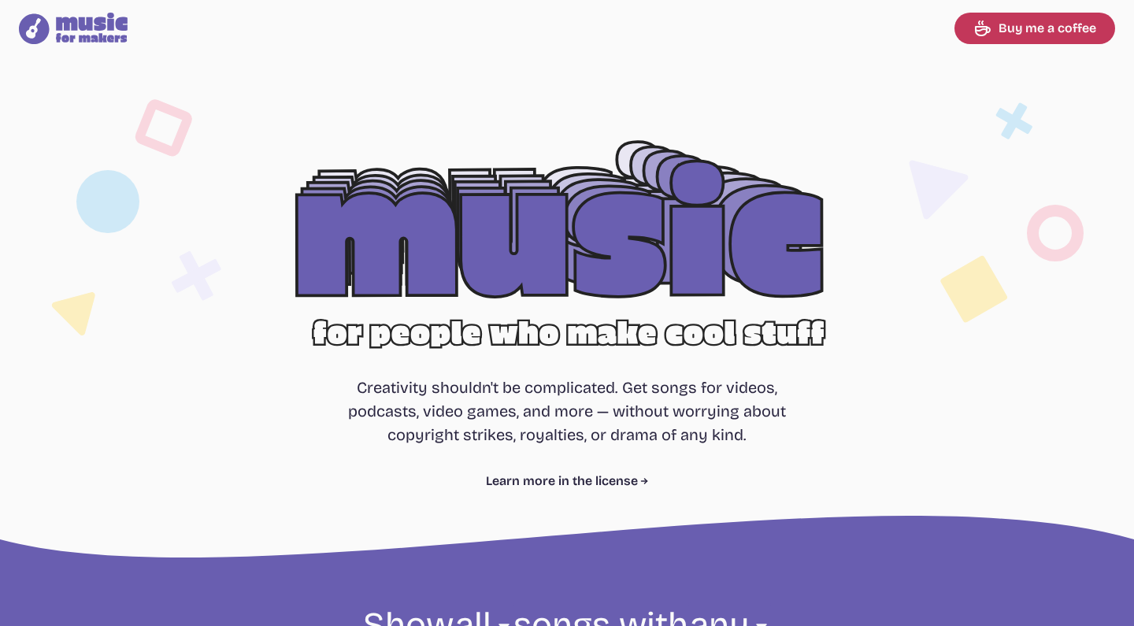
select select "most popular"
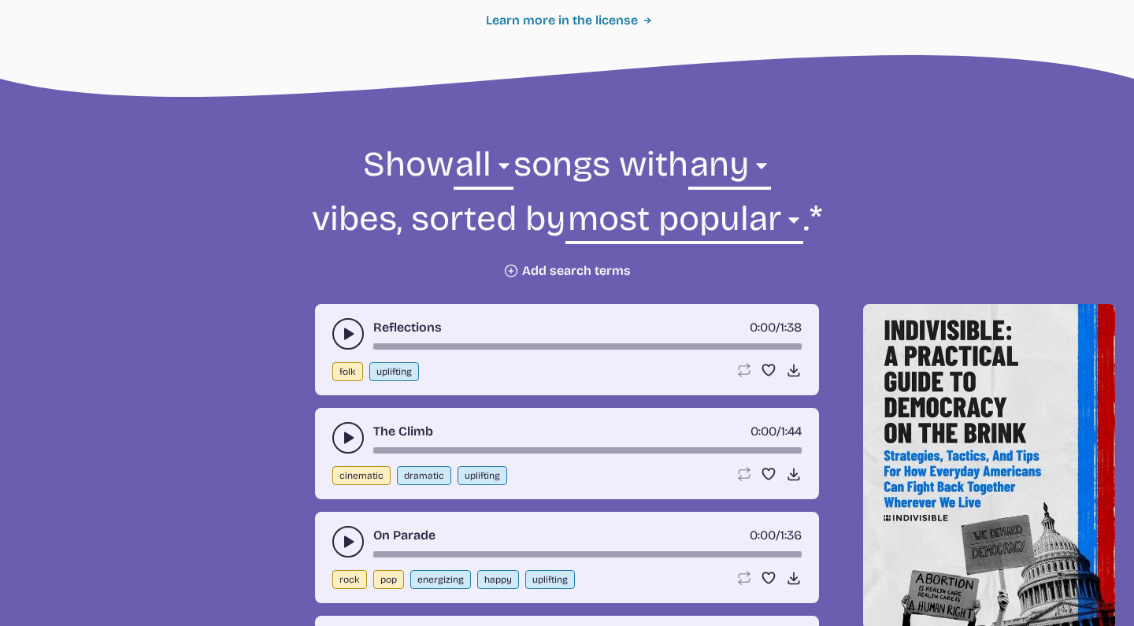
scroll to position [469, 0]
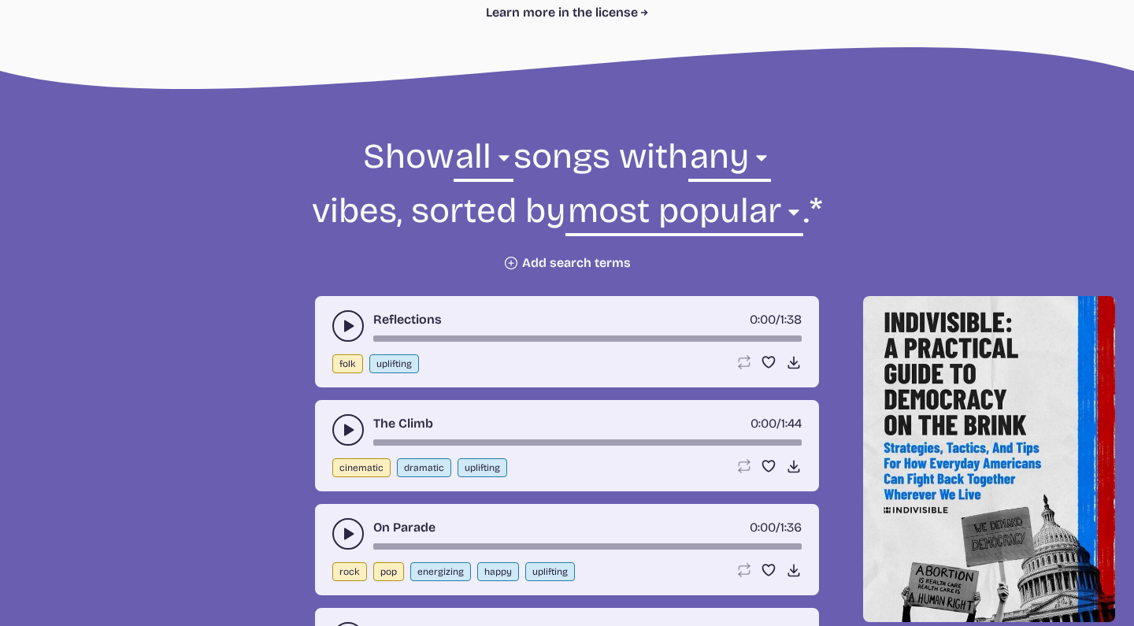
click at [336, 315] on button "play-pause toggle" at bounding box center [348, 326] width 32 height 32
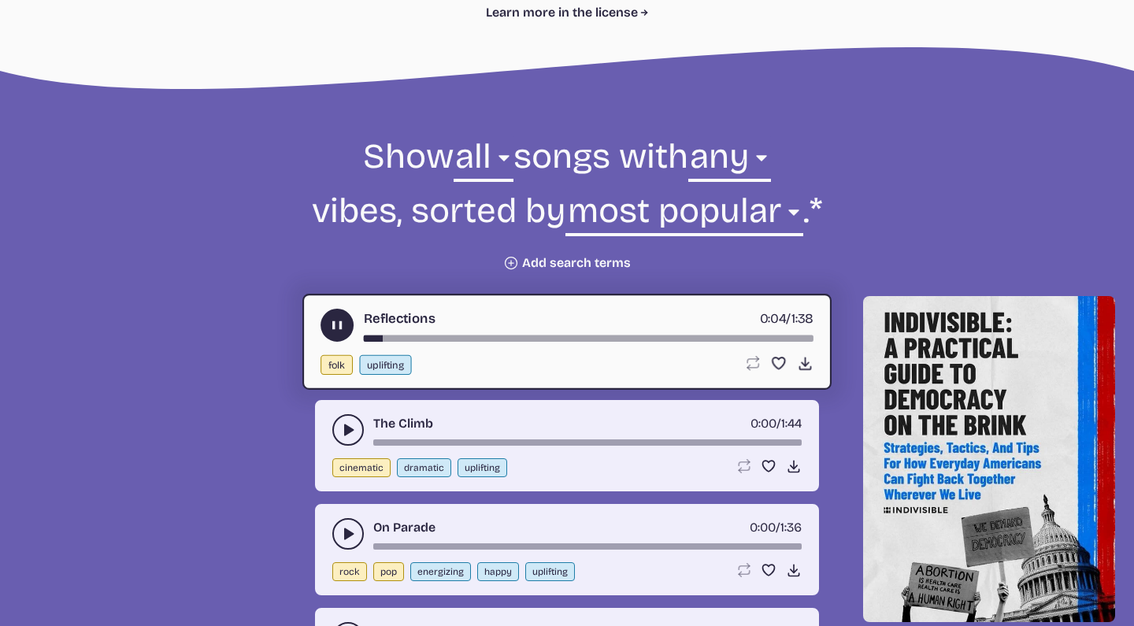
click at [325, 328] on button "play-pause toggle" at bounding box center [337, 325] width 33 height 33
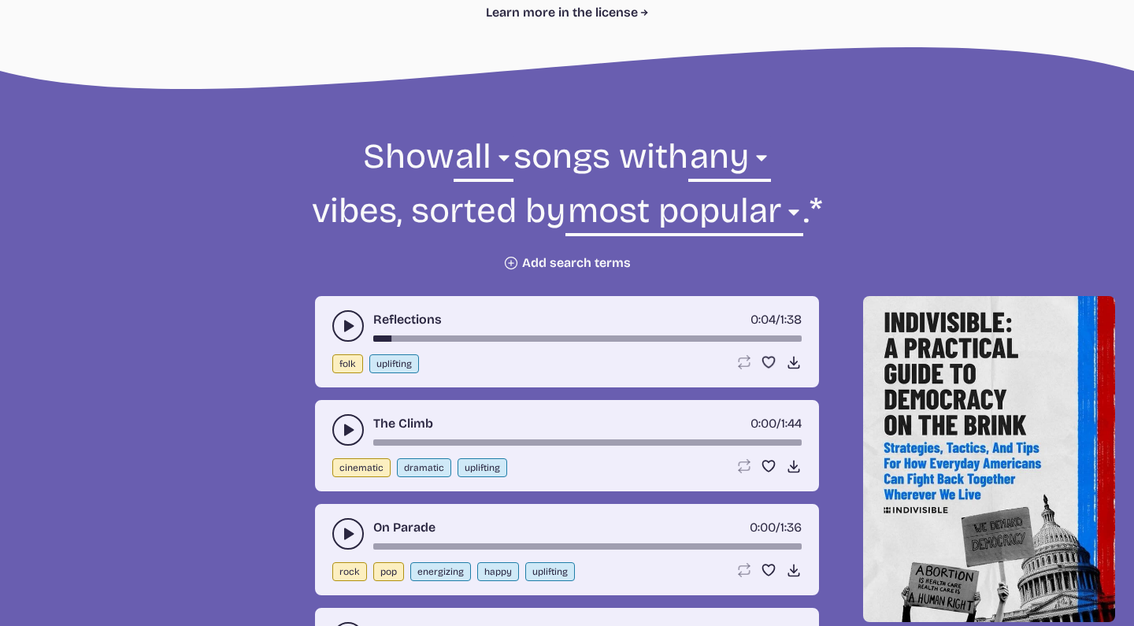
click at [346, 417] on button "play-pause toggle" at bounding box center [348, 430] width 32 height 32
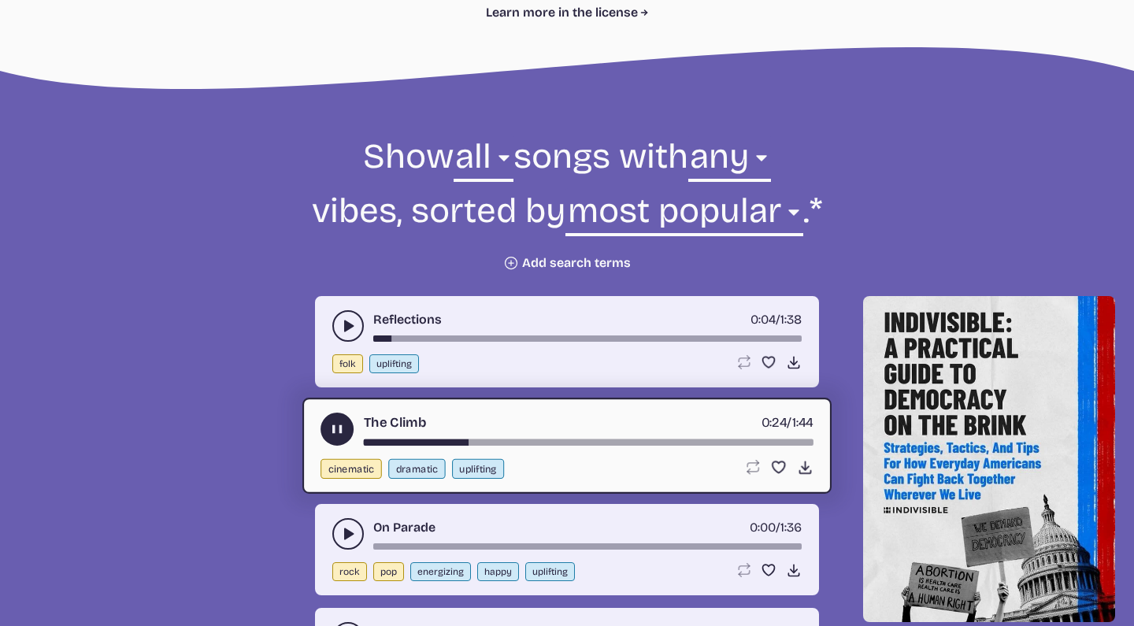
click at [323, 420] on div "The Climb 0:24 / 1:44" at bounding box center [567, 429] width 493 height 33
click at [338, 427] on use "play-pause toggle" at bounding box center [337, 429] width 17 height 17
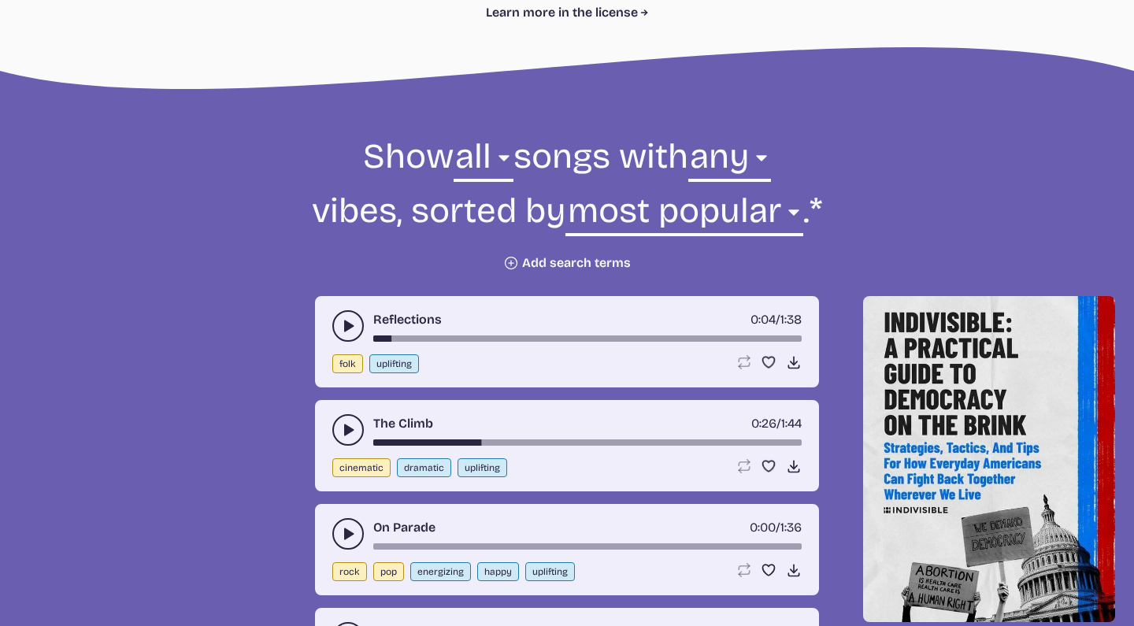
click at [350, 429] on use "play-pause toggle" at bounding box center [348, 430] width 16 height 16
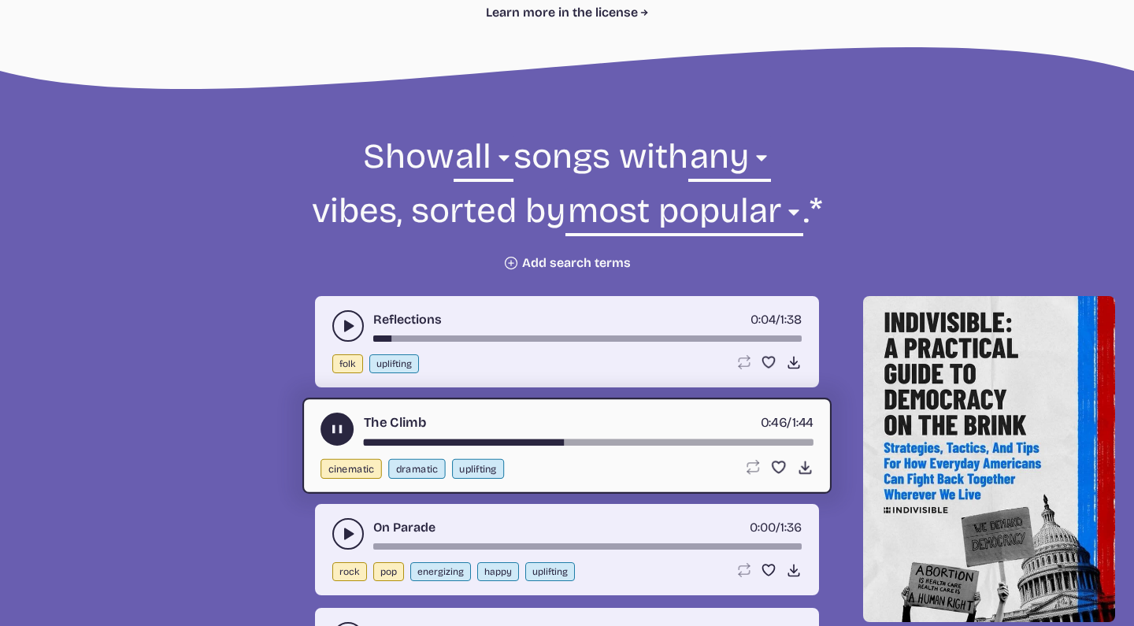
click at [328, 432] on button "play-pause toggle" at bounding box center [337, 429] width 33 height 33
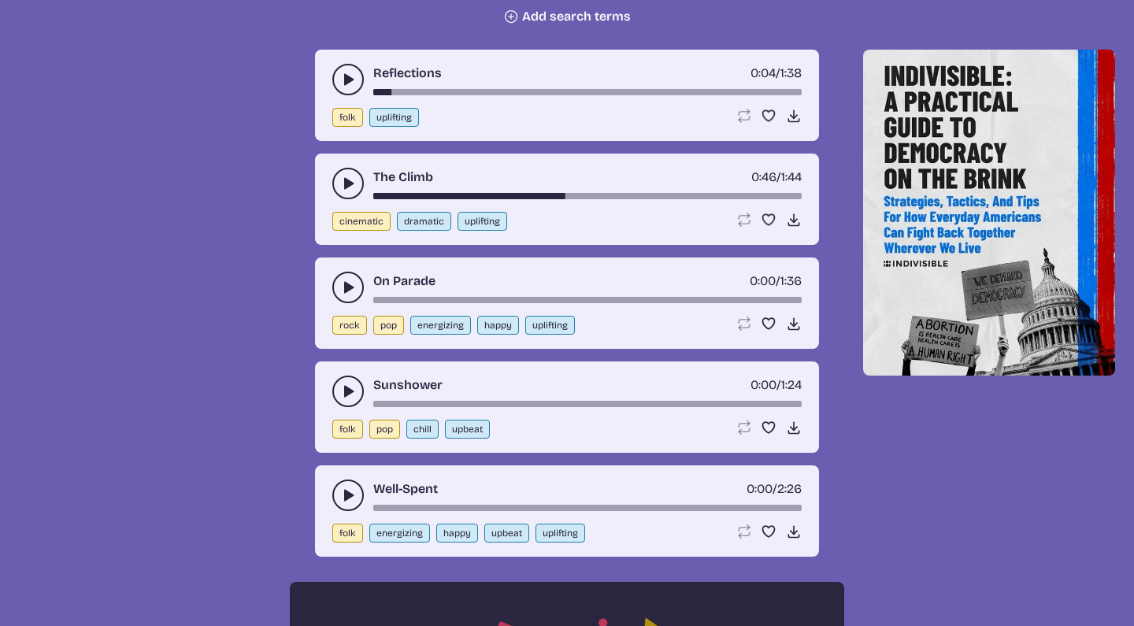
scroll to position [716, 0]
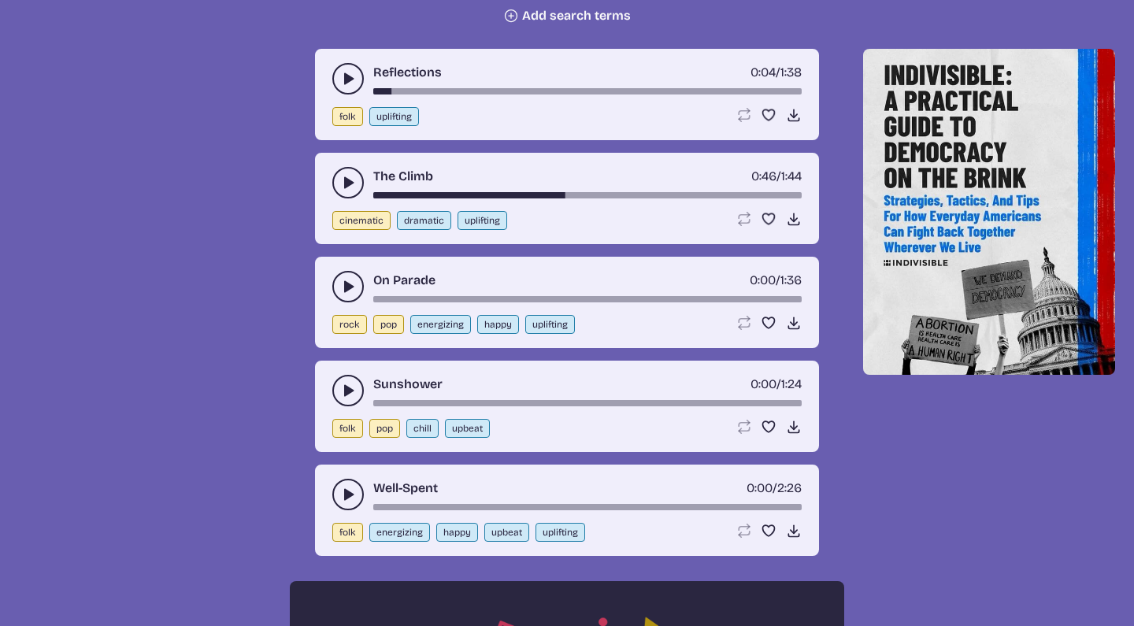
click at [348, 388] on use "play-pause toggle" at bounding box center [348, 391] width 16 height 16
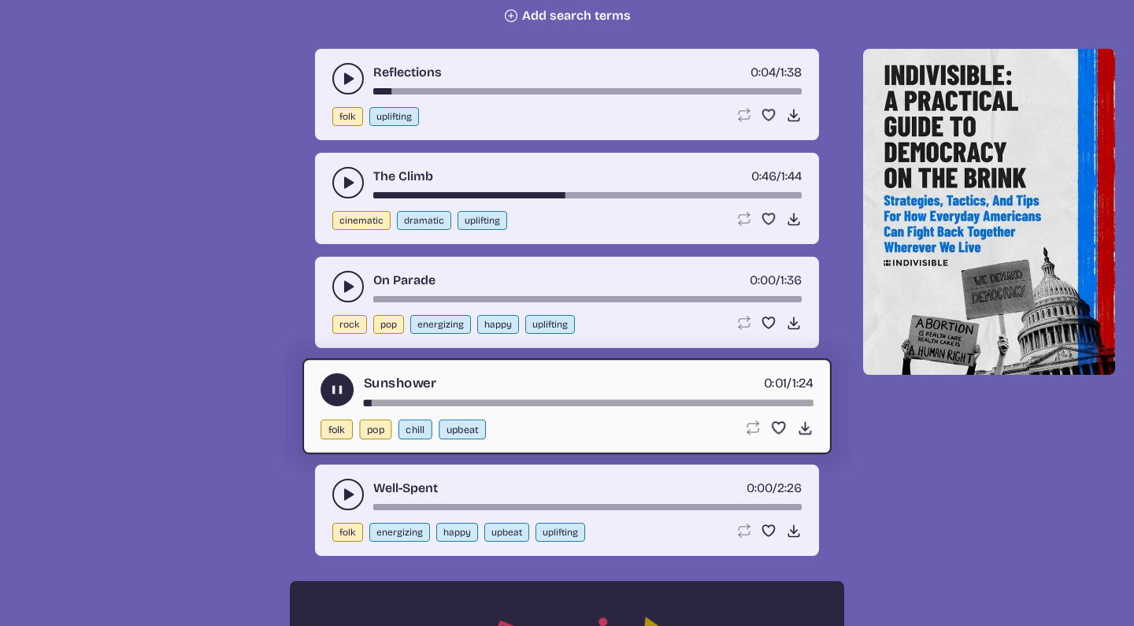
click at [347, 486] on button "play-pause toggle" at bounding box center [348, 495] width 32 height 32
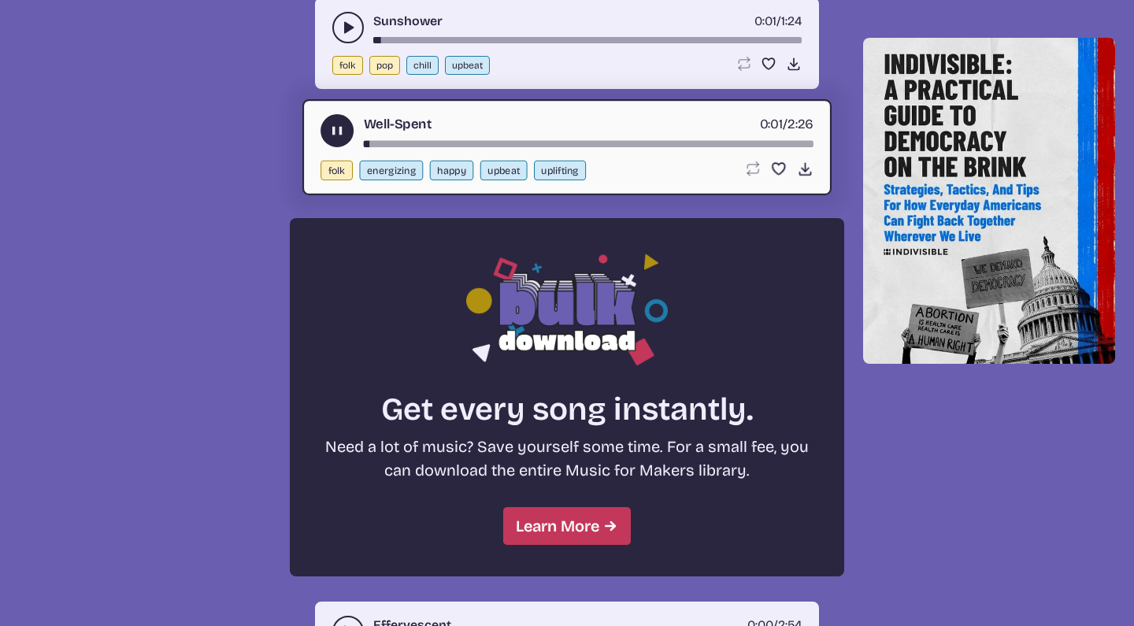
scroll to position [1080, 0]
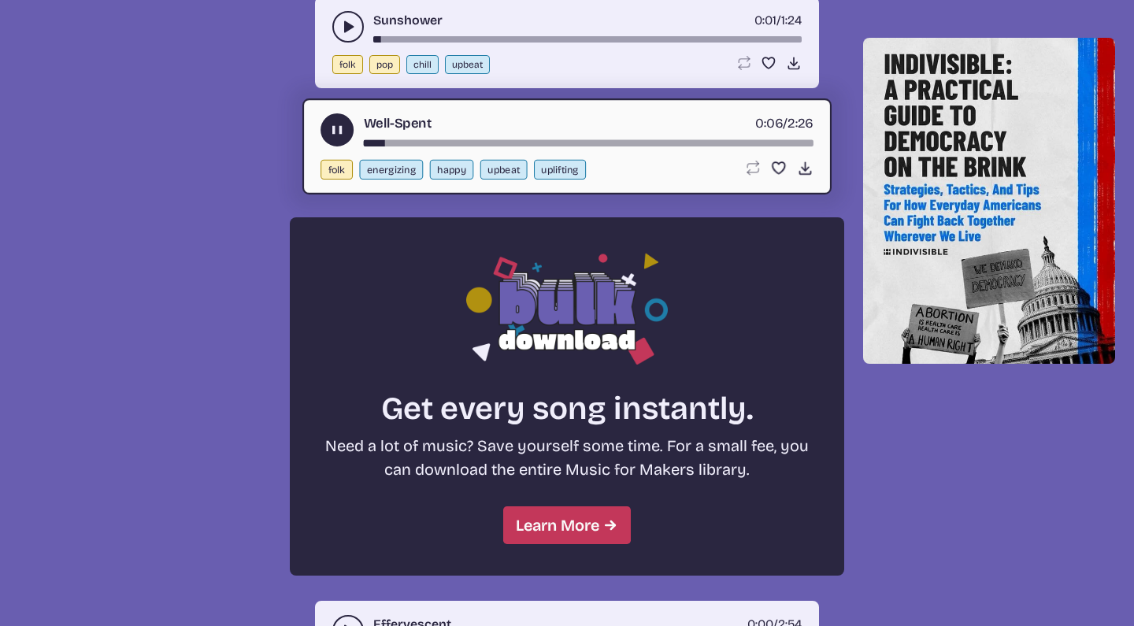
click at [324, 131] on button "play-pause toggle" at bounding box center [337, 129] width 33 height 33
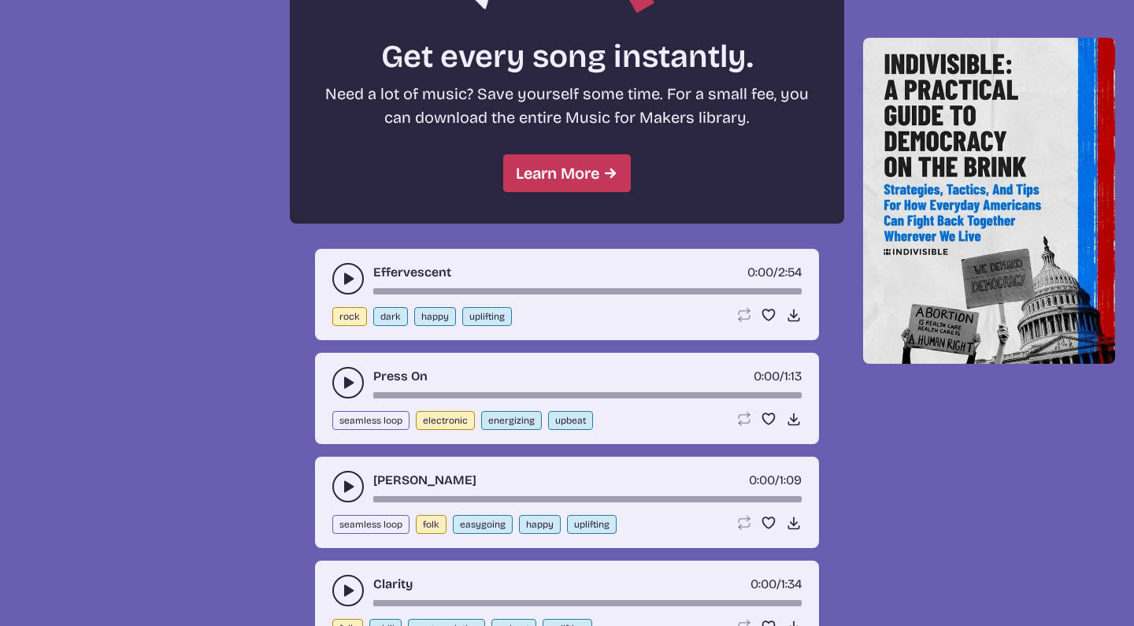
scroll to position [1442, 0]
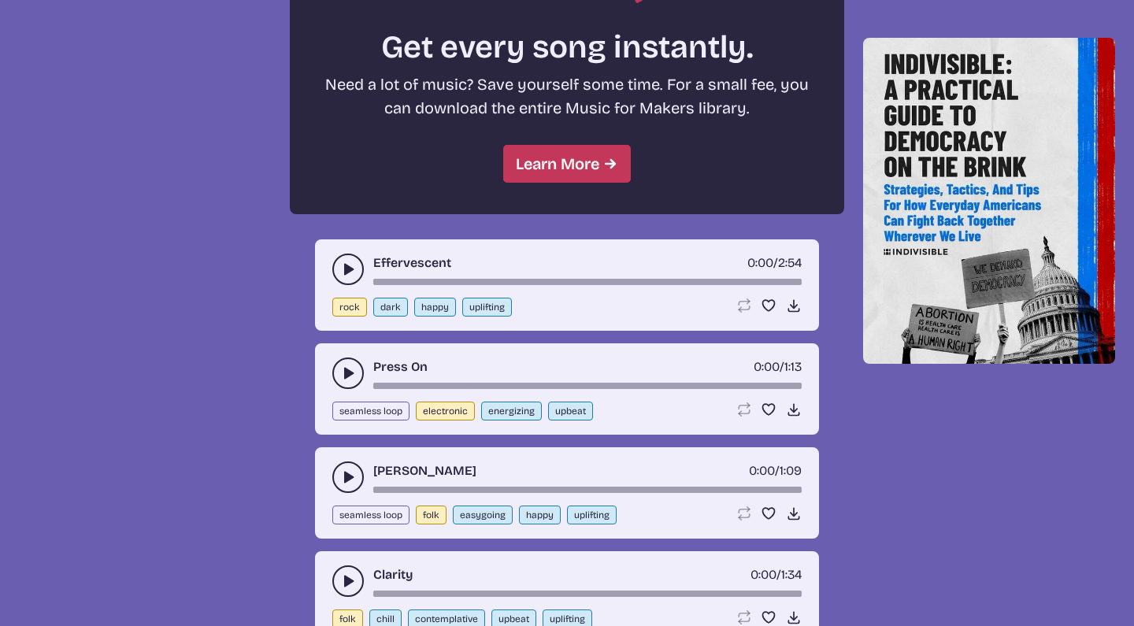
click at [351, 259] on button "play-pause toggle" at bounding box center [348, 270] width 32 height 32
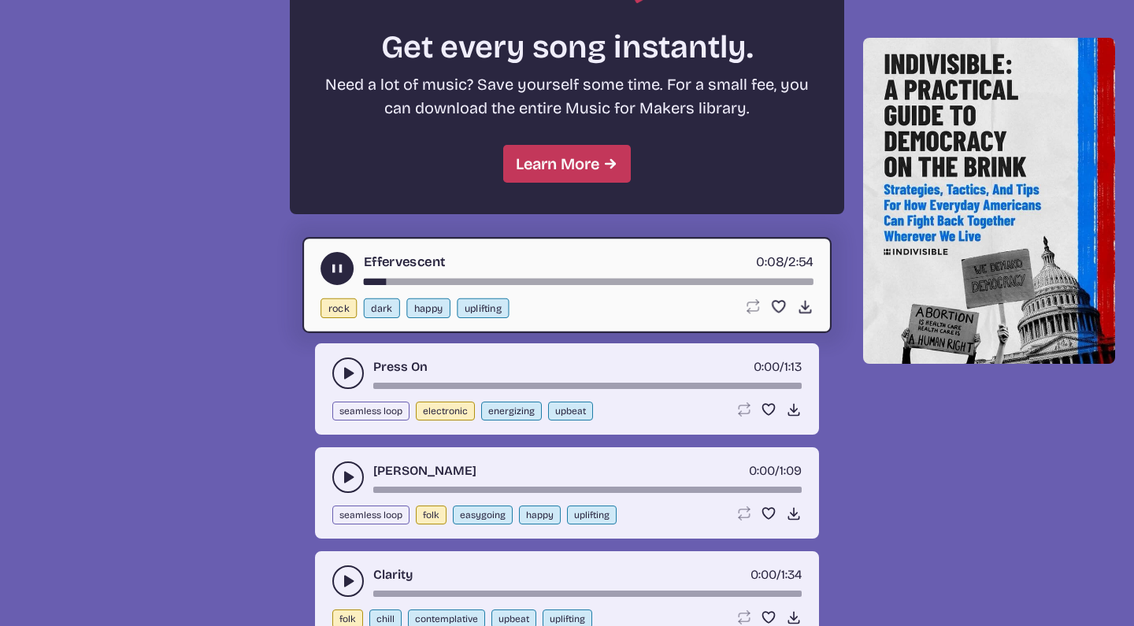
click at [342, 263] on icon "play-pause toggle" at bounding box center [337, 269] width 17 height 17
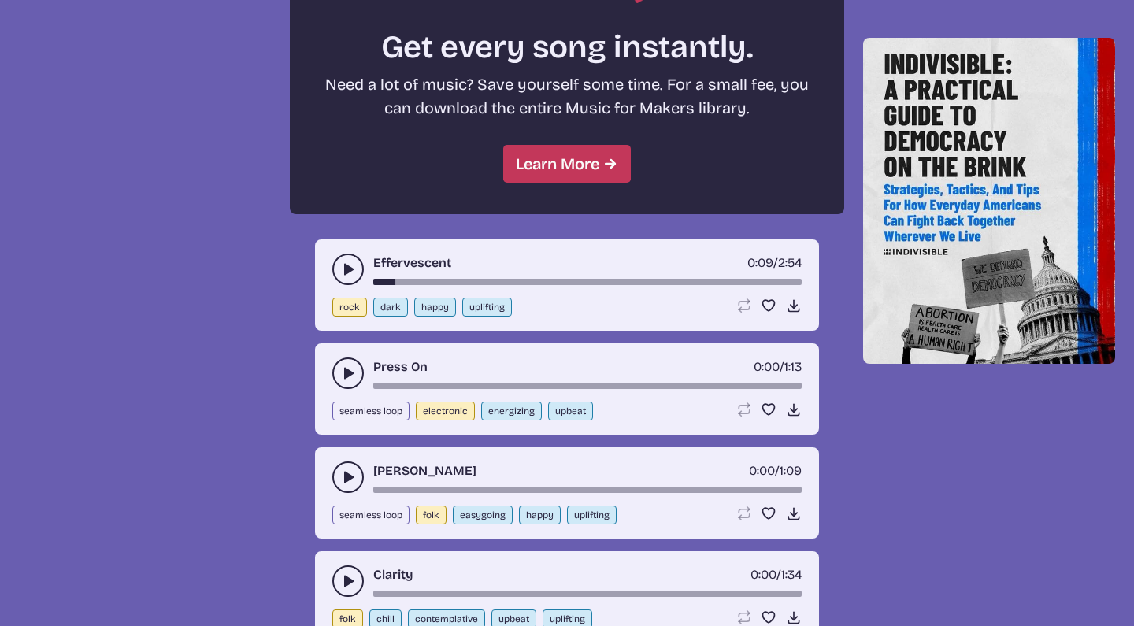
click at [341, 385] on button "play-pause toggle" at bounding box center [348, 374] width 32 height 32
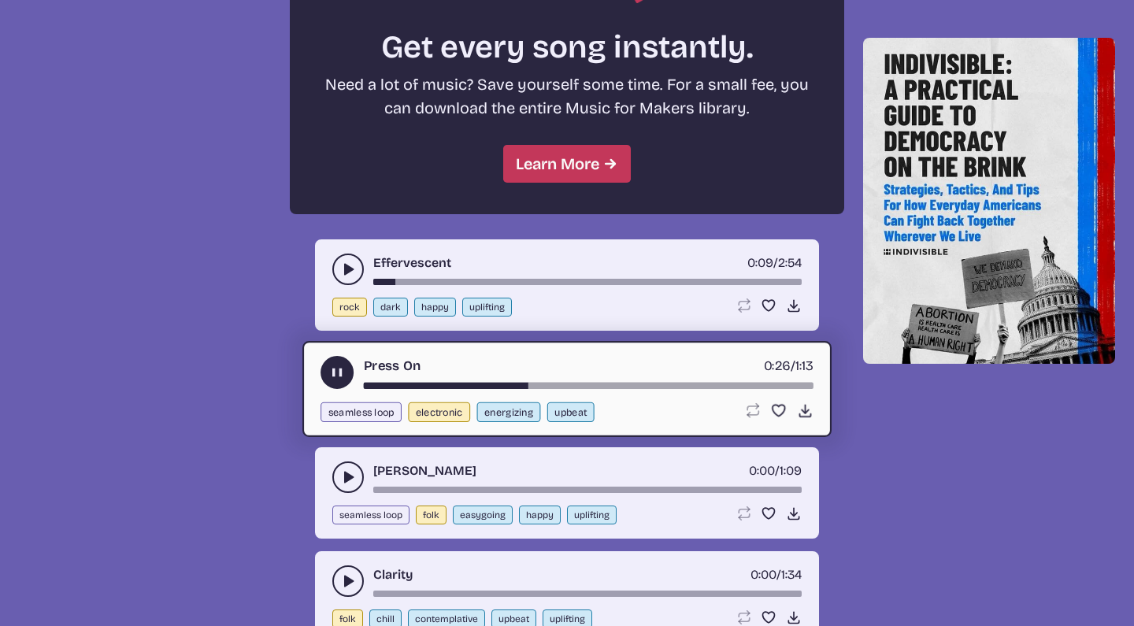
click at [339, 367] on icon "play-pause toggle" at bounding box center [337, 373] width 17 height 17
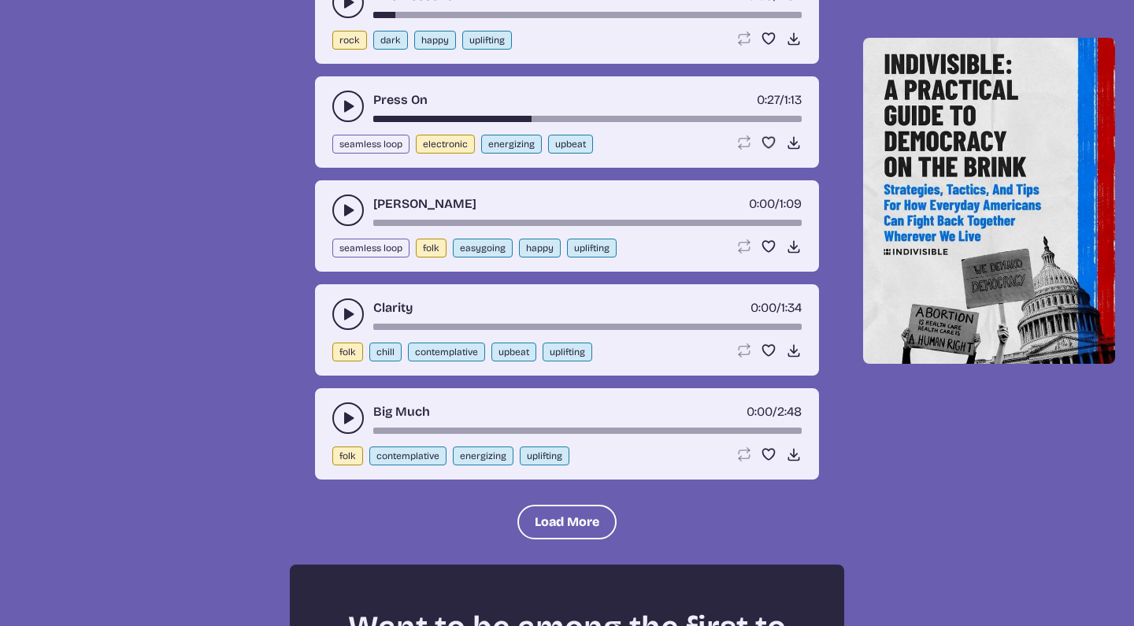
scroll to position [1718, 0]
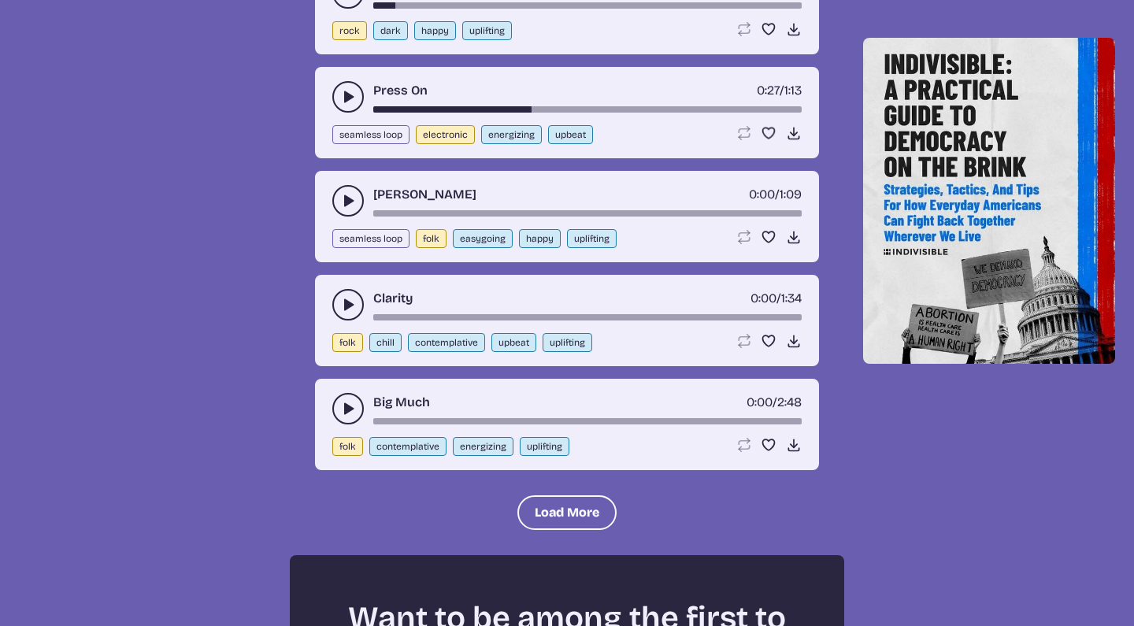
click at [343, 303] on icon "play-pause toggle" at bounding box center [348, 305] width 16 height 16
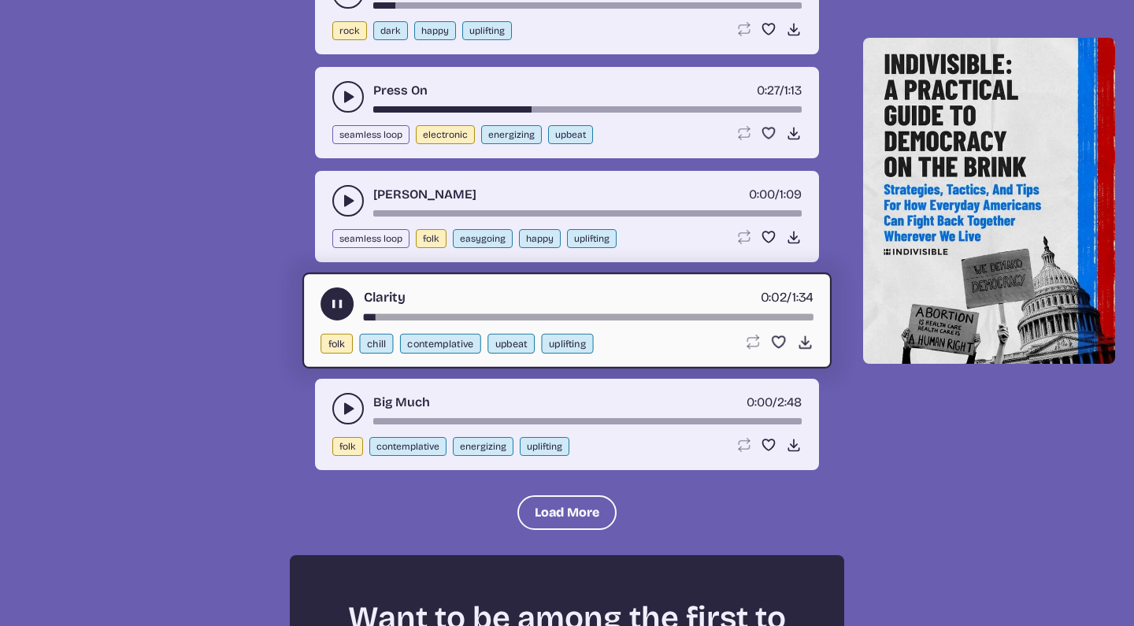
click at [343, 304] on use "play-pause toggle" at bounding box center [337, 304] width 17 height 17
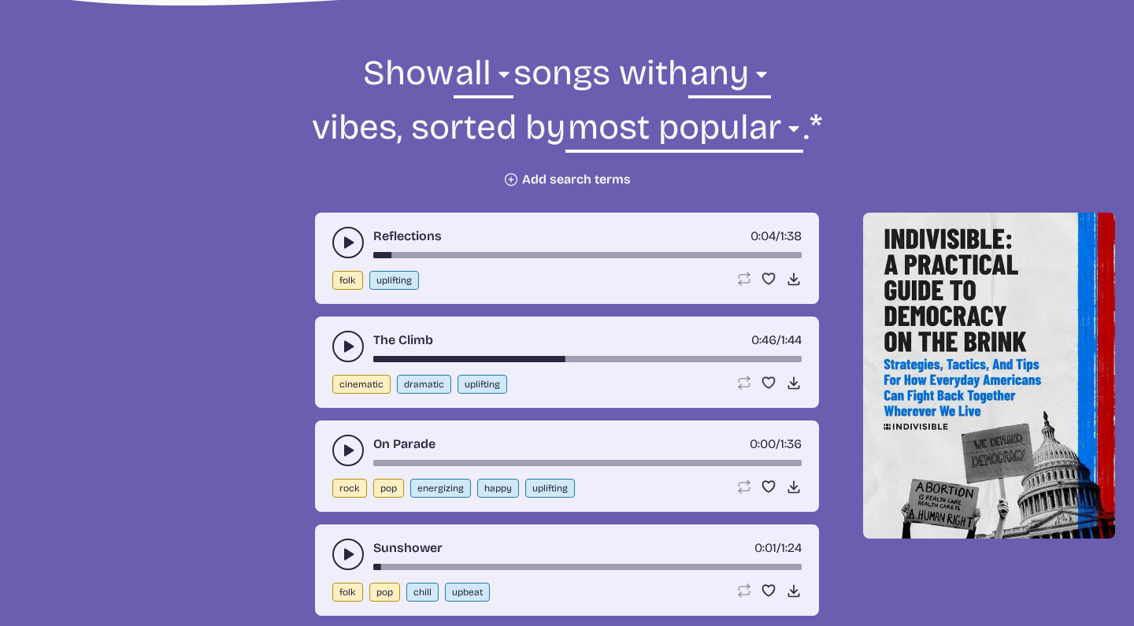
scroll to position [466, 0]
